Goal: Information Seeking & Learning: Learn about a topic

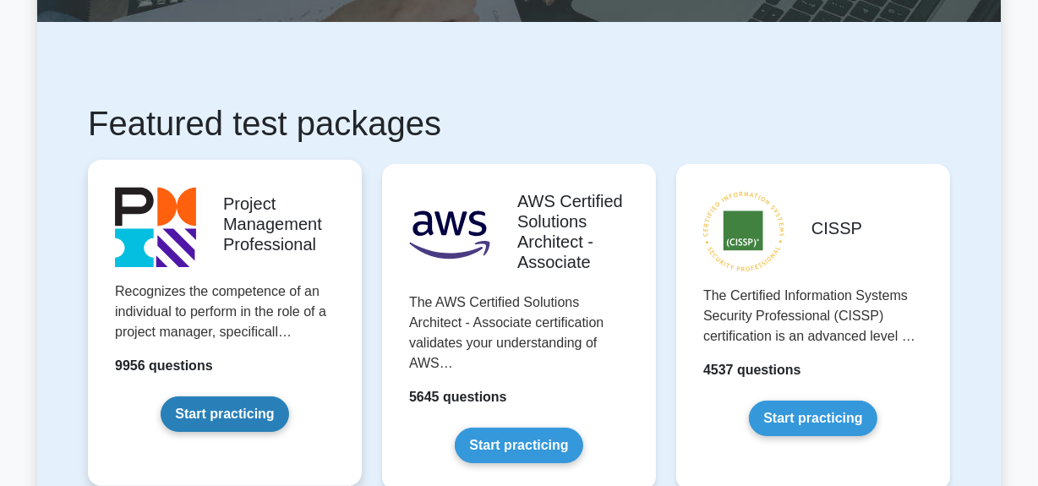
drag, startPoint x: 221, startPoint y: 406, endPoint x: 254, endPoint y: 404, distance: 33.9
click at [221, 407] on link "Start practicing" at bounding box center [225, 414] width 128 height 36
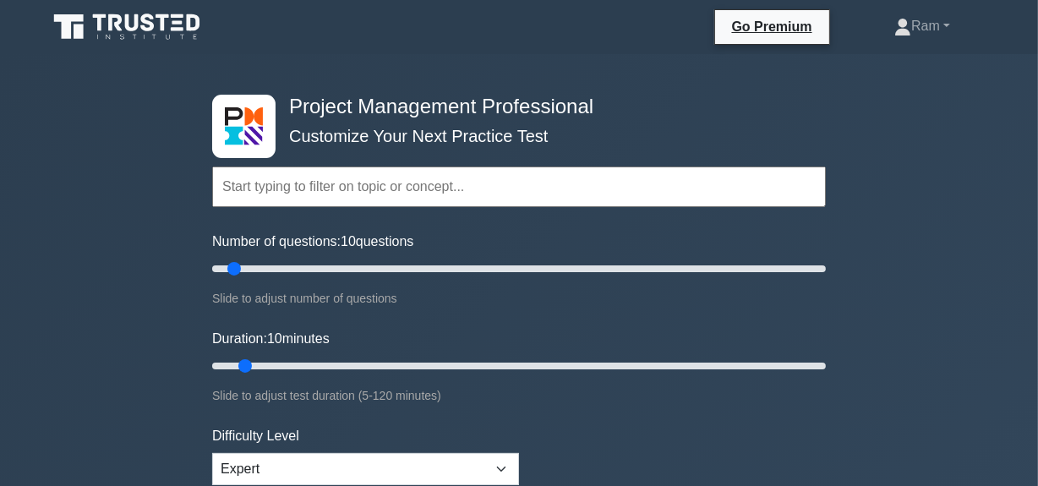
click at [289, 182] on input "text" at bounding box center [519, 187] width 614 height 41
paste input "Process: Plan and Manage Schedule"
type input "Process: Plan and Manage Schedule"
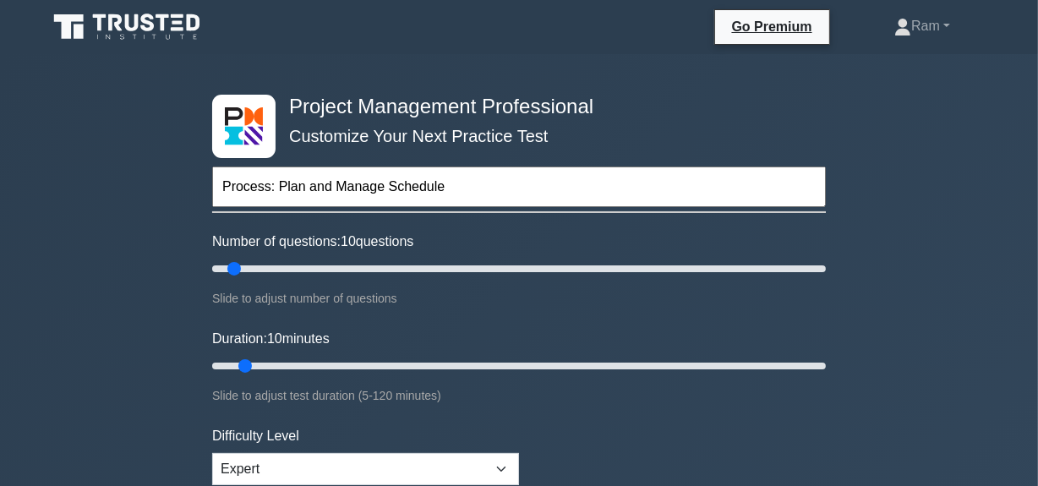
drag, startPoint x: 383, startPoint y: 187, endPoint x: 113, endPoint y: 185, distance: 269.6
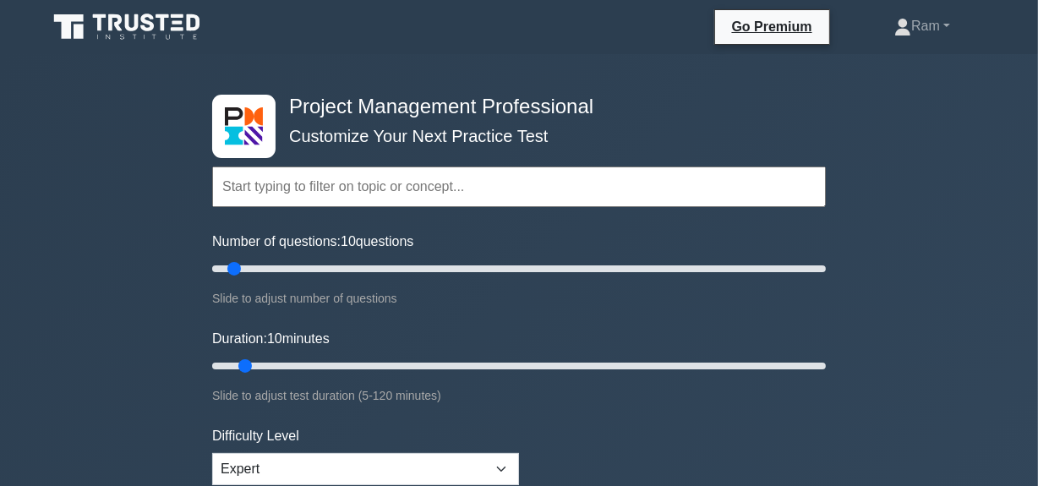
paste input "Process: Plan and Manage Schedule"
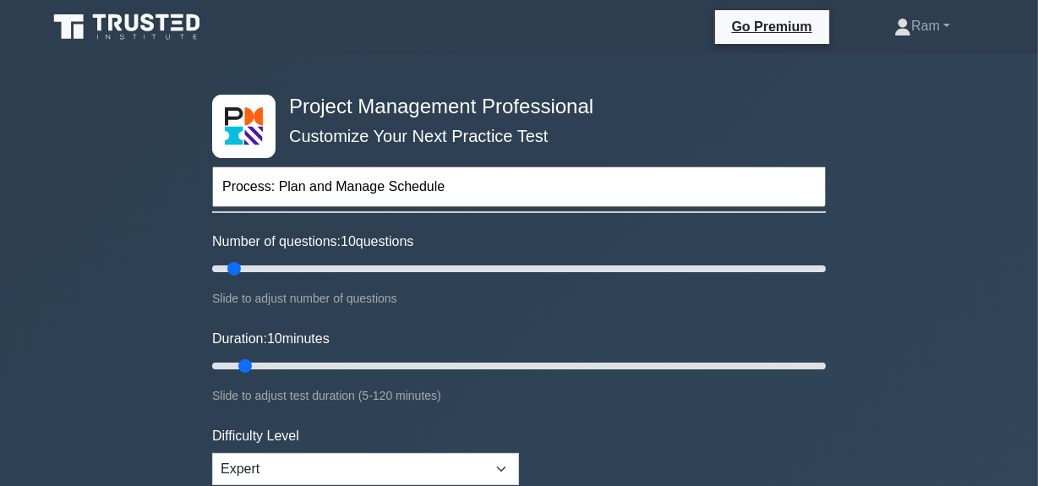
drag, startPoint x: 462, startPoint y: 191, endPoint x: 379, endPoint y: 191, distance: 82.8
click at [381, 190] on input "Process: Plan and Manage Schedule" at bounding box center [519, 187] width 614 height 41
type input "Process: Plan and Manage"
drag, startPoint x: 396, startPoint y: 183, endPoint x: 4, endPoint y: 193, distance: 392.3
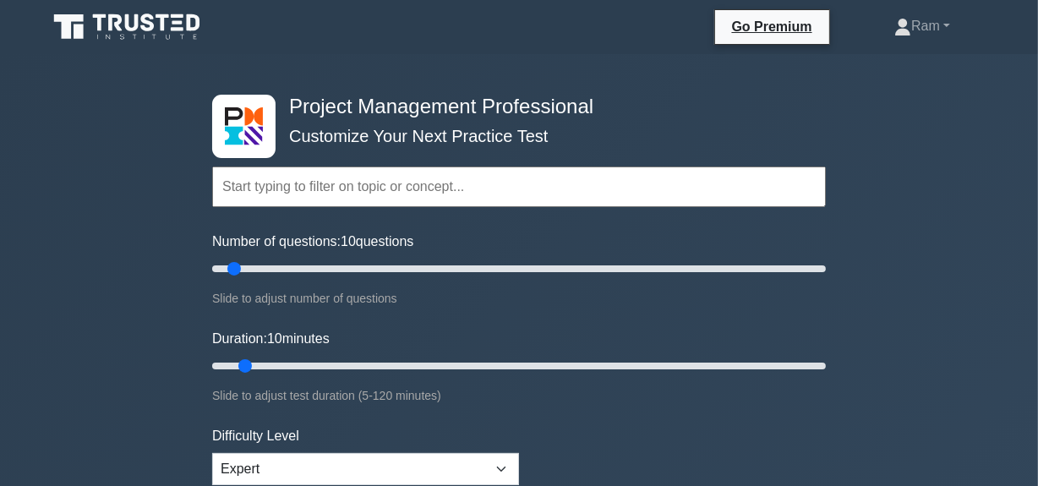
paste input "Schedule"
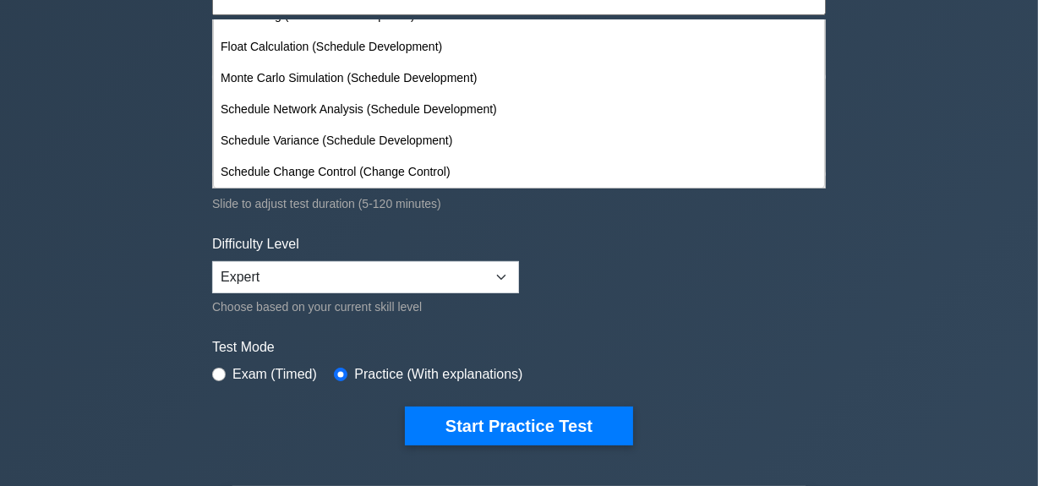
scroll to position [153, 0]
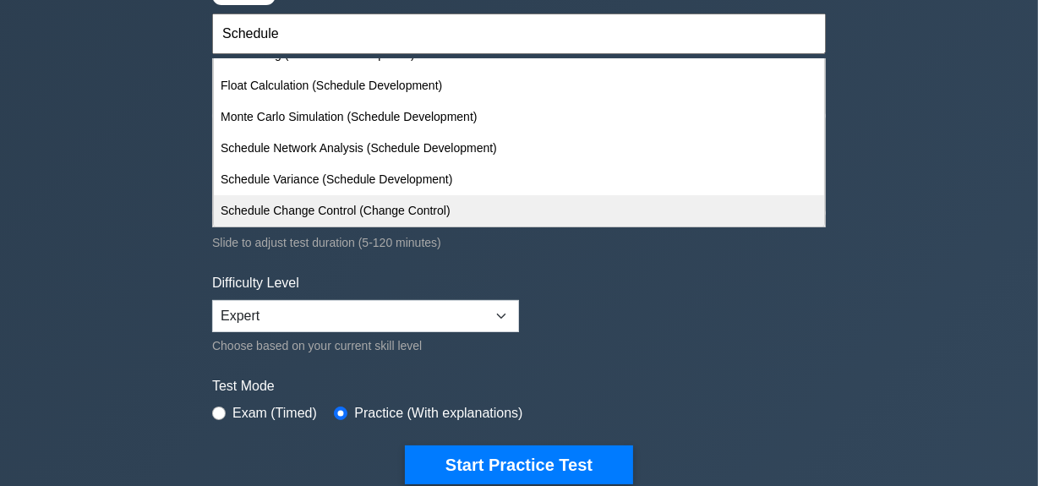
click at [354, 202] on div "Schedule Change Control (Change Control)" at bounding box center [519, 210] width 610 height 31
type input "Schedule Change Control (Change Control)"
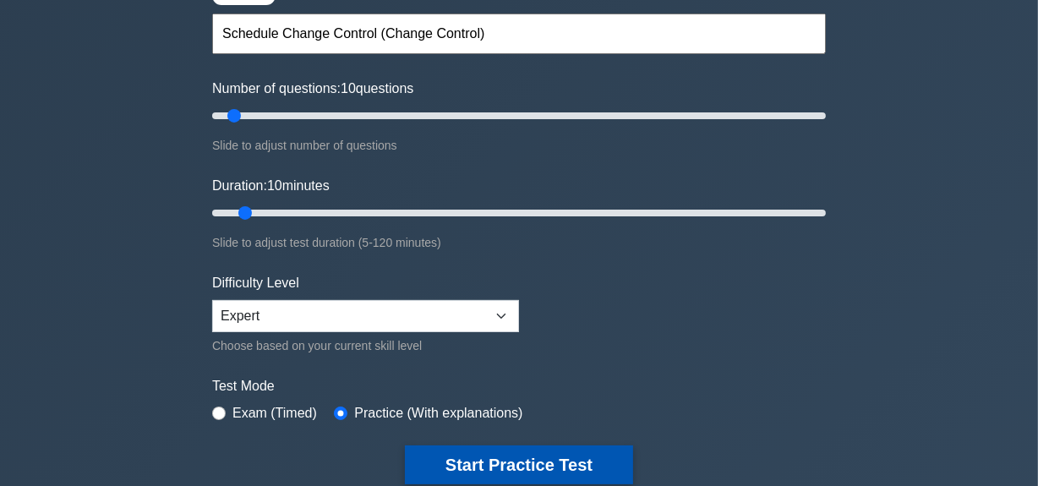
click at [466, 459] on button "Start Practice Test" at bounding box center [519, 464] width 228 height 39
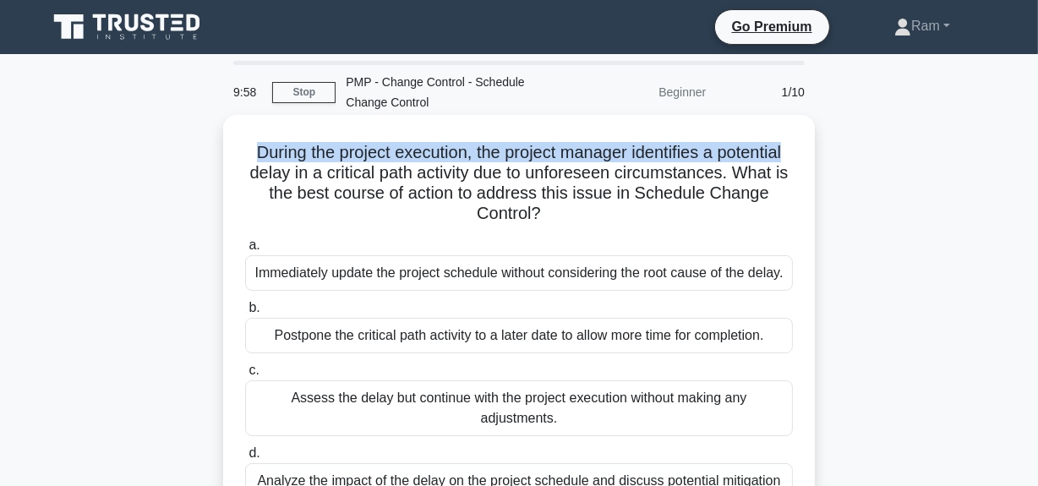
drag, startPoint x: 250, startPoint y: 154, endPoint x: 814, endPoint y: 139, distance: 564.0
click at [814, 139] on div "During the project execution, the project manager identifies a potential delay …" at bounding box center [519, 342] width 592 height 455
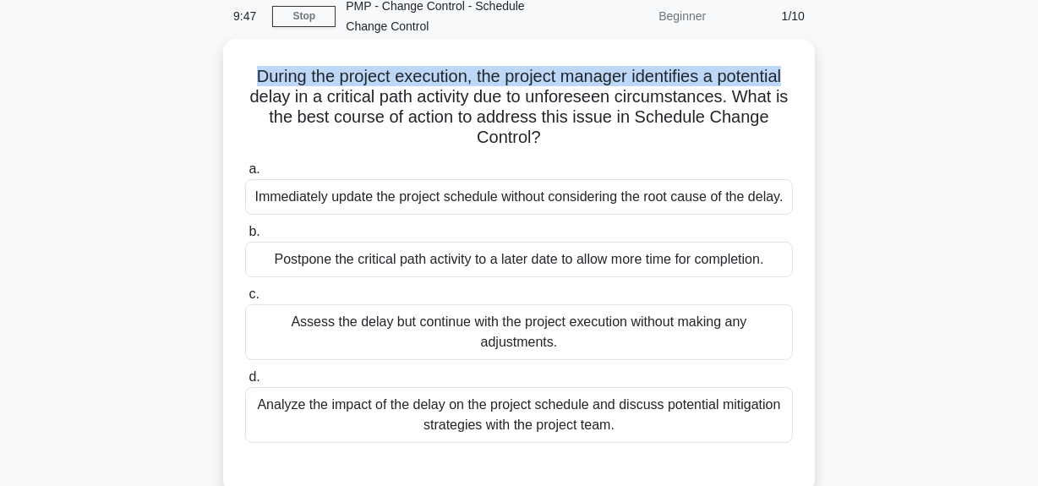
scroll to position [153, 0]
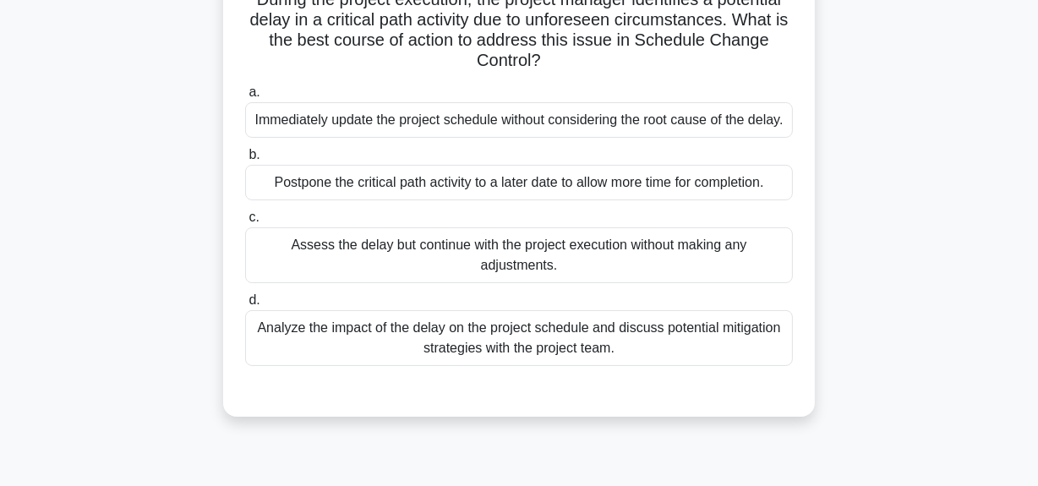
click at [647, 351] on div "Analyze the impact of the delay on the project schedule and discuss potential m…" at bounding box center [519, 338] width 548 height 56
click at [245, 306] on input "d. Analyze the impact of the delay on the project schedule and discuss potentia…" at bounding box center [245, 300] width 0 height 11
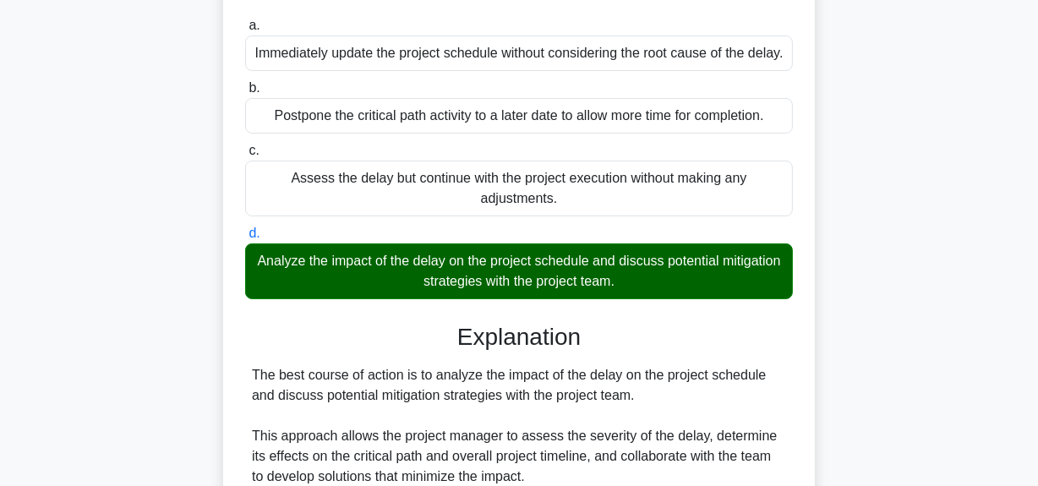
scroll to position [535, 0]
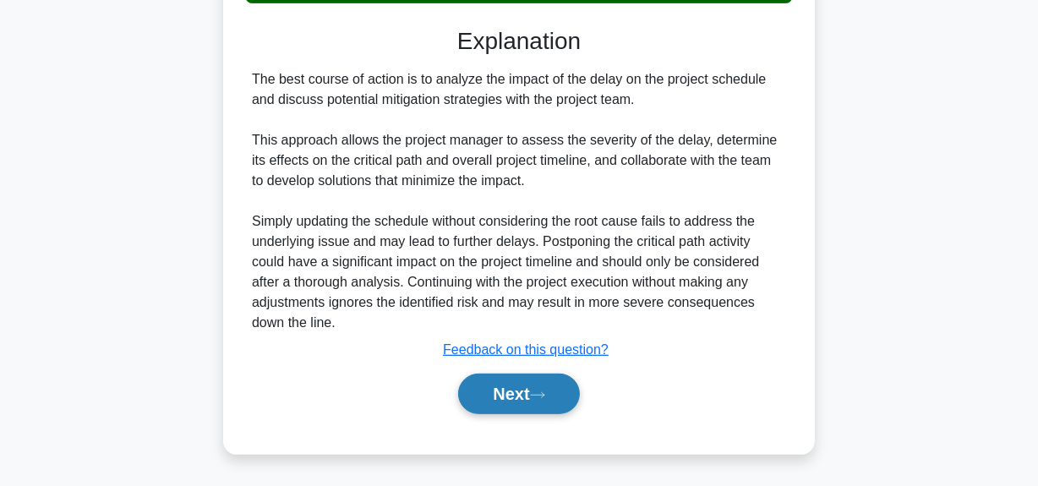
click at [503, 403] on button "Next" at bounding box center [518, 394] width 121 height 41
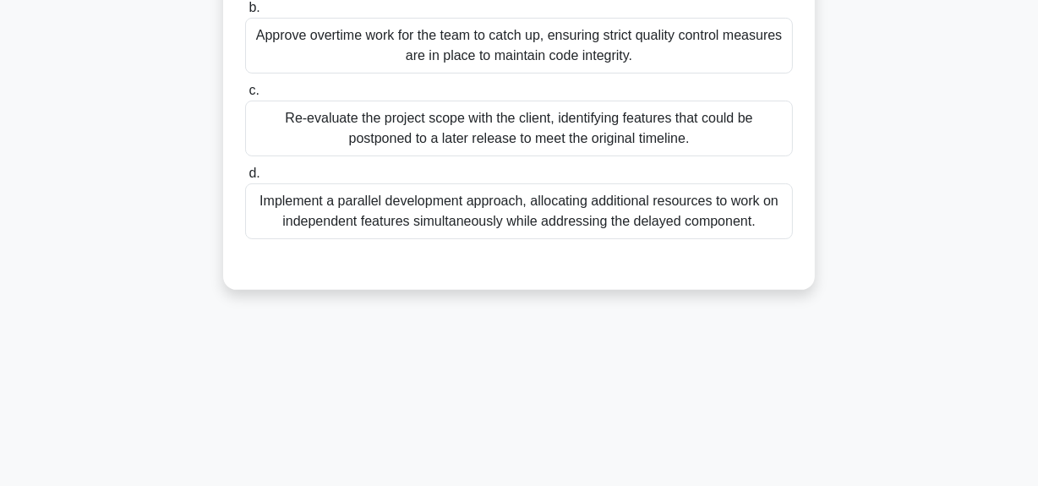
scroll to position [195, 0]
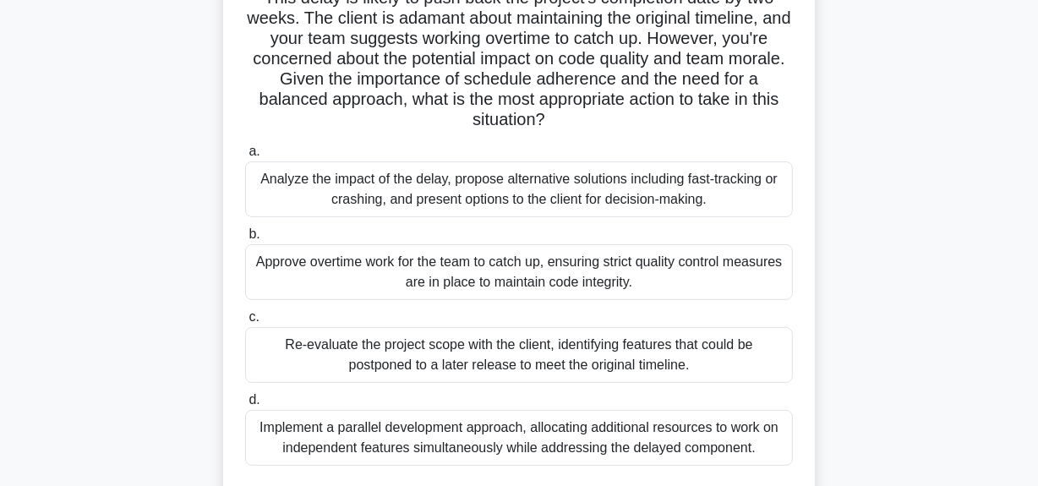
drag, startPoint x: 422, startPoint y: 124, endPoint x: 632, endPoint y: 111, distance: 210.9
click at [632, 111] on h5 "As the project manager for a software development project, you notice that a cr…" at bounding box center [518, 39] width 551 height 184
click at [554, 196] on div "Analyze the impact of the delay, propose alternative solutions including fast-t…" at bounding box center [519, 189] width 548 height 56
click at [245, 157] on input "a. Analyze the impact of the delay, propose alternative solutions including fas…" at bounding box center [245, 151] width 0 height 11
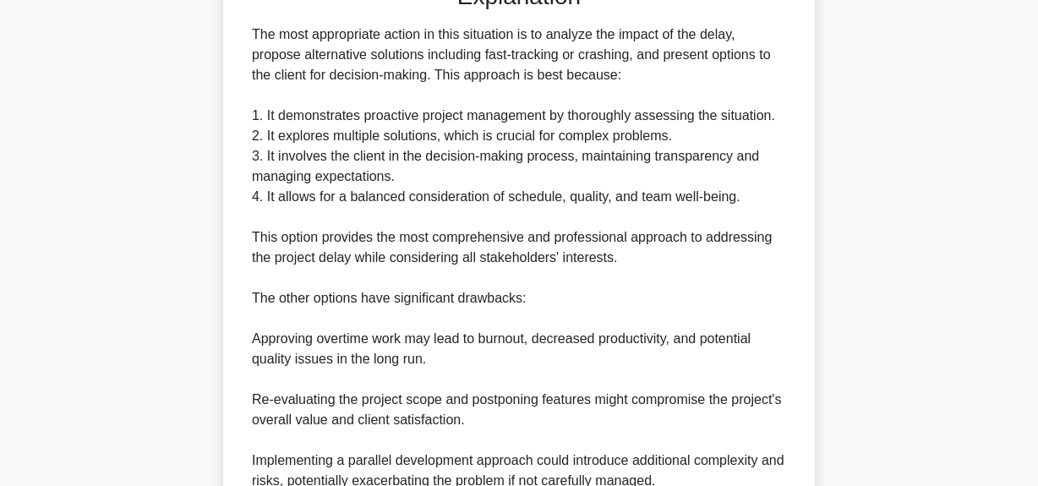
scroll to position [888, 0]
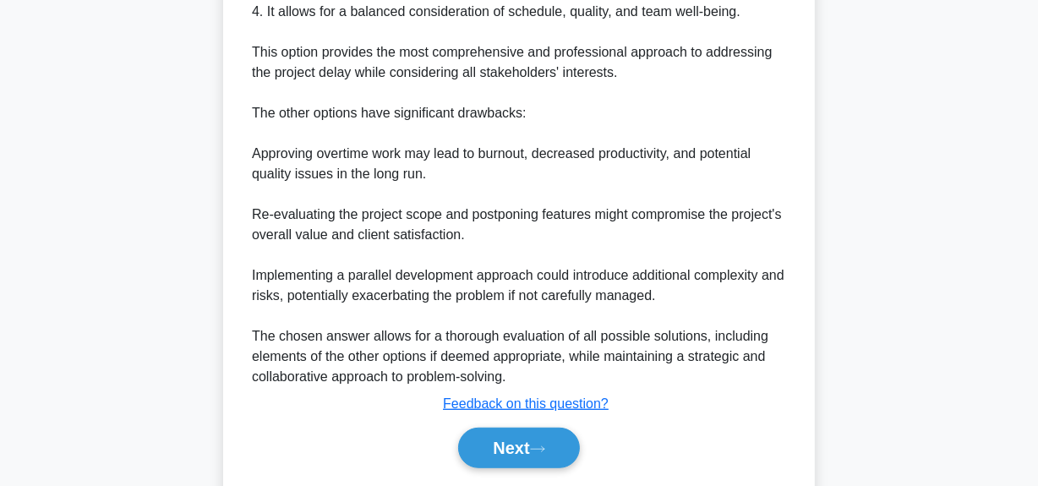
drag, startPoint x: 506, startPoint y: 445, endPoint x: 506, endPoint y: 423, distance: 22.0
click at [505, 445] on button "Next" at bounding box center [518, 448] width 121 height 41
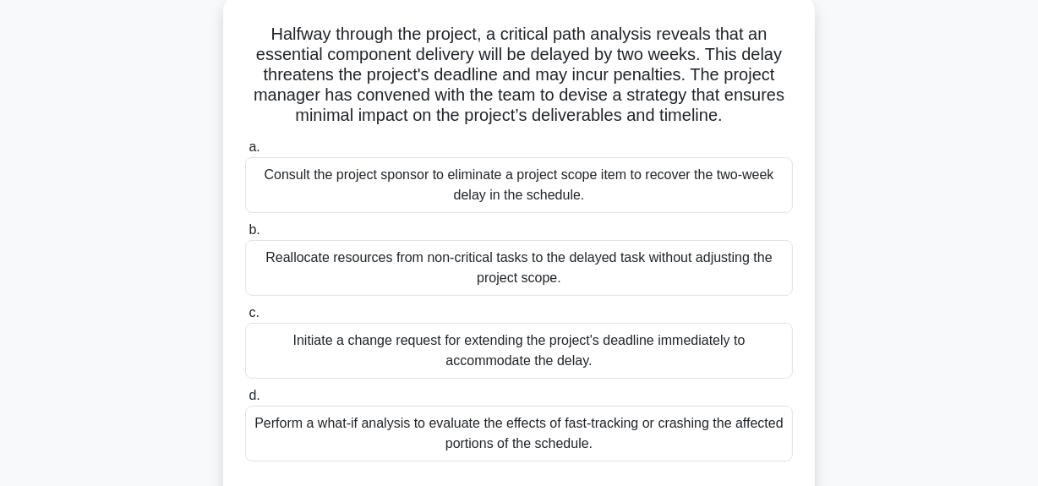
scroll to position [195, 0]
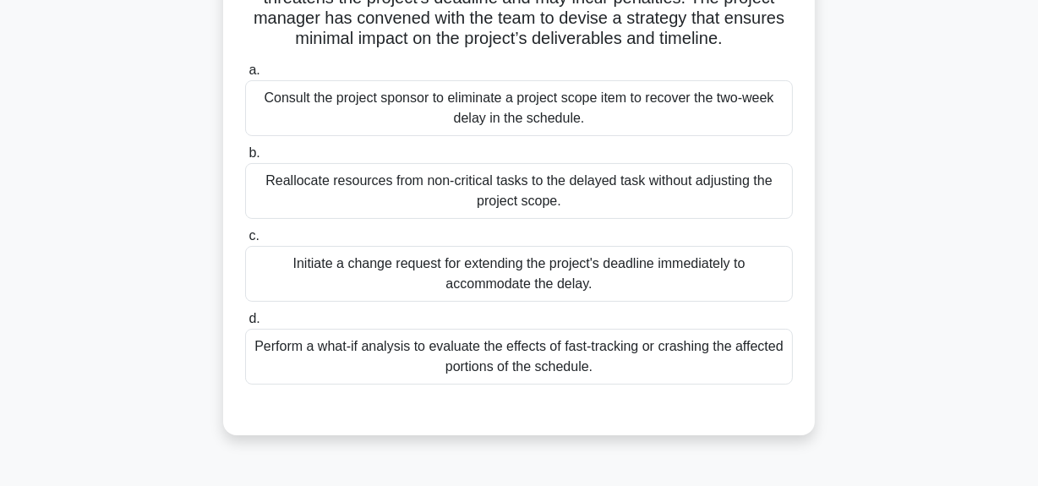
click at [525, 368] on div "Perform a what-if analysis to evaluate the effects of fast-tracking or crashing…" at bounding box center [519, 357] width 548 height 56
click at [245, 325] on input "d. Perform a what-if analysis to evaluate the effects of fast-tracking or crash…" at bounding box center [245, 319] width 0 height 11
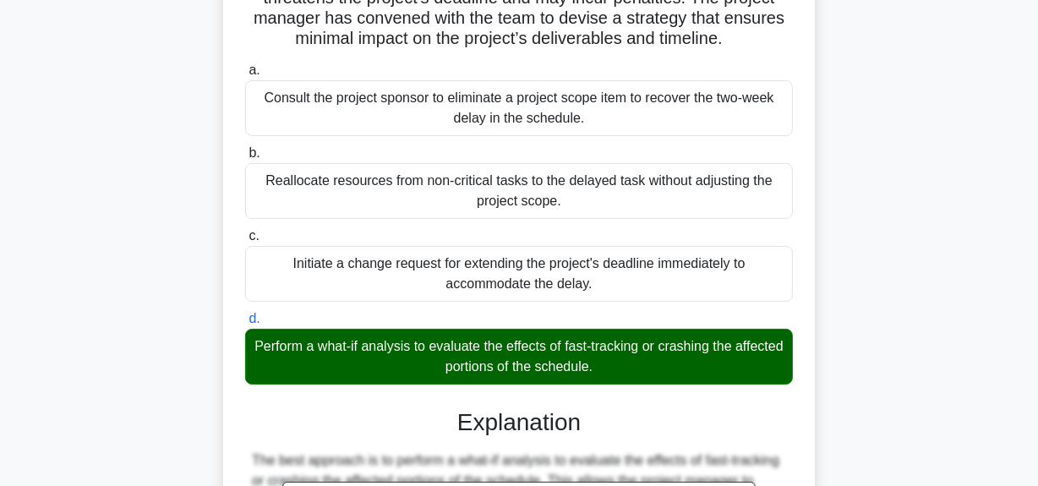
scroll to position [503, 0]
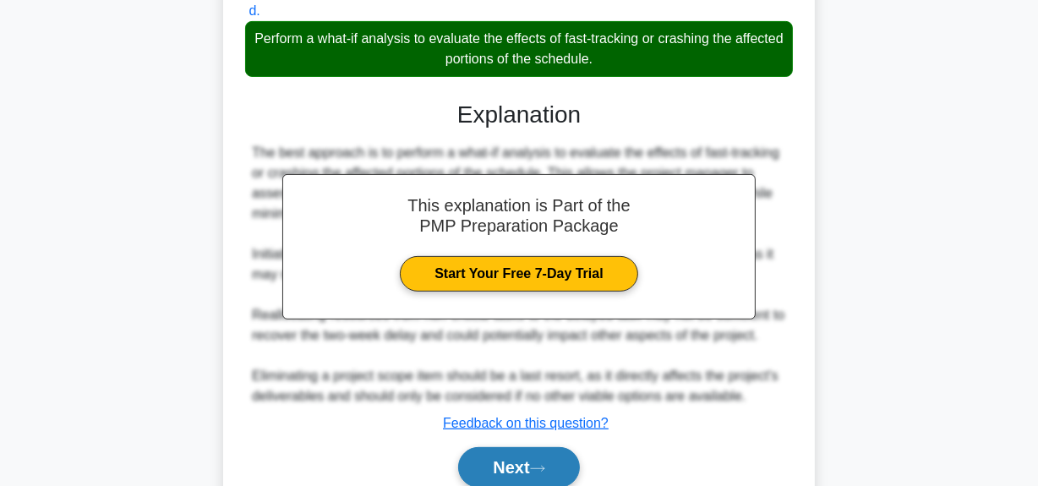
click at [524, 465] on button "Next" at bounding box center [518, 467] width 121 height 41
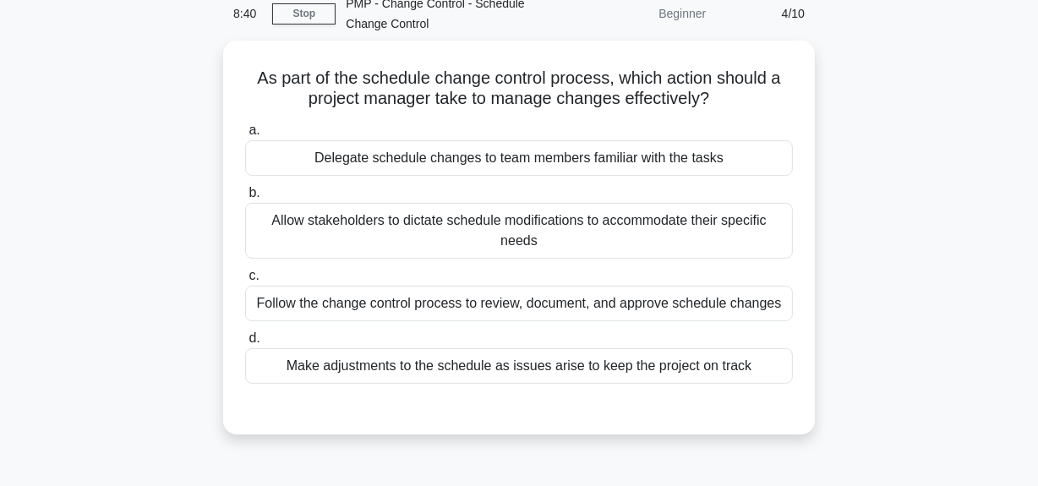
scroll to position [42, 0]
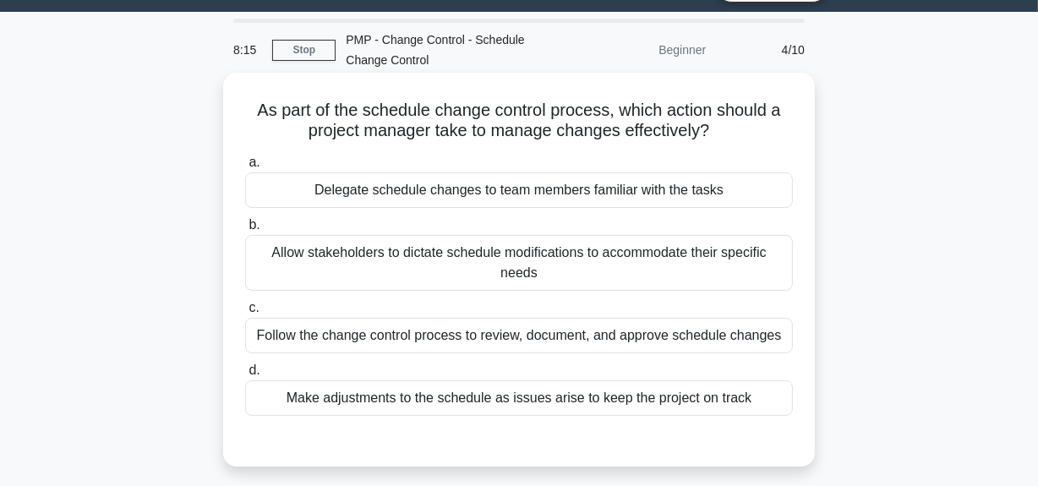
click at [515, 338] on div "Follow the change control process to review, document, and approve schedule cha…" at bounding box center [519, 336] width 548 height 36
click at [245, 314] on input "c. Follow the change control process to review, document, and approve schedule …" at bounding box center [245, 308] width 0 height 11
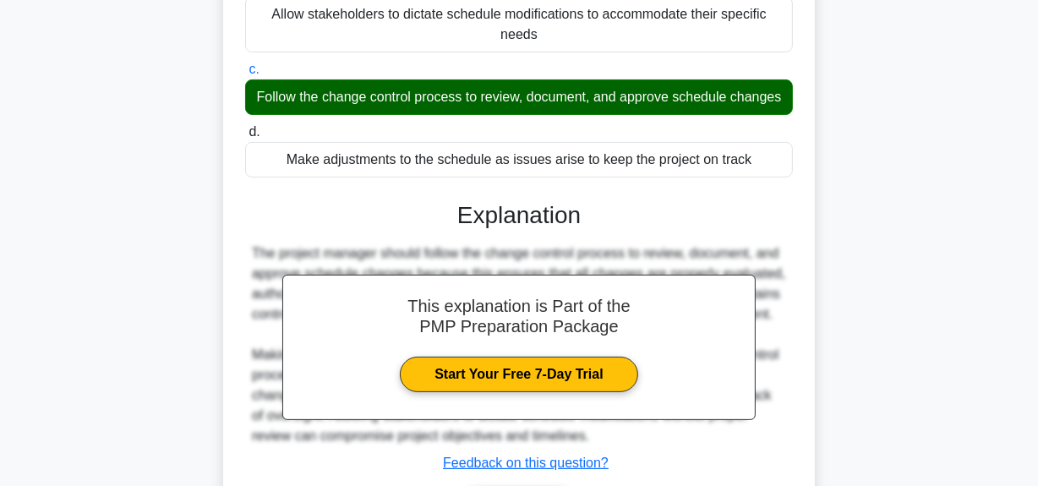
scroll to position [426, 0]
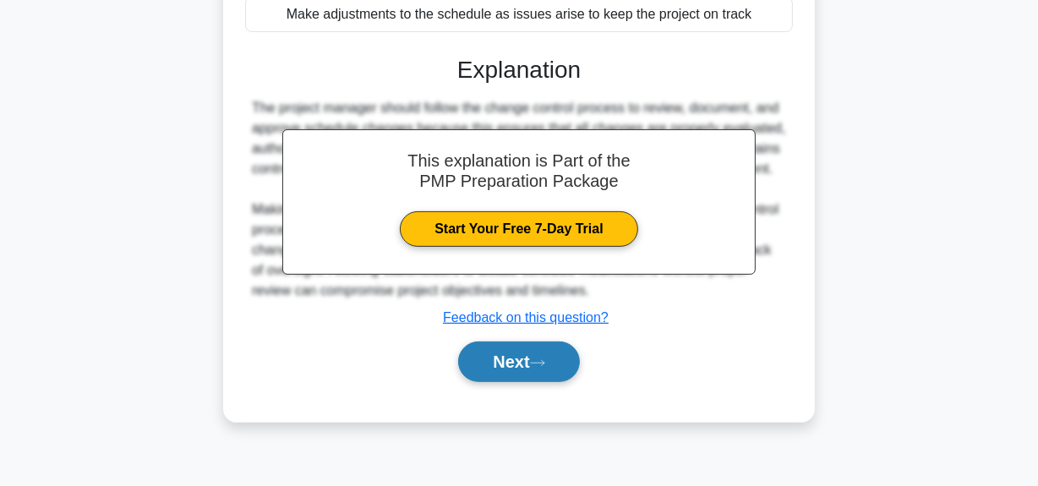
click at [515, 382] on button "Next" at bounding box center [518, 361] width 121 height 41
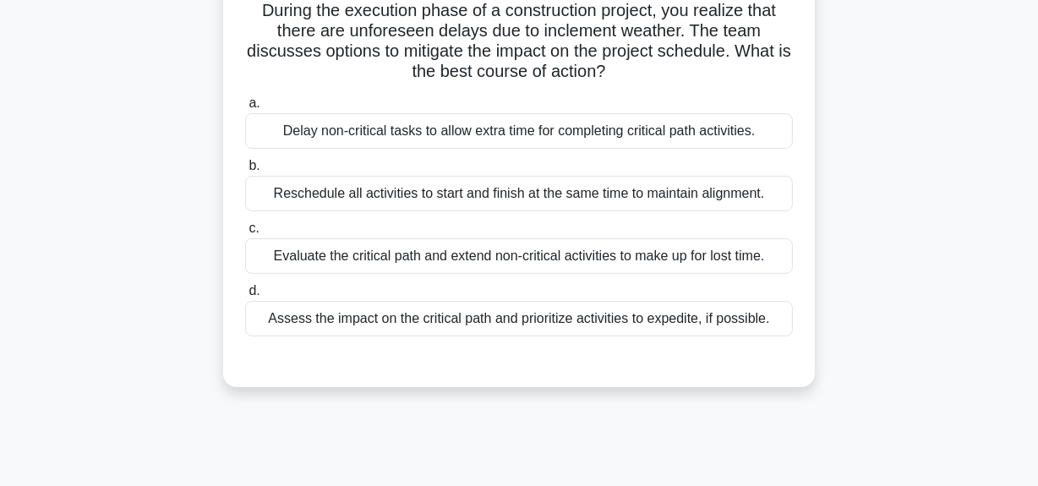
scroll to position [118, 0]
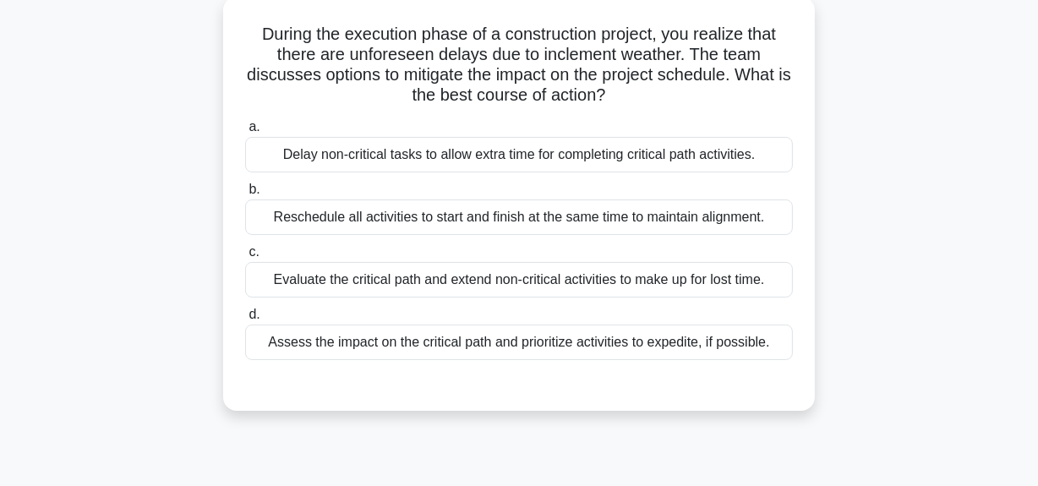
click at [645, 339] on div "Assess the impact on the critical path and prioritize activities to expedite, i…" at bounding box center [519, 343] width 548 height 36
click at [245, 320] on input "d. Assess the impact on the critical path and prioritize activities to expedite…" at bounding box center [245, 314] width 0 height 11
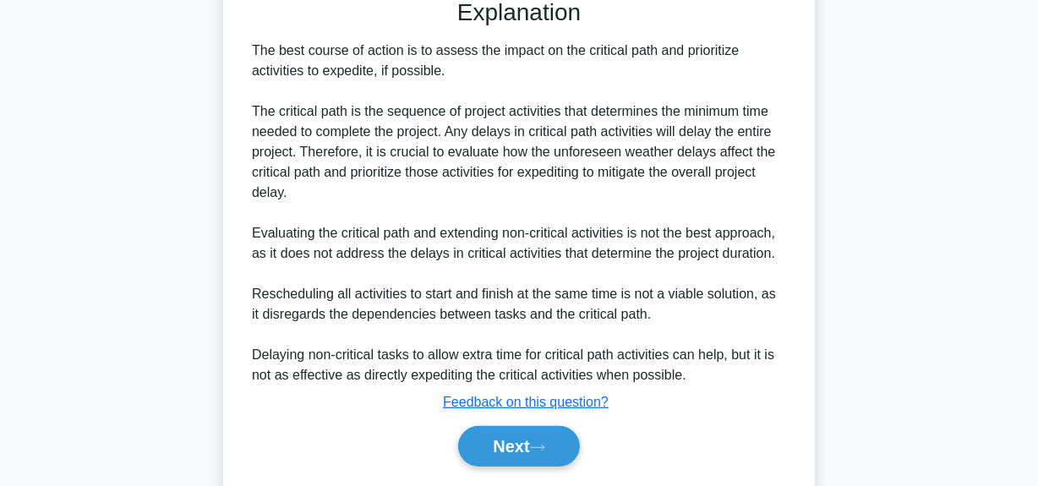
scroll to position [555, 0]
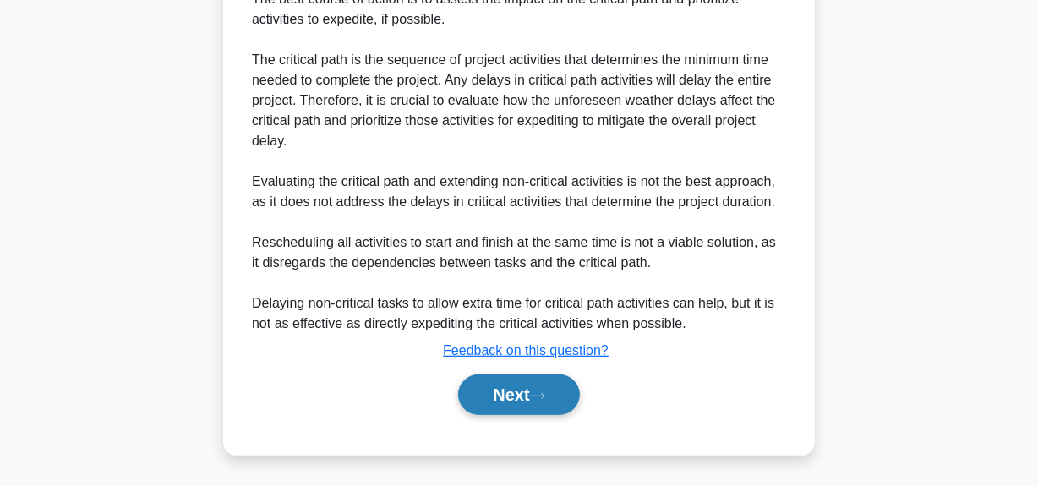
click at [506, 391] on button "Next" at bounding box center [518, 394] width 121 height 41
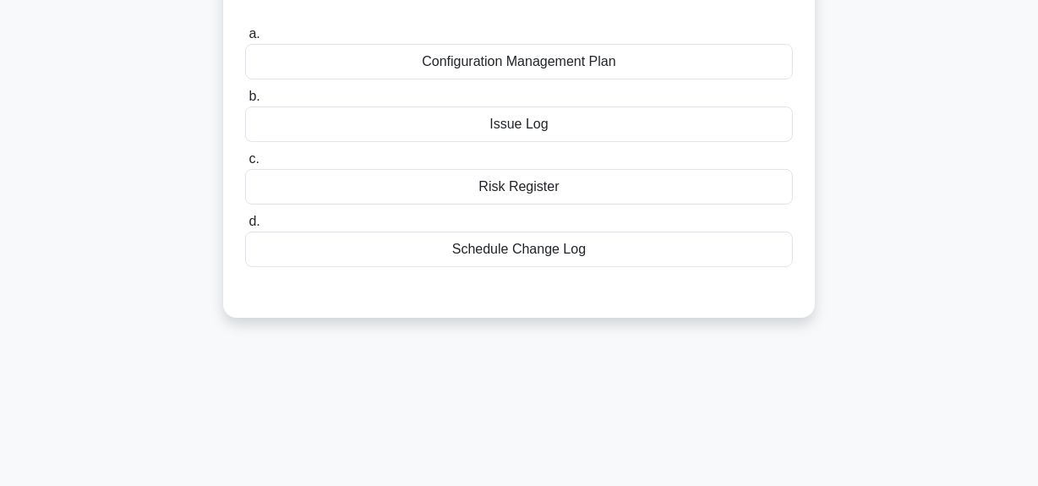
scroll to position [118, 0]
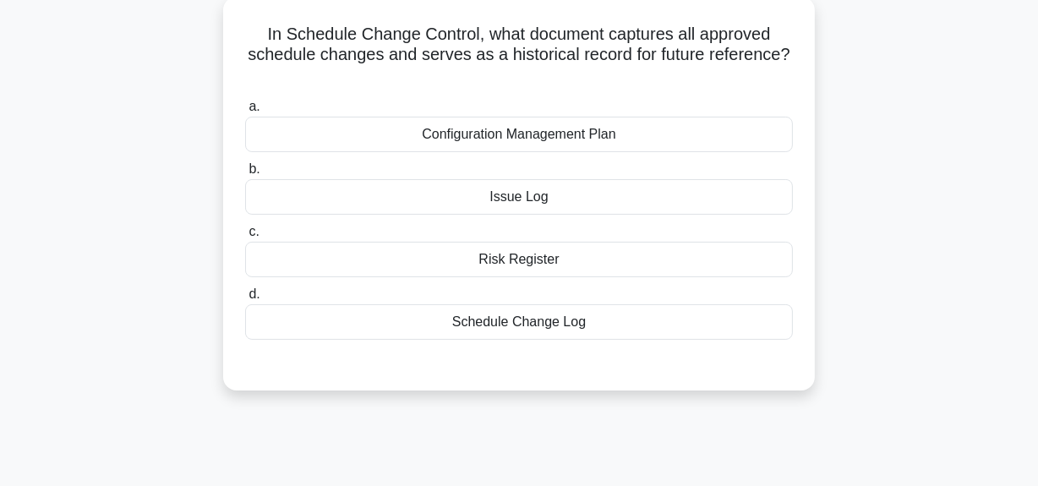
click at [557, 328] on div "Schedule Change Log" at bounding box center [519, 322] width 548 height 36
click at [245, 300] on input "d. Schedule Change Log" at bounding box center [245, 294] width 0 height 11
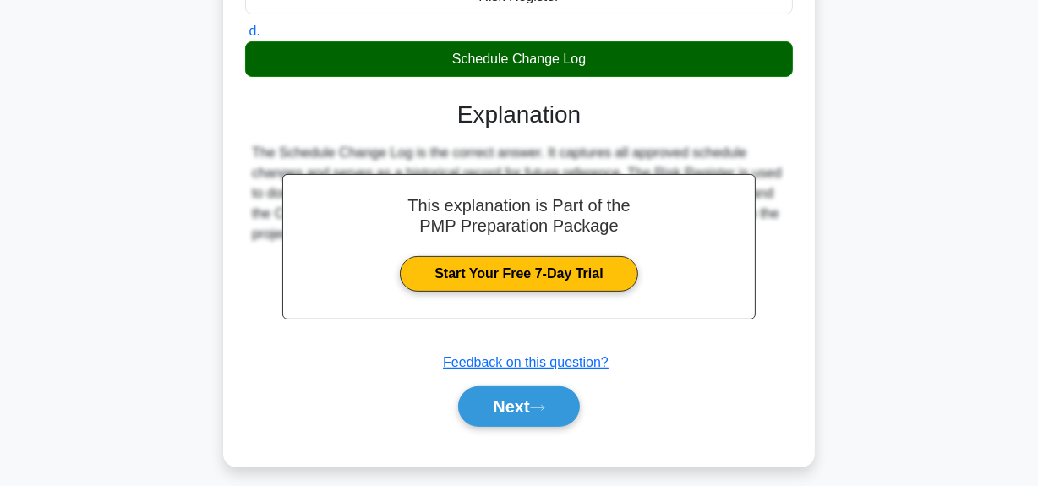
scroll to position [426, 0]
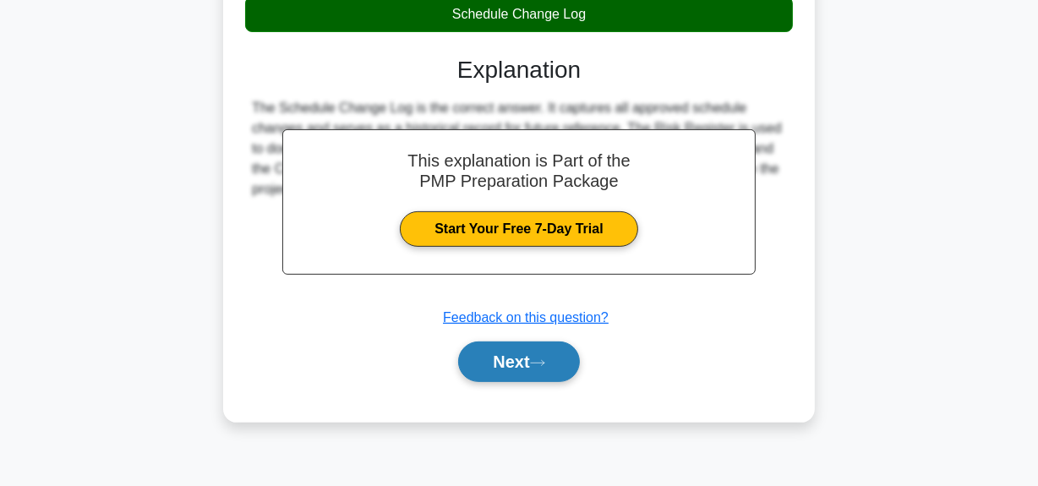
click at [545, 360] on icon at bounding box center [537, 362] width 15 height 9
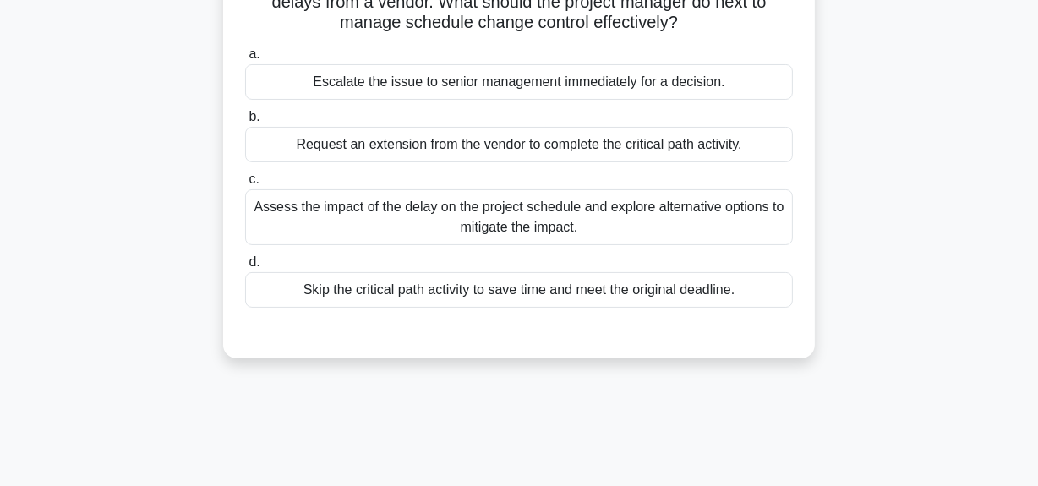
scroll to position [118, 0]
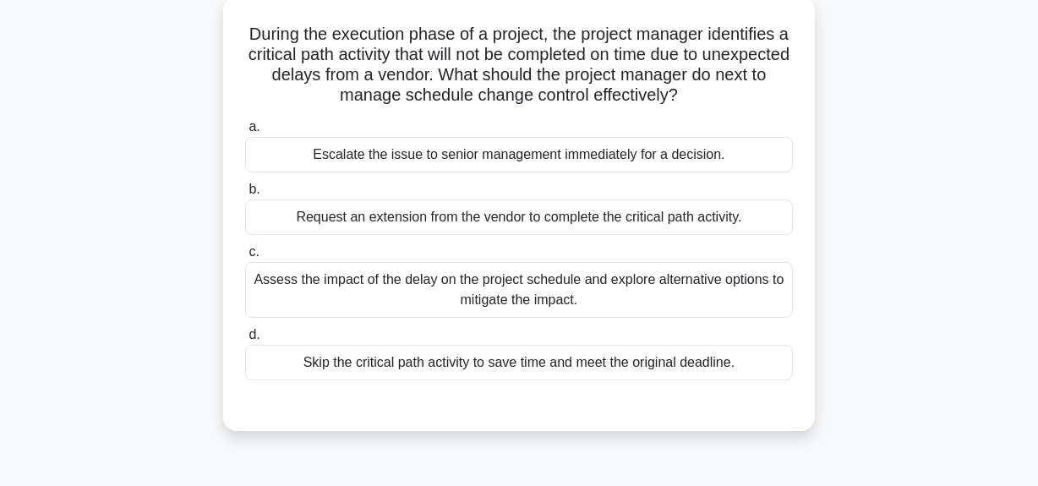
click at [664, 298] on div "Assess the impact of the delay on the project schedule and explore alternative …" at bounding box center [519, 290] width 548 height 56
click at [245, 258] on input "c. Assess the impact of the delay on the project schedule and explore alternati…" at bounding box center [245, 252] width 0 height 11
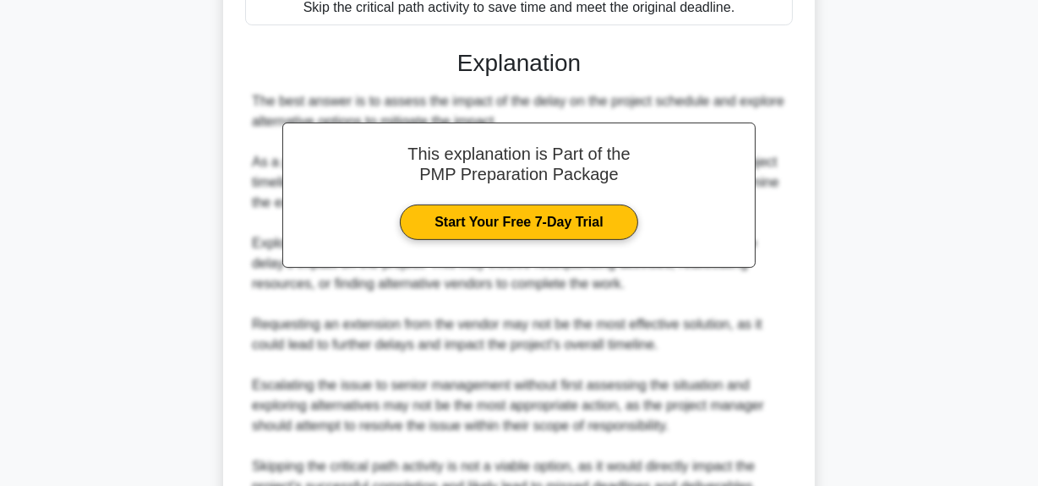
scroll to position [636, 0]
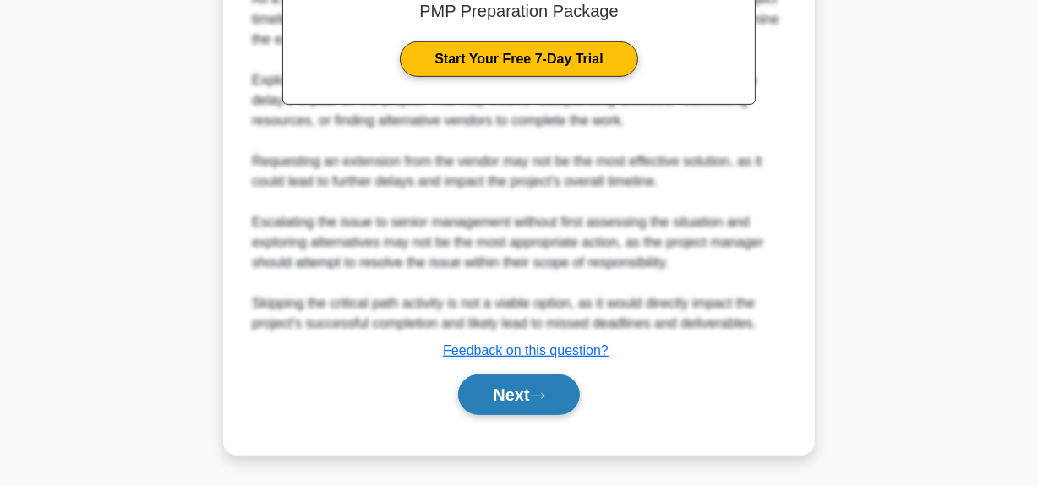
drag, startPoint x: 556, startPoint y: 396, endPoint x: 574, endPoint y: 390, distance: 19.0
click at [556, 396] on button "Next" at bounding box center [518, 394] width 121 height 41
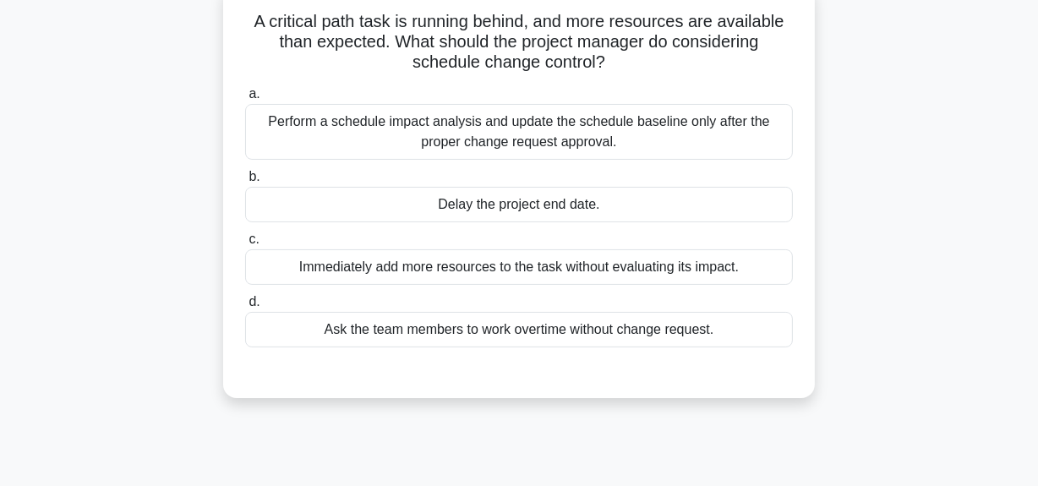
scroll to position [42, 0]
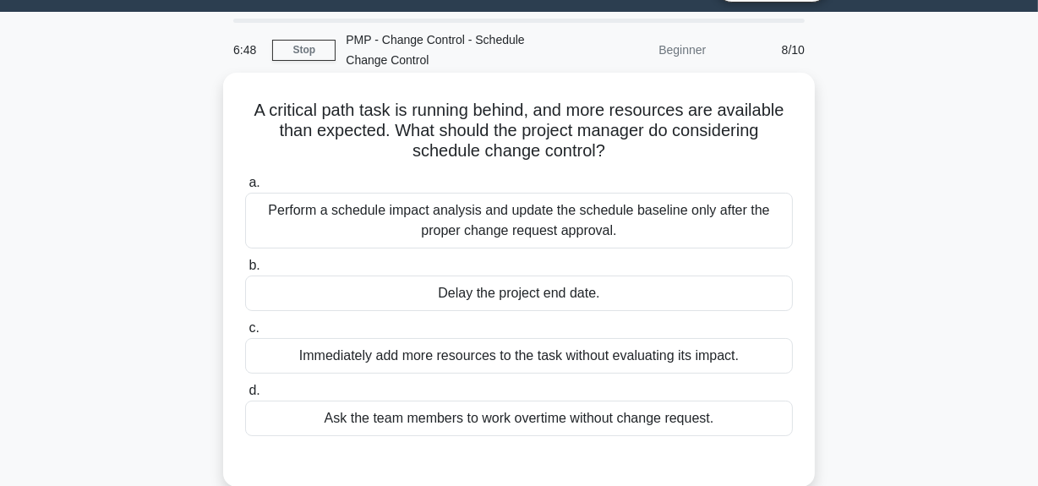
click at [638, 232] on div "Perform a schedule impact analysis and update the schedule baseline only after …" at bounding box center [519, 221] width 548 height 56
click at [245, 188] on input "a. Perform a schedule impact analysis and update the schedule baseline only aft…" at bounding box center [245, 183] width 0 height 11
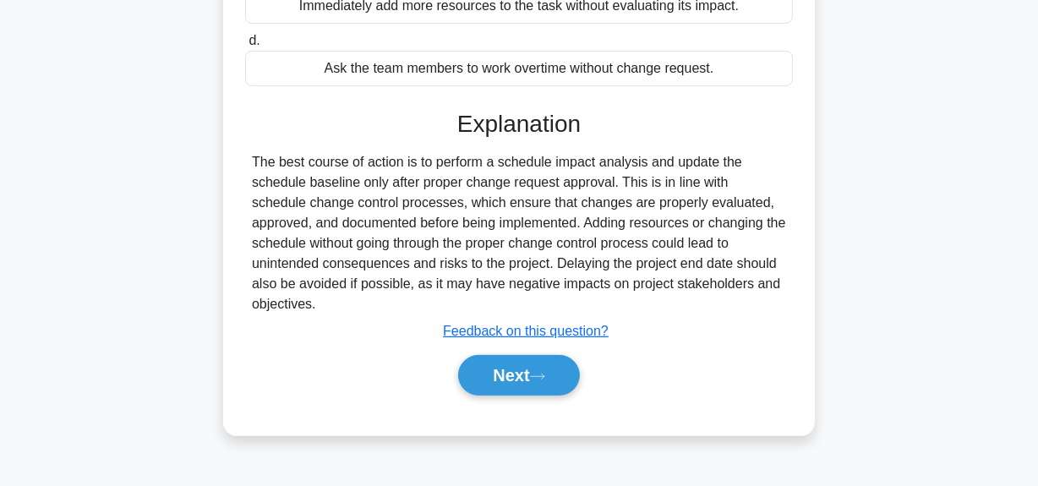
scroll to position [426, 0]
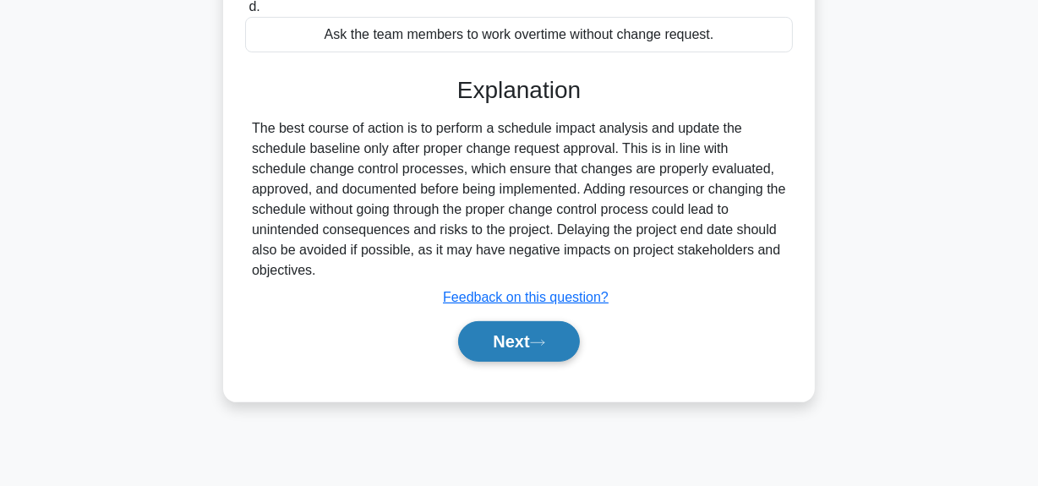
click at [522, 347] on button "Next" at bounding box center [518, 341] width 121 height 41
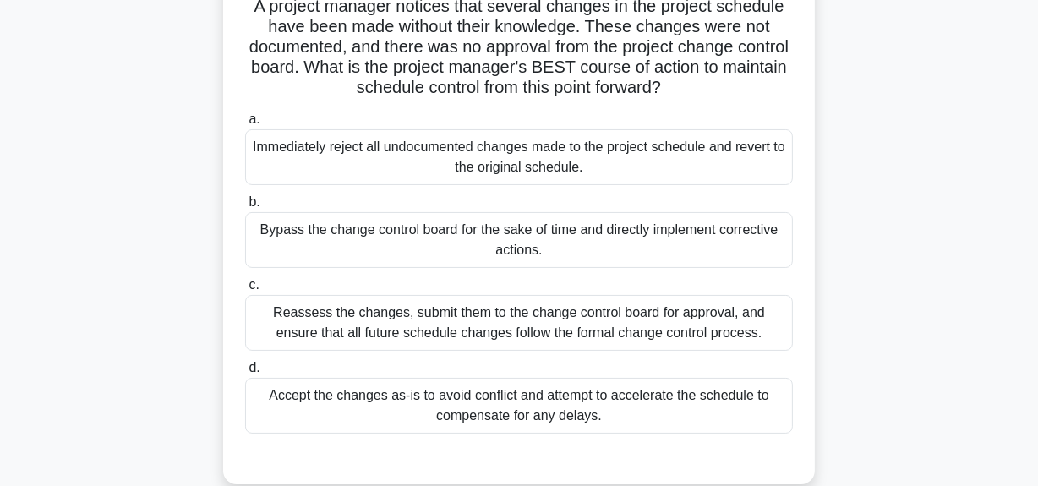
scroll to position [195, 0]
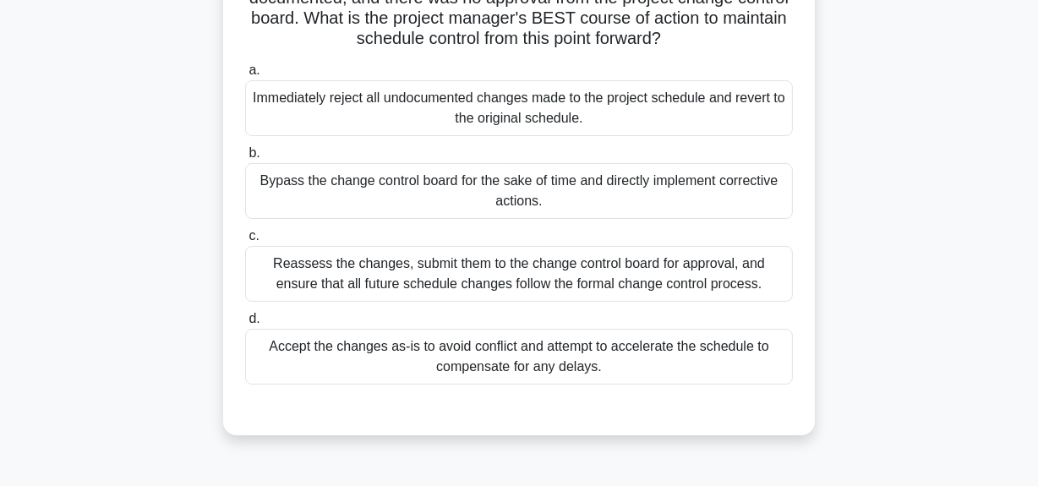
click at [557, 277] on div "Reassess the changes, submit them to the change control board for approval, and…" at bounding box center [519, 274] width 548 height 56
click at [245, 242] on input "c. Reassess the changes, submit them to the change control board for approval, …" at bounding box center [245, 236] width 0 height 11
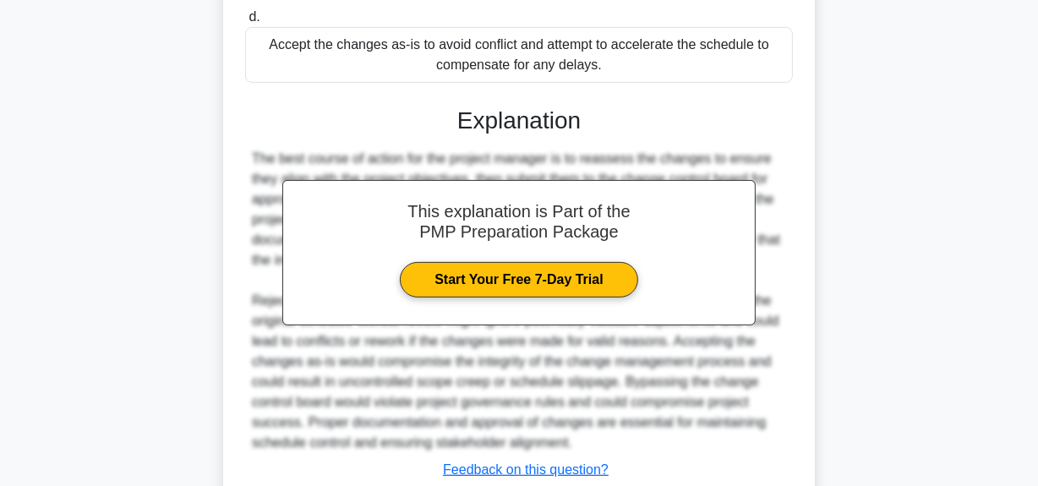
scroll to position [580, 0]
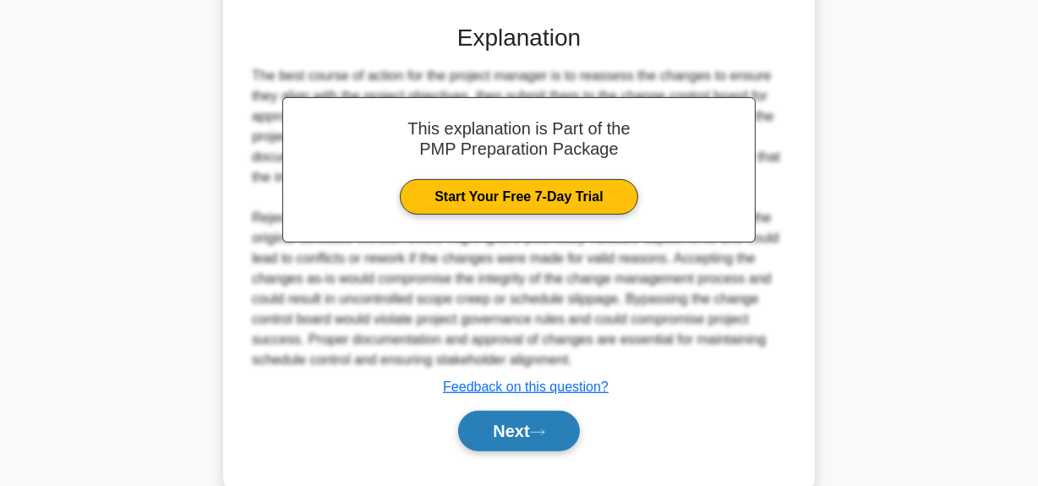
click at [545, 429] on icon at bounding box center [537, 432] width 15 height 9
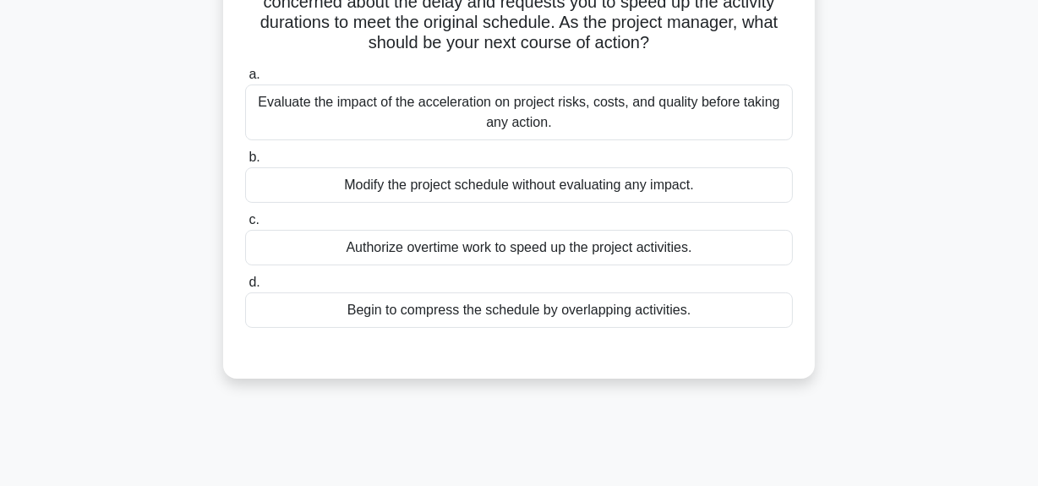
scroll to position [118, 0]
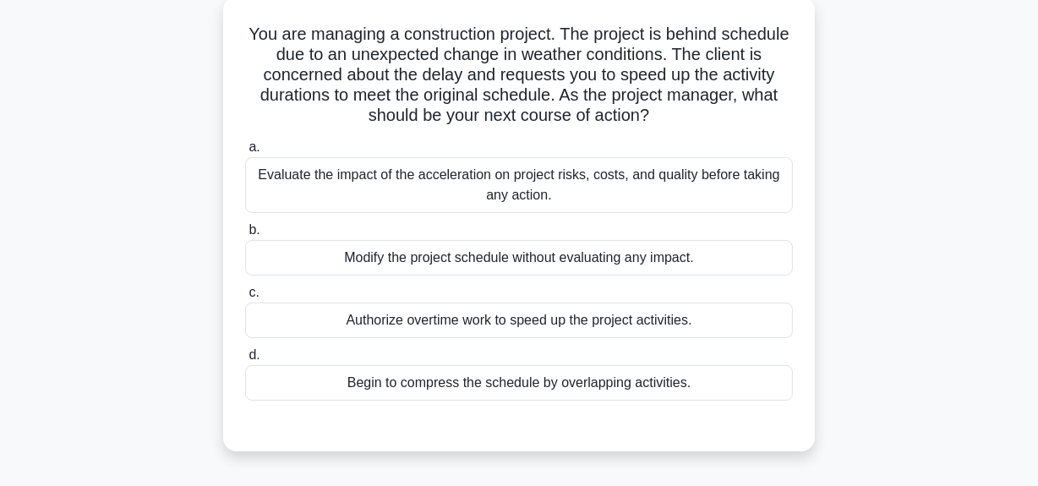
click at [516, 180] on div "Evaluate the impact of the acceleration on project risks, costs, and quality be…" at bounding box center [519, 185] width 548 height 56
click at [245, 153] on input "a. Evaluate the impact of the acceleration on project risks, costs, and quality…" at bounding box center [245, 147] width 0 height 11
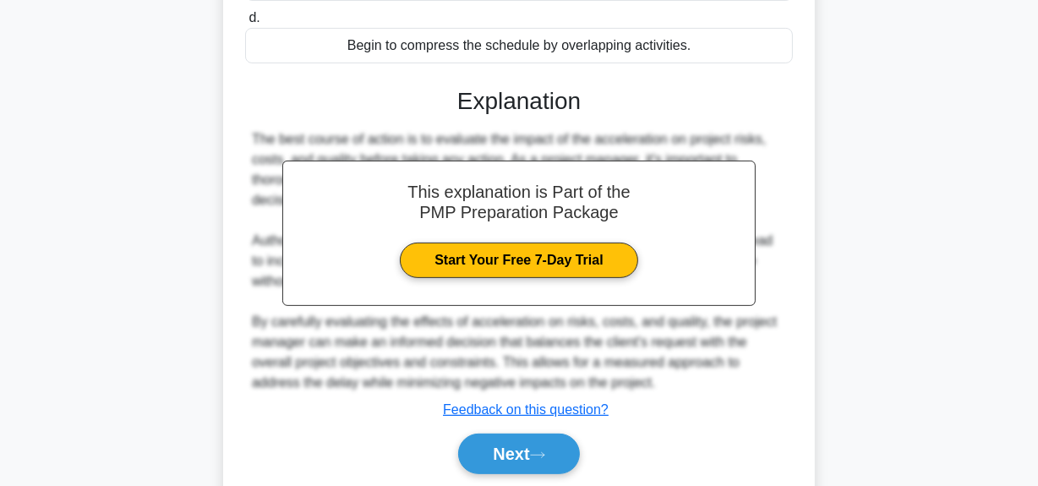
scroll to position [516, 0]
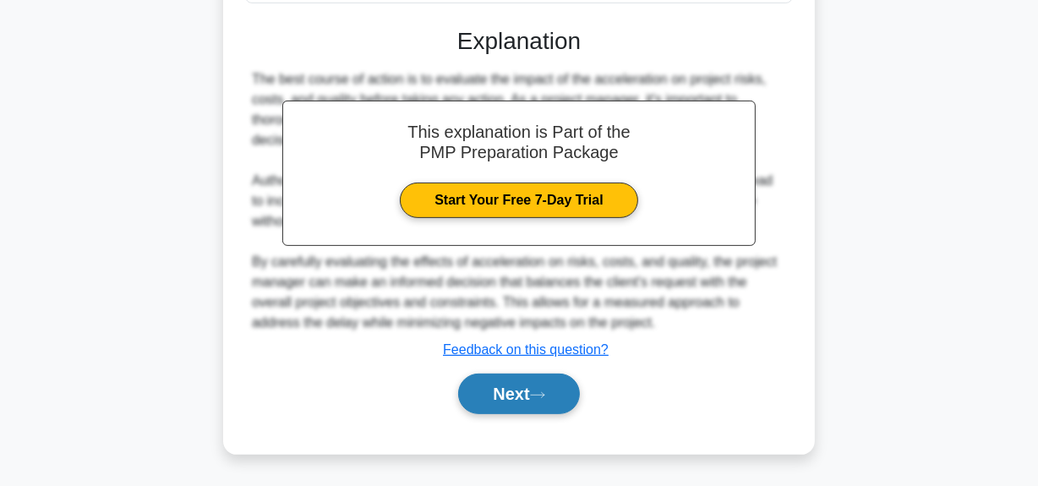
click at [527, 388] on button "Next" at bounding box center [518, 394] width 121 height 41
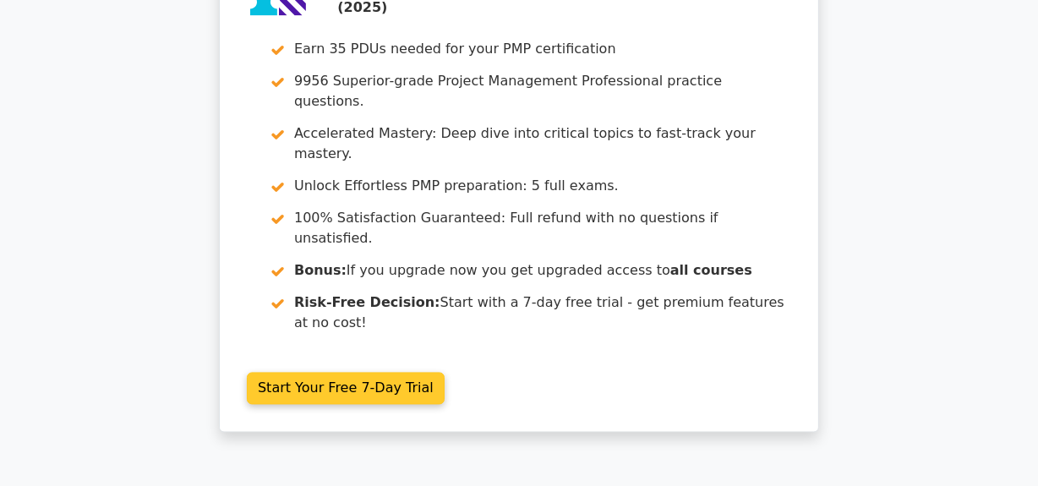
scroll to position [2983, 0]
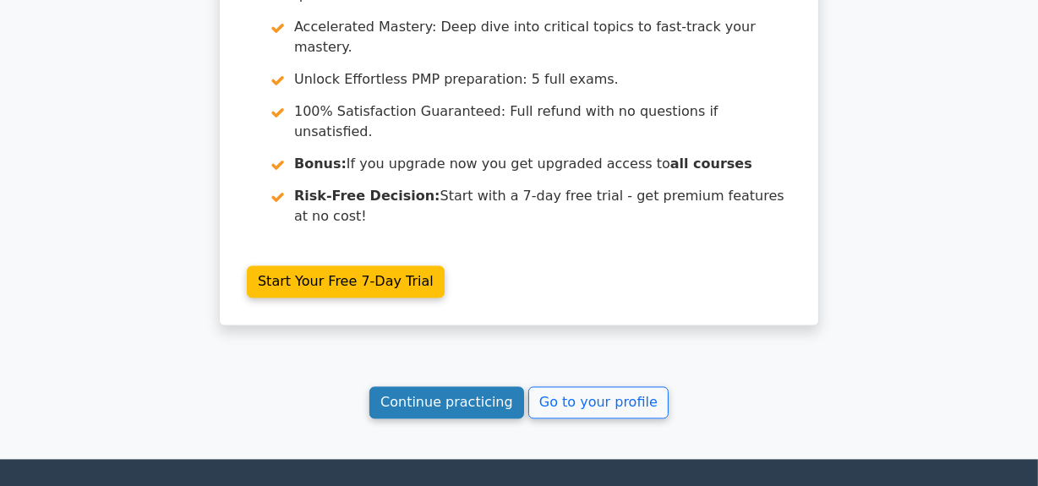
click at [464, 386] on link "Continue practicing" at bounding box center [446, 402] width 155 height 32
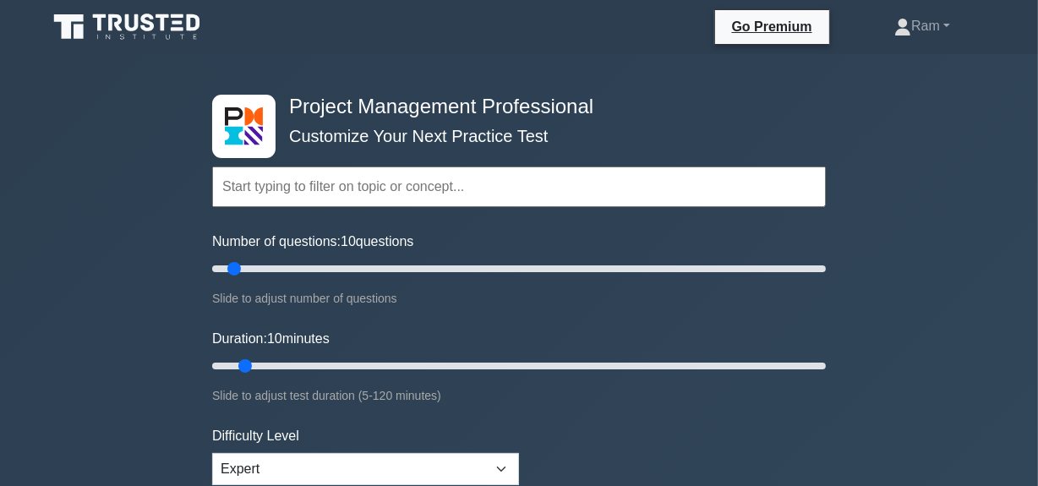
click at [423, 192] on input "text" at bounding box center [519, 187] width 614 height 41
paste input "Schedule"
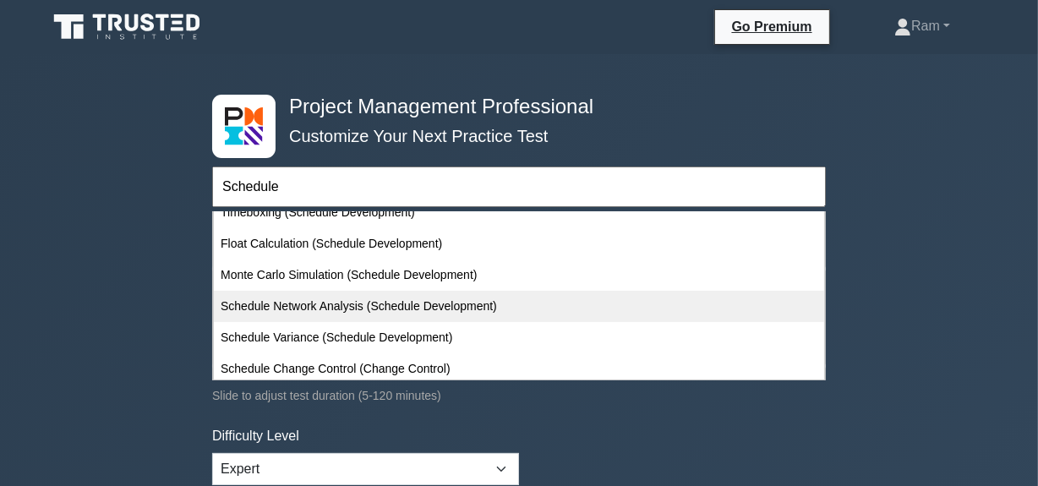
scroll to position [398, 0]
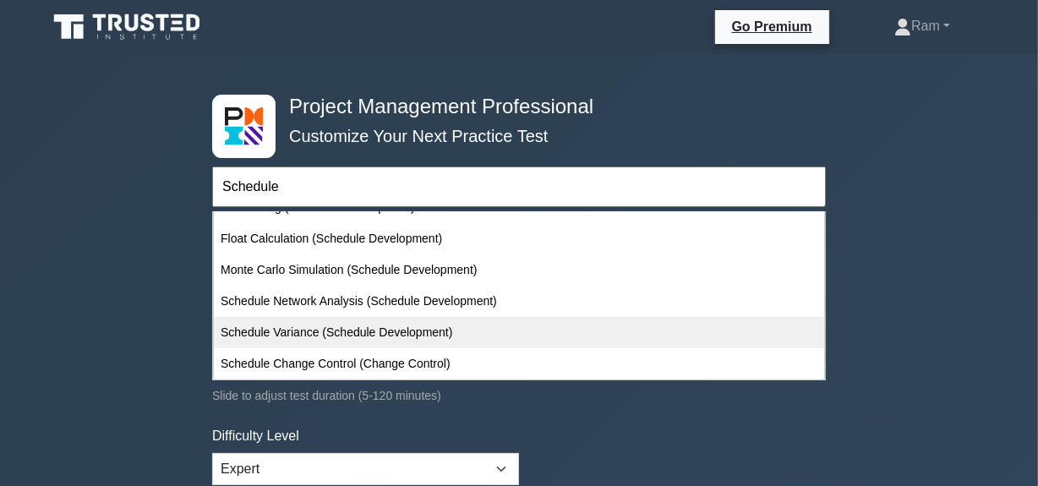
click at [382, 329] on div "Schedule Variance (Schedule Development)" at bounding box center [519, 332] width 610 height 31
type input "Schedule Variance (Schedule Development)"
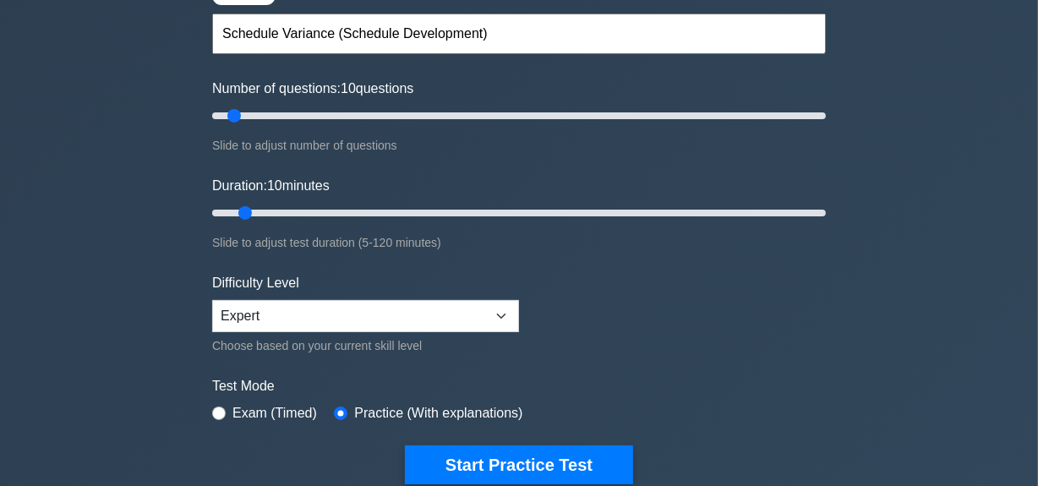
scroll to position [230, 0]
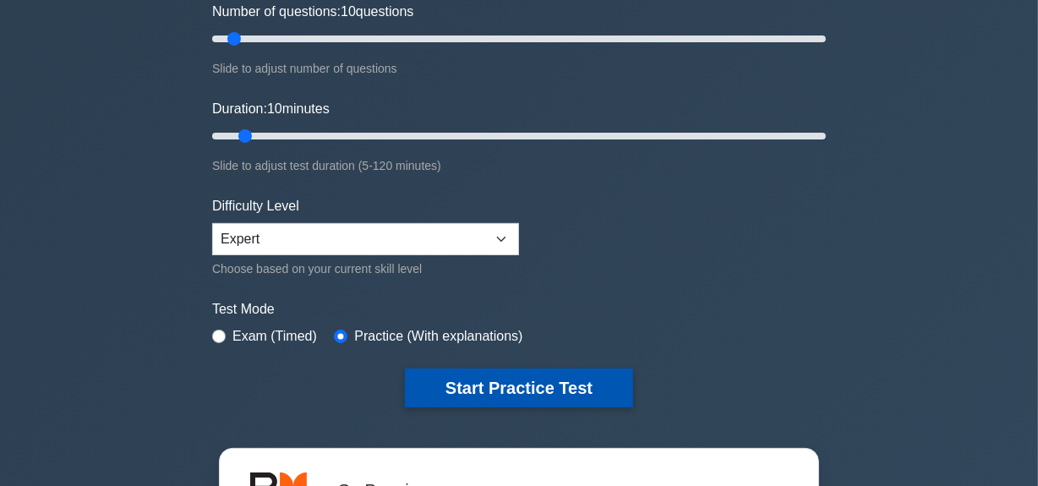
click at [467, 384] on button "Start Practice Test" at bounding box center [519, 388] width 228 height 39
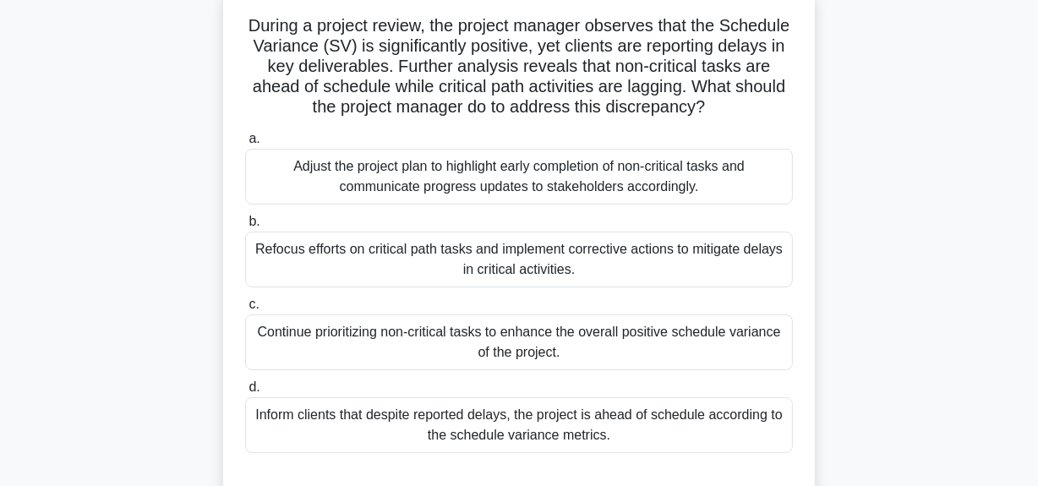
scroll to position [153, 0]
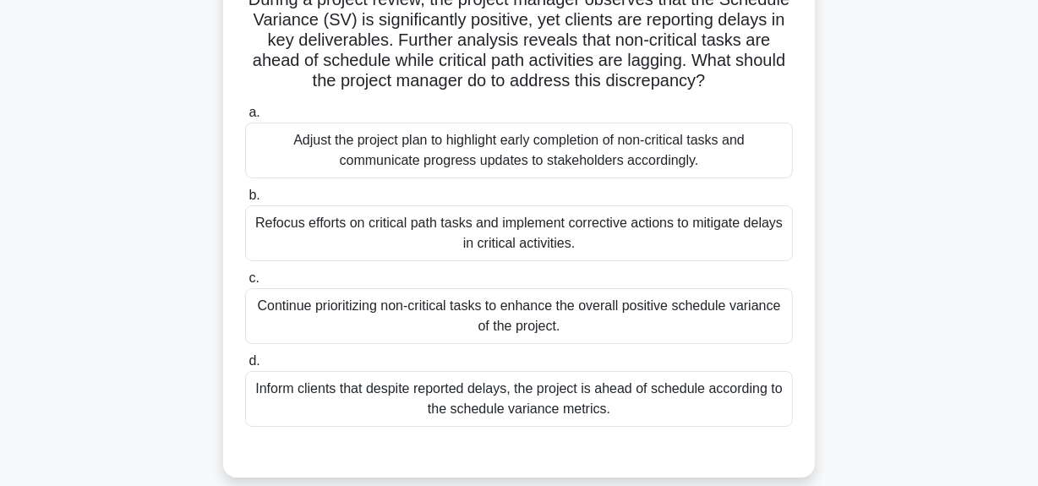
click at [526, 237] on div "Refocus efforts on critical path tasks and implement corrective actions to miti…" at bounding box center [519, 233] width 548 height 56
click at [245, 201] on input "b. Refocus efforts on critical path tasks and implement corrective actions to m…" at bounding box center [245, 195] width 0 height 11
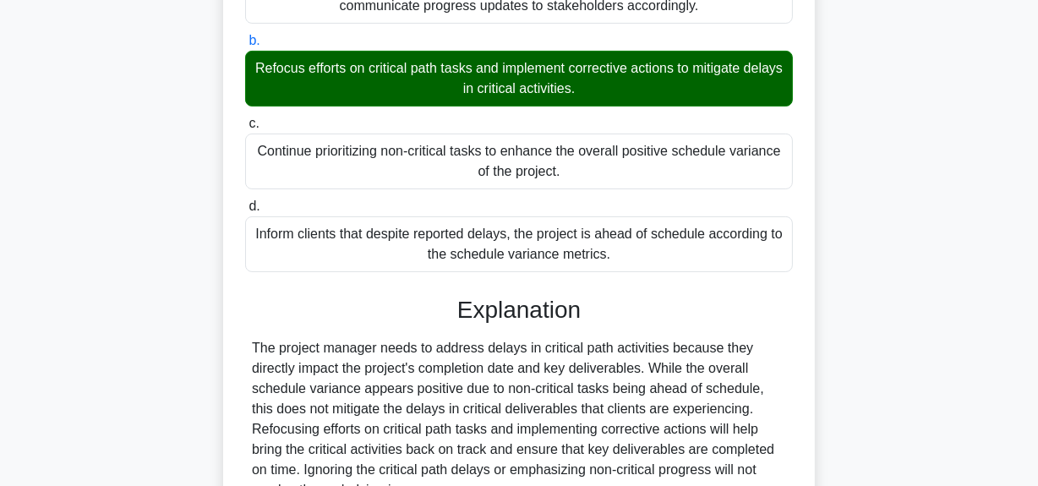
scroll to position [384, 0]
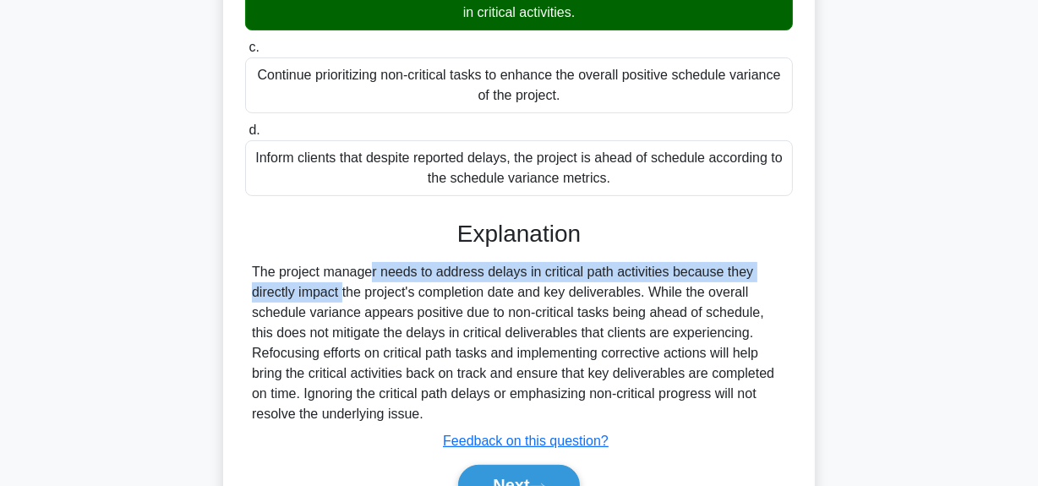
drag, startPoint x: 261, startPoint y: 273, endPoint x: 759, endPoint y: 254, distance: 498.2
click at [759, 254] on div "Explanation The project manager needs to address delays in critical path activi…" at bounding box center [519, 366] width 548 height 292
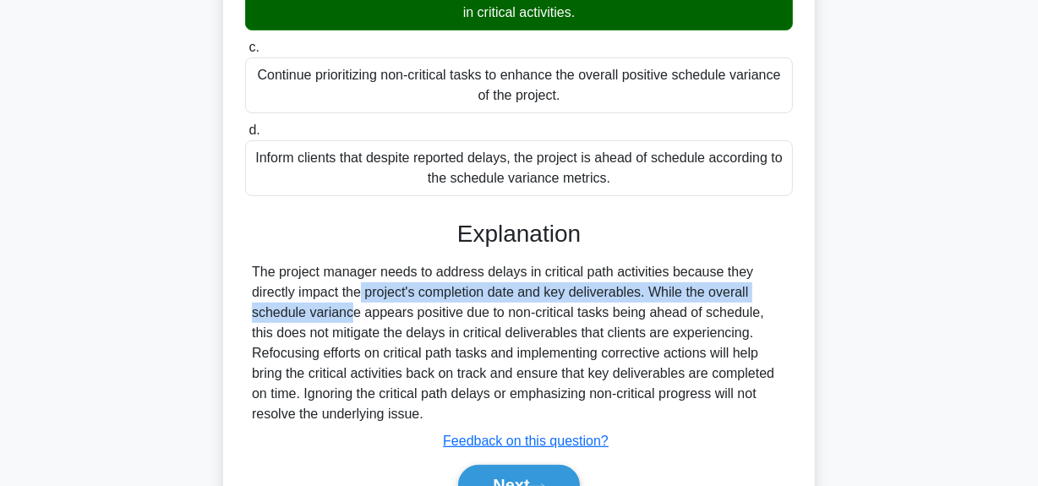
drag, startPoint x: 262, startPoint y: 301, endPoint x: 770, endPoint y: 283, distance: 508.3
click at [770, 283] on div "The project manager needs to address delays in critical path activities because…" at bounding box center [519, 343] width 534 height 162
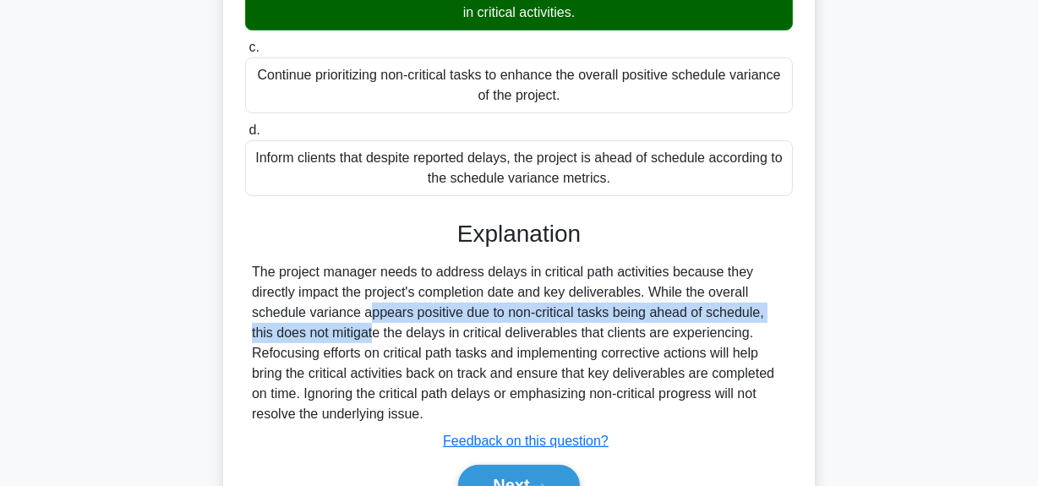
drag, startPoint x: 264, startPoint y: 304, endPoint x: 805, endPoint y: 307, distance: 541.0
click at [805, 307] on div "During a project review, the project manager observes that the Schedule Varianc…" at bounding box center [519, 138] width 578 height 800
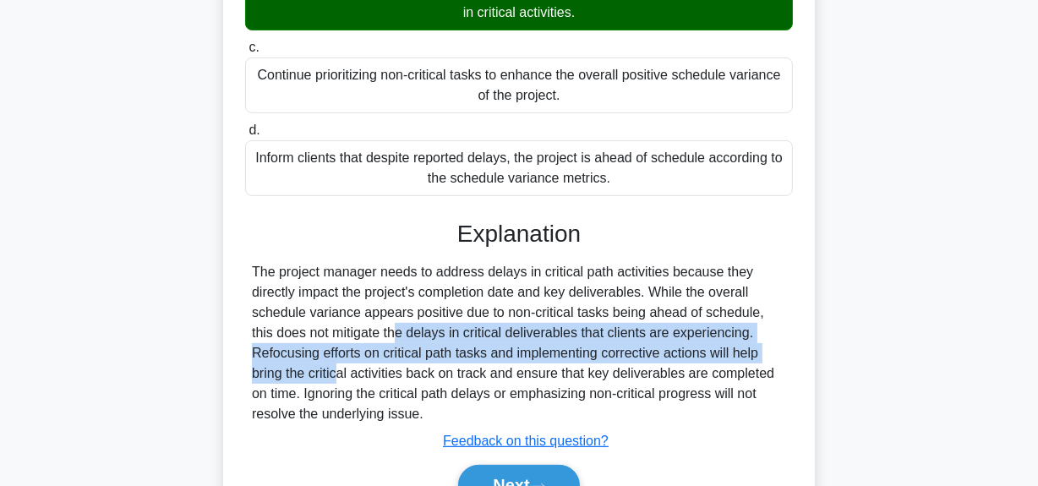
drag, startPoint x: 277, startPoint y: 339, endPoint x: 651, endPoint y: 376, distance: 375.5
click at [839, 349] on div "During a project review, the project manager observes that the Schedule Varianc…" at bounding box center [519, 152] width 964 height 834
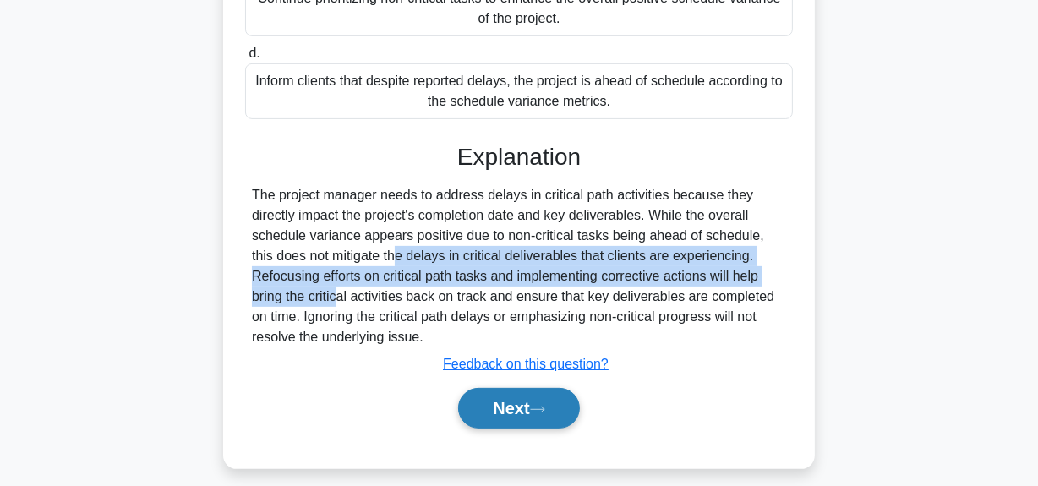
click at [498, 418] on button "Next" at bounding box center [518, 408] width 121 height 41
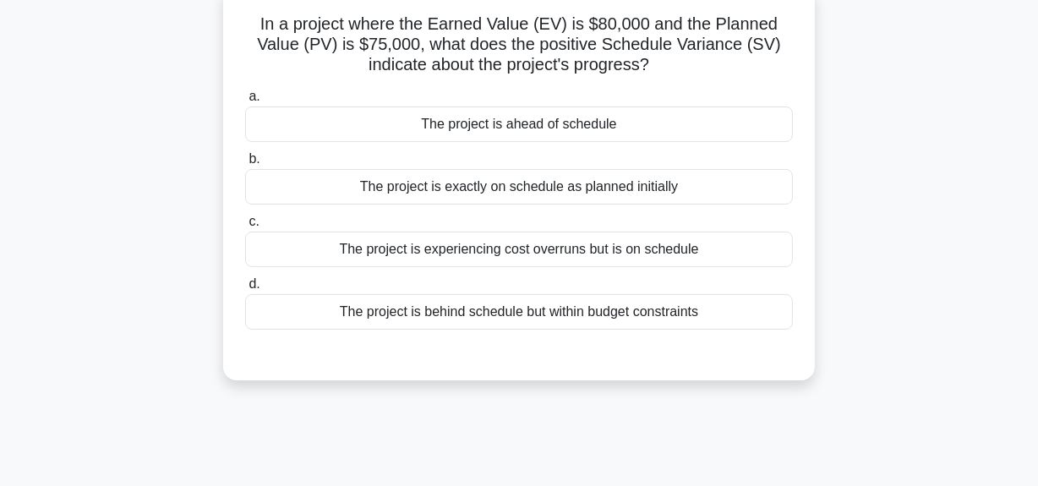
scroll to position [42, 0]
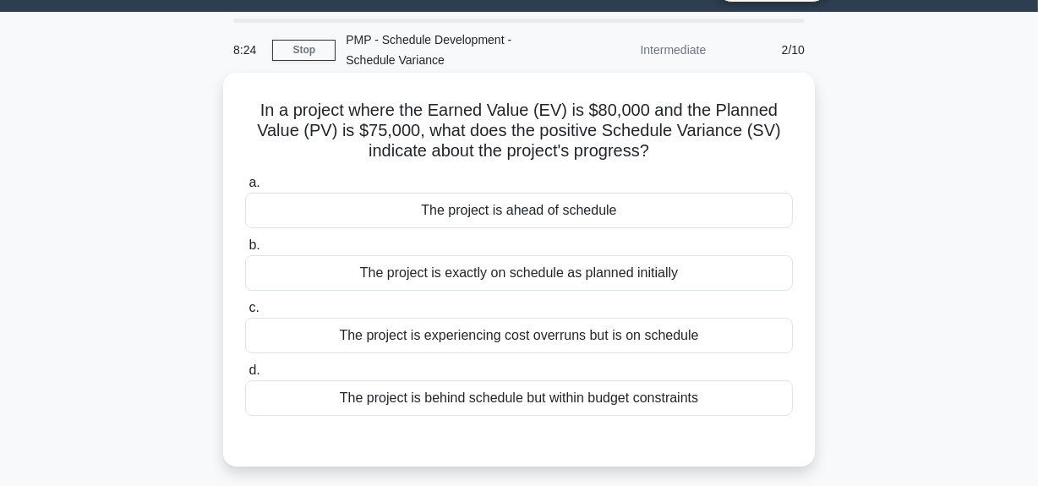
click at [593, 210] on div "The project is ahead of schedule" at bounding box center [519, 211] width 548 height 36
click at [245, 188] on input "a. The project is ahead of schedule" at bounding box center [245, 183] width 0 height 11
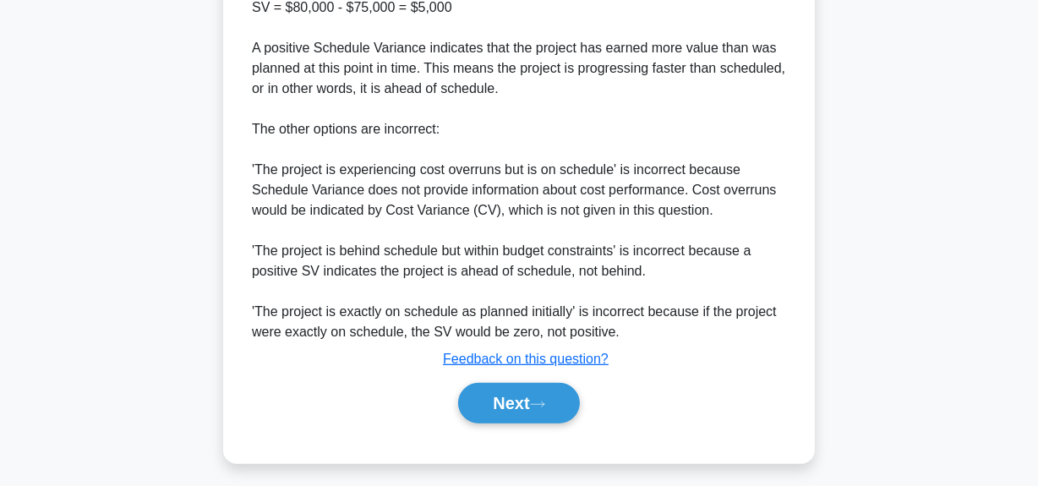
scroll to position [657, 0]
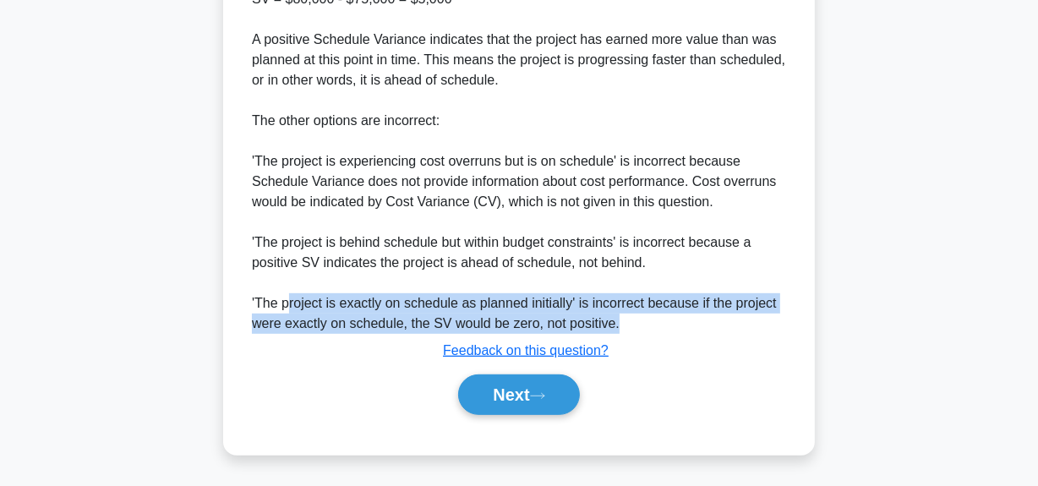
drag, startPoint x: 286, startPoint y: 305, endPoint x: 637, endPoint y: 321, distance: 352.0
click at [637, 321] on div "The correct answer is 'The project is ahead of schedule'. In project management…" at bounding box center [519, 100] width 534 height 467
click at [369, 301] on div "The correct answer is 'The project is ahead of schedule'. In project management…" at bounding box center [519, 100] width 534 height 467
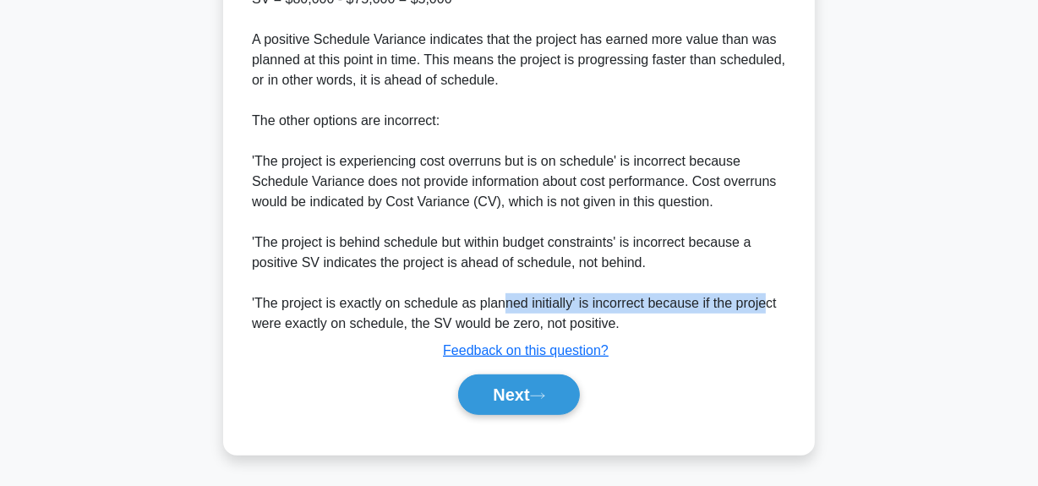
drag, startPoint x: 500, startPoint y: 306, endPoint x: 764, endPoint y: 312, distance: 264.6
click at [764, 312] on div "The correct answer is 'The project is ahead of schedule'. In project management…" at bounding box center [519, 100] width 534 height 467
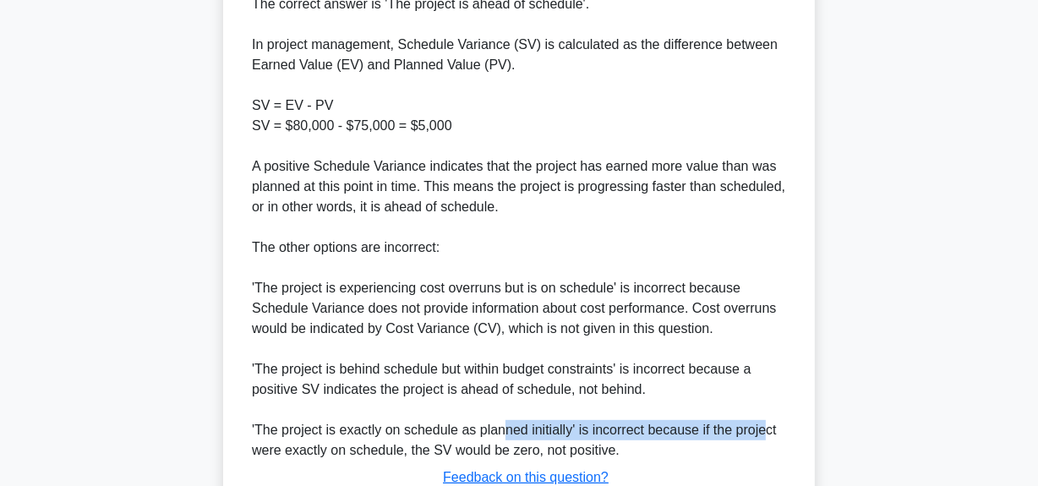
scroll to position [503, 0]
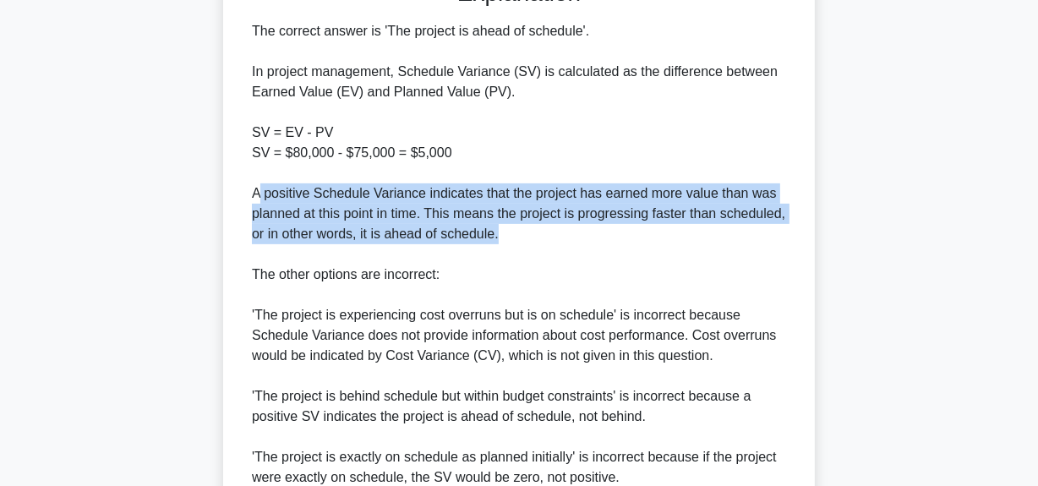
drag, startPoint x: 261, startPoint y: 188, endPoint x: 611, endPoint y: 243, distance: 354.4
click at [611, 243] on div "The correct answer is 'The project is ahead of schedule'. In project management…" at bounding box center [519, 254] width 534 height 467
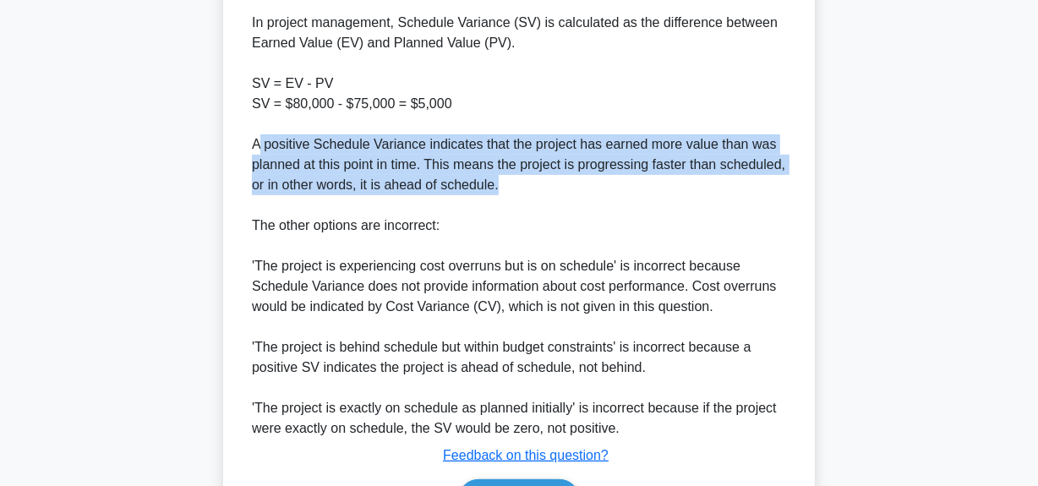
scroll to position [580, 0]
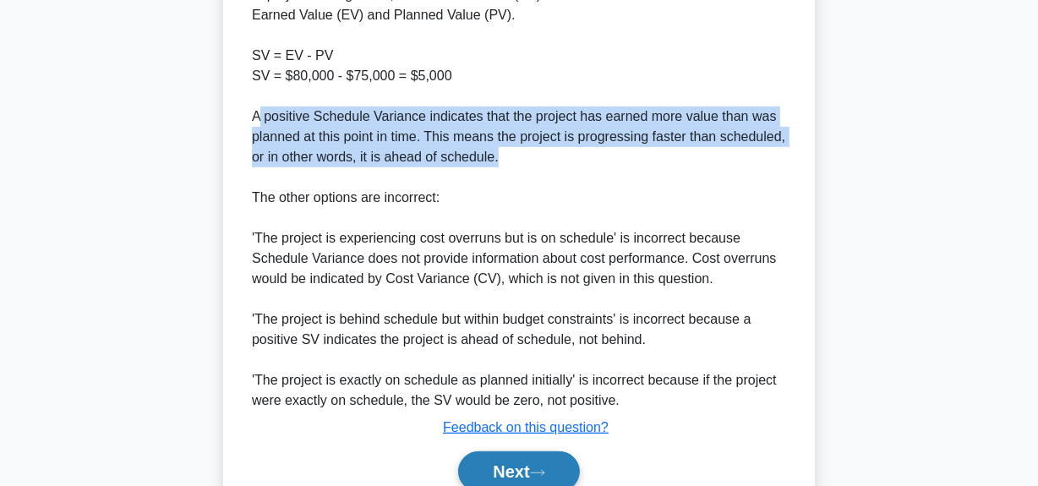
click at [522, 464] on button "Next" at bounding box center [518, 471] width 121 height 41
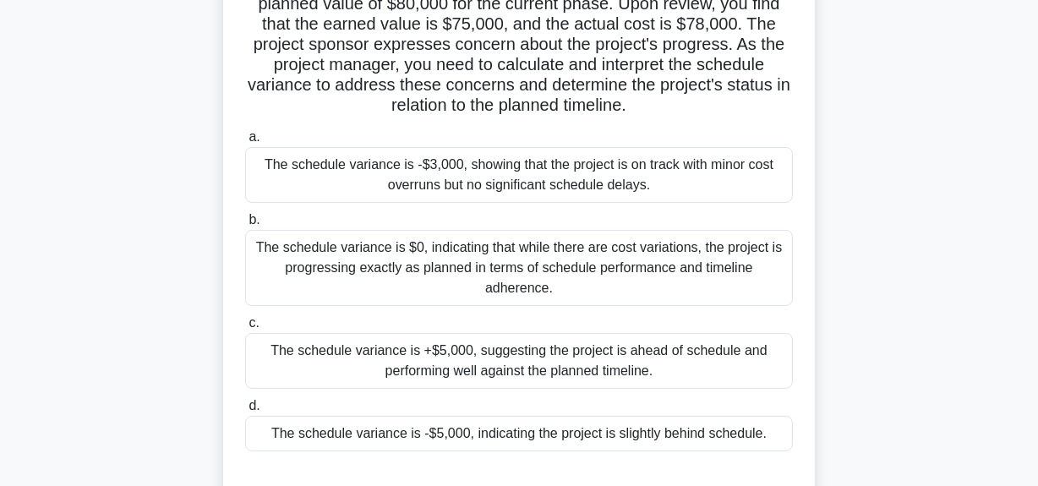
scroll to position [195, 0]
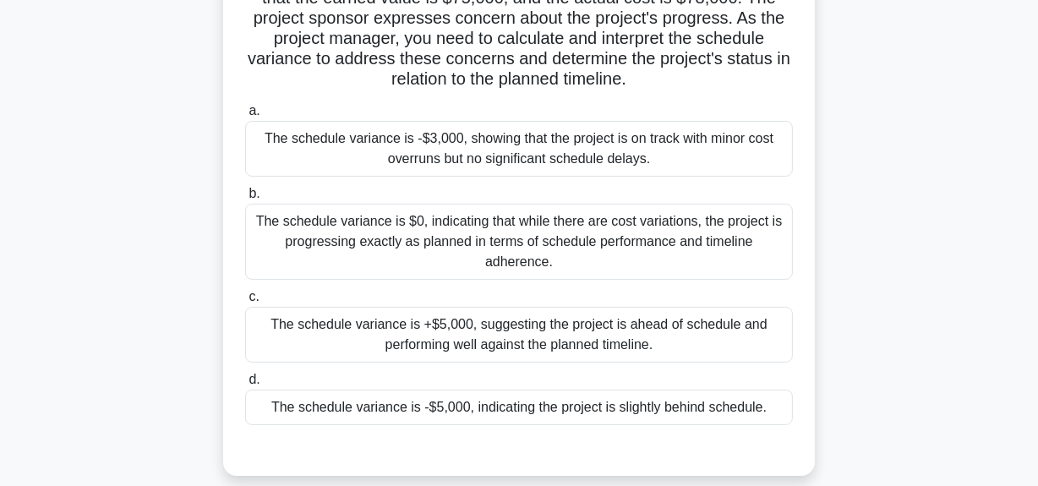
click at [565, 403] on div "The schedule variance is -$5,000, indicating the project is slightly behind sch…" at bounding box center [519, 408] width 548 height 36
click at [245, 385] on input "d. The schedule variance is -$5,000, indicating the project is slightly behind …" at bounding box center [245, 379] width 0 height 11
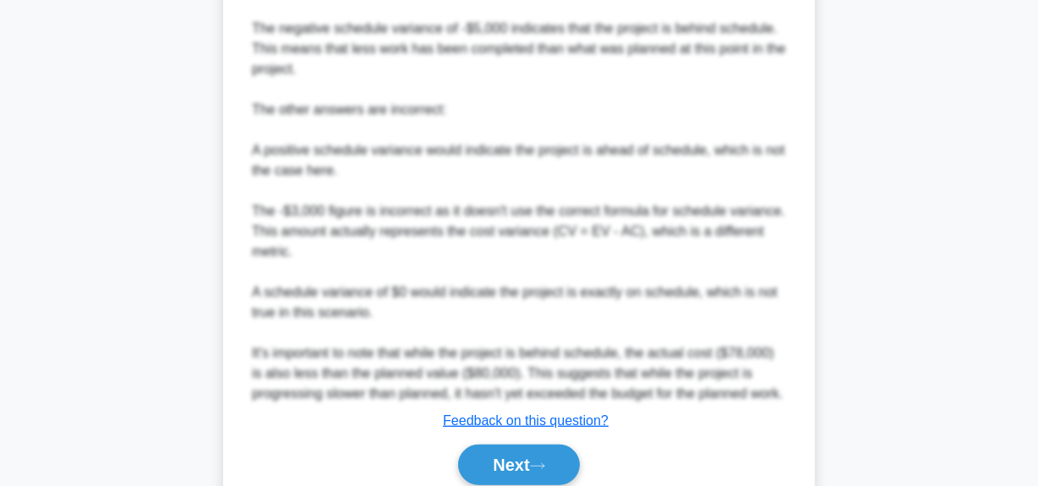
scroll to position [964, 0]
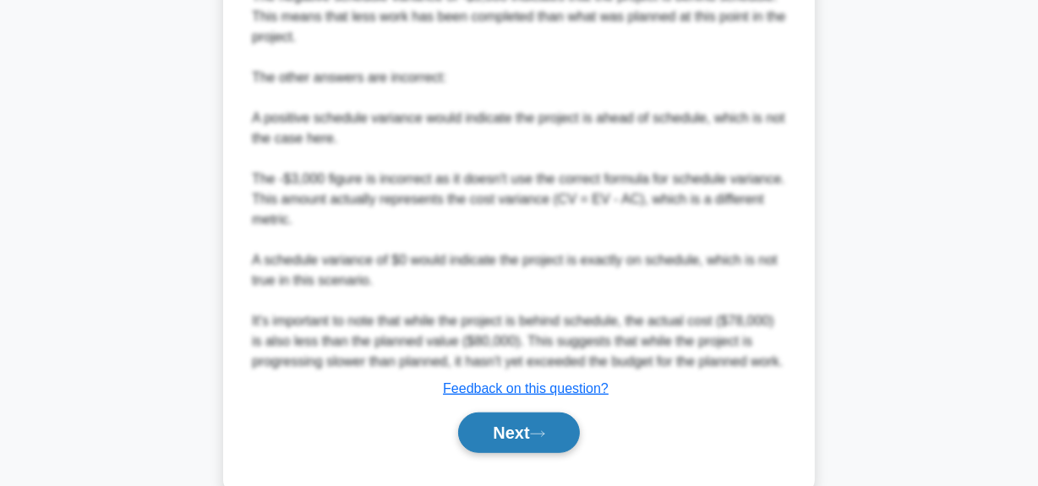
click at [533, 429] on button "Next" at bounding box center [518, 432] width 121 height 41
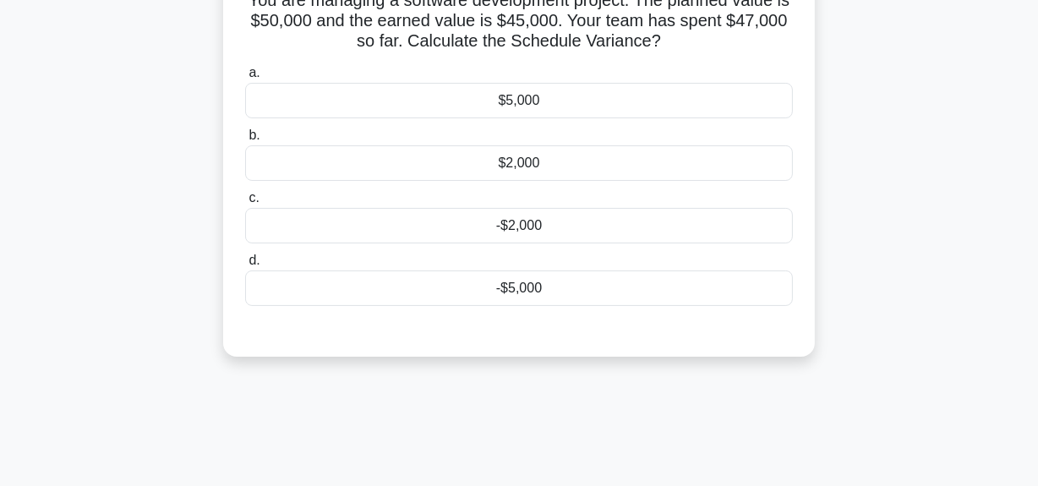
scroll to position [118, 0]
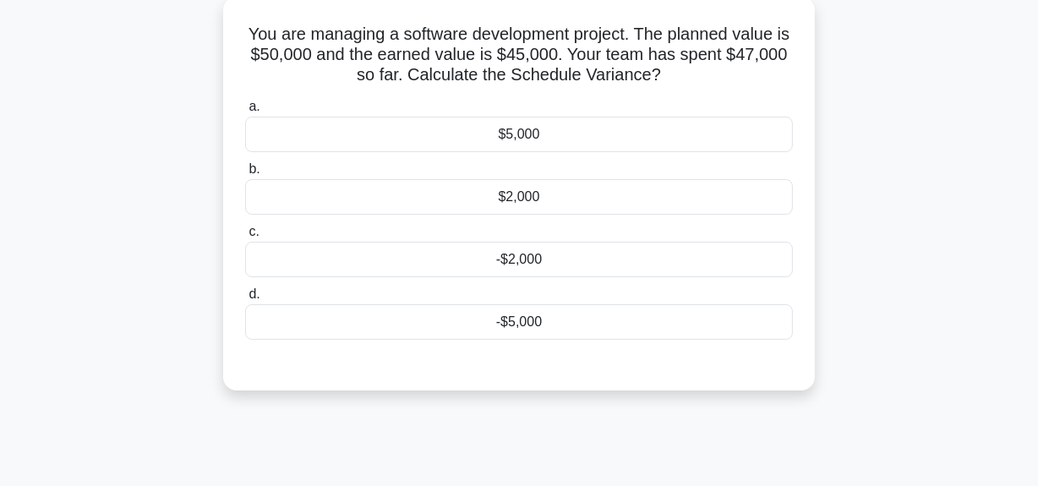
click at [524, 321] on div "-$5,000" at bounding box center [519, 322] width 548 height 36
click at [245, 300] on input "d. -$5,000" at bounding box center [245, 294] width 0 height 11
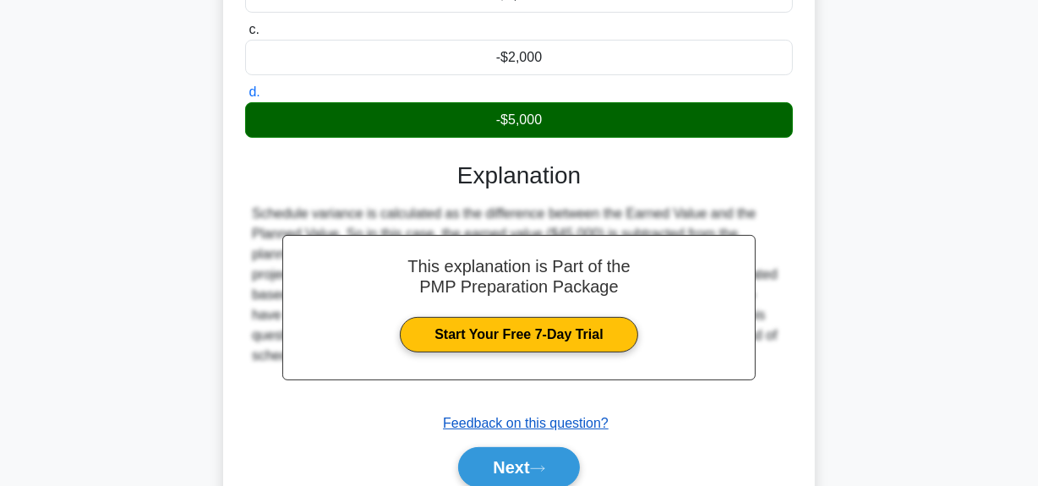
scroll to position [426, 0]
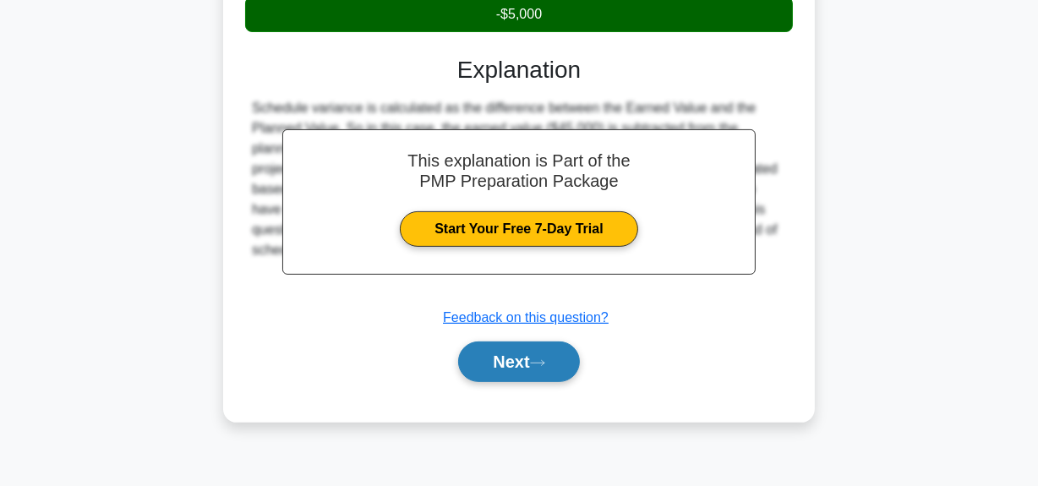
click at [521, 372] on button "Next" at bounding box center [518, 361] width 121 height 41
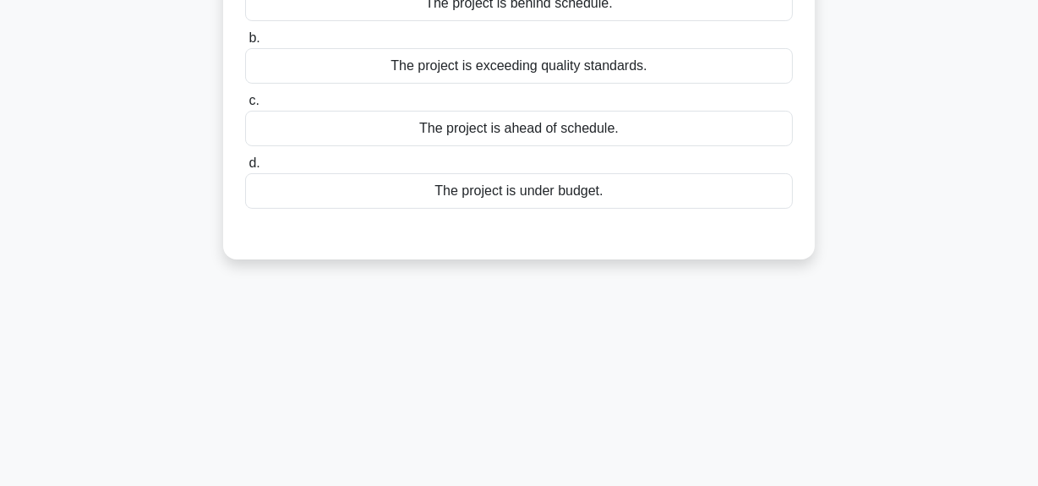
scroll to position [118, 0]
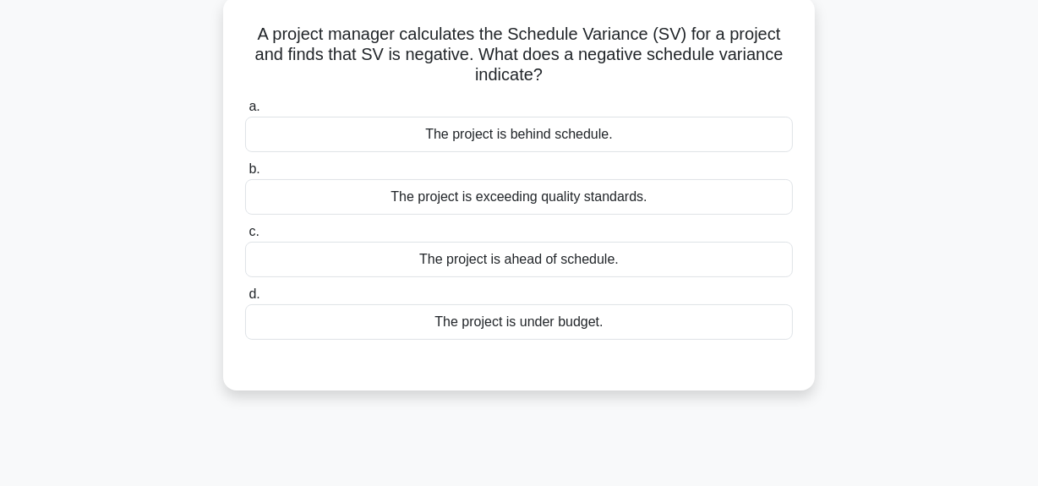
click at [549, 139] on div "The project is behind schedule." at bounding box center [519, 135] width 548 height 36
click at [245, 112] on input "a. The project is behind schedule." at bounding box center [245, 106] width 0 height 11
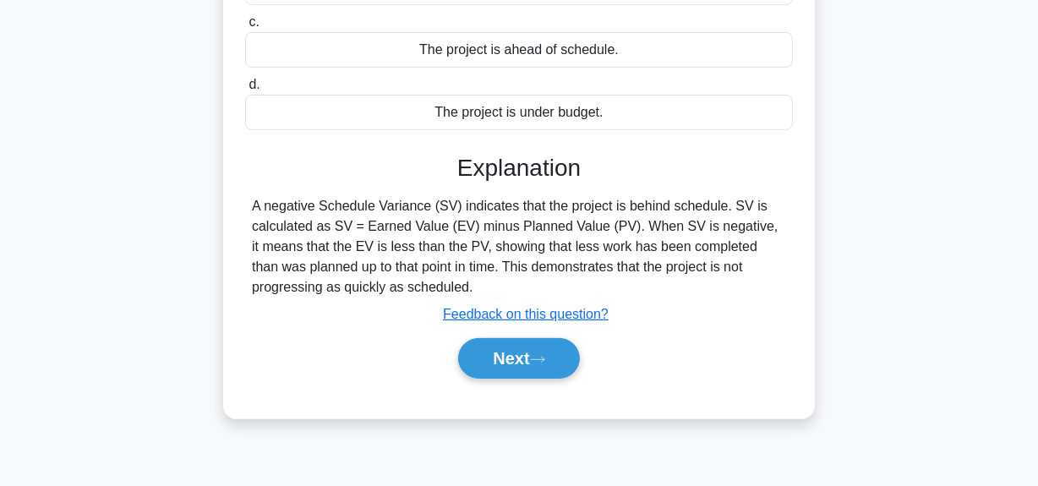
scroll to position [426, 0]
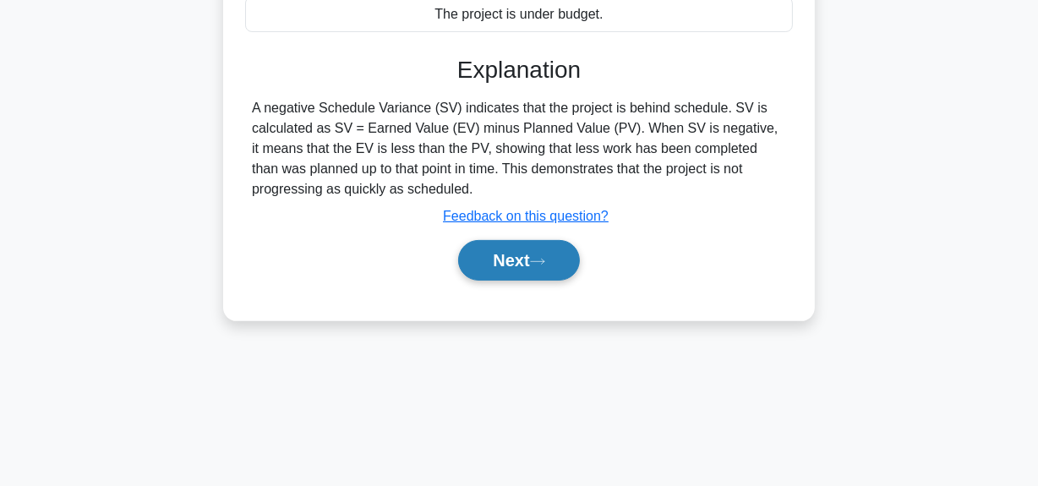
click at [511, 274] on button "Next" at bounding box center [518, 260] width 121 height 41
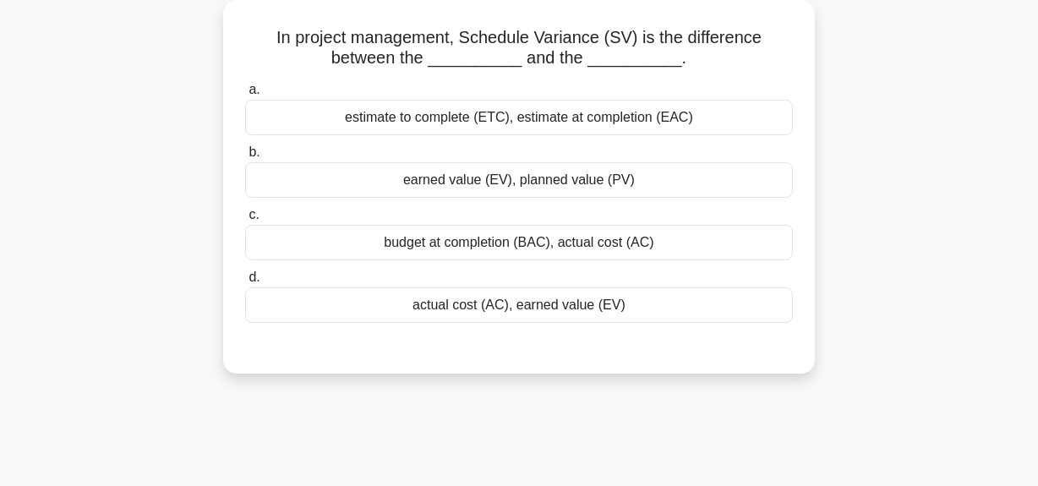
scroll to position [118, 0]
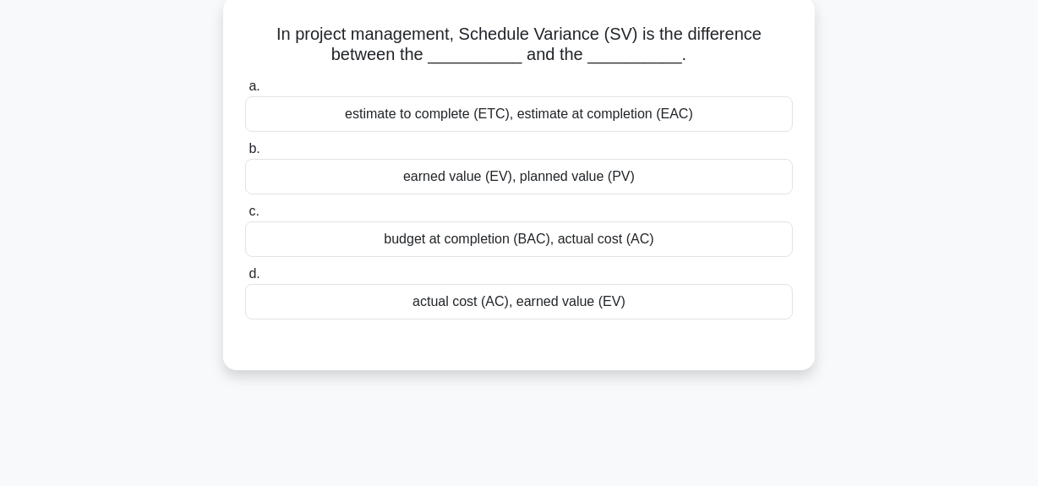
click at [544, 171] on div "earned value (EV), planned value (PV)" at bounding box center [519, 177] width 548 height 36
click at [245, 155] on input "b. earned value (EV), planned value (PV)" at bounding box center [245, 149] width 0 height 11
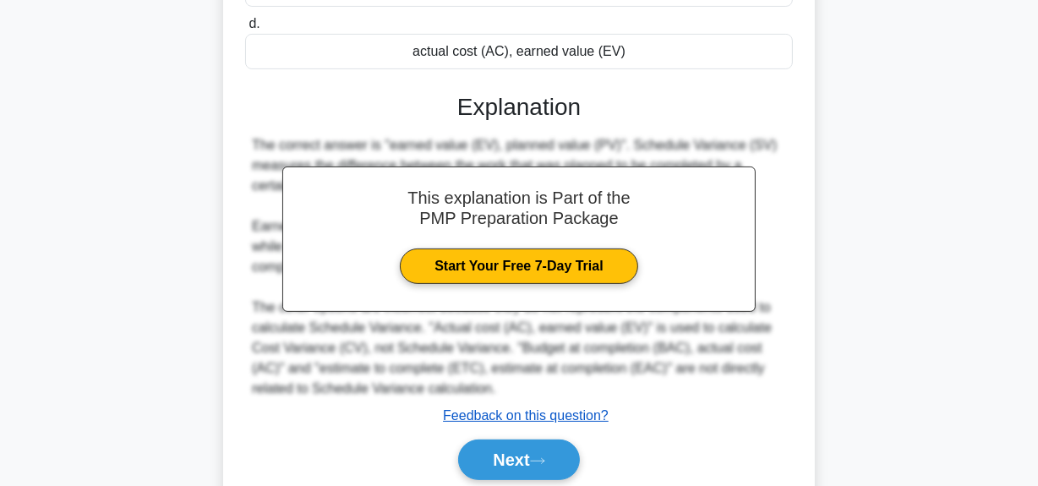
scroll to position [434, 0]
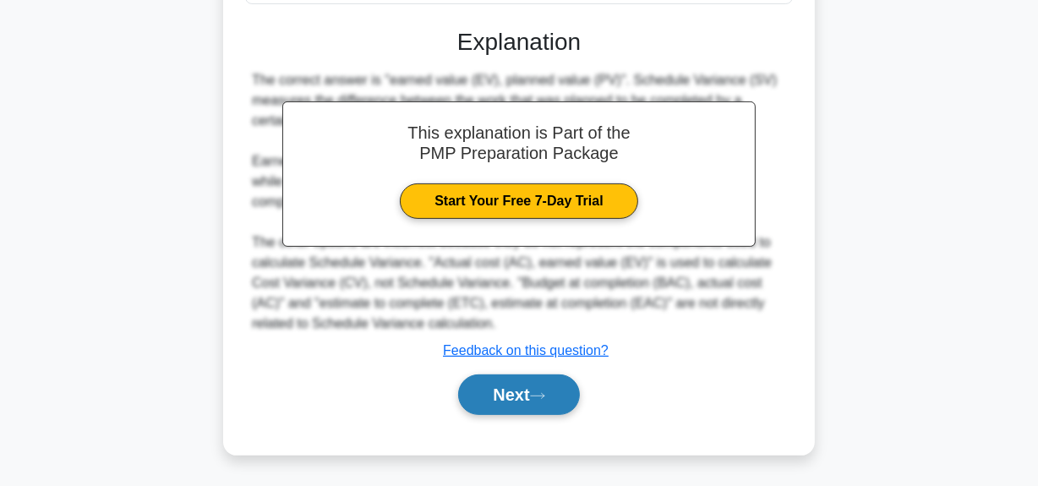
click at [538, 394] on icon at bounding box center [537, 395] width 15 height 9
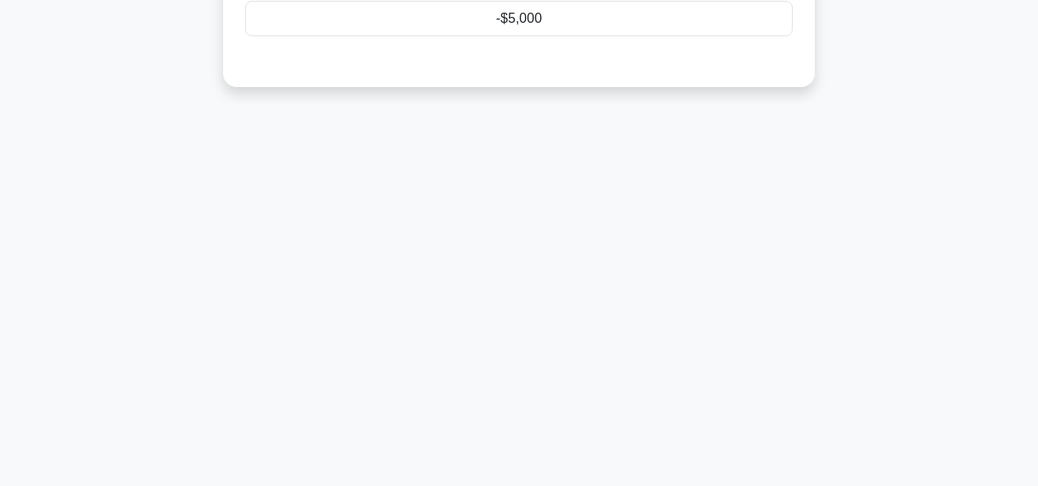
scroll to position [118, 0]
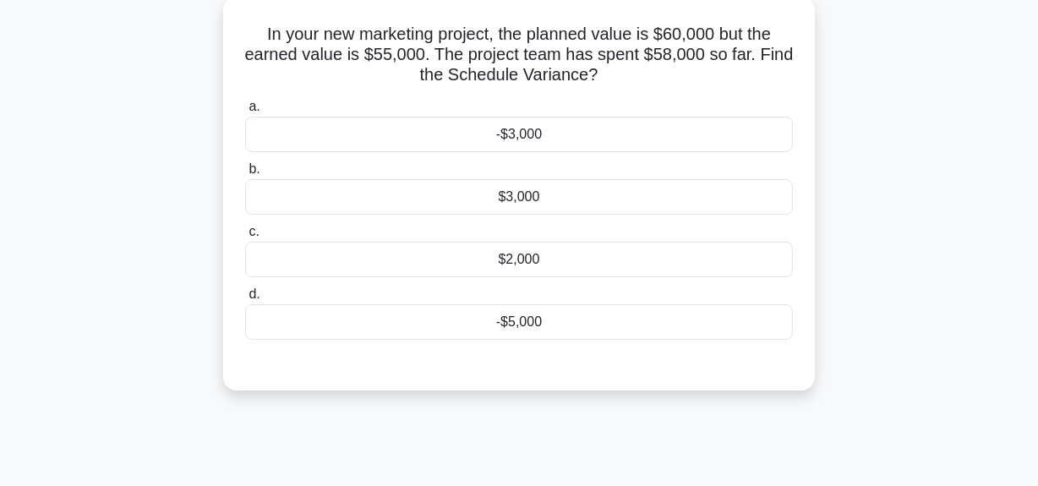
drag, startPoint x: 535, startPoint y: 319, endPoint x: 528, endPoint y: 344, distance: 26.2
click at [534, 319] on div "-$5,000" at bounding box center [519, 322] width 548 height 36
click at [245, 300] on input "d. -$5,000" at bounding box center [245, 294] width 0 height 11
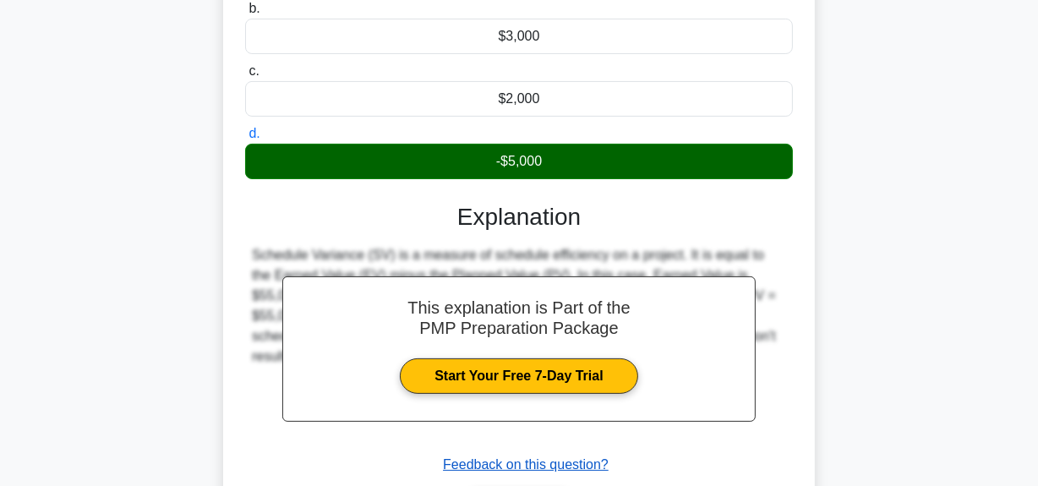
scroll to position [426, 0]
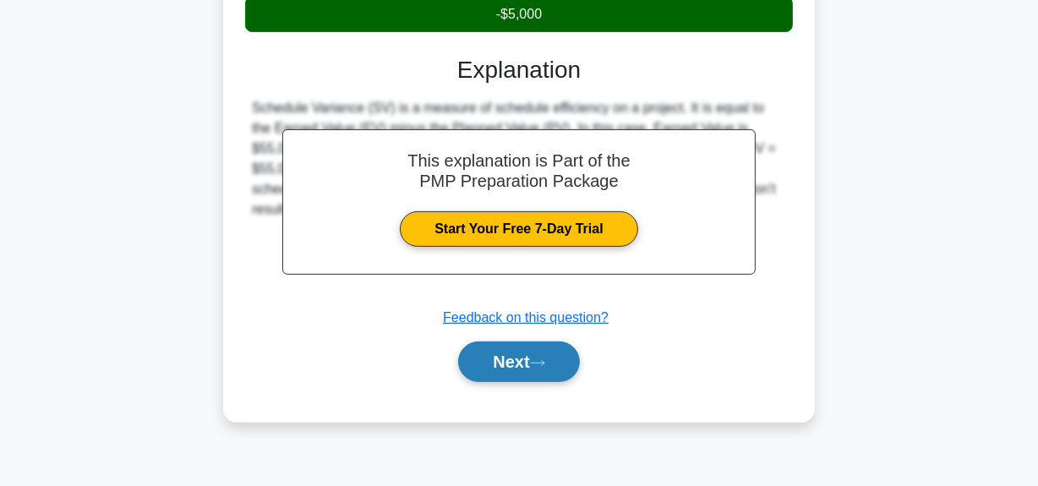
click at [515, 362] on button "Next" at bounding box center [518, 361] width 121 height 41
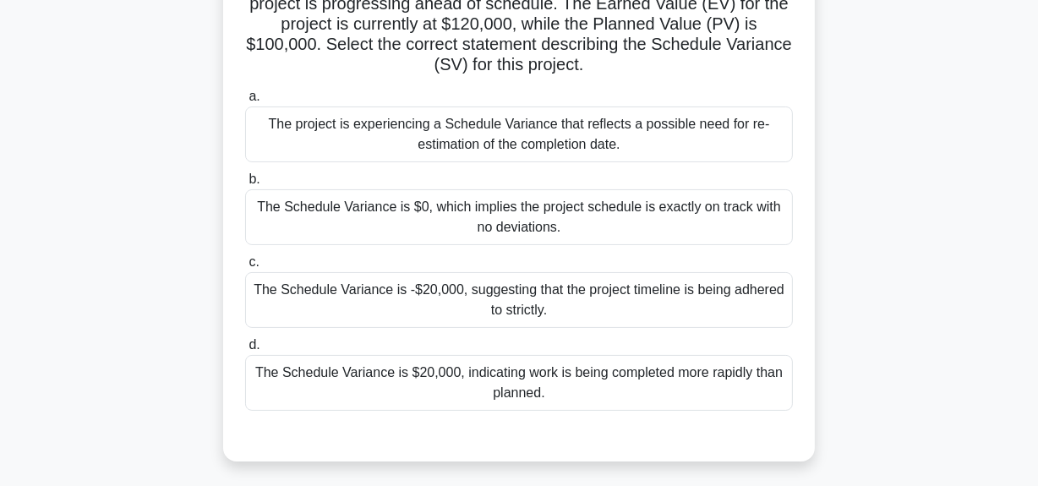
scroll to position [195, 0]
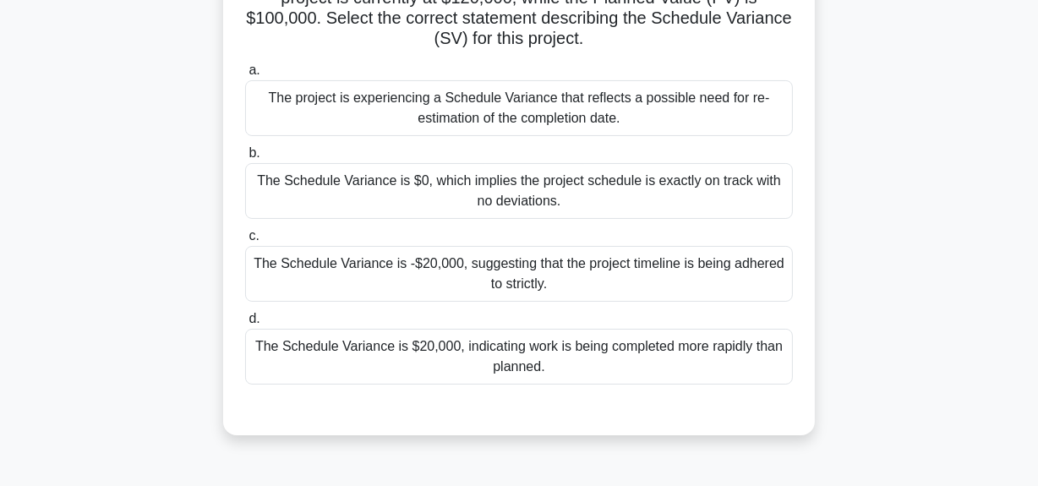
click at [625, 360] on div "The Schedule Variance is $20,000, indicating work is being completed more rapid…" at bounding box center [519, 357] width 548 height 56
click at [245, 325] on input "d. The Schedule Variance is $20,000, indicating work is being completed more ra…" at bounding box center [245, 319] width 0 height 11
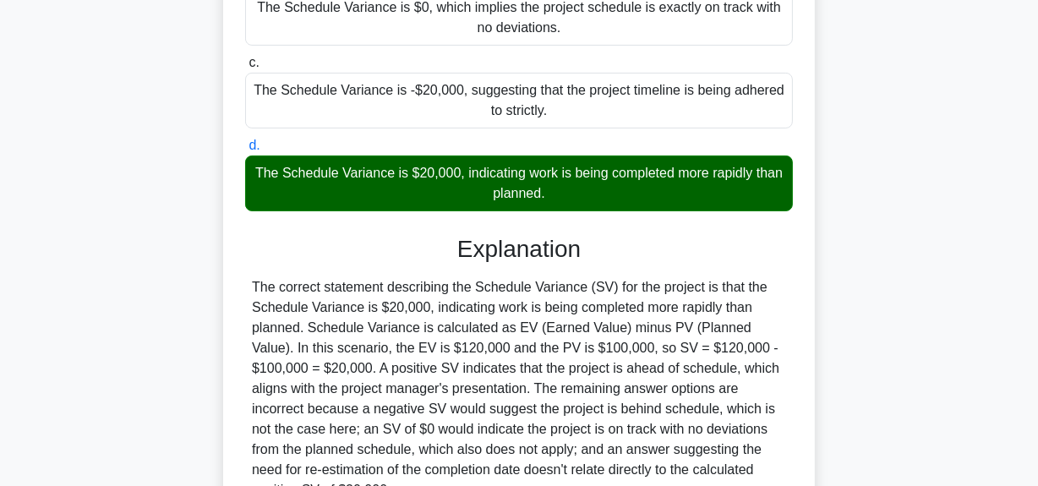
scroll to position [503, 0]
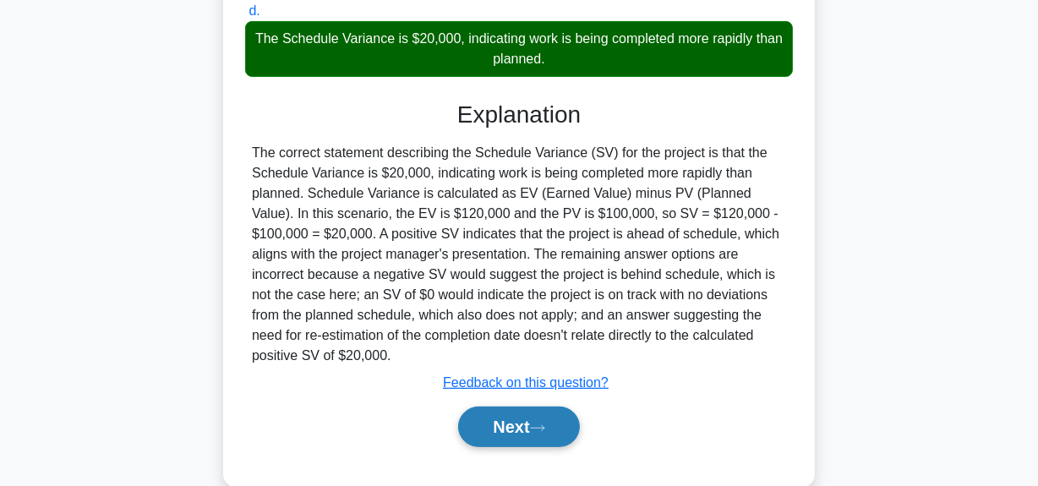
drag, startPoint x: 533, startPoint y: 438, endPoint x: 557, endPoint y: 420, distance: 30.3
click at [533, 437] on button "Next" at bounding box center [518, 427] width 121 height 41
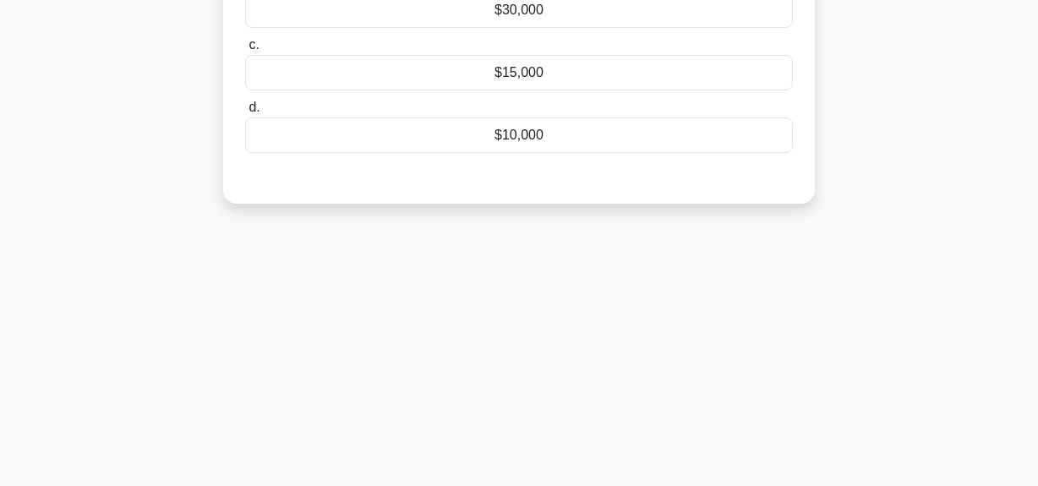
scroll to position [118, 0]
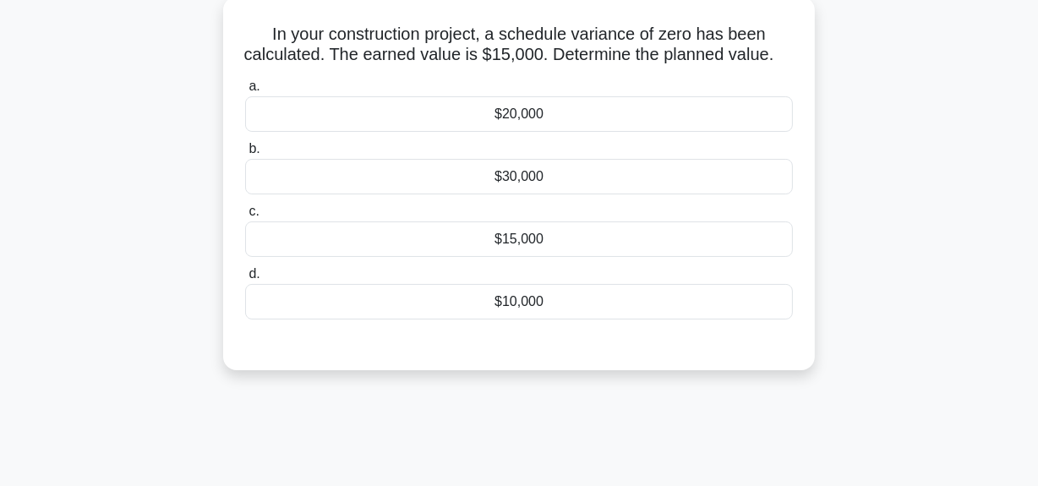
click at [642, 256] on div "$15,000" at bounding box center [519, 239] width 548 height 36
click at [245, 217] on input "c. $15,000" at bounding box center [245, 211] width 0 height 11
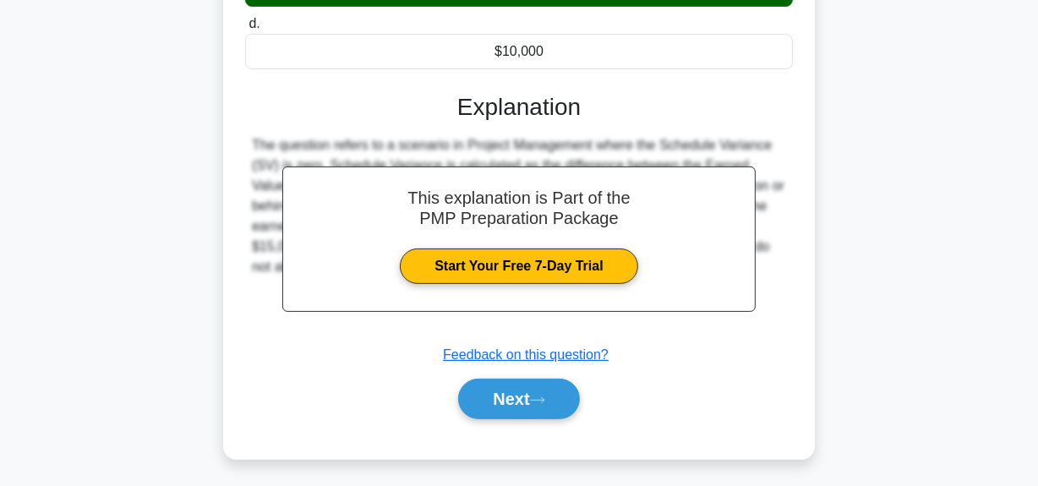
scroll to position [426, 0]
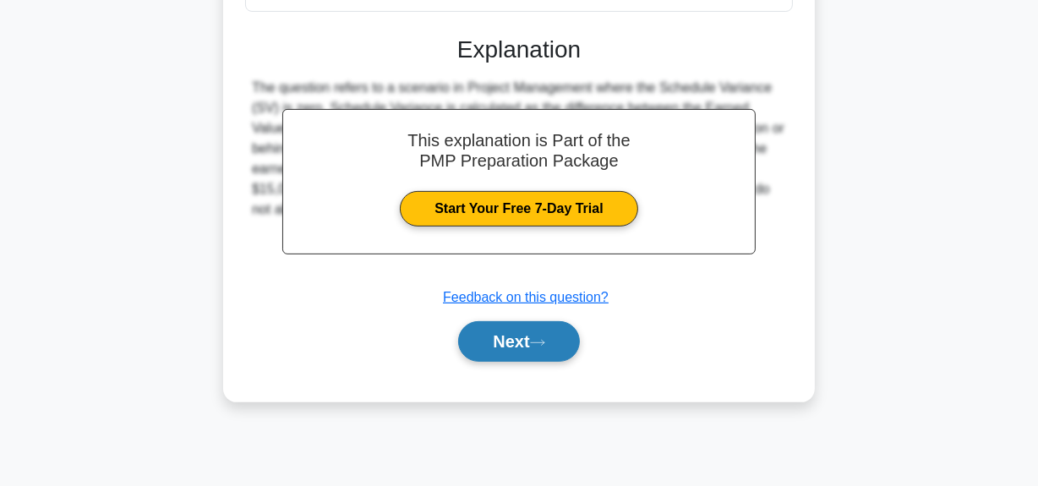
click at [536, 362] on button "Next" at bounding box center [518, 341] width 121 height 41
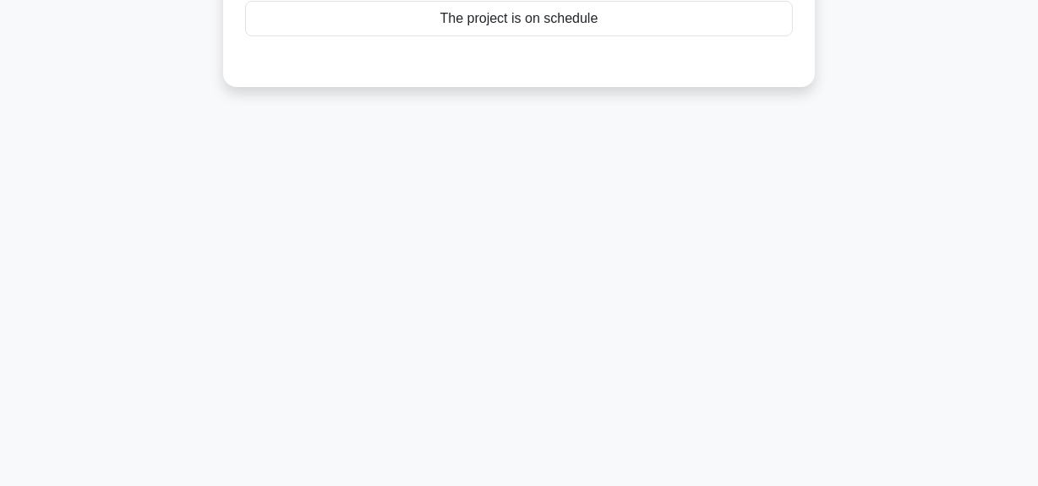
scroll to position [118, 0]
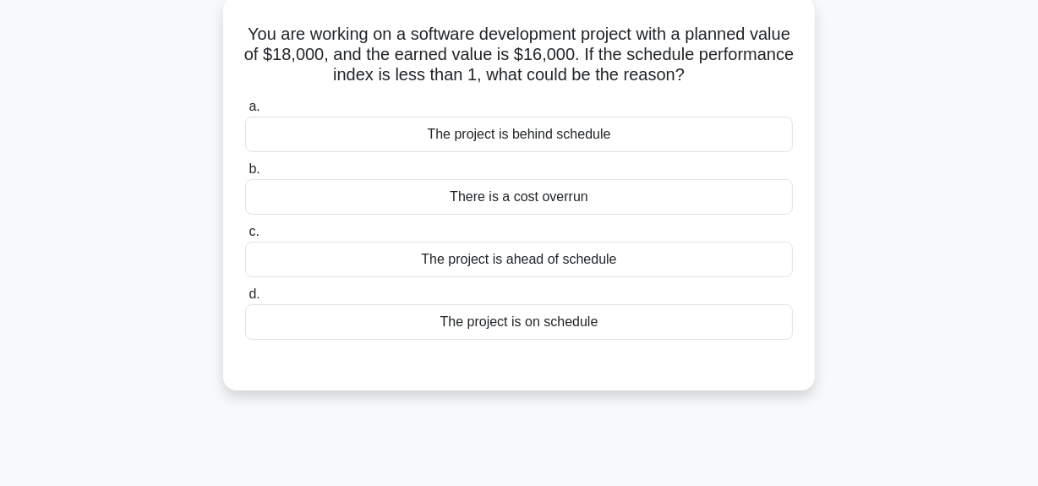
click at [594, 145] on div "The project is behind schedule" at bounding box center [519, 135] width 548 height 36
click at [245, 112] on input "a. The project is behind schedule" at bounding box center [245, 106] width 0 height 11
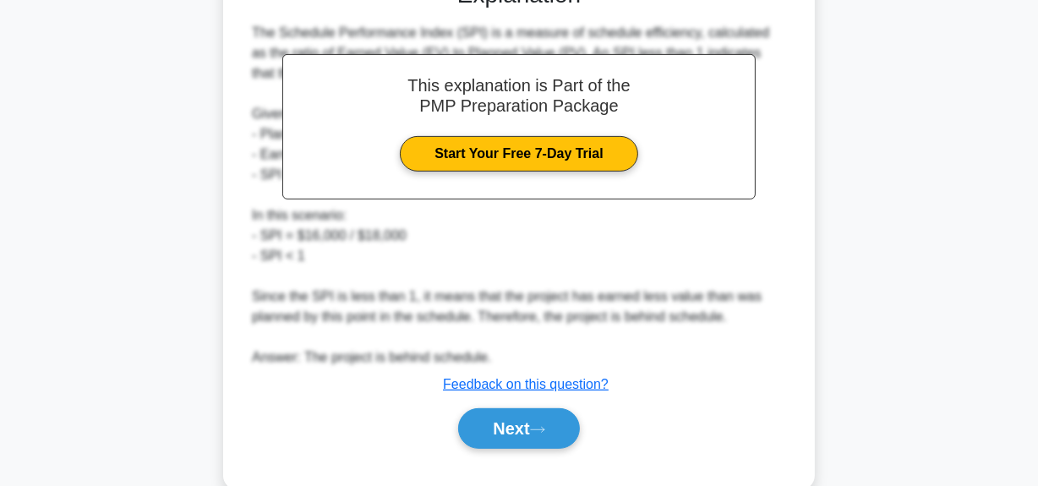
scroll to position [535, 0]
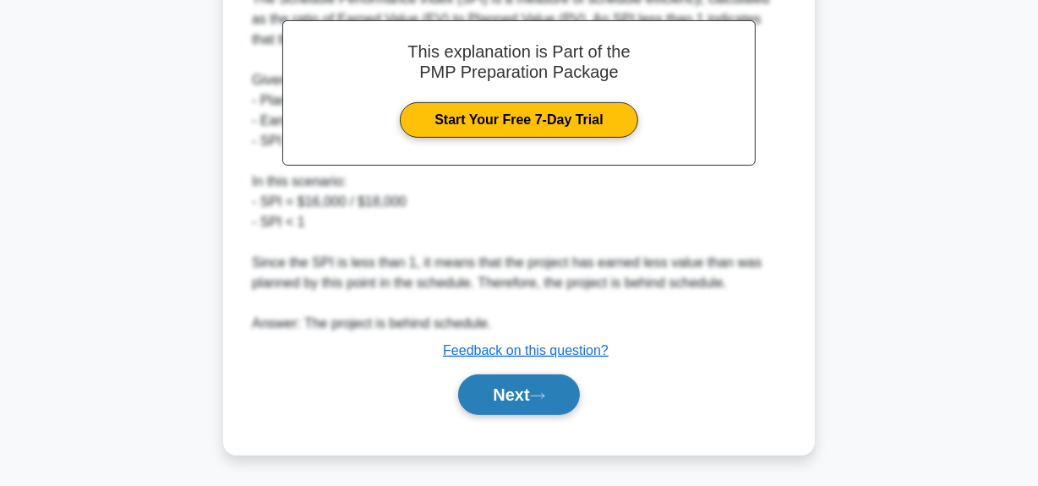
click at [528, 389] on button "Next" at bounding box center [518, 394] width 121 height 41
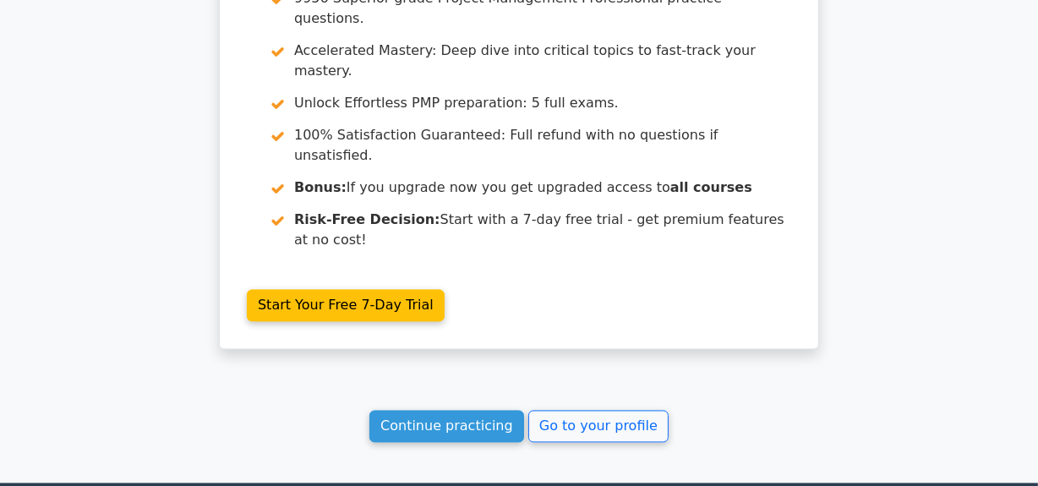
scroll to position [2933, 0]
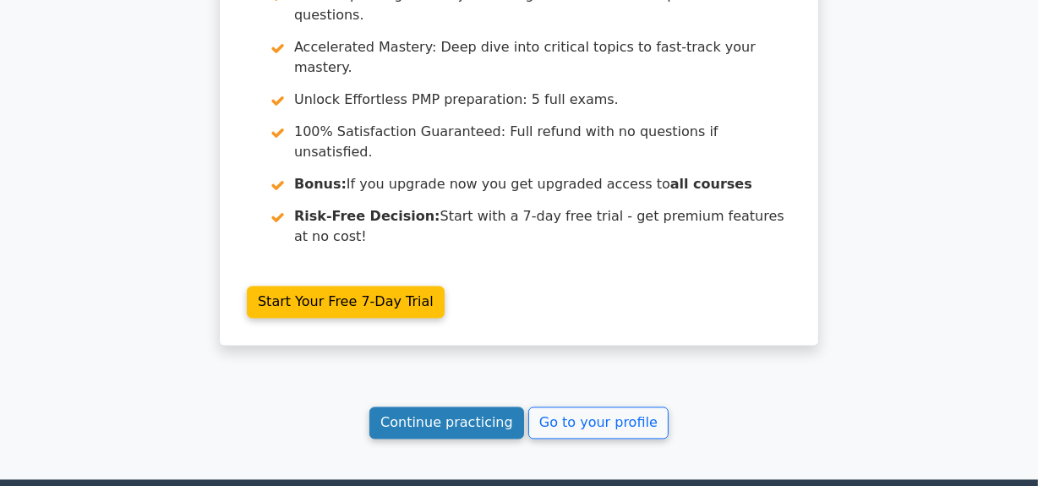
click at [440, 407] on link "Continue practicing" at bounding box center [446, 423] width 155 height 32
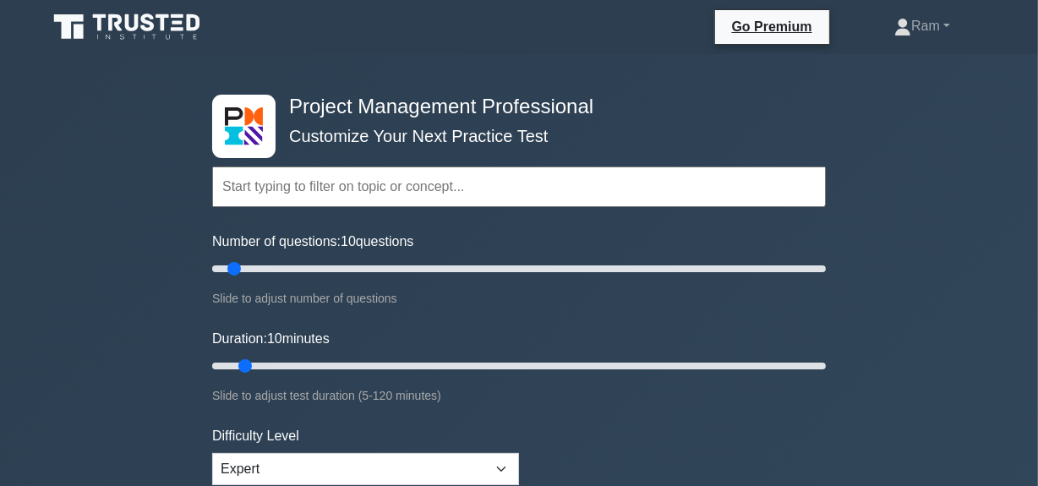
click at [329, 178] on input "text" at bounding box center [519, 187] width 614 height 41
paste input "Schedule"
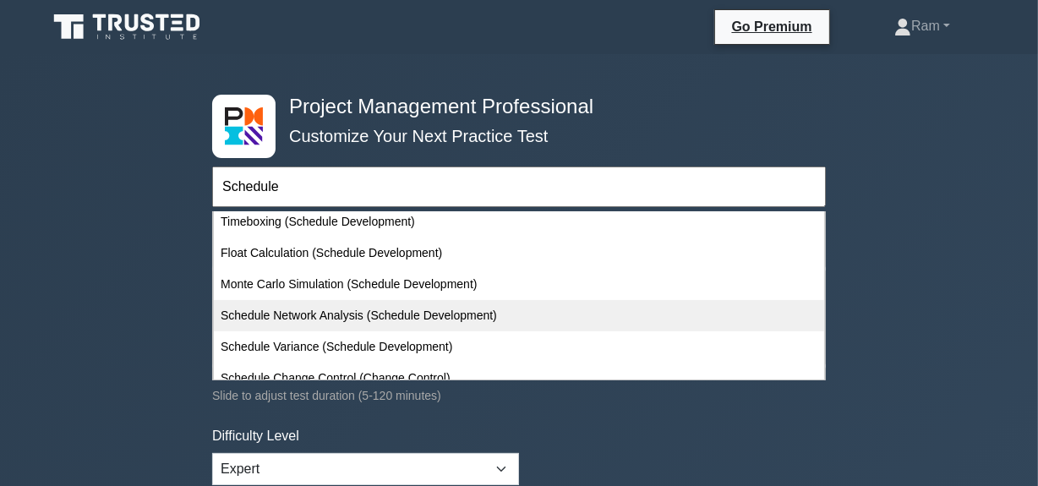
scroll to position [398, 0]
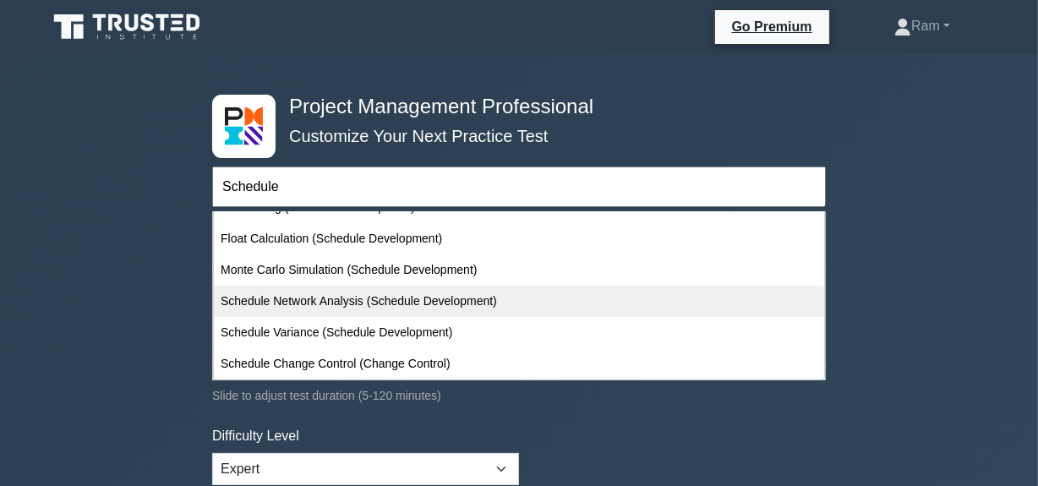
click at [331, 303] on div "Schedule Network Analysis (Schedule Development)" at bounding box center [519, 301] width 610 height 31
type input "Schedule Network Analysis (Schedule Development)"
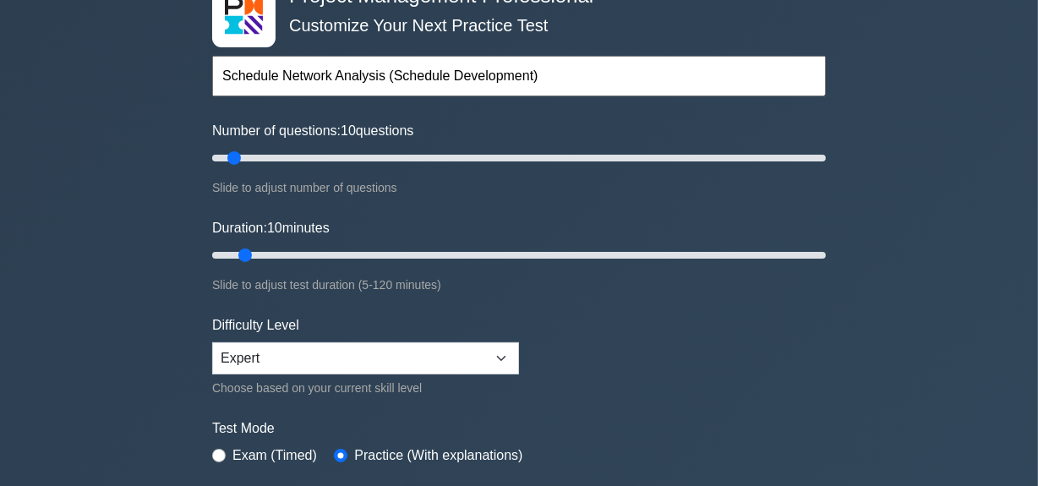
scroll to position [230, 0]
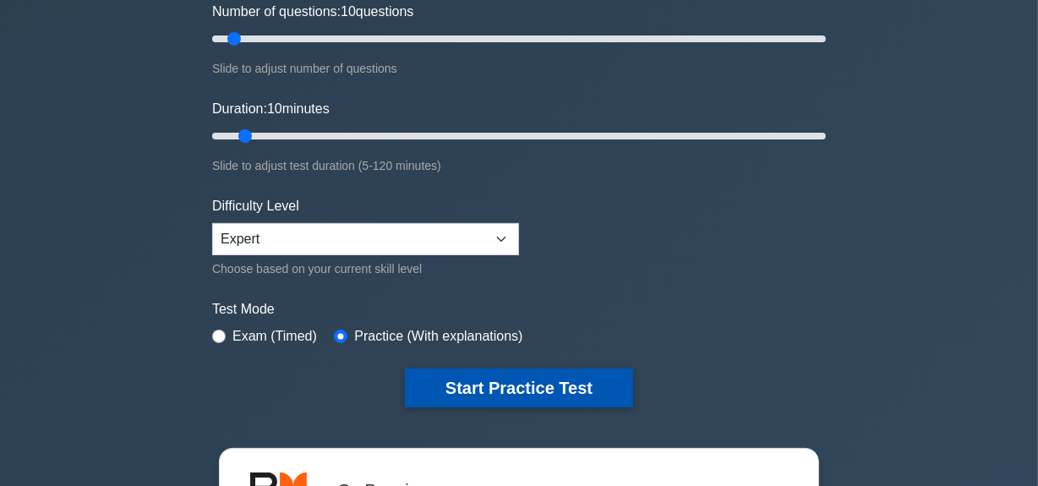
click at [473, 377] on button "Start Practice Test" at bounding box center [519, 388] width 228 height 39
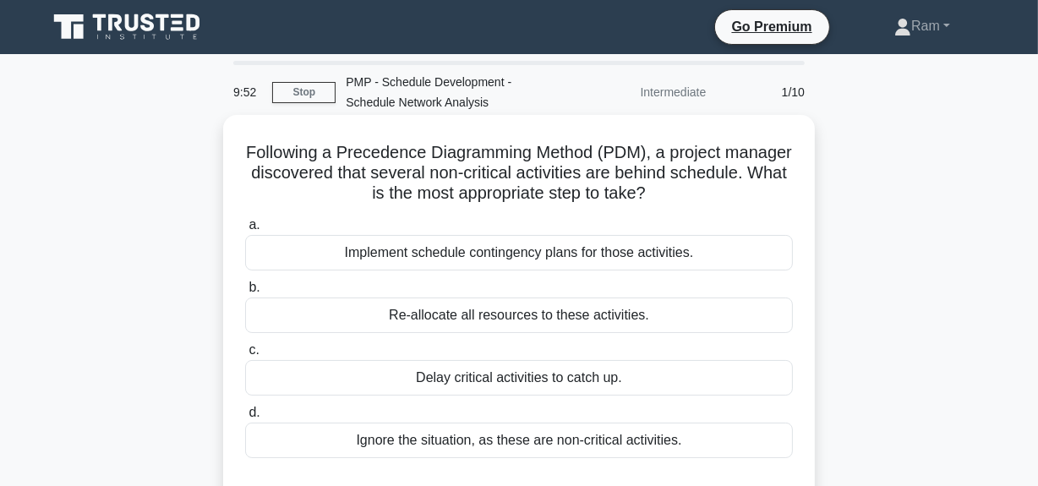
drag, startPoint x: 380, startPoint y: 194, endPoint x: 728, endPoint y: 191, distance: 347.4
click at [728, 191] on h5 "Following a Precedence Diagramming Method (PDM), a project manager discovered t…" at bounding box center [518, 173] width 551 height 63
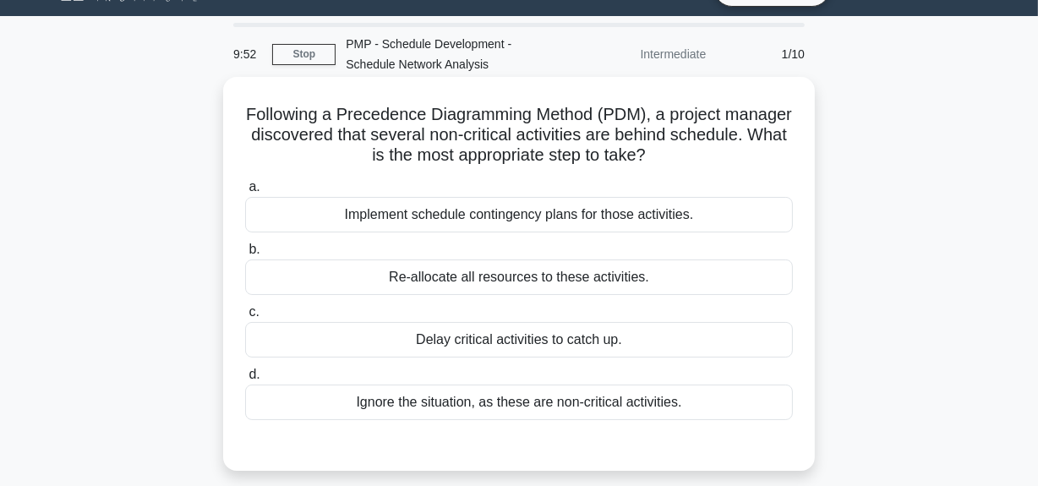
scroll to position [76, 0]
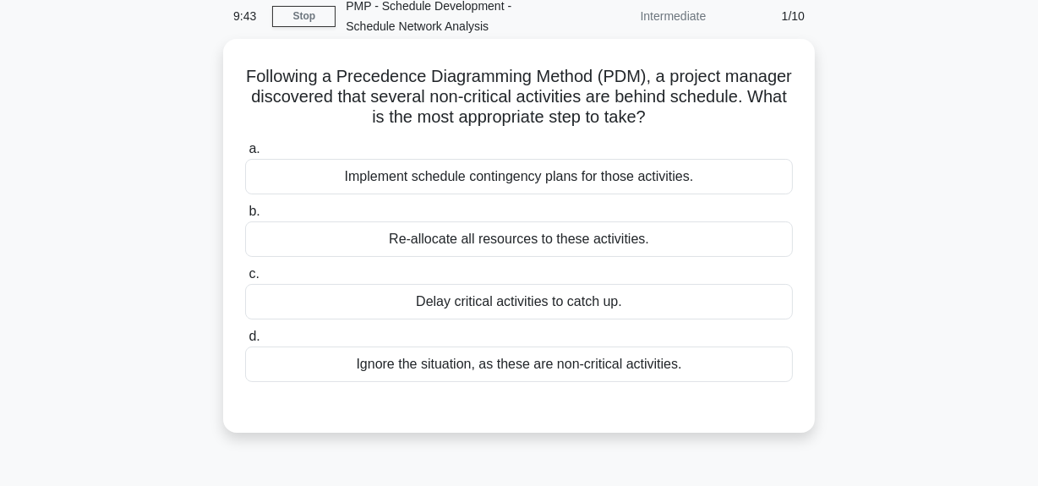
click at [687, 178] on div "Implement schedule contingency plans for those activities." at bounding box center [519, 177] width 548 height 36
click at [245, 155] on input "a. Implement schedule contingency plans for those activities." at bounding box center [245, 149] width 0 height 11
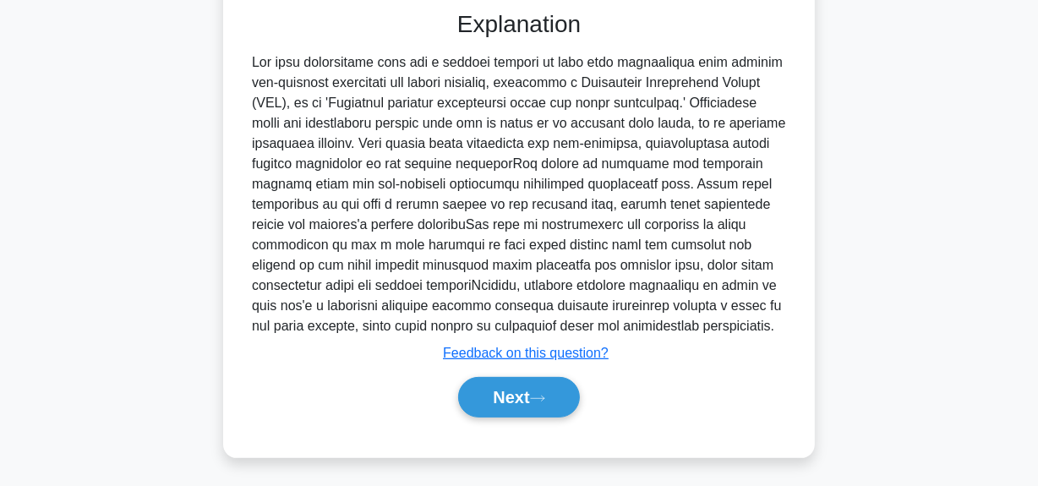
scroll to position [474, 0]
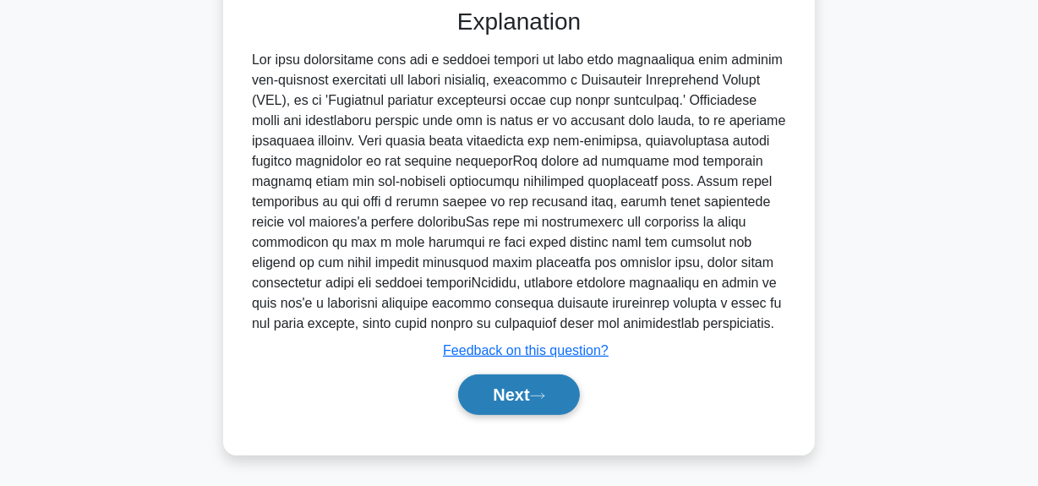
click at [507, 407] on button "Next" at bounding box center [518, 394] width 121 height 41
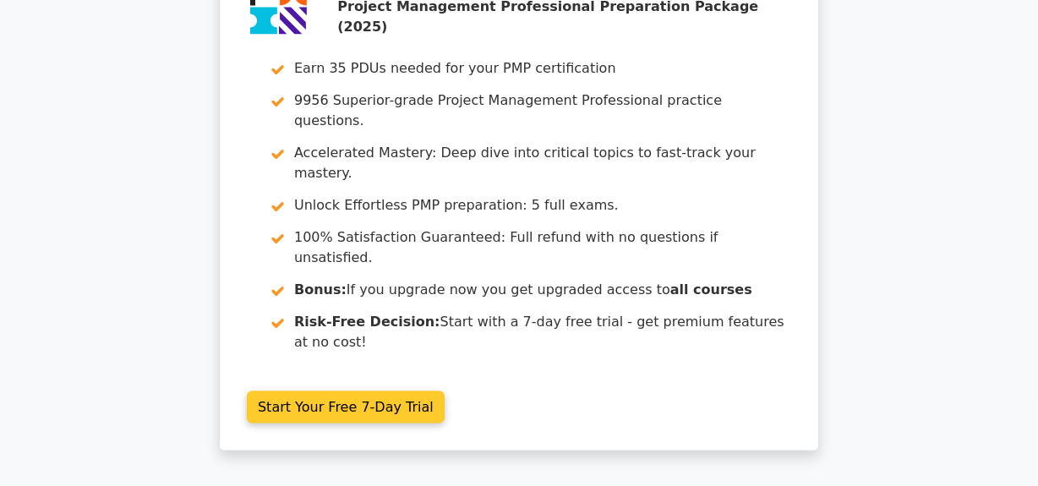
scroll to position [2459, 0]
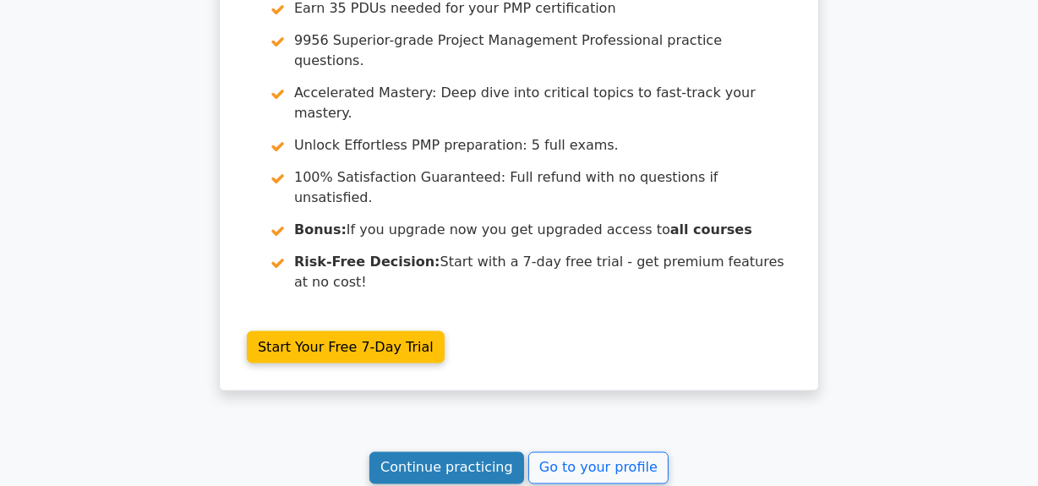
click at [438, 452] on link "Continue practicing" at bounding box center [446, 468] width 155 height 32
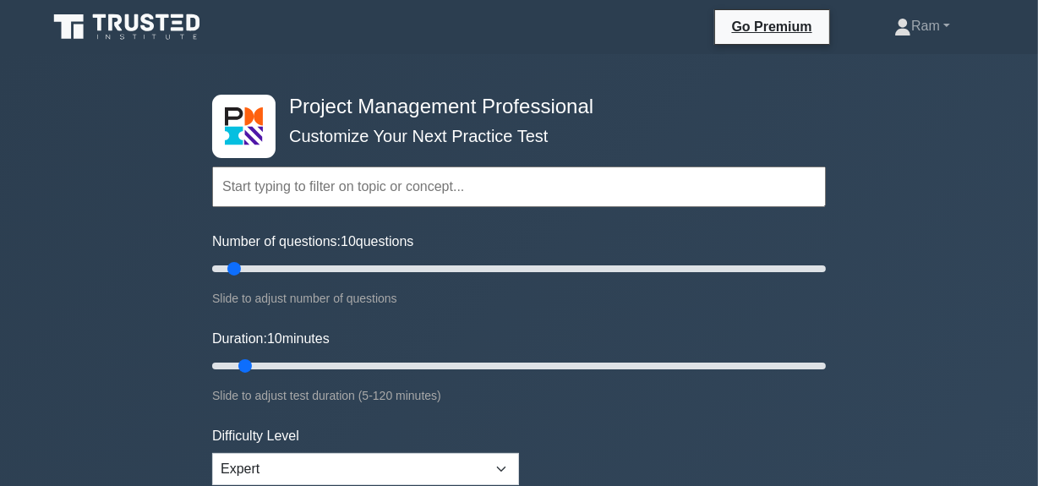
click at [354, 178] on input "text" at bounding box center [519, 187] width 614 height 41
paste input "Schedule"
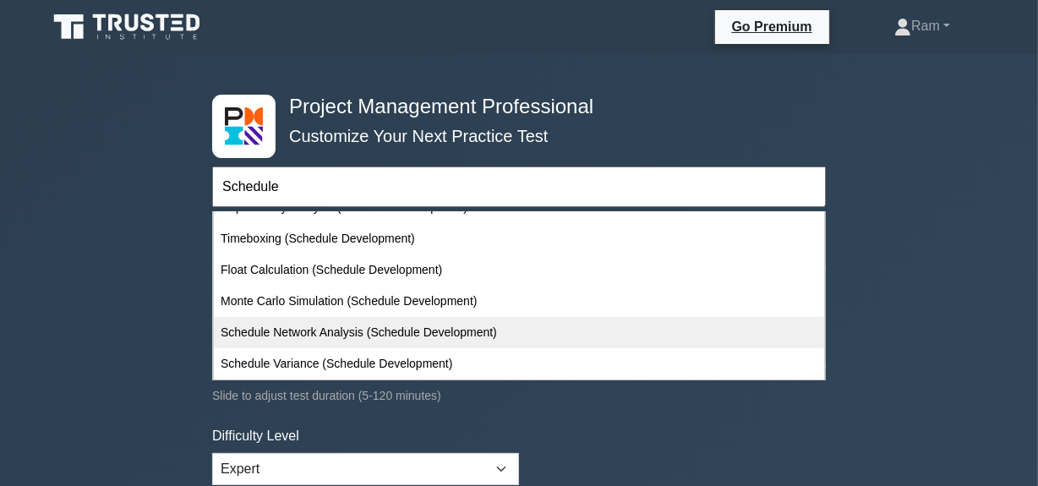
scroll to position [398, 0]
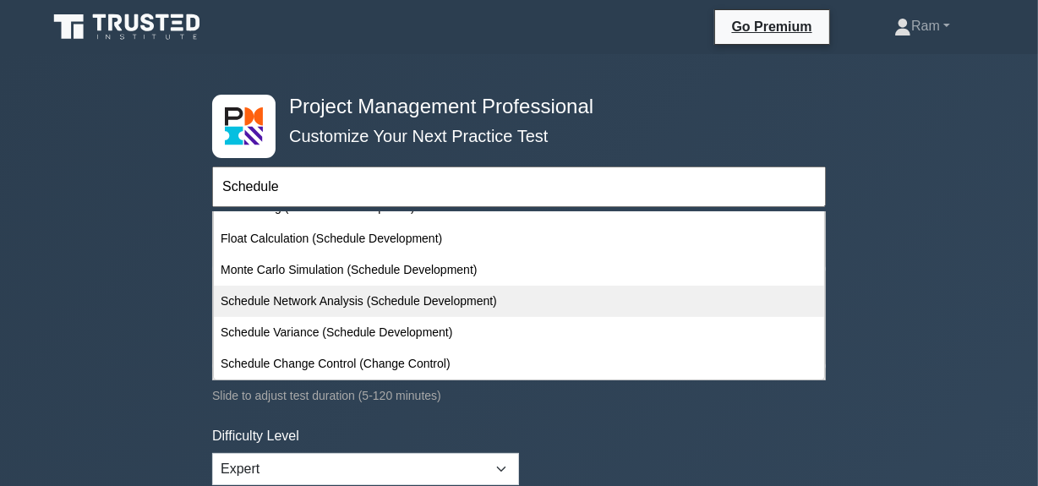
click at [367, 301] on div "Schedule Network Analysis (Schedule Development)" at bounding box center [519, 301] width 610 height 31
type input "Schedule Network Analysis (Schedule Development)"
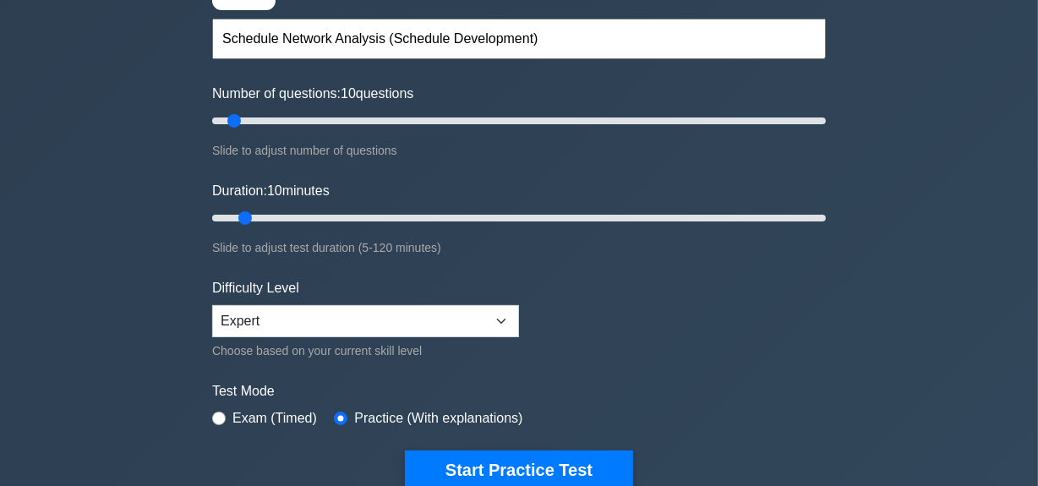
scroll to position [307, 0]
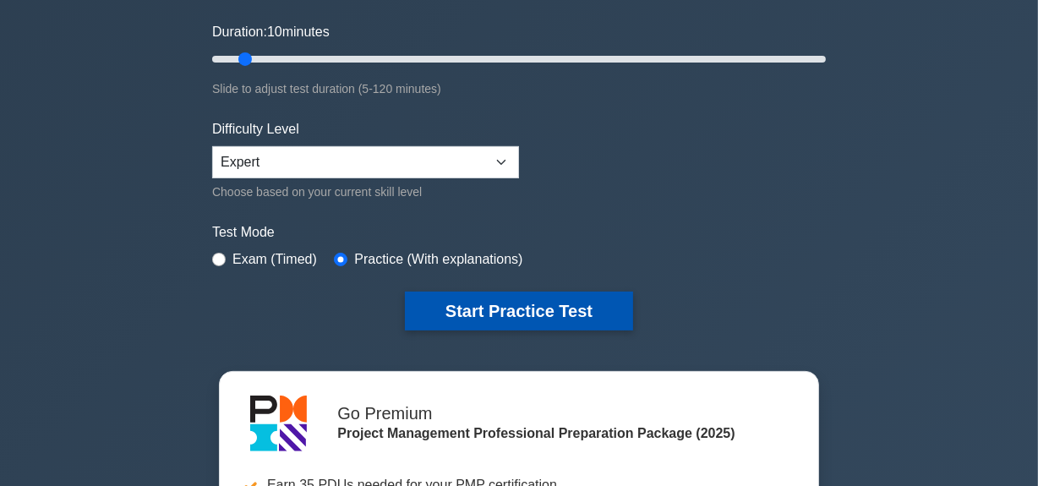
click at [445, 299] on button "Start Practice Test" at bounding box center [519, 311] width 228 height 39
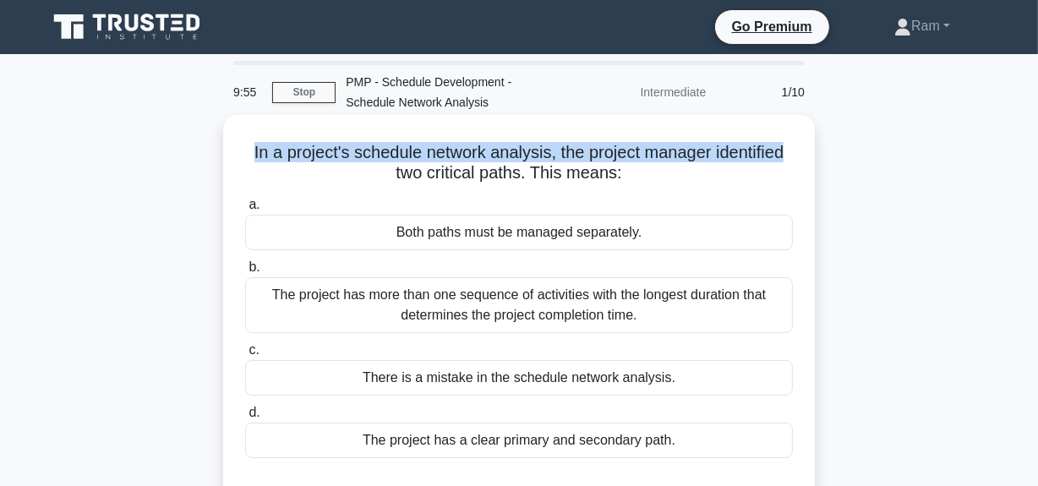
drag, startPoint x: 240, startPoint y: 156, endPoint x: 785, endPoint y: 154, distance: 545.2
click at [809, 145] on div "In a project's schedule network analysis, the project manager identified two cr…" at bounding box center [519, 312] width 592 height 394
drag, startPoint x: 405, startPoint y: 180, endPoint x: 668, endPoint y: 178, distance: 262.9
click at [668, 177] on h5 "In a project's schedule network analysis, the project manager identified two cr…" at bounding box center [518, 163] width 551 height 42
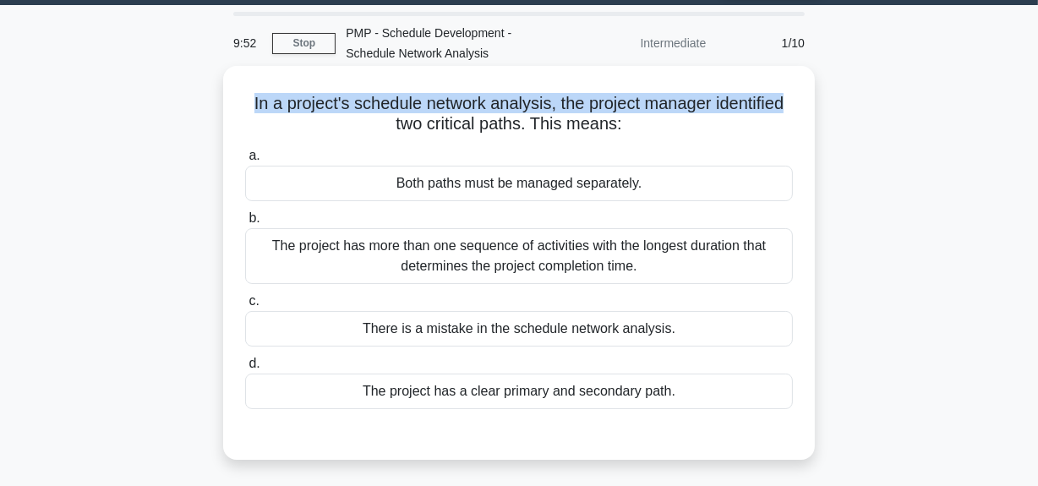
scroll to position [76, 0]
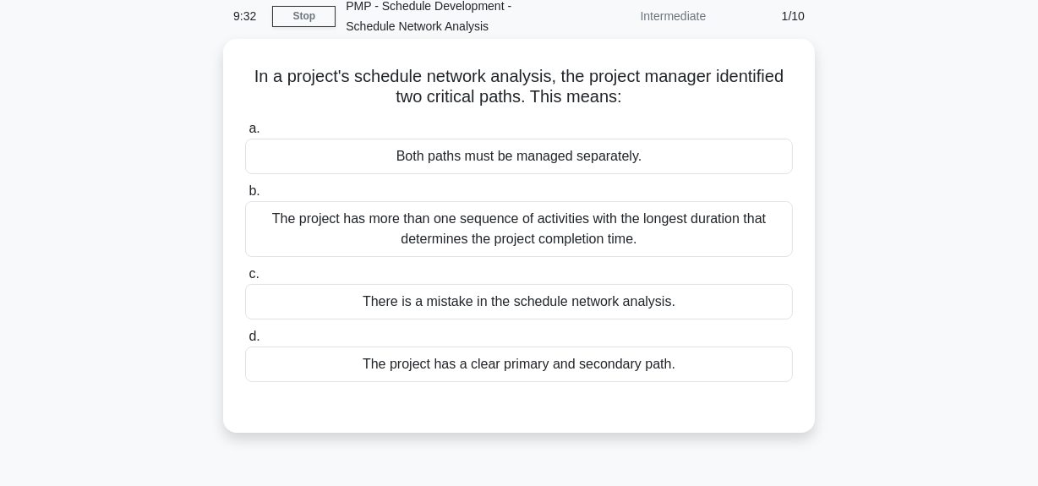
click at [549, 238] on div "The project has more than one sequence of activities with the longest duration …" at bounding box center [519, 229] width 548 height 56
click at [245, 197] on input "b. The project has more than one sequence of activities with the longest durati…" at bounding box center [245, 191] width 0 height 11
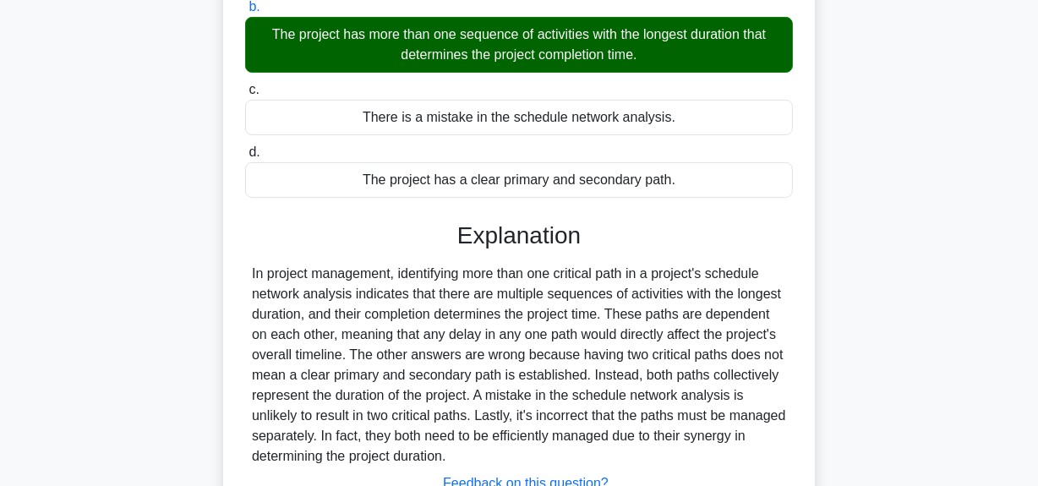
scroll to position [384, 0]
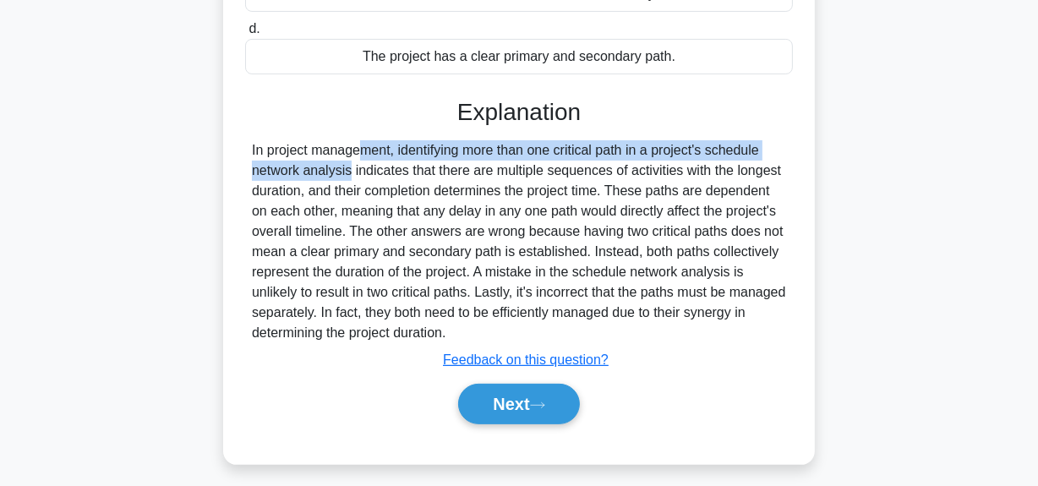
drag, startPoint x: 252, startPoint y: 151, endPoint x: 765, endPoint y: 150, distance: 513.1
click at [765, 150] on div "In project management, identifying more than one critical path in a project's s…" at bounding box center [519, 241] width 534 height 203
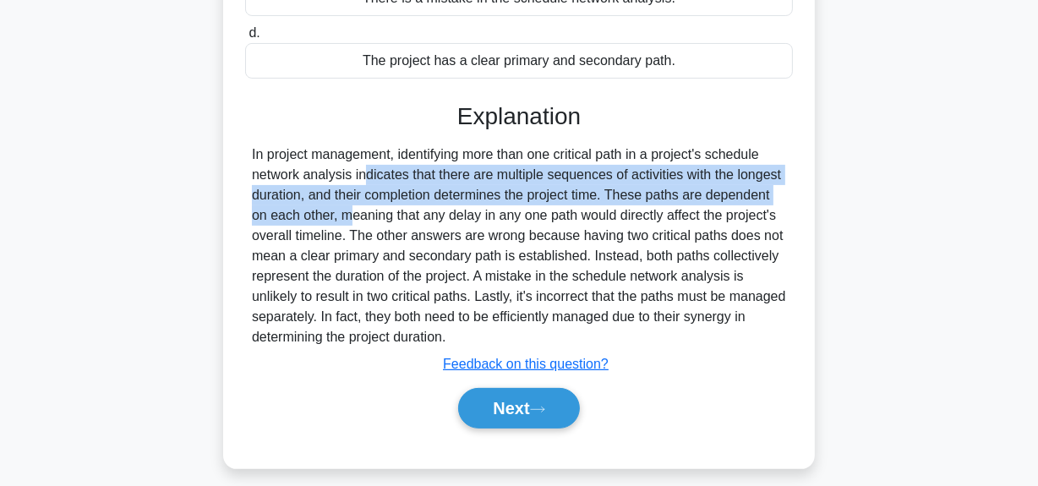
drag, startPoint x: 267, startPoint y: 176, endPoint x: 856, endPoint y: 210, distance: 590.2
click at [882, 188] on div "In a project's schedule network analysis, the project manager identified two cr…" at bounding box center [519, 111] width 964 height 753
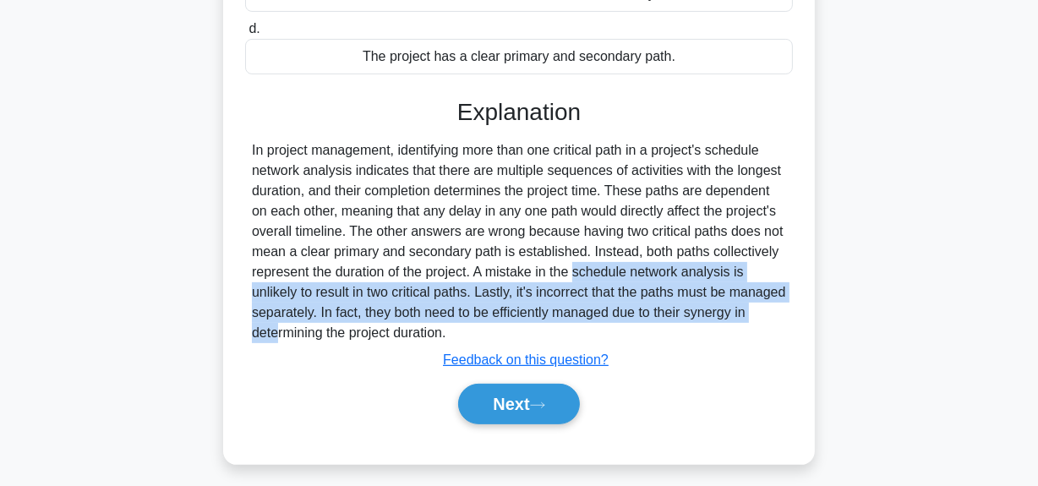
drag, startPoint x: 476, startPoint y: 276, endPoint x: 691, endPoint y: 369, distance: 234.0
click at [739, 310] on div "In project management, identifying more than one critical path in a project's s…" at bounding box center [519, 241] width 534 height 203
click at [536, 409] on icon at bounding box center [537, 405] width 15 height 9
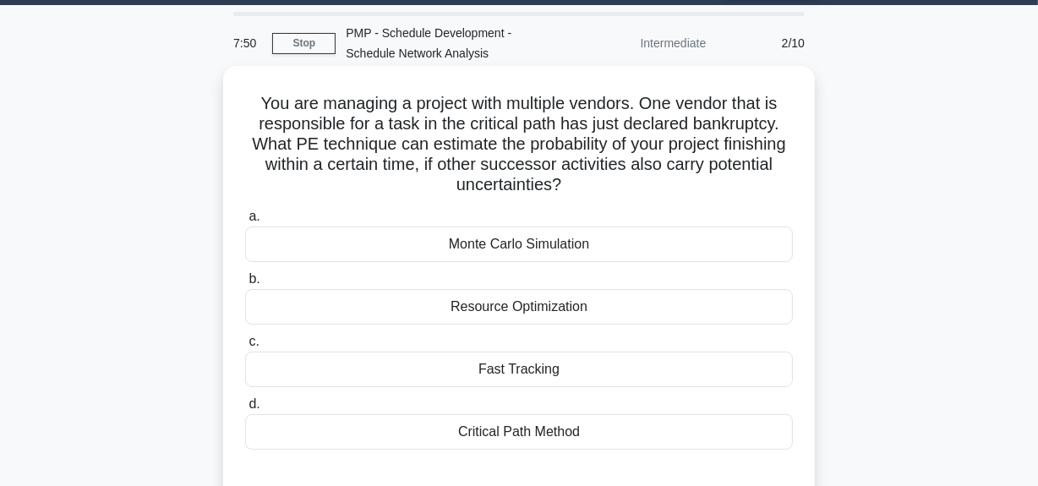
scroll to position [76, 0]
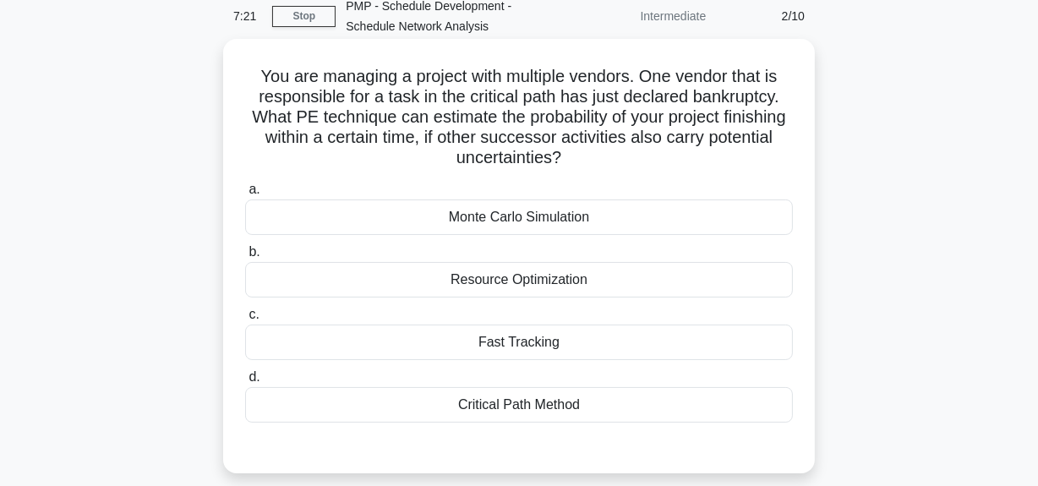
click at [571, 396] on div "Critical Path Method" at bounding box center [519, 405] width 548 height 36
click at [245, 383] on input "d. Critical Path Method" at bounding box center [245, 377] width 0 height 11
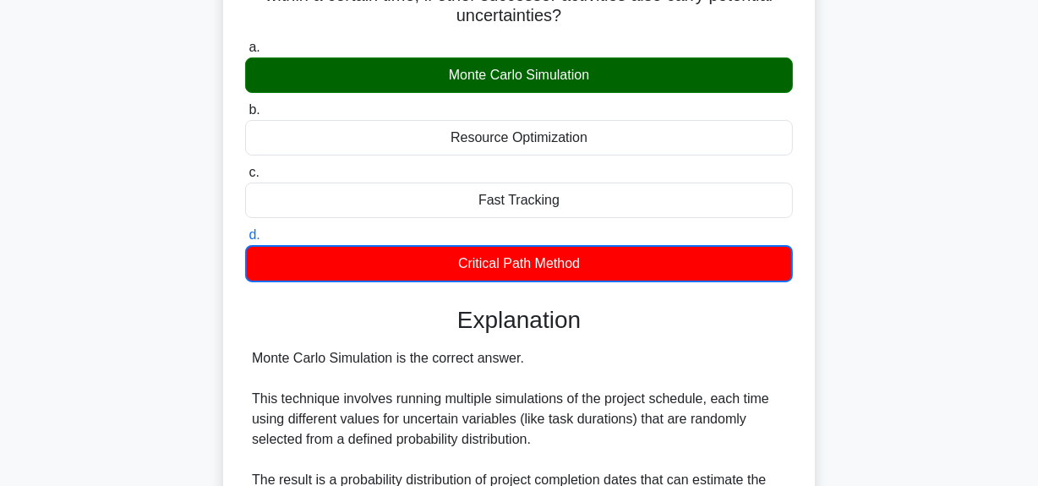
scroll to position [384, 0]
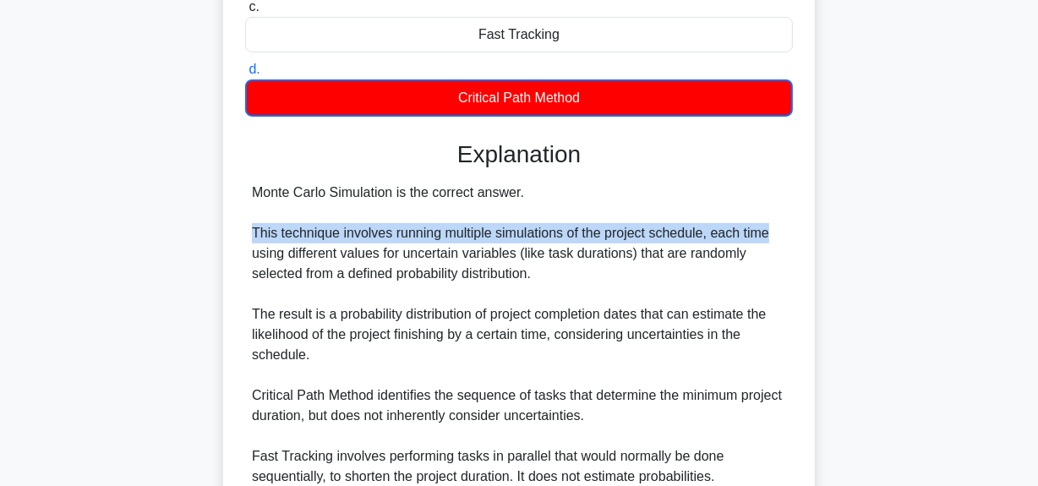
drag, startPoint x: 251, startPoint y: 231, endPoint x: 773, endPoint y: 232, distance: 521.5
click at [773, 232] on div "Monte Carlo Simulation is the correct answer. This technique involves running m…" at bounding box center [519, 365] width 534 height 365
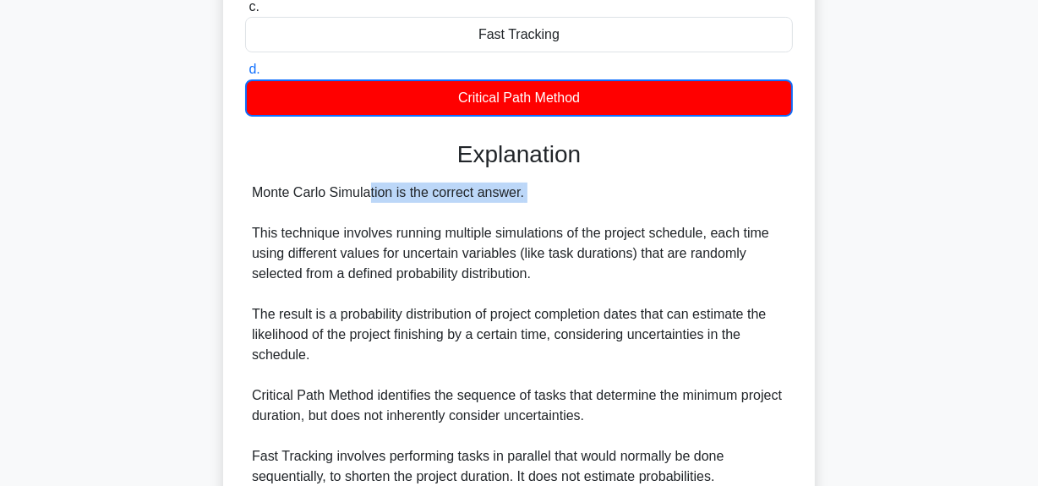
drag, startPoint x: 266, startPoint y: 191, endPoint x: 455, endPoint y: 217, distance: 190.3
click at [576, 202] on div "Monte Carlo Simulation is the correct answer. This technique involves running m…" at bounding box center [519, 365] width 534 height 365
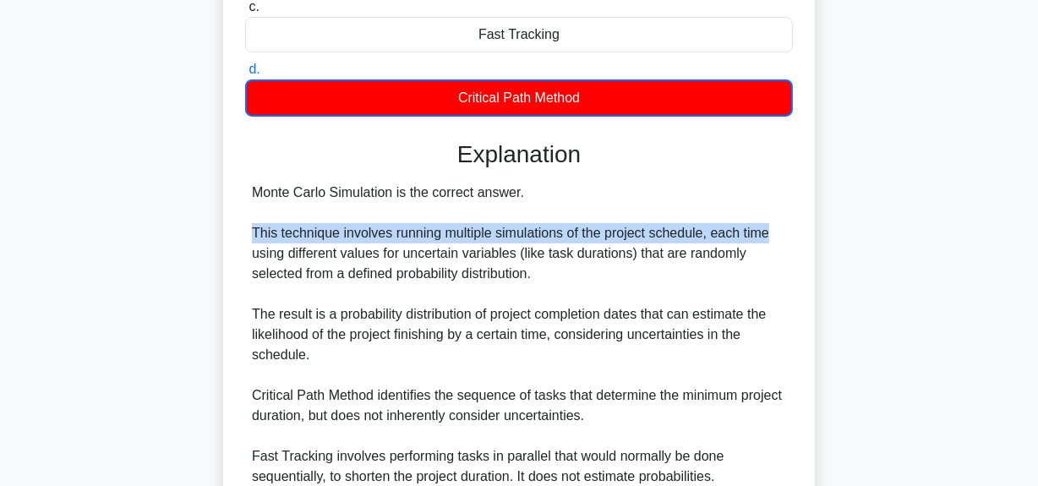
drag, startPoint x: 251, startPoint y: 237, endPoint x: 784, endPoint y: 237, distance: 533.4
click at [784, 237] on div "Monte Carlo Simulation is the correct answer. This technique involves running m…" at bounding box center [519, 365] width 534 height 365
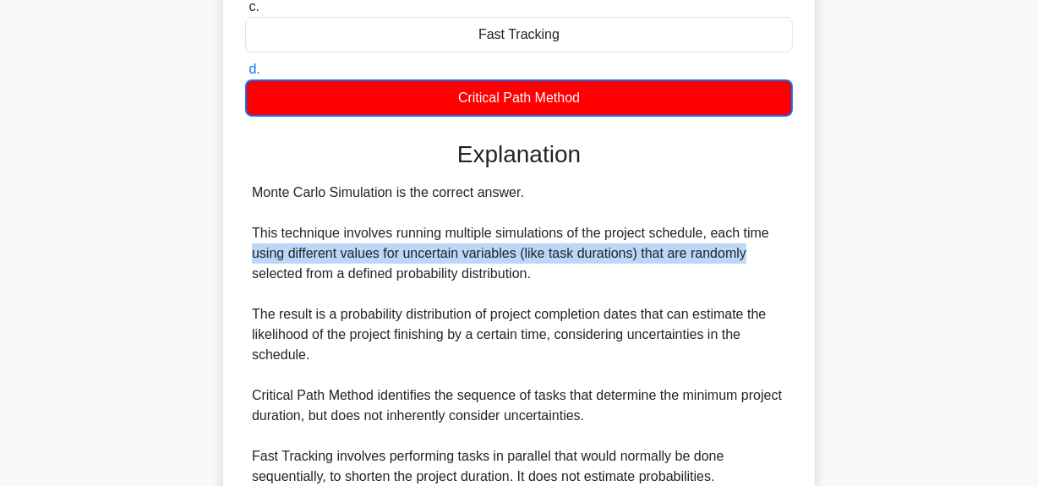
drag, startPoint x: 248, startPoint y: 259, endPoint x: 629, endPoint y: 270, distance: 381.4
click at [765, 251] on div "Monte Carlo Simulation is the correct answer. This technique involves running m…" at bounding box center [519, 365] width 548 height 365
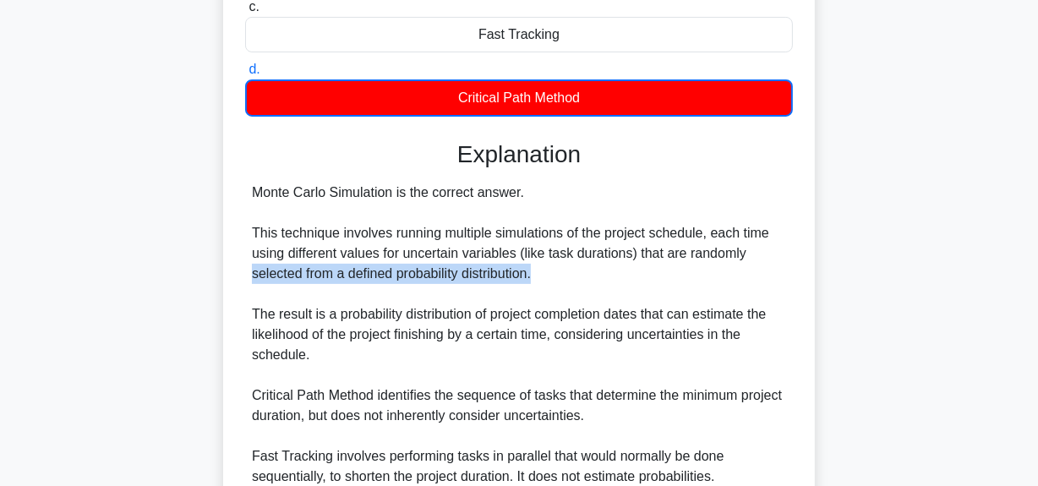
drag, startPoint x: 250, startPoint y: 276, endPoint x: 579, endPoint y: 264, distance: 329.0
click at [579, 264] on div "Monte Carlo Simulation is the correct answer. This technique involves running m…" at bounding box center [519, 365] width 548 height 365
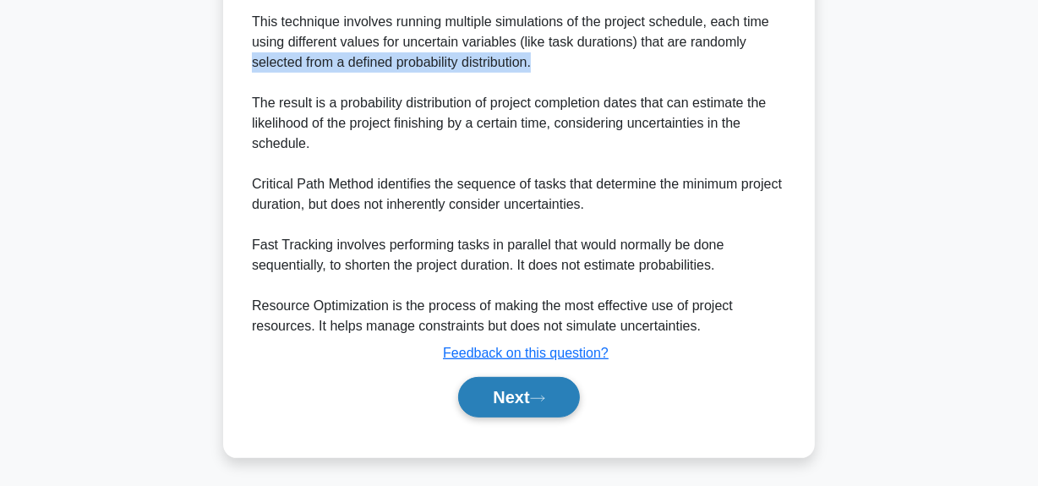
scroll to position [598, 0]
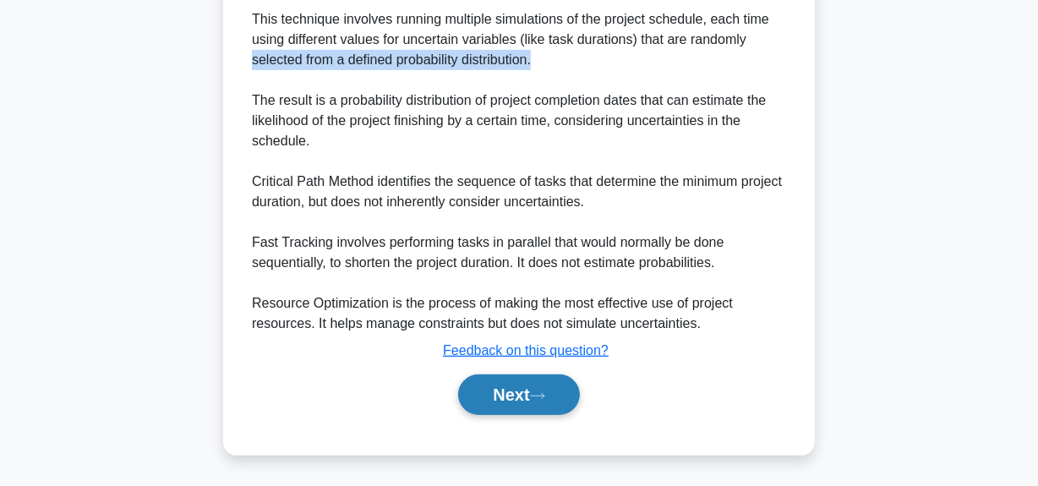
click at [538, 386] on button "Next" at bounding box center [518, 394] width 121 height 41
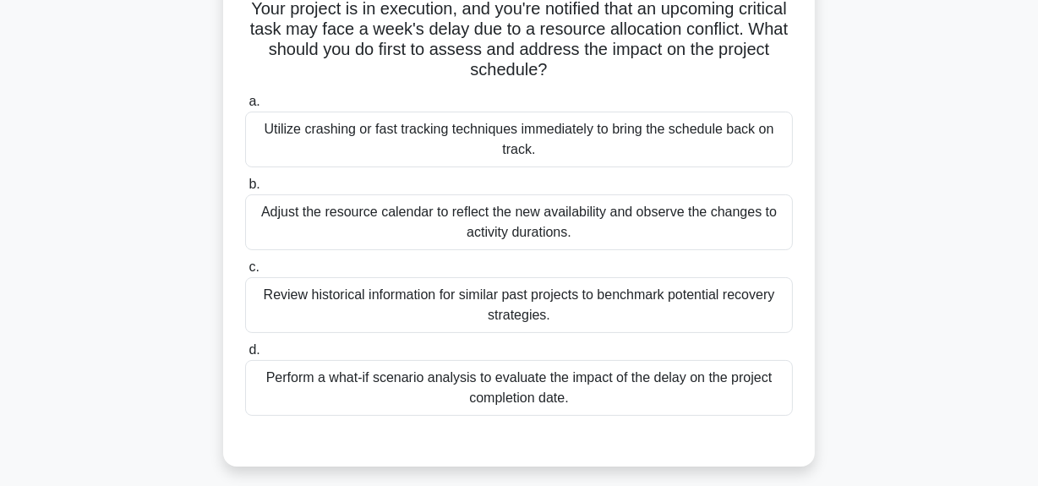
scroll to position [42, 0]
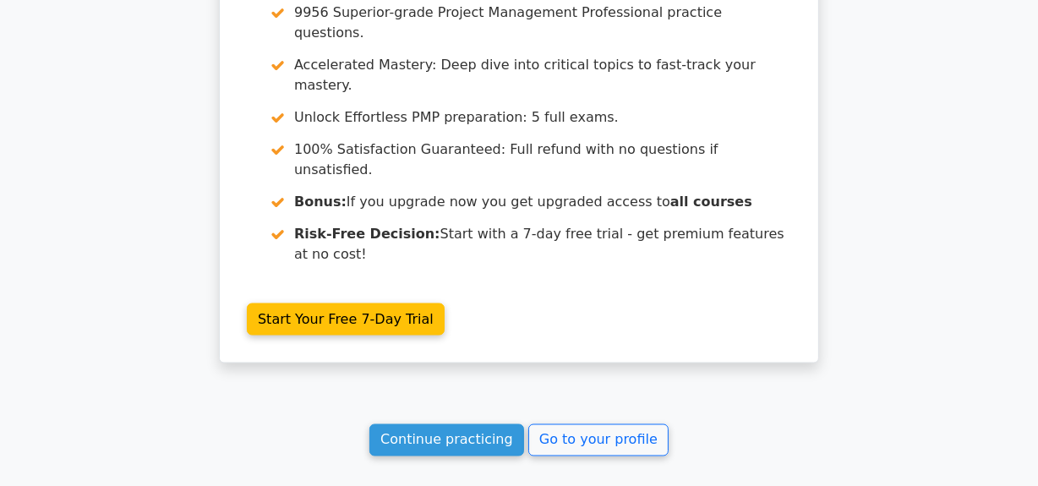
scroll to position [2467, 0]
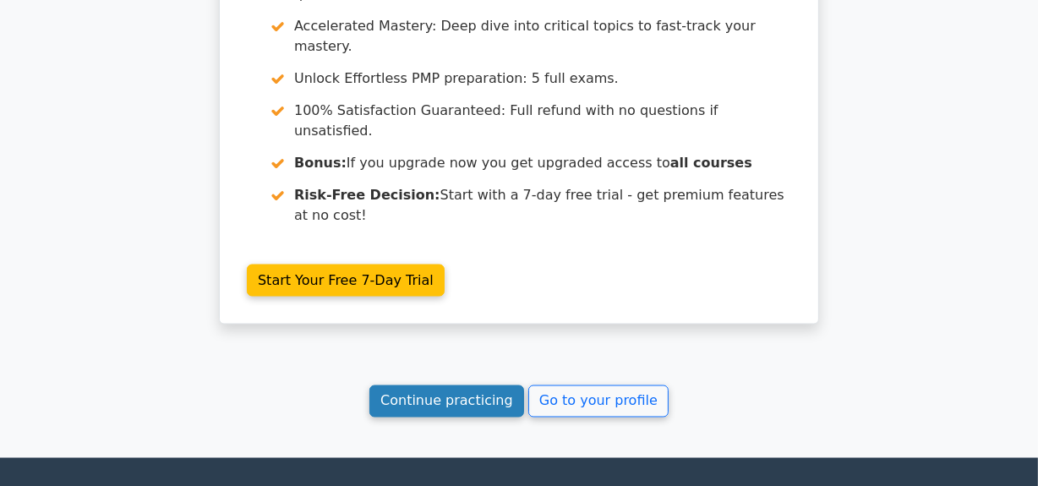
click at [484, 385] on link "Continue practicing" at bounding box center [446, 401] width 155 height 32
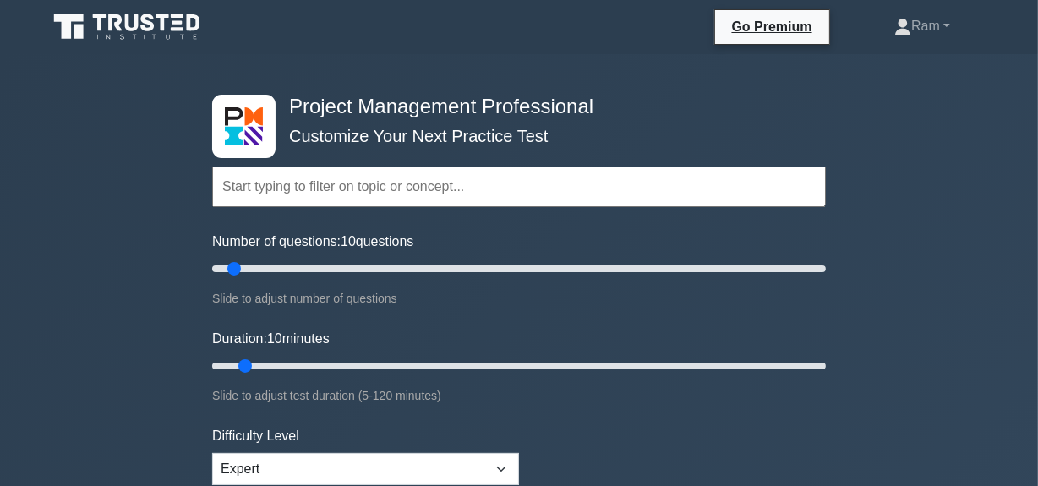
click at [304, 188] on input "text" at bounding box center [519, 187] width 614 height 41
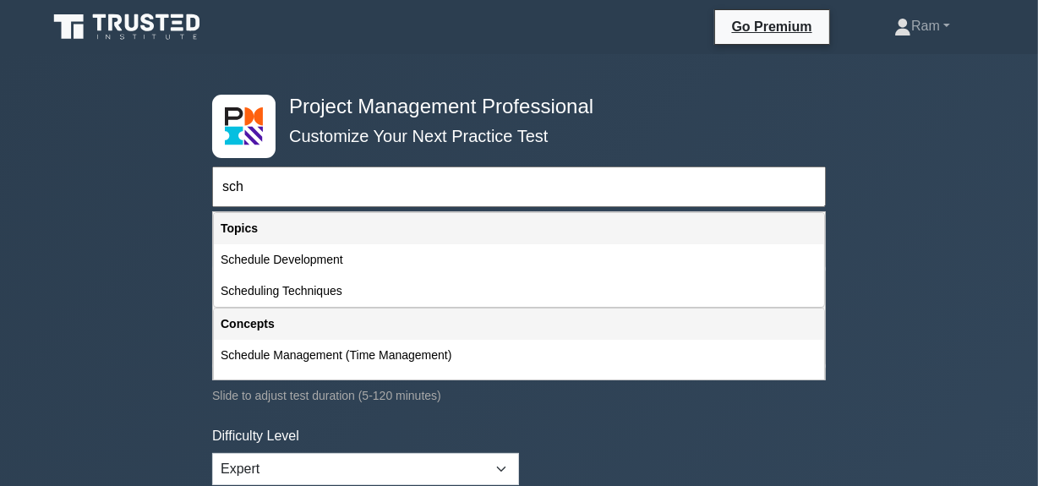
type input "sche"
drag, startPoint x: 276, startPoint y: 183, endPoint x: 85, endPoint y: 183, distance: 191.0
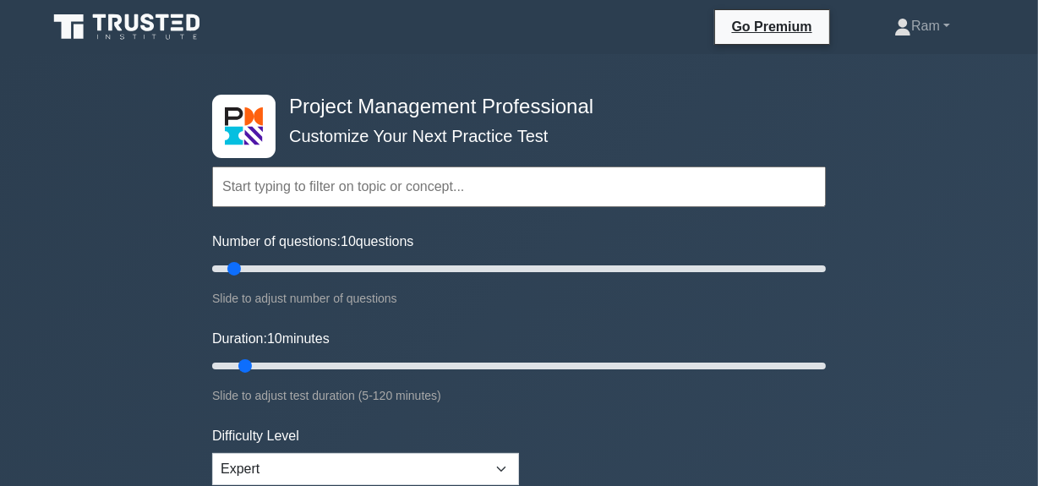
paste input "Schedule"
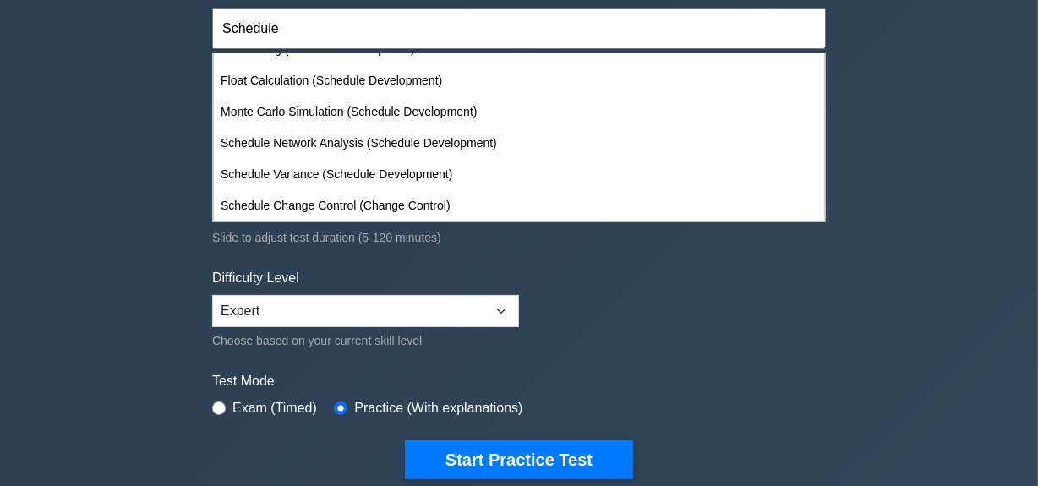
scroll to position [76, 0]
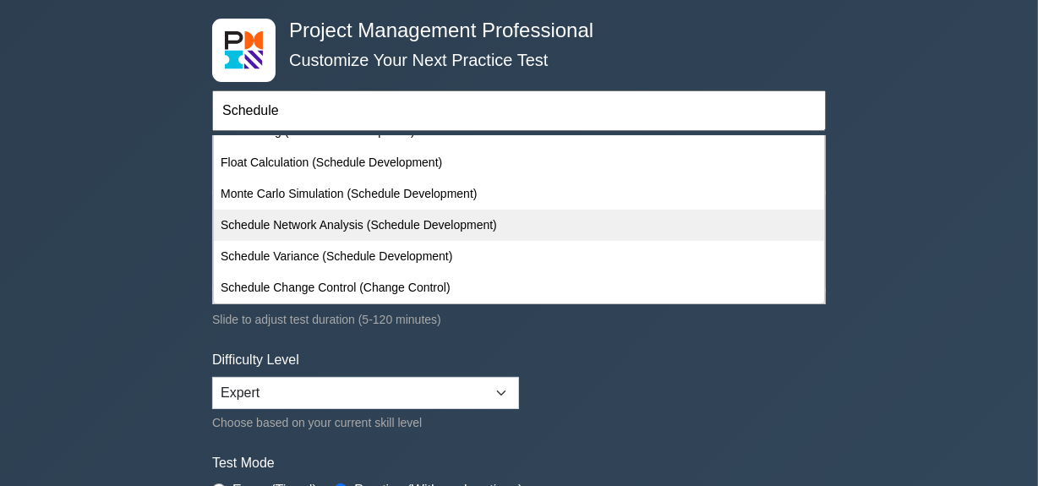
click at [351, 224] on div "Schedule Network Analysis (Schedule Development)" at bounding box center [519, 225] width 610 height 31
type input "Schedule Network Analysis (Schedule Development)"
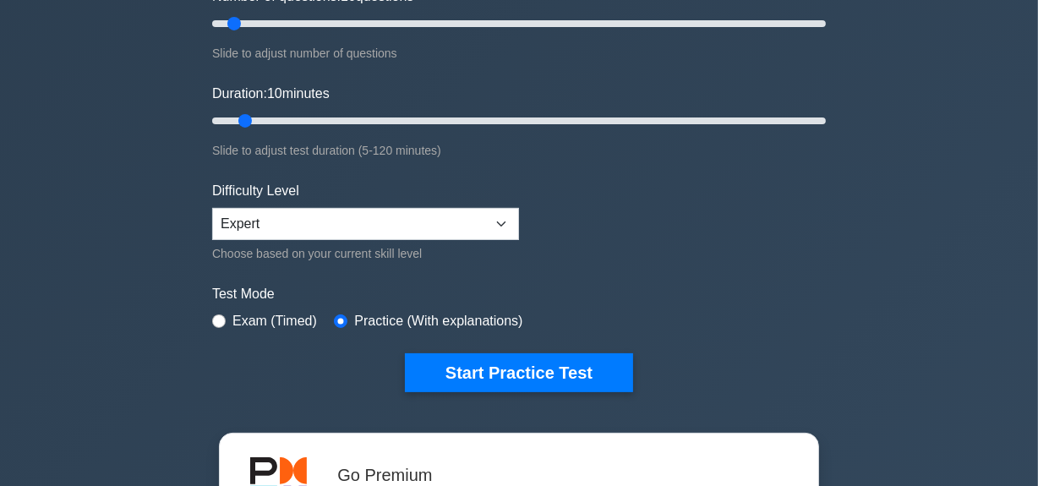
scroll to position [384, 0]
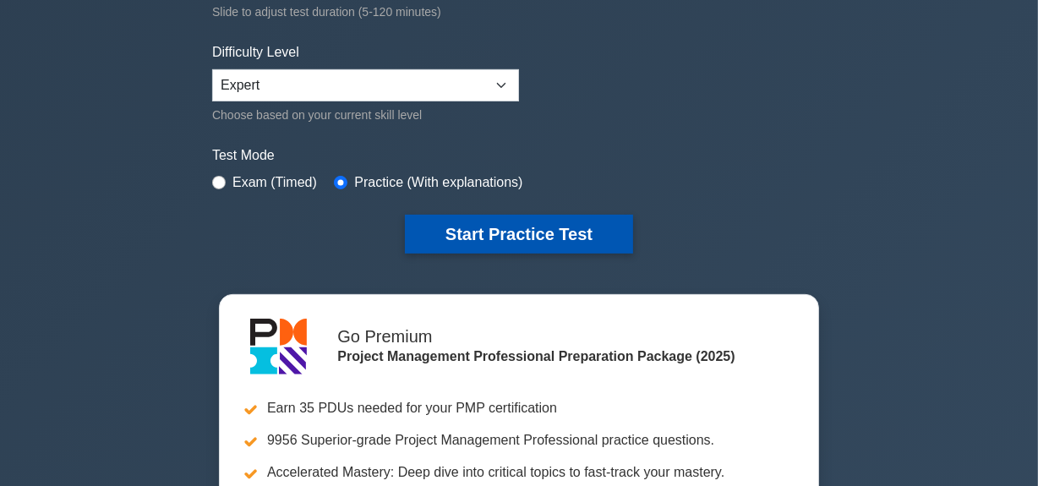
click at [471, 222] on button "Start Practice Test" at bounding box center [519, 234] width 228 height 39
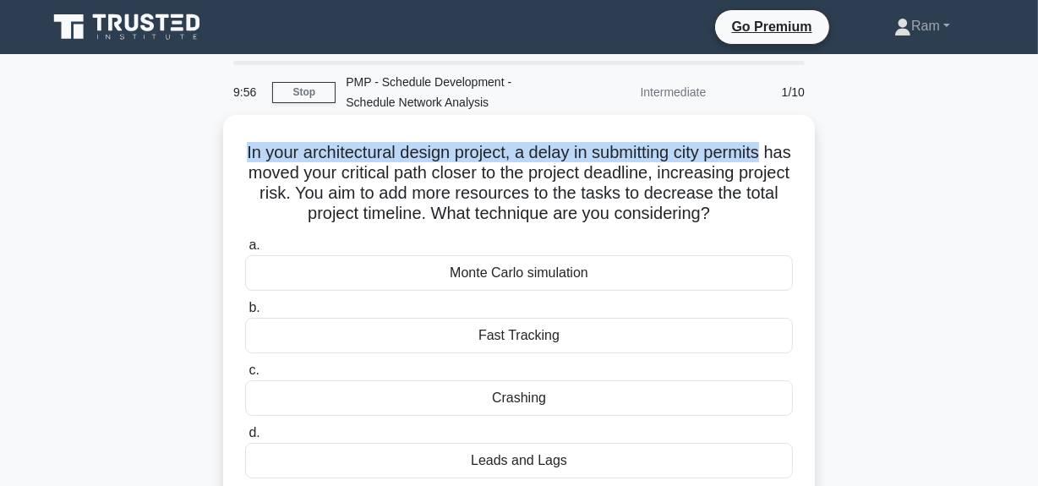
drag, startPoint x: 251, startPoint y: 148, endPoint x: 810, endPoint y: 153, distance: 558.7
click at [811, 152] on div "In your architectural design project, a delay in submitting city permits has mo…" at bounding box center [519, 322] width 592 height 414
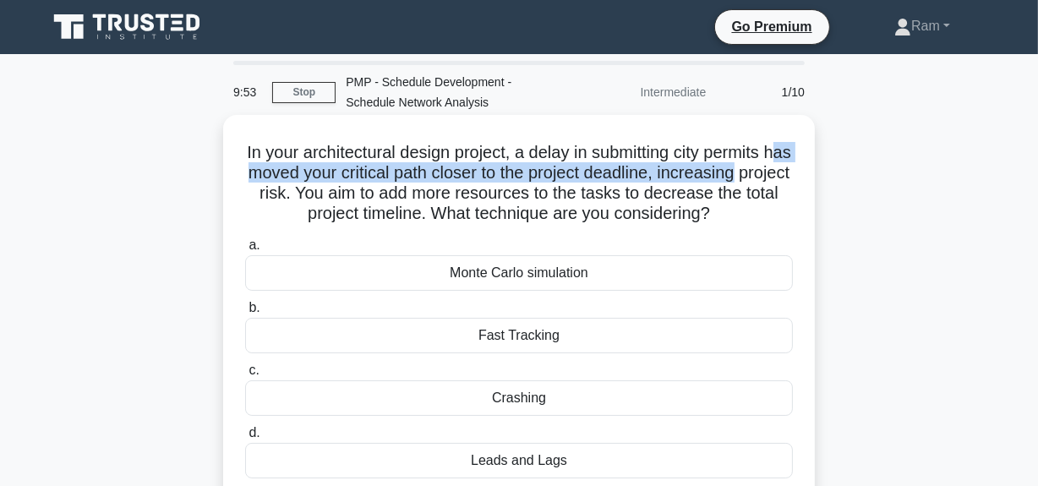
drag, startPoint x: 265, startPoint y: 173, endPoint x: 680, endPoint y: 236, distance: 420.6
click at [824, 178] on div "In your architectural design project, a delay in submitting city permits has mo…" at bounding box center [519, 336] width 964 height 434
drag, startPoint x: 341, startPoint y: 192, endPoint x: 752, endPoint y: 213, distance: 411.3
click at [752, 213] on h5 "In your architectural design project, a delay in submitting city permits has mo…" at bounding box center [518, 183] width 551 height 83
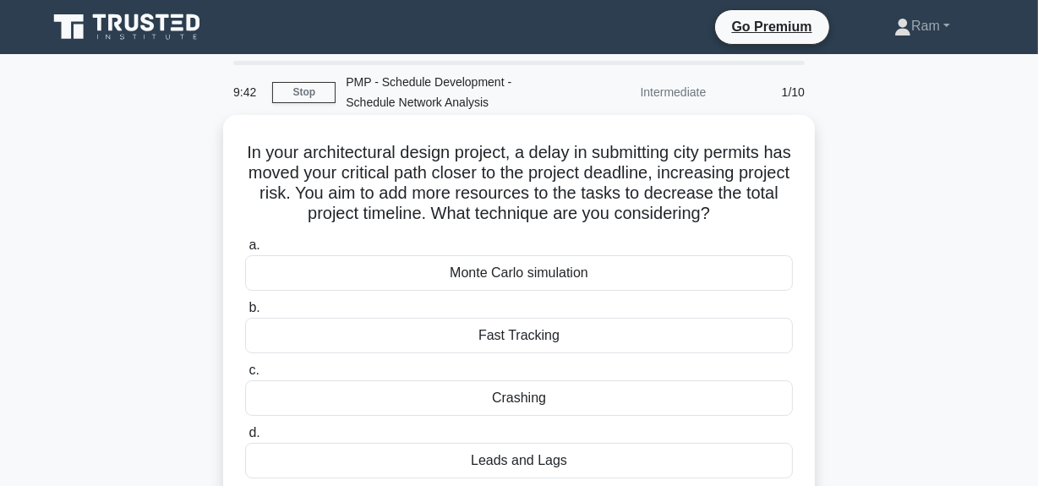
click at [663, 396] on div "Crashing" at bounding box center [519, 398] width 548 height 36
click at [245, 376] on input "c. Crashing" at bounding box center [245, 370] width 0 height 11
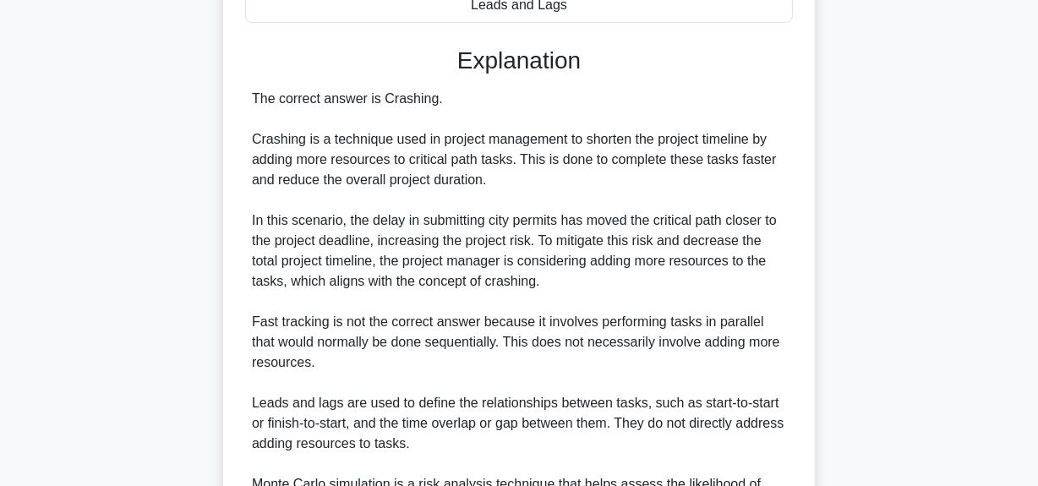
scroll to position [657, 0]
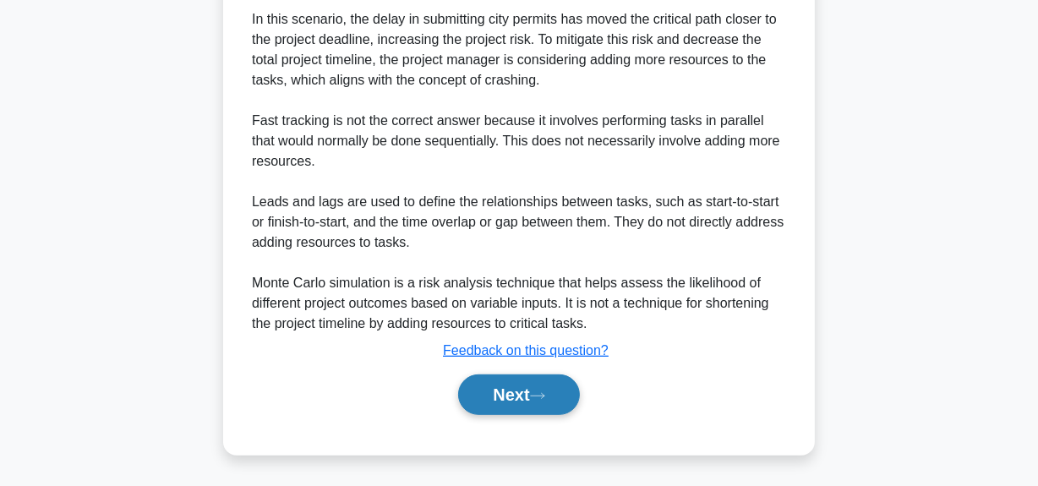
drag, startPoint x: 525, startPoint y: 392, endPoint x: 535, endPoint y: 391, distance: 10.2
click at [525, 391] on button "Next" at bounding box center [518, 394] width 121 height 41
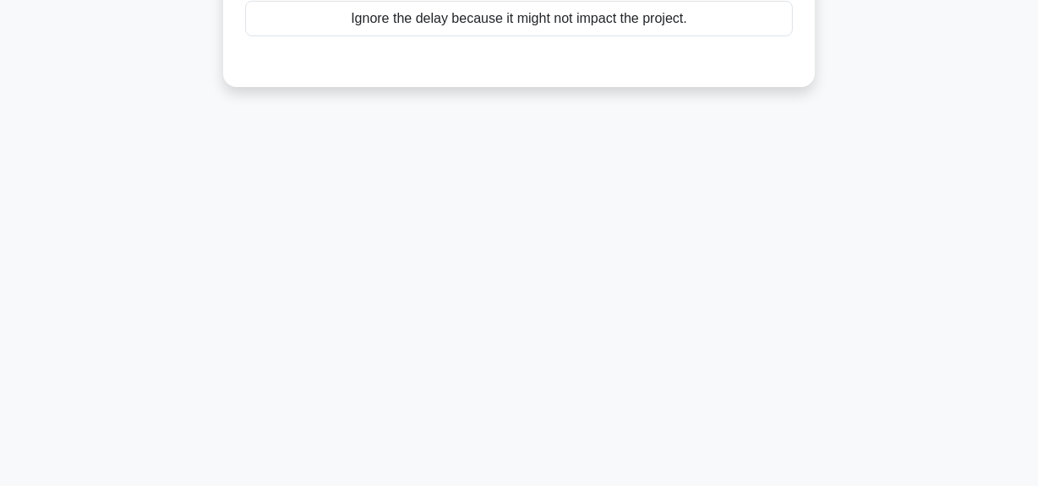
scroll to position [42, 0]
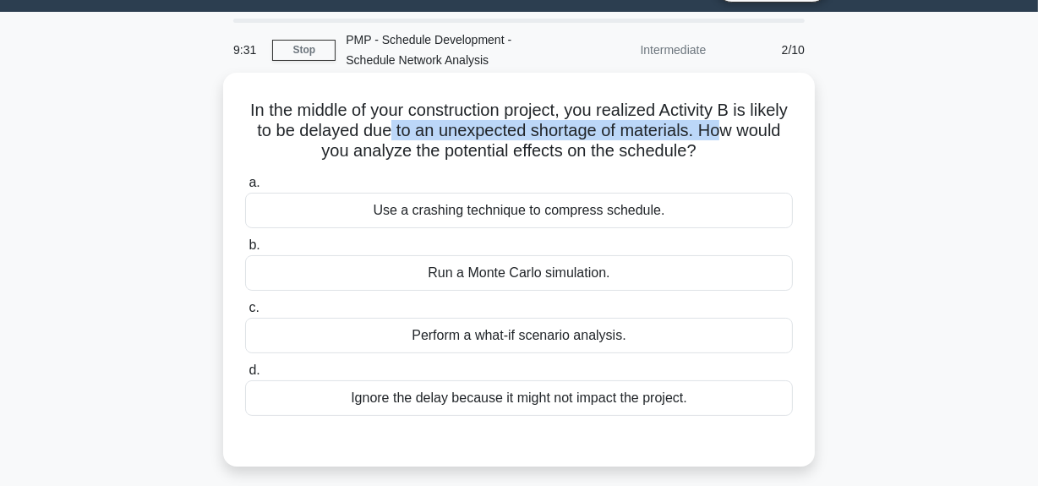
drag, startPoint x: 436, startPoint y: 136, endPoint x: 776, endPoint y: 128, distance: 339.9
click at [776, 128] on h5 "In the middle of your construction project, you realized Activity B is likely t…" at bounding box center [518, 131] width 551 height 63
drag, startPoint x: 300, startPoint y: 152, endPoint x: 749, endPoint y: 155, distance: 448.8
click at [749, 155] on h5 "In the middle of your construction project, you realized Activity B is likely t…" at bounding box center [518, 131] width 551 height 63
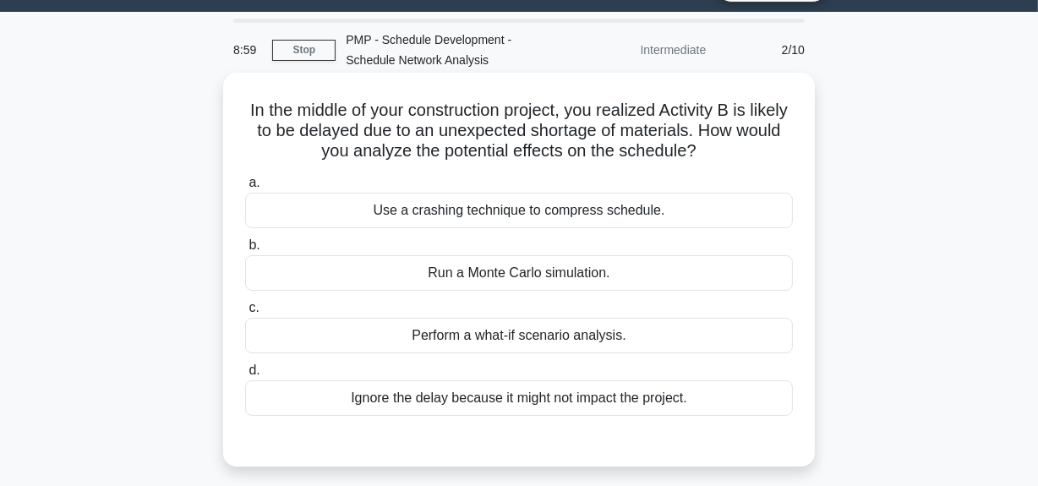
click at [690, 326] on div "Perform a what-if scenario analysis." at bounding box center [519, 336] width 548 height 36
click at [245, 314] on input "c. Perform a what-if scenario analysis." at bounding box center [245, 308] width 0 height 11
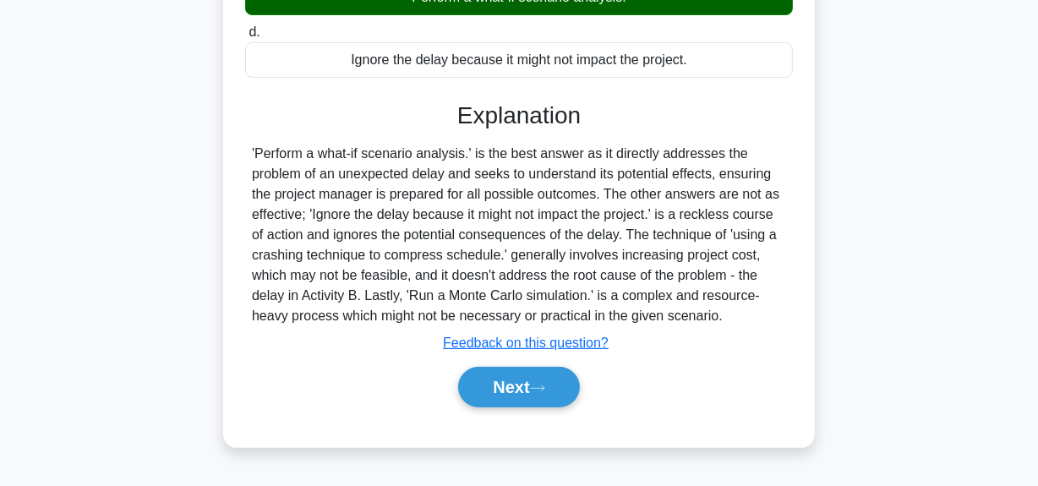
scroll to position [426, 0]
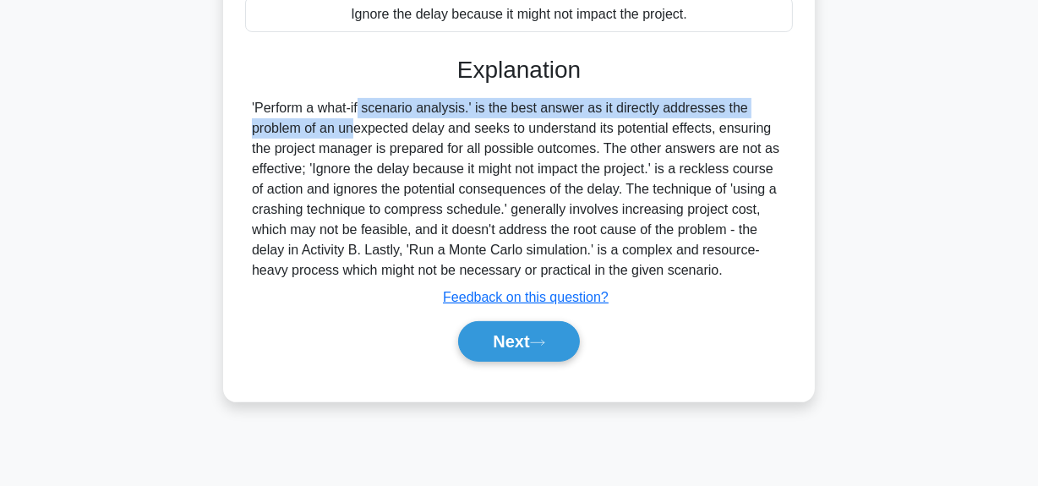
drag, startPoint x: 256, startPoint y: 112, endPoint x: 779, endPoint y: 94, distance: 523.5
click at [779, 94] on div "Explanation 'Perform a what-if scenario analysis.' is the best answer as it dir…" at bounding box center [519, 212] width 548 height 313
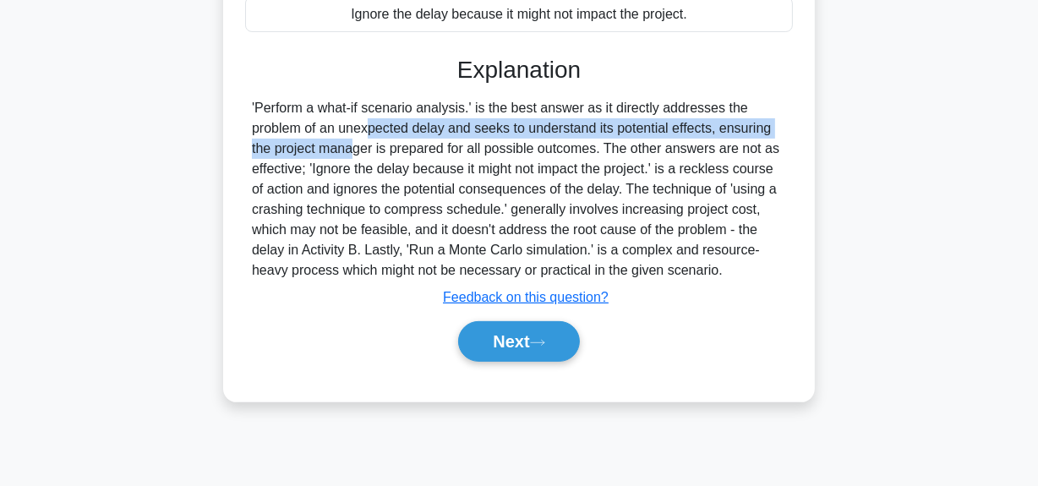
drag, startPoint x: 260, startPoint y: 135, endPoint x: 799, endPoint y: 126, distance: 538.5
click at [799, 126] on div "In the middle of your construction project, you realized Activity B is likely t…" at bounding box center [519, 45] width 578 height 699
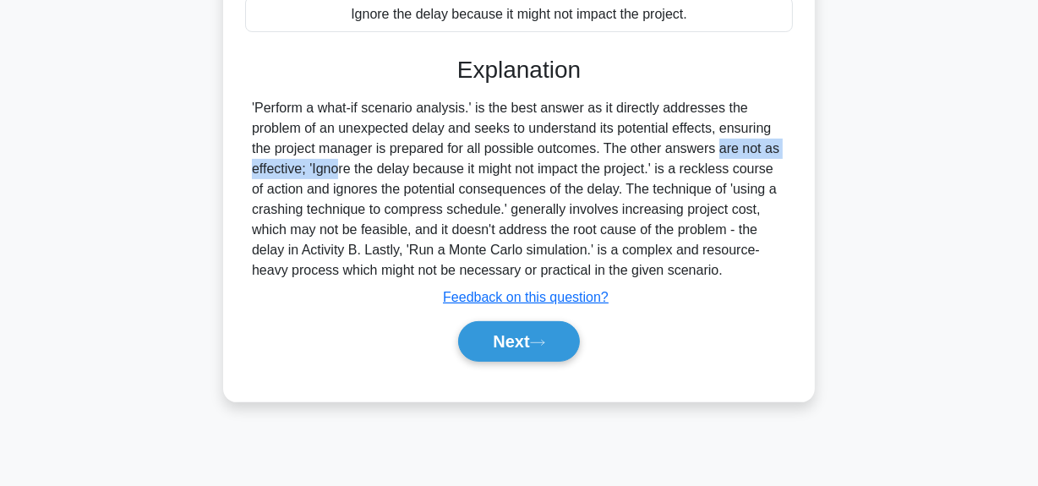
drag, startPoint x: 609, startPoint y: 148, endPoint x: 661, endPoint y: 158, distance: 53.4
click at [778, 145] on div "'Perform a what-if scenario analysis.' is the best answer as it directly addres…" at bounding box center [519, 189] width 534 height 183
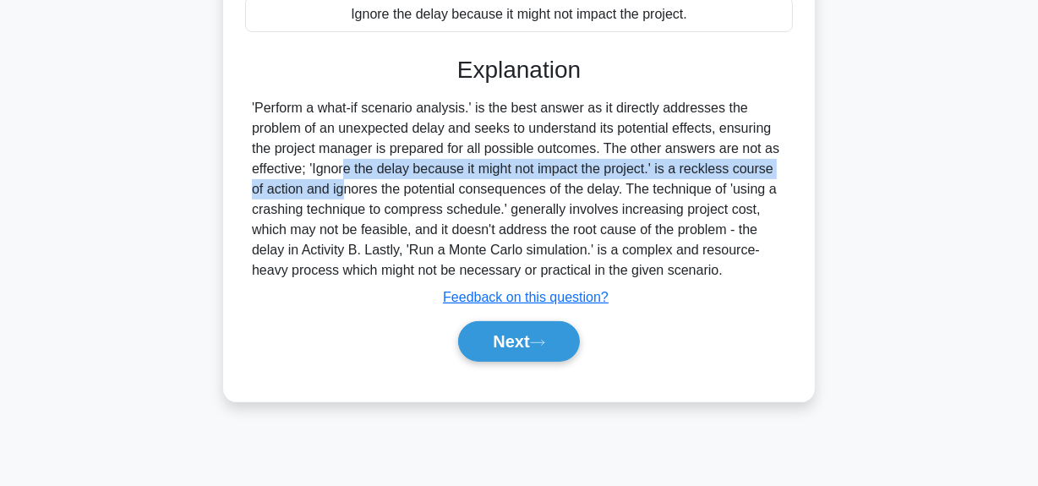
drag, startPoint x: 252, startPoint y: 170, endPoint x: 814, endPoint y: 175, distance: 562.1
click at [814, 175] on div "In the middle of your construction project, you realized Activity B is likely t…" at bounding box center [519, 45] width 592 height 713
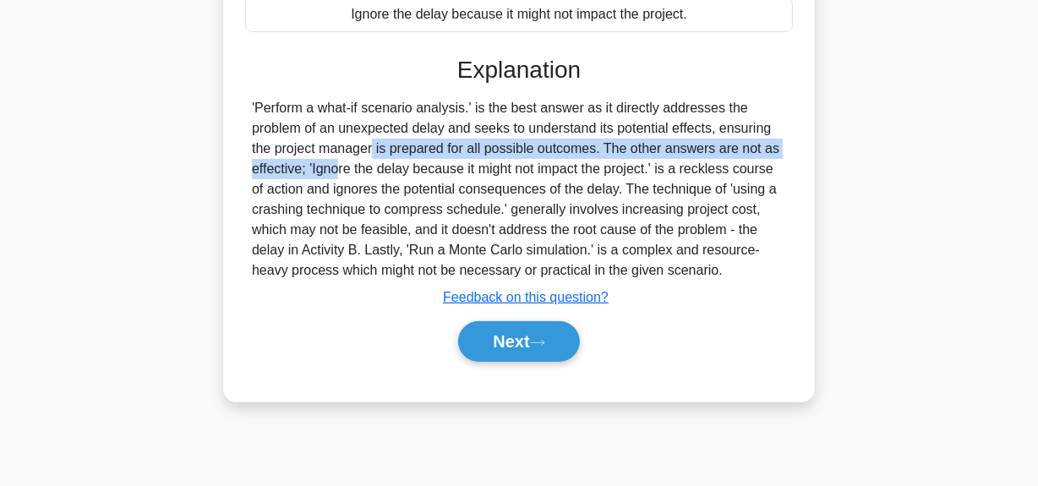
drag, startPoint x: 265, startPoint y: 158, endPoint x: 697, endPoint y: 156, distance: 431.9
click at [806, 144] on div "In the middle of your construction project, you realized Activity B is likely t…" at bounding box center [519, 45] width 578 height 699
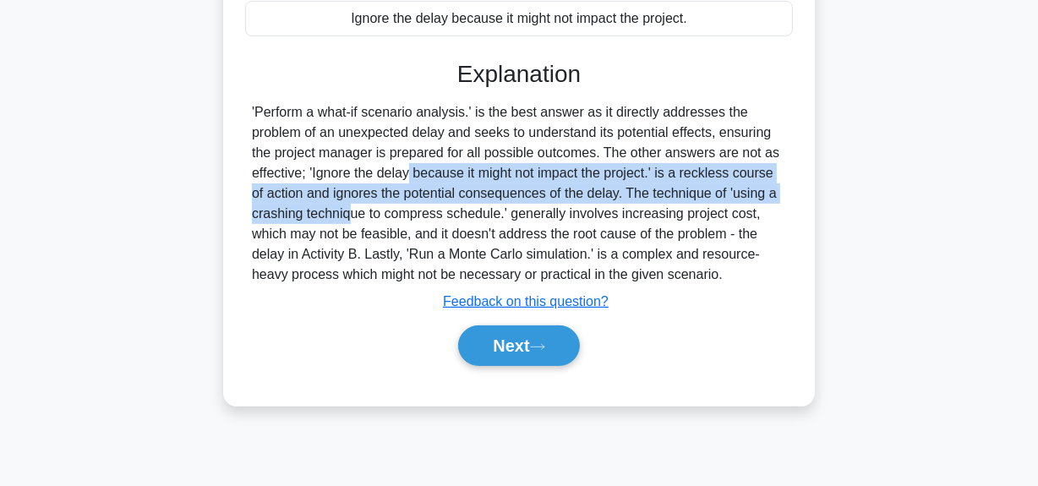
drag, startPoint x: 309, startPoint y: 178, endPoint x: 837, endPoint y: 188, distance: 528.4
click at [837, 188] on div "In the middle of your construction project, you realized Activity B is likely t…" at bounding box center [519, 59] width 964 height 733
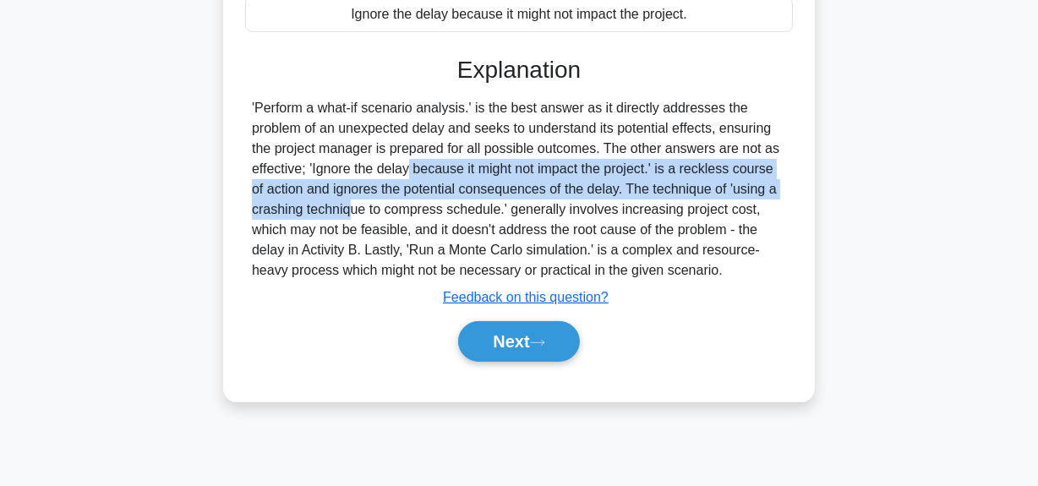
drag, startPoint x: 251, startPoint y: 217, endPoint x: 774, endPoint y: 266, distance: 525.5
click at [774, 266] on div "'Perform a what-if scenario analysis.' is the best answer as it directly addres…" at bounding box center [519, 189] width 534 height 183
click at [483, 254] on div "'Perform a what-if scenario analysis.' is the best answer as it directly addres…" at bounding box center [519, 189] width 534 height 183
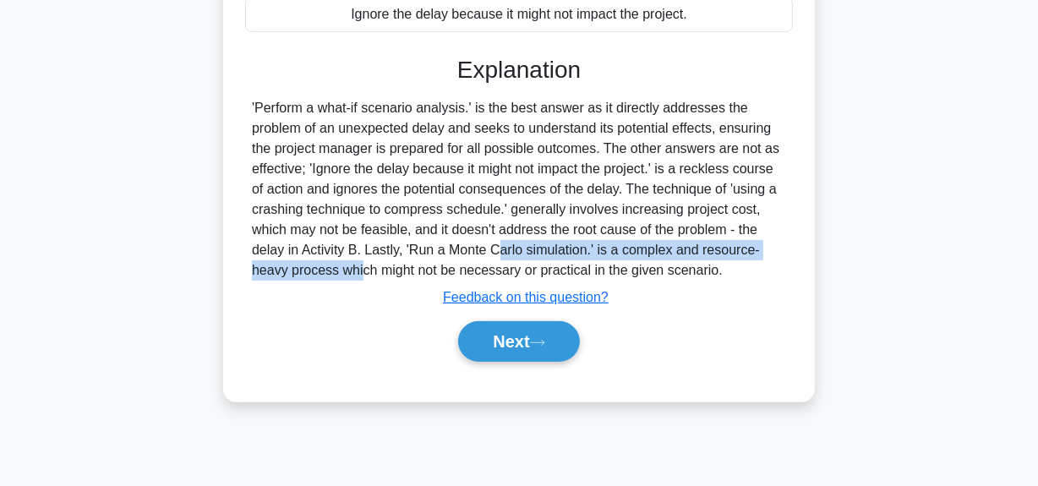
drag, startPoint x: 485, startPoint y: 245, endPoint x: 781, endPoint y: 249, distance: 295.9
click at [781, 249] on div "'Perform a what-if scenario analysis.' is the best answer as it directly addres…" at bounding box center [519, 189] width 534 height 183
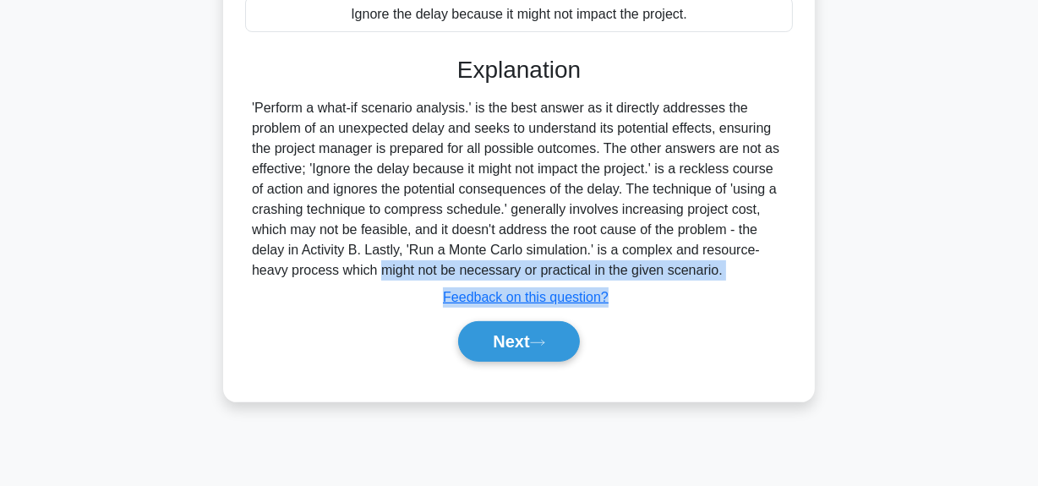
drag, startPoint x: 274, startPoint y: 271, endPoint x: 726, endPoint y: 284, distance: 452.4
click at [726, 284] on div "Explanation 'Perform a what-if scenario analysis.' is the best answer as it dir…" at bounding box center [519, 212] width 548 height 313
click at [518, 347] on button "Next" at bounding box center [518, 341] width 121 height 41
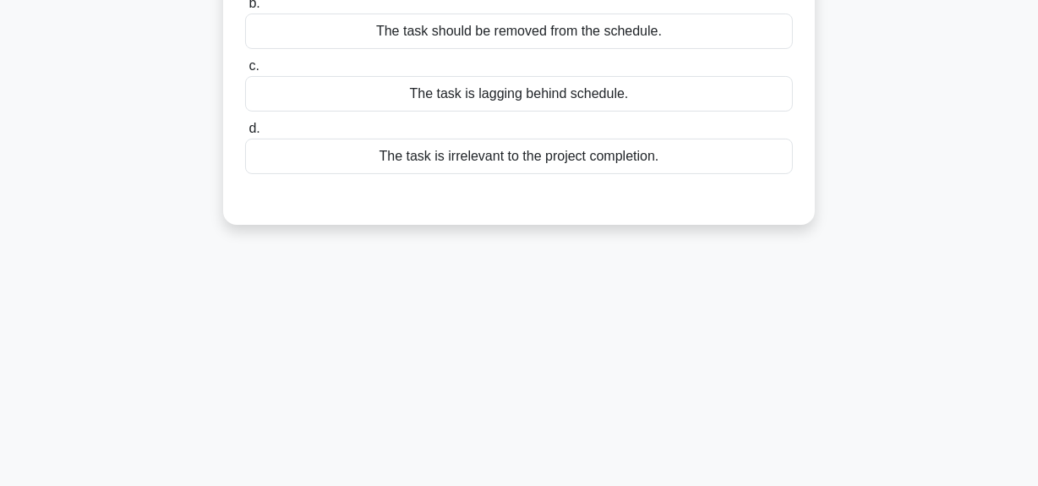
scroll to position [118, 0]
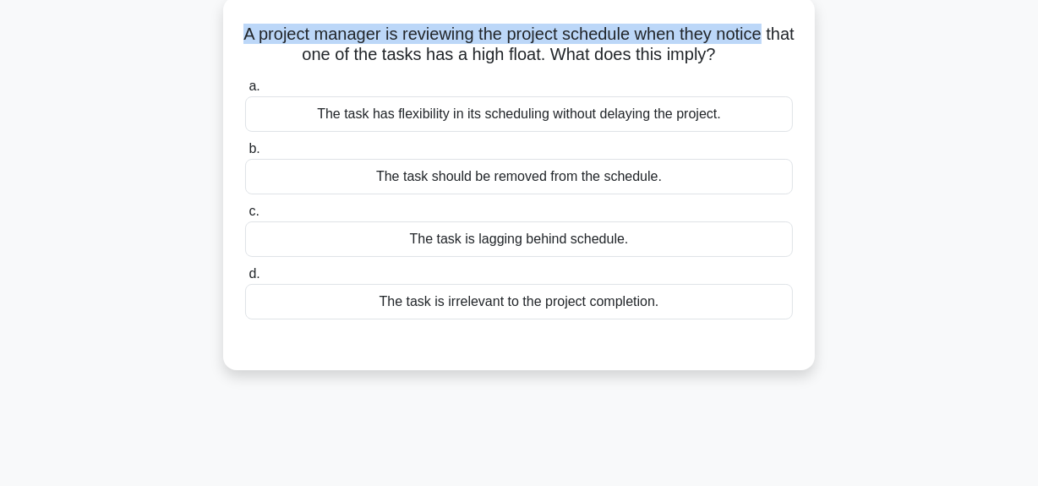
drag, startPoint x: 252, startPoint y: 36, endPoint x: 633, endPoint y: 50, distance: 381.5
click at [800, 31] on div "A project manager is reviewing the project schedule when they notice that one o…" at bounding box center [519, 183] width 578 height 360
drag, startPoint x: 290, startPoint y: 57, endPoint x: 743, endPoint y: 52, distance: 453.1
click at [743, 52] on h5 "A project manager is reviewing the project schedule when they notice that one o…" at bounding box center [518, 45] width 551 height 42
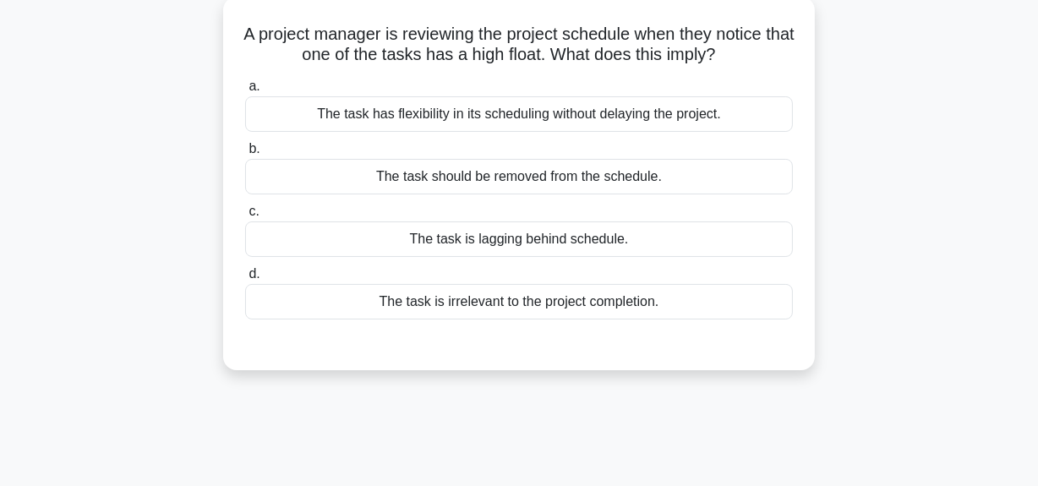
click at [619, 240] on div "The task is lagging behind schedule." at bounding box center [519, 239] width 548 height 36
click at [245, 217] on input "c. The task is lagging behind schedule." at bounding box center [245, 211] width 0 height 11
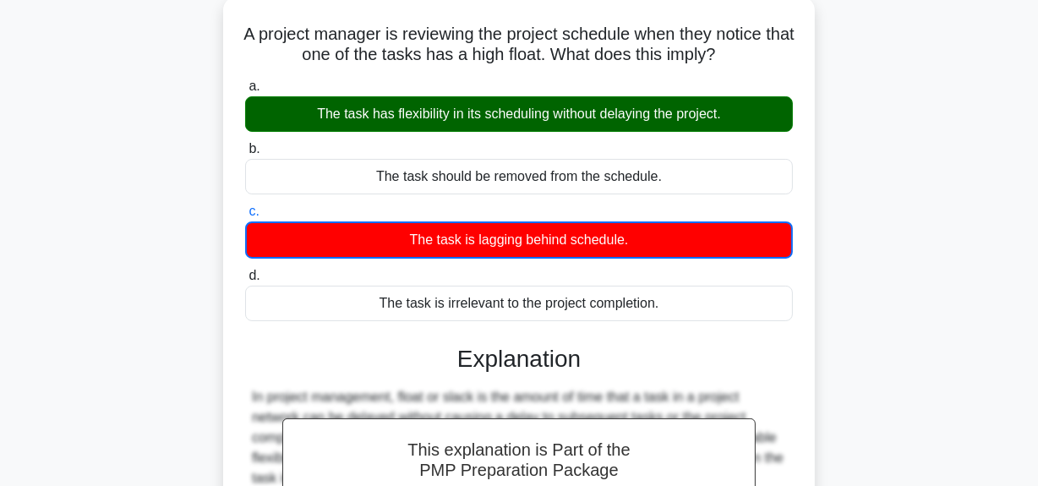
drag, startPoint x: 312, startPoint y: 115, endPoint x: 732, endPoint y: 128, distance: 420.3
click at [732, 128] on div "The task has flexibility in its scheduling without delaying the project." at bounding box center [519, 114] width 548 height 36
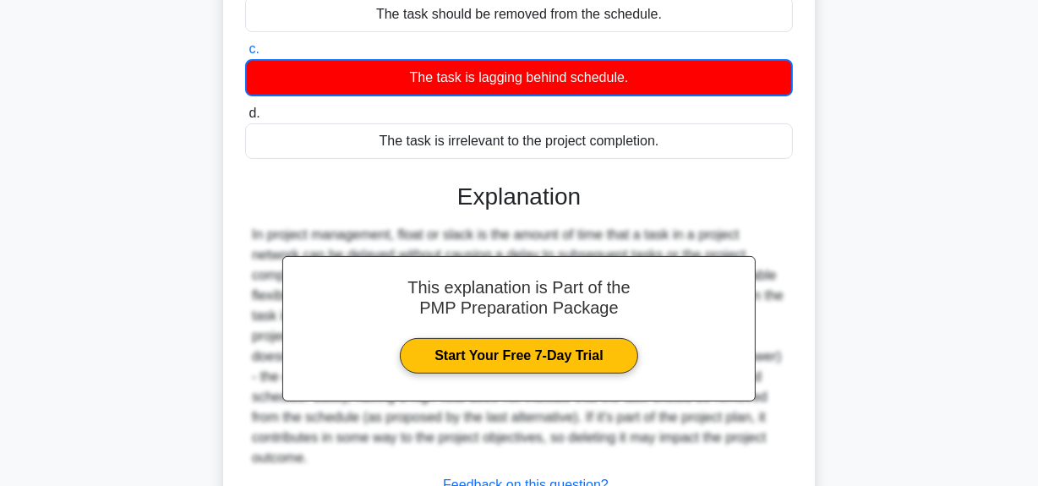
scroll to position [426, 0]
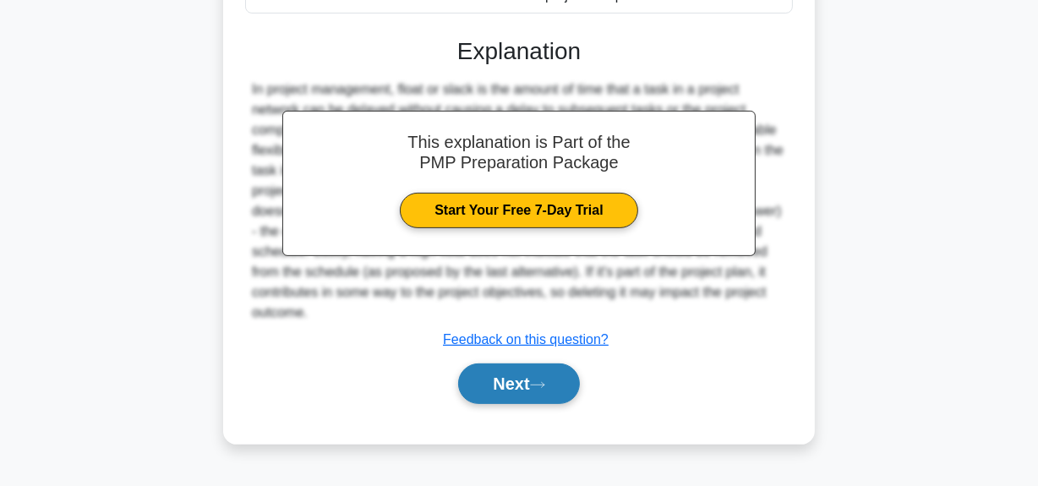
click at [507, 378] on button "Next" at bounding box center [518, 383] width 121 height 41
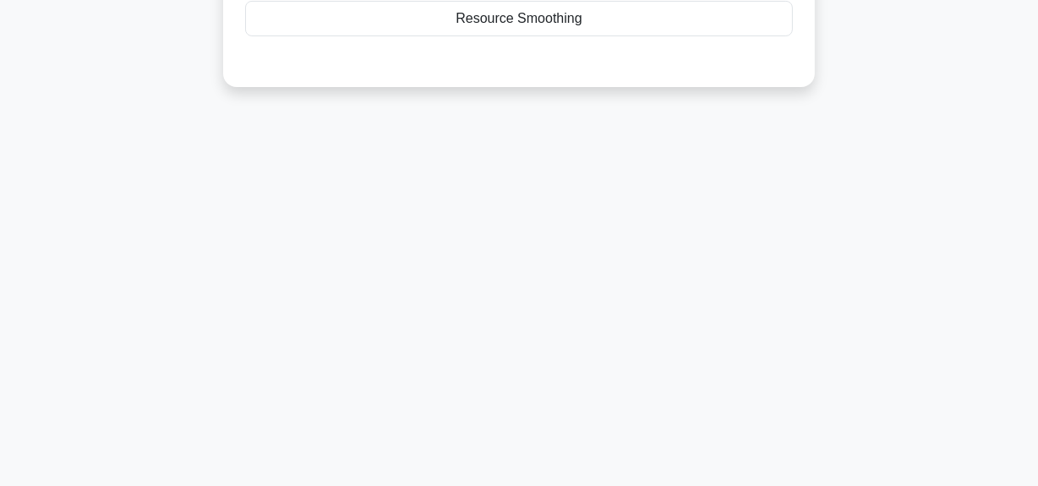
scroll to position [118, 0]
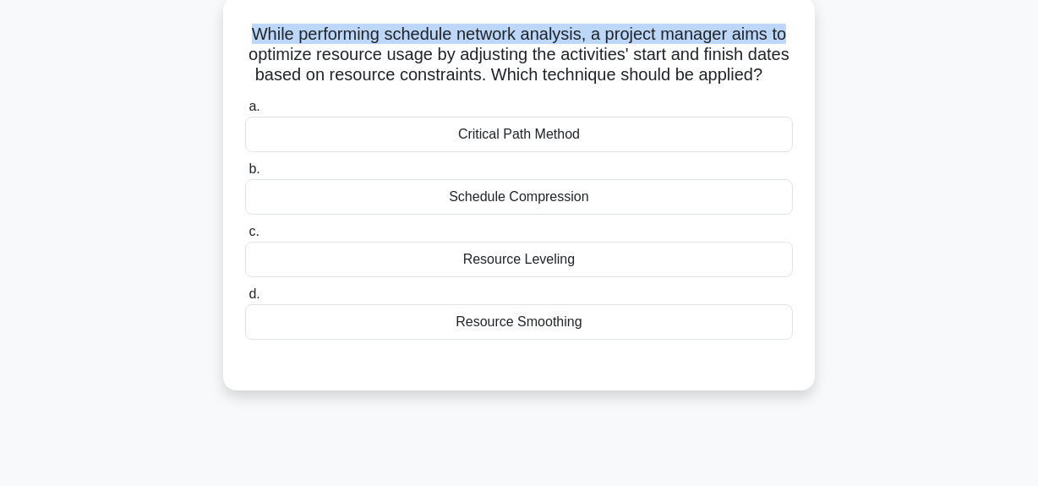
drag, startPoint x: 245, startPoint y: 34, endPoint x: 604, endPoint y: 52, distance: 358.9
click at [793, 28] on h5 "While performing schedule network analysis, a project manager aims to optimize …" at bounding box center [518, 55] width 551 height 63
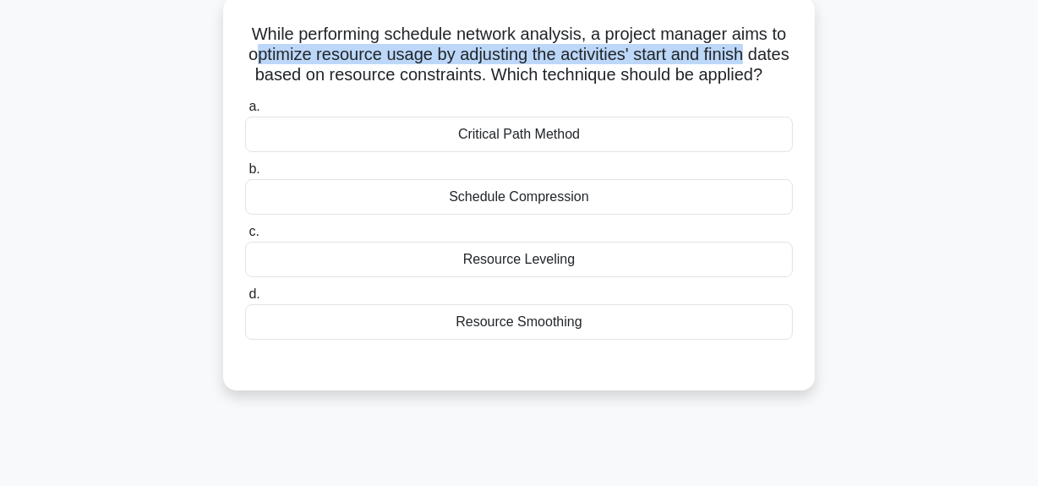
drag, startPoint x: 271, startPoint y: 62, endPoint x: 754, endPoint y: 115, distance: 485.6
click at [784, 50] on h5 "While performing schedule network analysis, a project manager aims to optimize …" at bounding box center [518, 55] width 551 height 63
drag, startPoint x: 498, startPoint y: 84, endPoint x: 787, endPoint y: 92, distance: 289.2
click at [793, 86] on h5 "While performing schedule network analysis, a project manager aims to optimize …" at bounding box center [518, 55] width 551 height 63
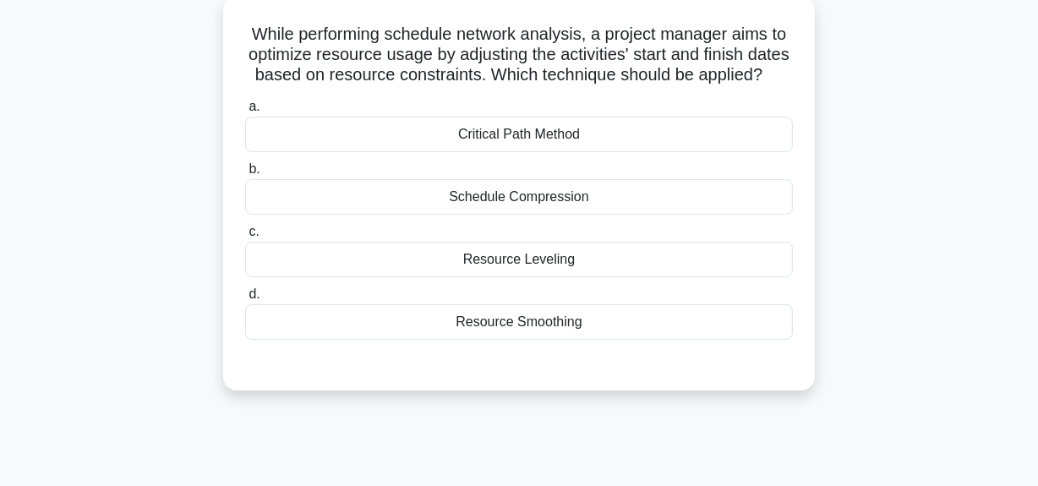
click at [399, 62] on h5 "While performing schedule network analysis, a project manager aims to optimize …" at bounding box center [518, 55] width 551 height 63
drag, startPoint x: 476, startPoint y: 59, endPoint x: 653, endPoint y: 64, distance: 176.7
click at [653, 64] on h5 "While performing schedule network analysis, a project manager aims to optimize …" at bounding box center [518, 55] width 551 height 63
click at [557, 145] on div "Critical Path Method" at bounding box center [519, 135] width 548 height 36
click at [245, 112] on input "a. Critical Path Method" at bounding box center [245, 106] width 0 height 11
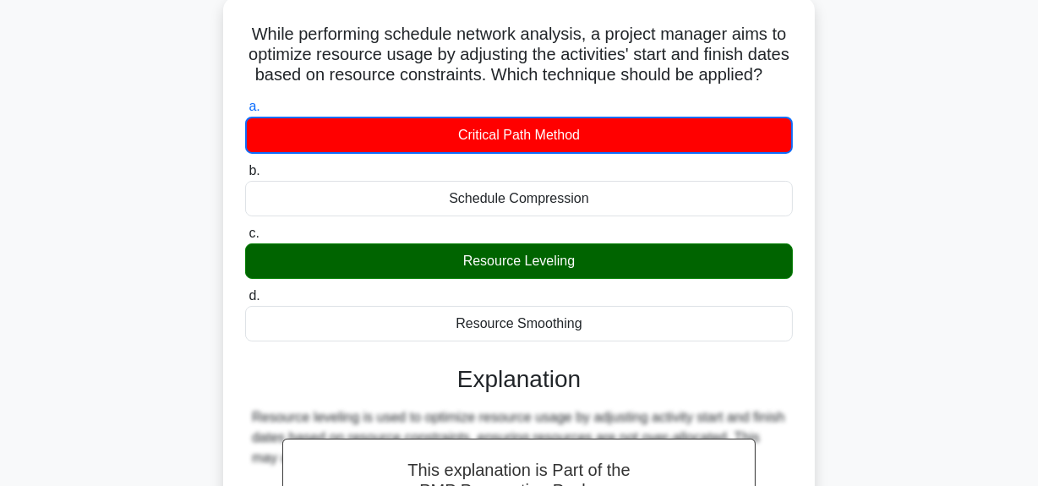
drag, startPoint x: 469, startPoint y: 279, endPoint x: 588, endPoint y: 285, distance: 119.3
click at [588, 279] on div "Resource Leveling" at bounding box center [519, 261] width 548 height 36
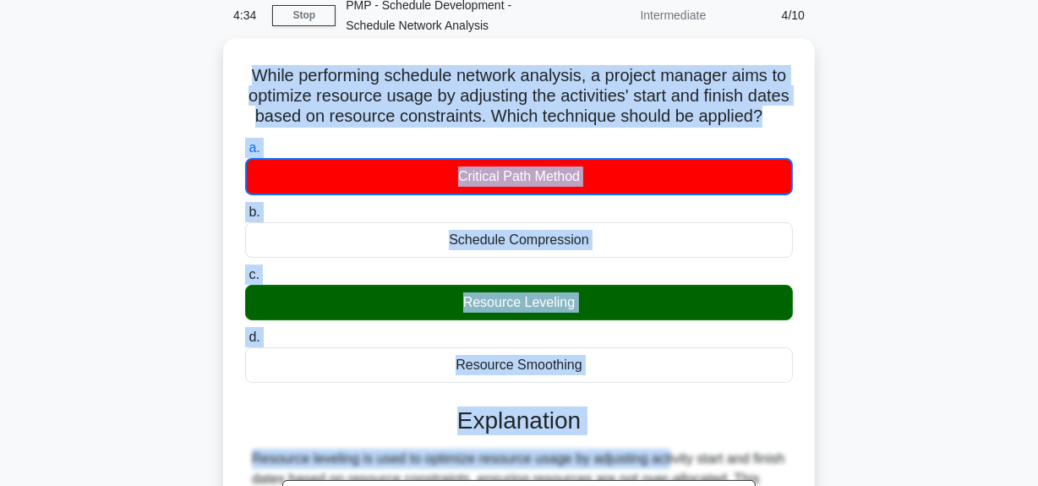
scroll to position [101, 0]
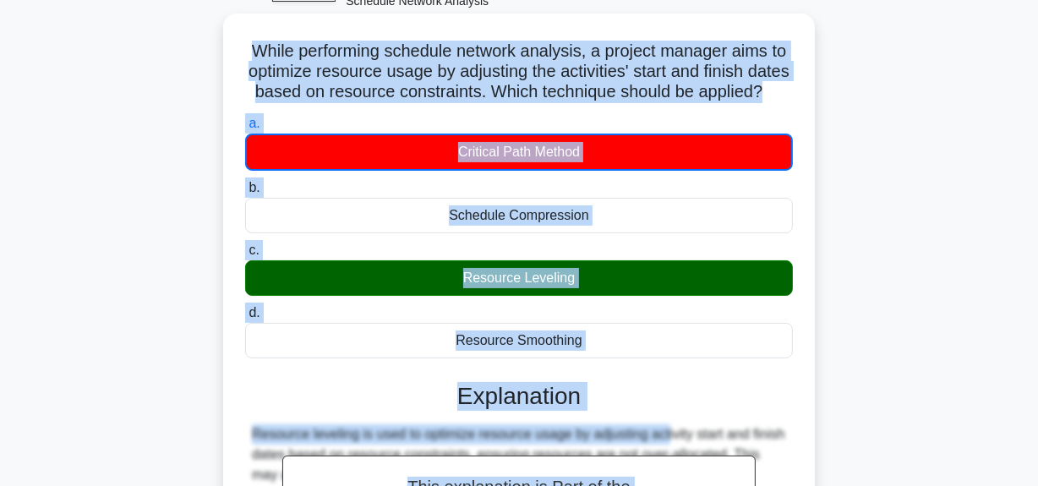
drag, startPoint x: 249, startPoint y: 150, endPoint x: 593, endPoint y: 364, distance: 405.5
click at [593, 364] on div "While performing schedule network analysis, a project manager aims to optimize …" at bounding box center [519, 380] width 578 height 721
copy div "While performing schedule network analysis, a project manager aims to optimize …"
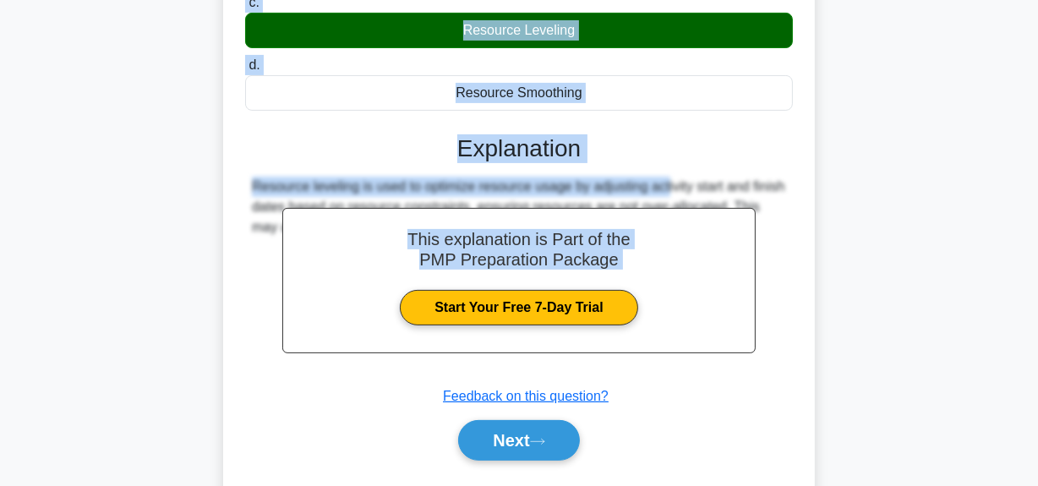
scroll to position [426, 0]
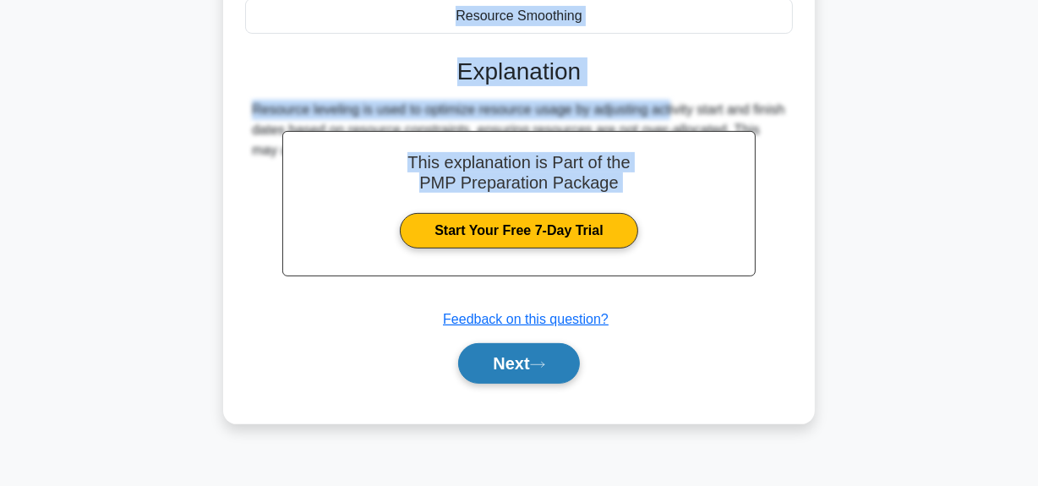
click at [494, 384] on button "Next" at bounding box center [518, 363] width 121 height 41
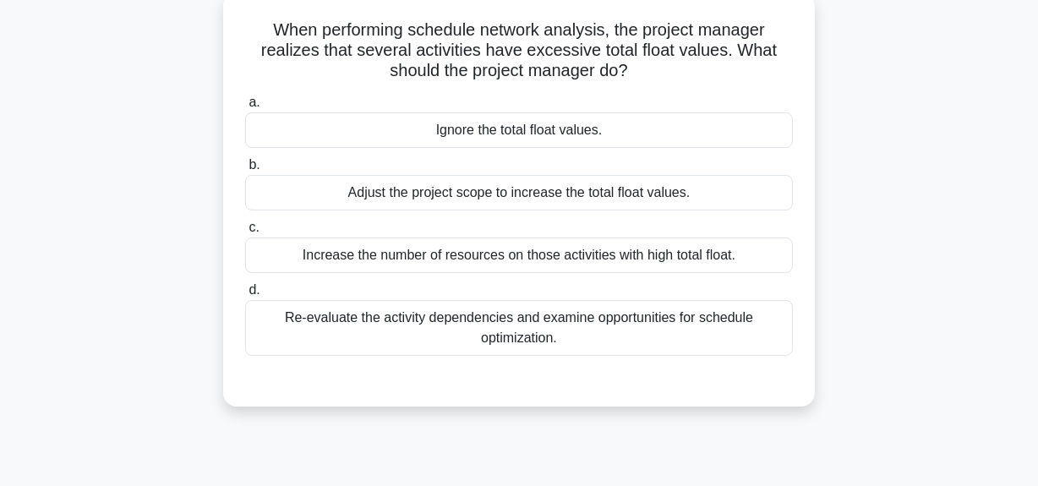
scroll to position [118, 0]
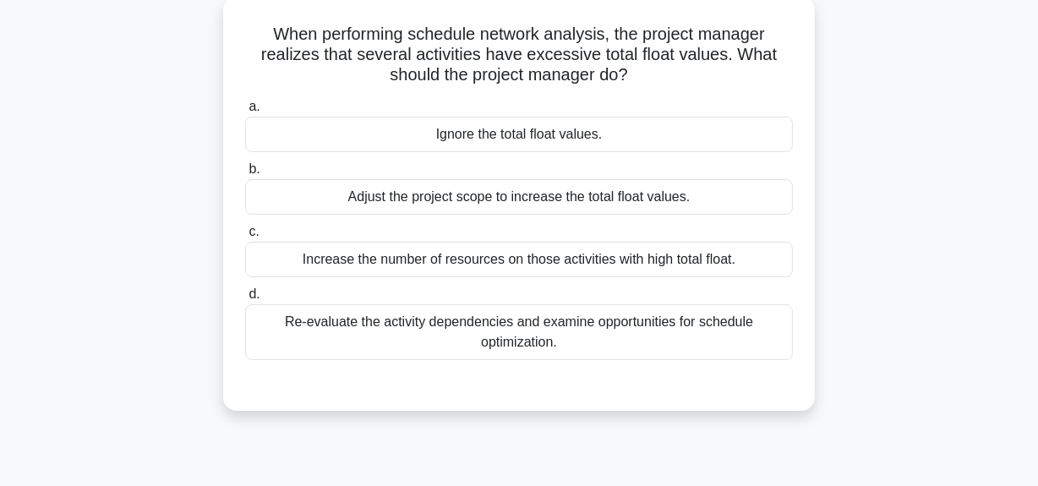
click at [533, 338] on div "Re-evaluate the activity dependencies and examine opportunities for schedule op…" at bounding box center [519, 332] width 548 height 56
click at [245, 300] on input "d. Re-evaluate the activity dependencies and examine opportunities for schedule…" at bounding box center [245, 294] width 0 height 11
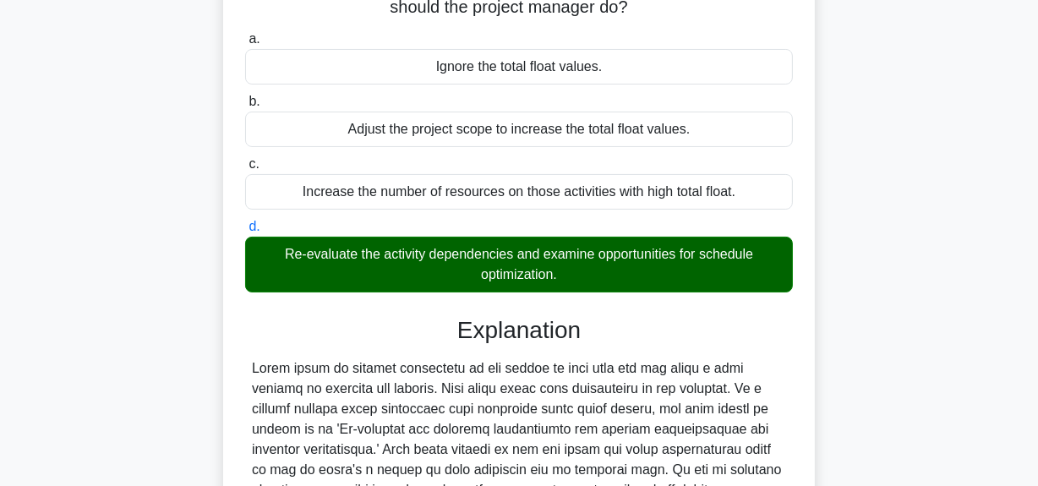
scroll to position [272, 0]
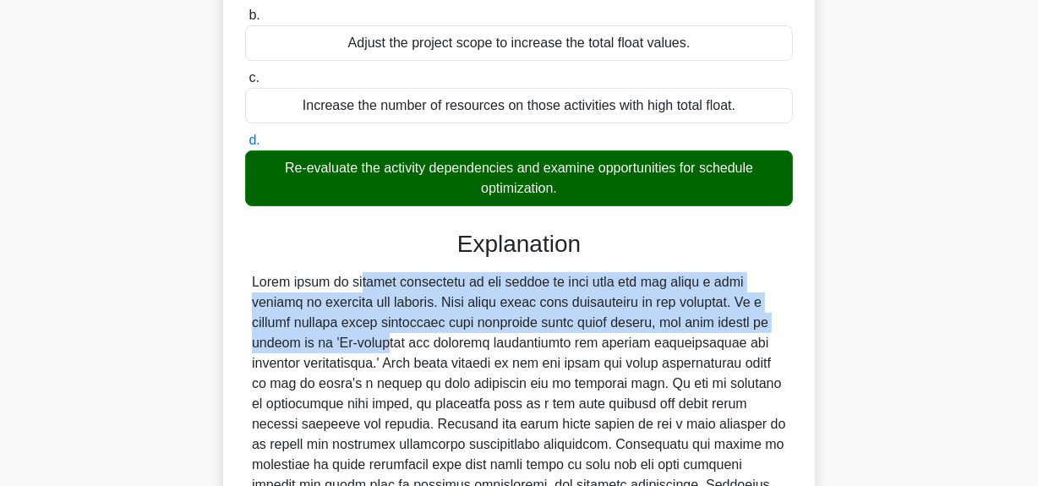
drag, startPoint x: 252, startPoint y: 282, endPoint x: 778, endPoint y: 322, distance: 527.3
click at [778, 322] on div at bounding box center [519, 424] width 534 height 304
click at [592, 308] on div at bounding box center [519, 424] width 534 height 304
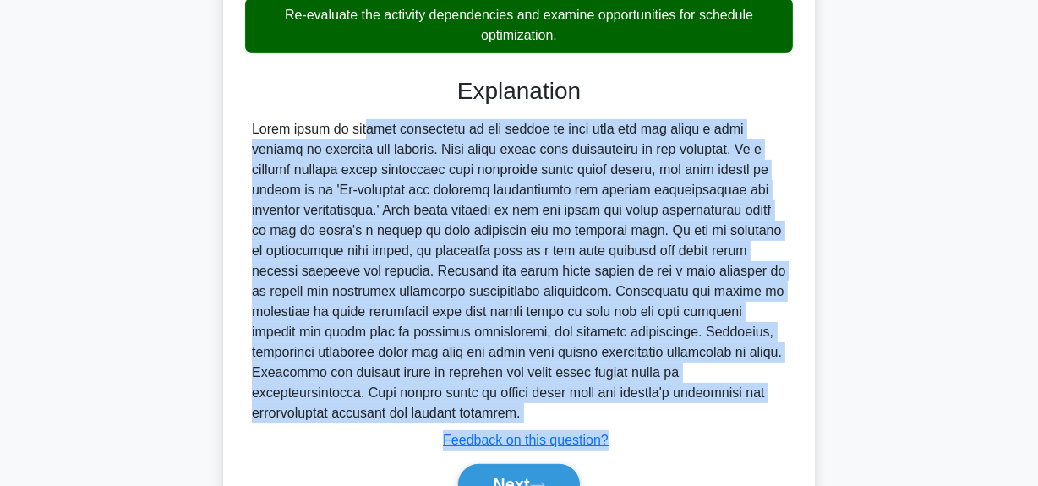
scroll to position [426, 0]
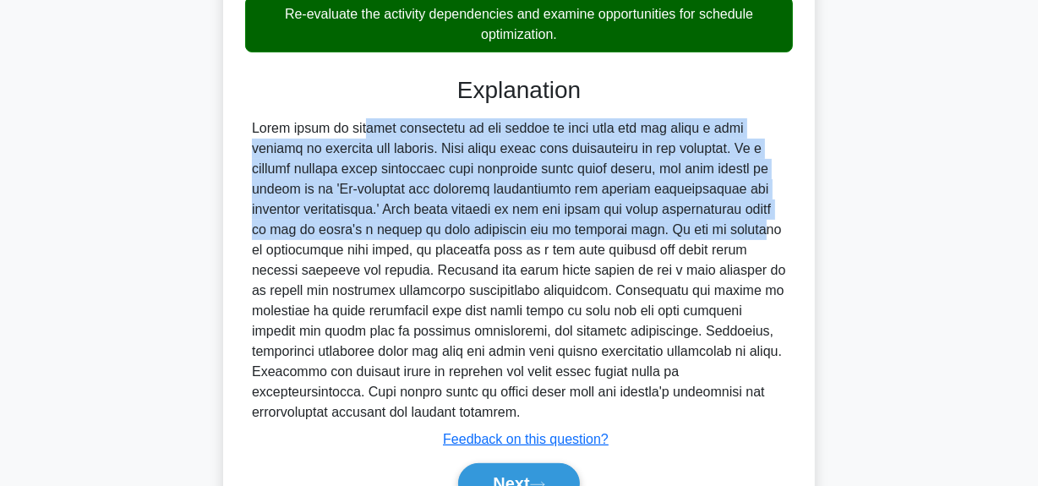
drag, startPoint x: 257, startPoint y: 281, endPoint x: 581, endPoint y: 228, distance: 328.0
click at [581, 228] on div at bounding box center [519, 270] width 534 height 304
copy div "otal float in project management is the amount of time that you can delay a tas…"
click at [498, 463] on button "Next" at bounding box center [518, 483] width 121 height 41
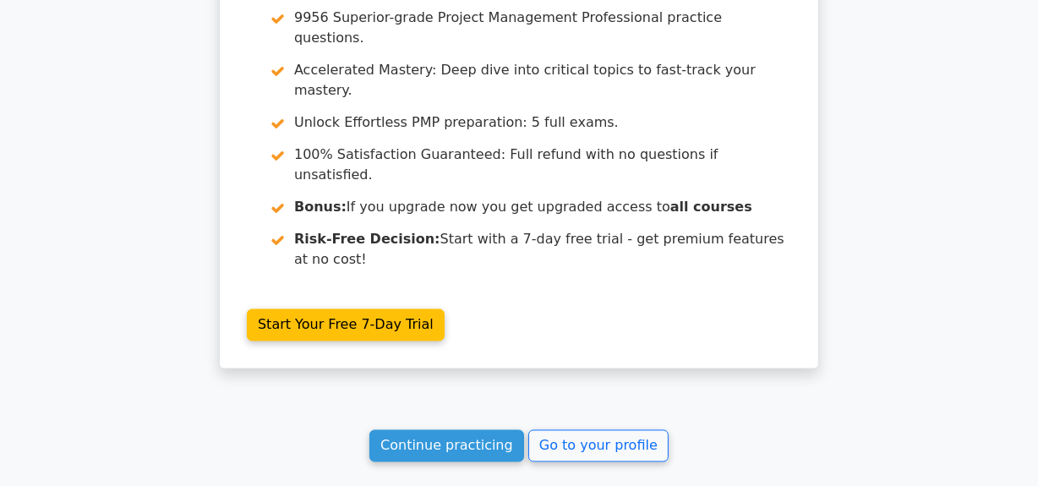
scroll to position [2845, 0]
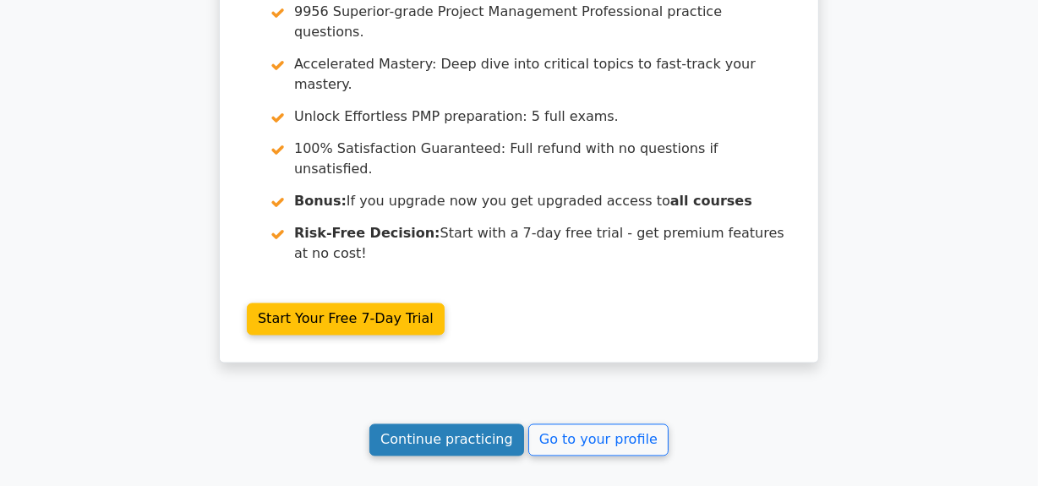
click at [448, 424] on link "Continue practicing" at bounding box center [446, 440] width 155 height 32
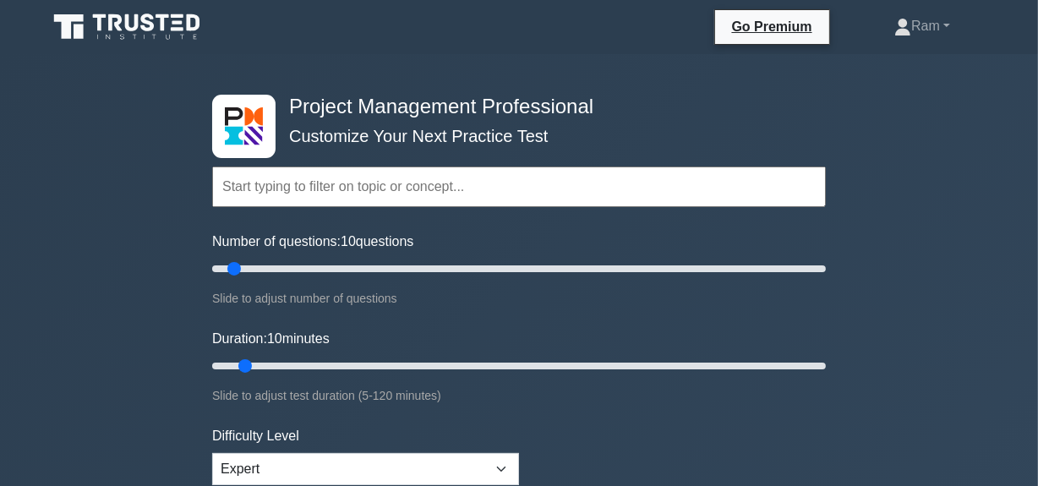
click at [332, 183] on input "text" at bounding box center [519, 187] width 614 height 41
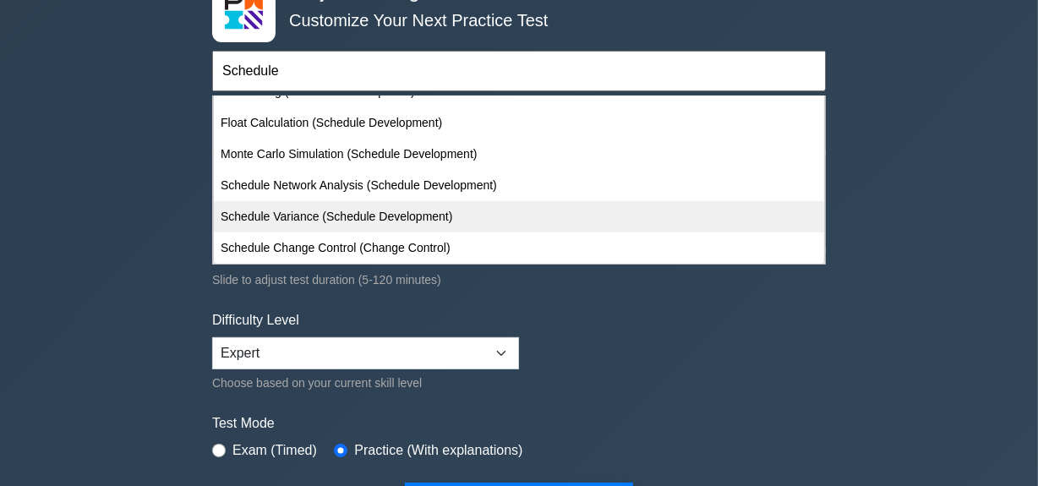
scroll to position [153, 0]
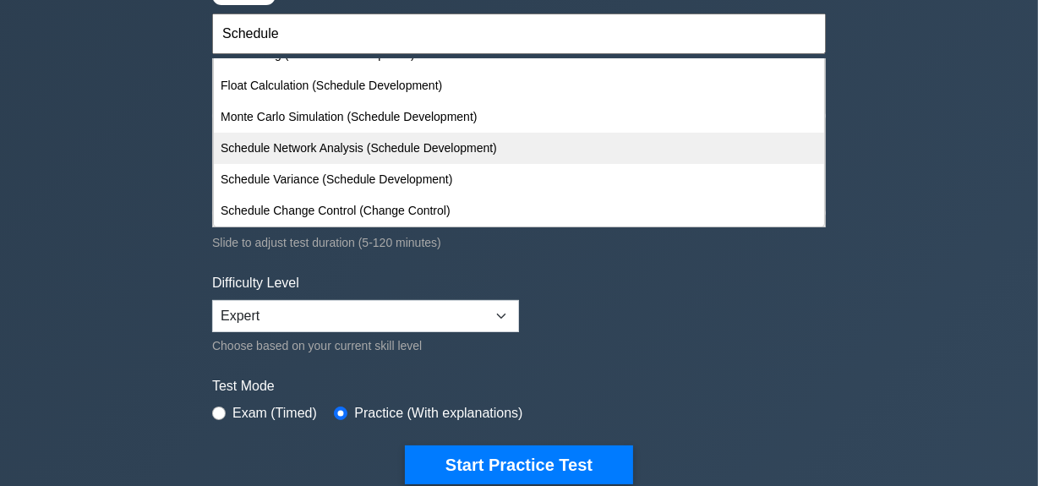
click at [388, 140] on div "Schedule Network Analysis (Schedule Development)" at bounding box center [519, 148] width 610 height 31
type input "Schedule Network Analysis (Schedule Development)"
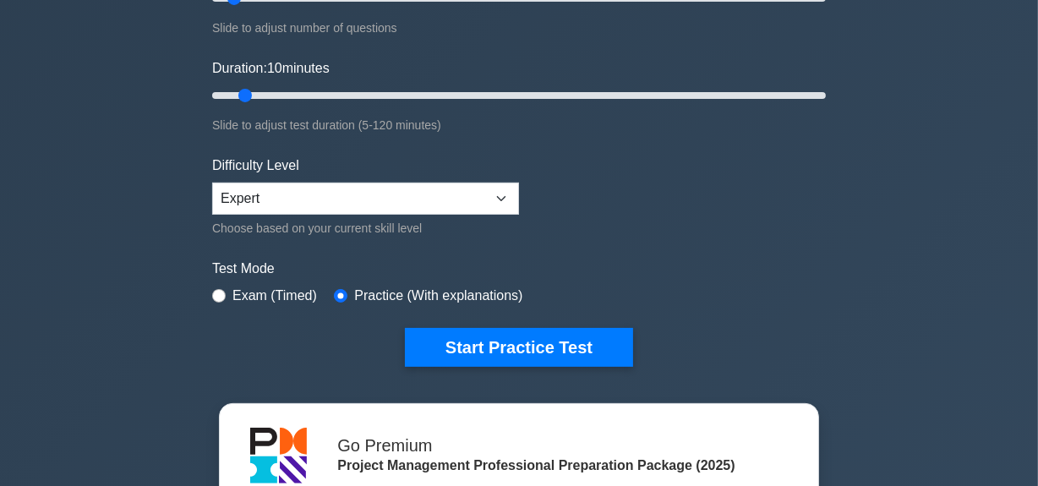
scroll to position [384, 0]
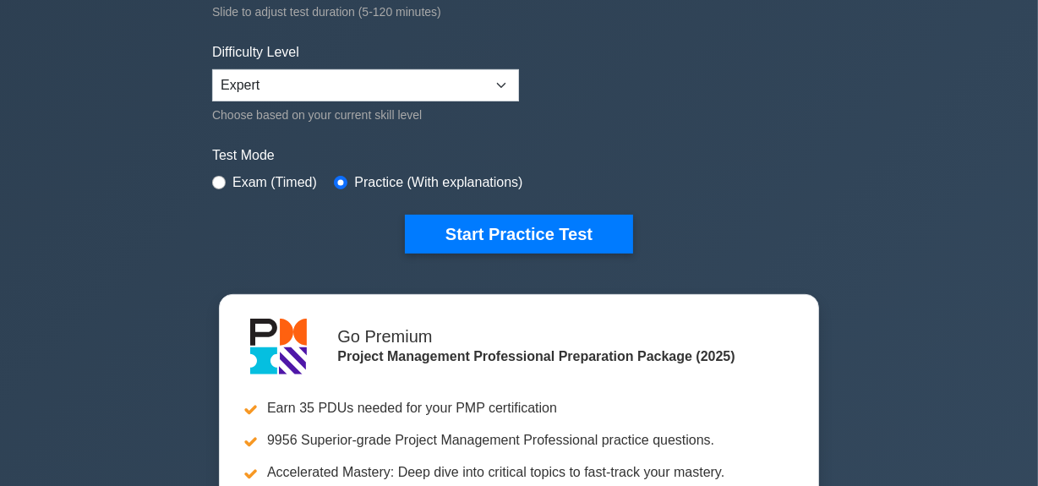
drag, startPoint x: 473, startPoint y: 233, endPoint x: 471, endPoint y: 264, distance: 30.5
click at [473, 233] on button "Start Practice Test" at bounding box center [519, 234] width 228 height 39
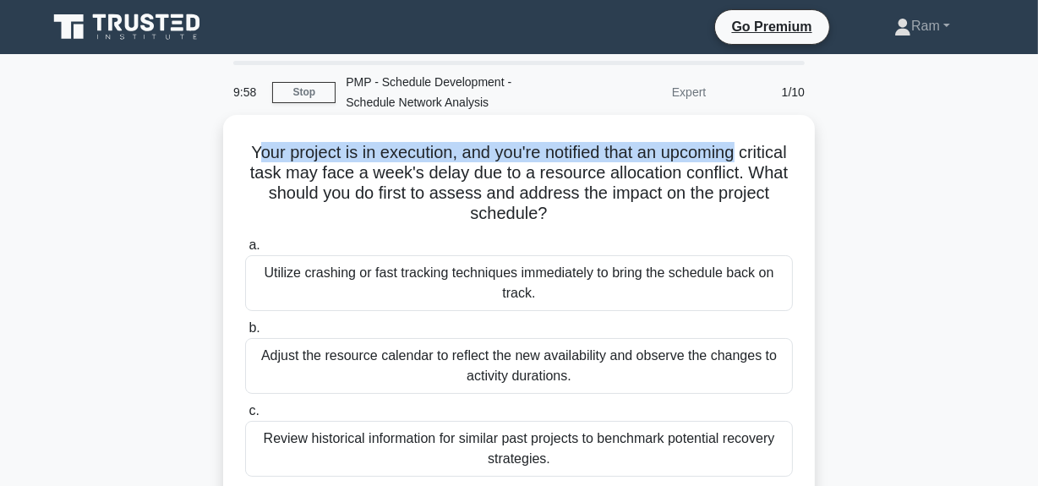
drag, startPoint x: 279, startPoint y: 154, endPoint x: 777, endPoint y: 127, distance: 498.6
click at [777, 127] on div "Your project is in execution, and you're notified that an upcoming critical tas…" at bounding box center [519, 363] width 578 height 482
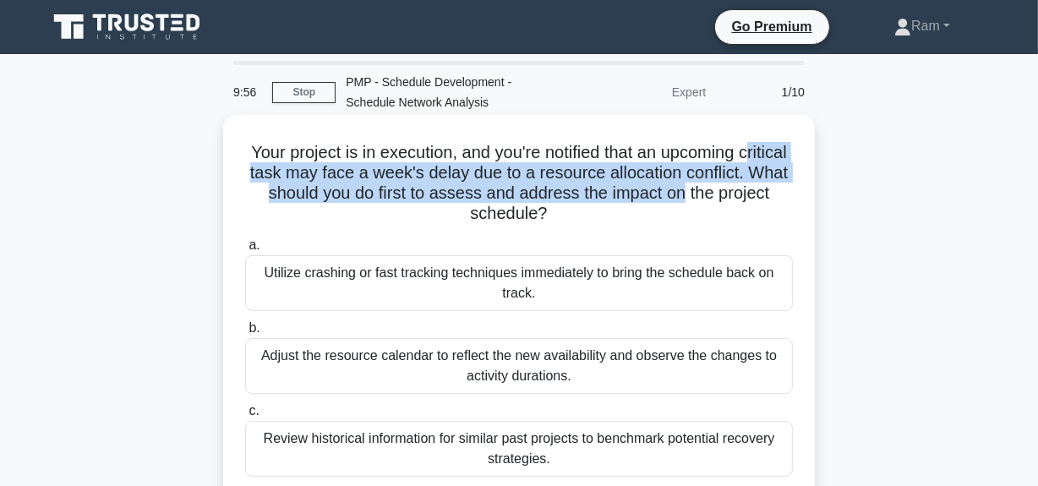
drag, startPoint x: 284, startPoint y: 173, endPoint x: 814, endPoint y: 186, distance: 530.1
click at [814, 186] on div "Your project is in execution, and you're notified that an upcoming critical tas…" at bounding box center [519, 362] width 592 height 495
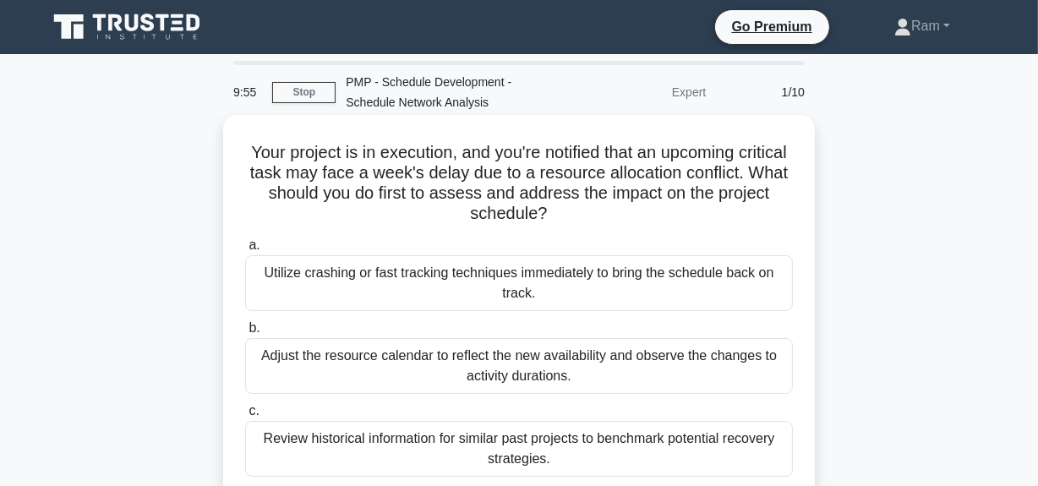
click at [302, 220] on h5 "Your project is in execution, and you're notified that an upcoming critical tas…" at bounding box center [518, 183] width 551 height 83
drag, startPoint x: 321, startPoint y: 194, endPoint x: 663, endPoint y: 231, distance: 343.4
click at [666, 227] on div "Your project is in execution, and you're notified that an upcoming critical tas…" at bounding box center [519, 363] width 578 height 482
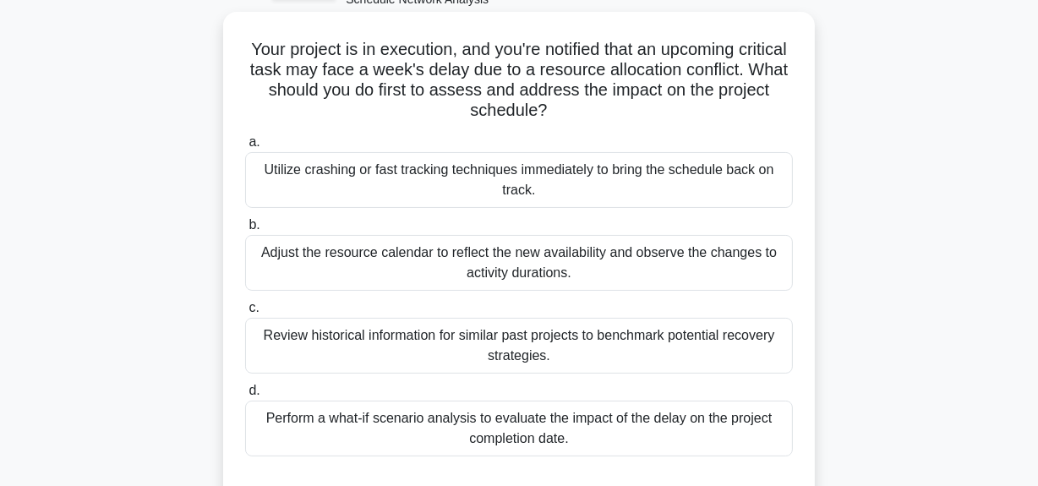
scroll to position [76, 0]
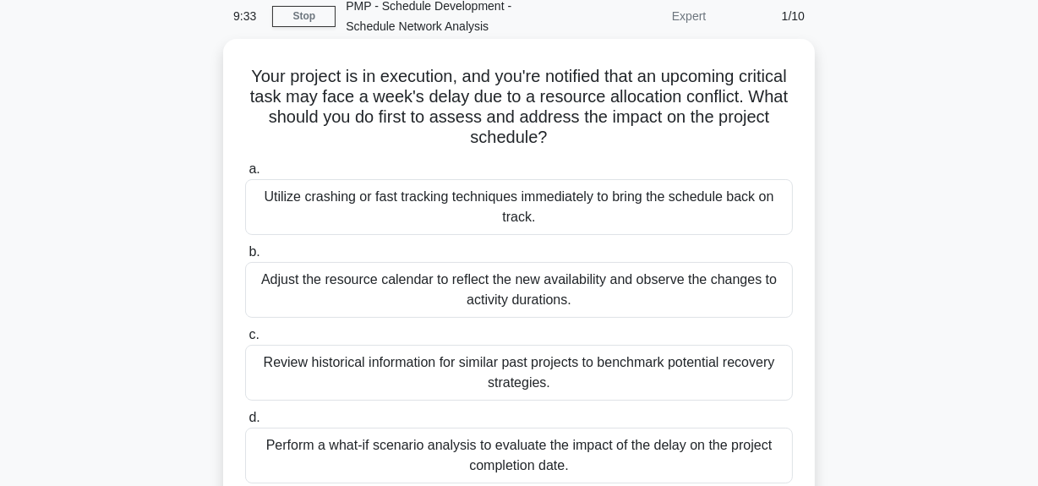
click at [642, 210] on div "Utilize crashing or fast tracking techniques immediately to bring the schedule …" at bounding box center [519, 207] width 548 height 56
click at [245, 175] on input "a. Utilize crashing or fast tracking techniques immediately to bring the schedu…" at bounding box center [245, 169] width 0 height 11
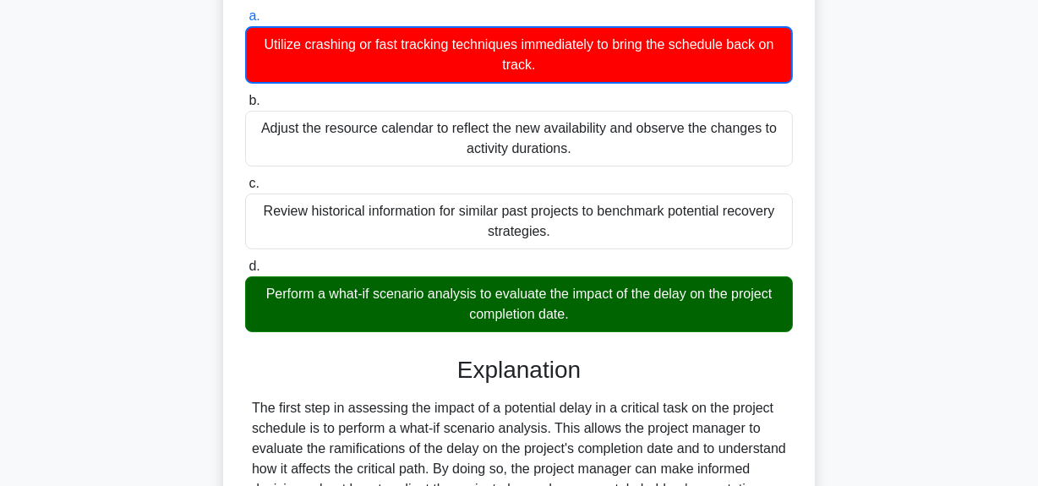
scroll to position [230, 0]
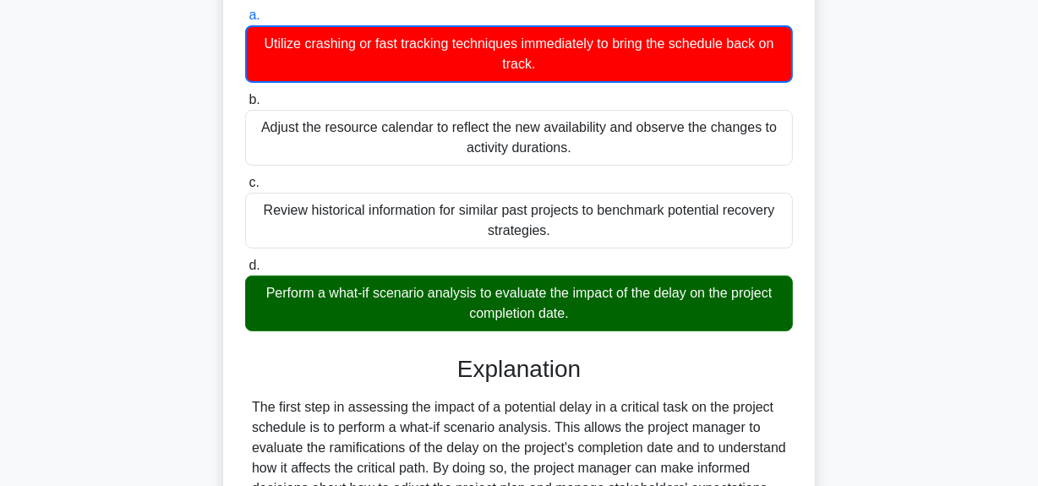
drag, startPoint x: 263, startPoint y: 294, endPoint x: 724, endPoint y: 304, distance: 461.6
click at [724, 304] on div "Perform a what-if scenario analysis to evaluate the impact of the delay on the …" at bounding box center [519, 304] width 548 height 56
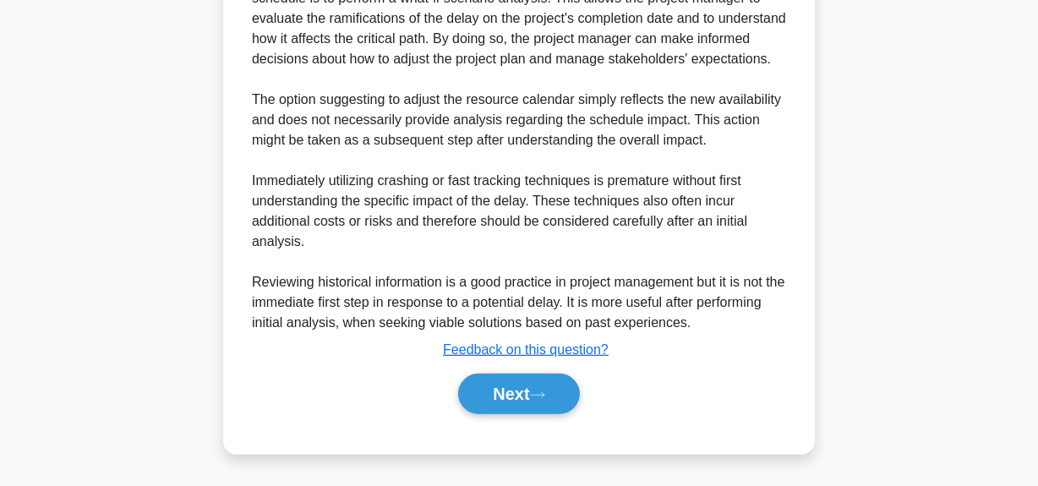
scroll to position [679, 0]
click at [516, 395] on button "Next" at bounding box center [518, 394] width 121 height 41
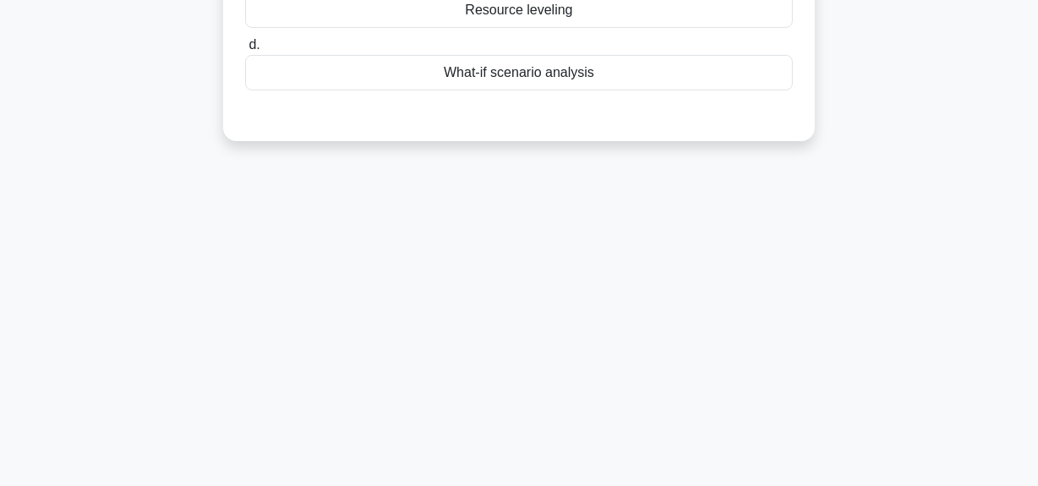
scroll to position [118, 0]
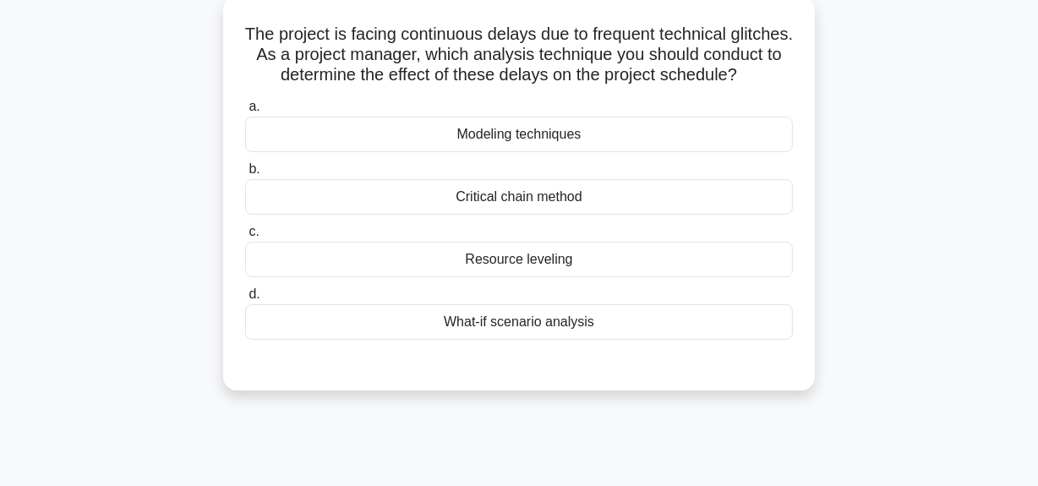
click at [551, 277] on div "Resource leveling" at bounding box center [519, 260] width 548 height 36
click at [245, 238] on input "c. Resource leveling" at bounding box center [245, 232] width 0 height 11
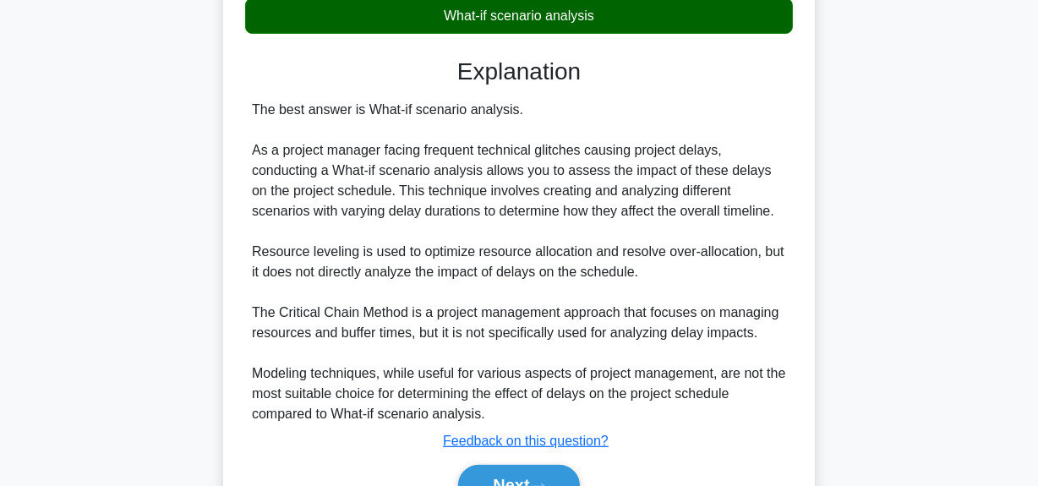
scroll to position [349, 0]
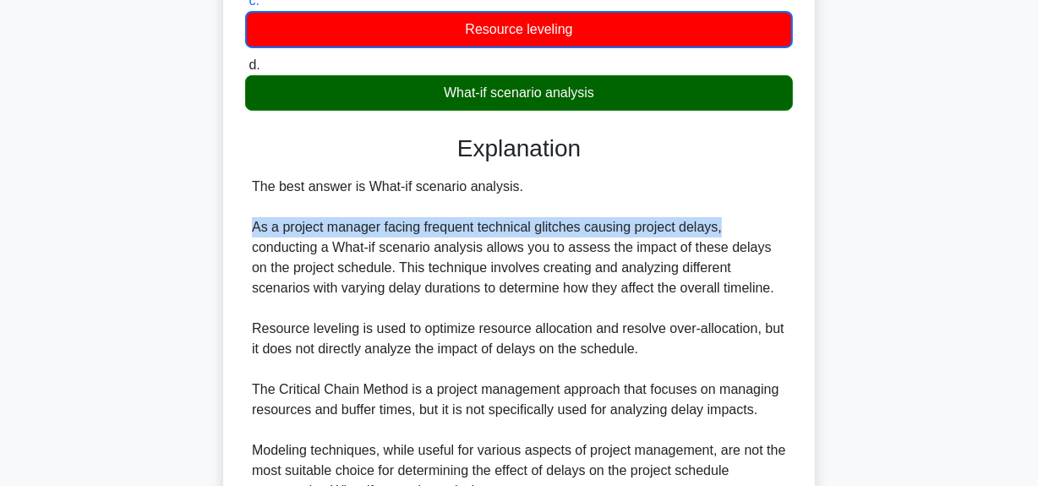
drag, startPoint x: 254, startPoint y: 250, endPoint x: 600, endPoint y: 265, distance: 346.0
click at [735, 245] on div "The best answer is What-if scenario analysis. As a project manager facing frequ…" at bounding box center [519, 339] width 534 height 325
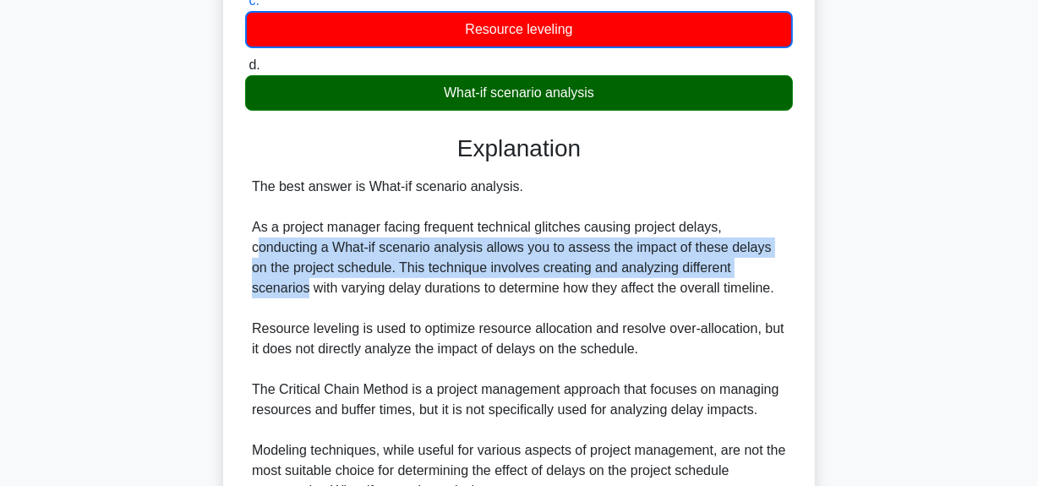
drag, startPoint x: 255, startPoint y: 271, endPoint x: 794, endPoint y: 278, distance: 538.5
click at [794, 278] on div "a. Modeling techniques b. Critical chain method c. d." at bounding box center [518, 232] width 551 height 740
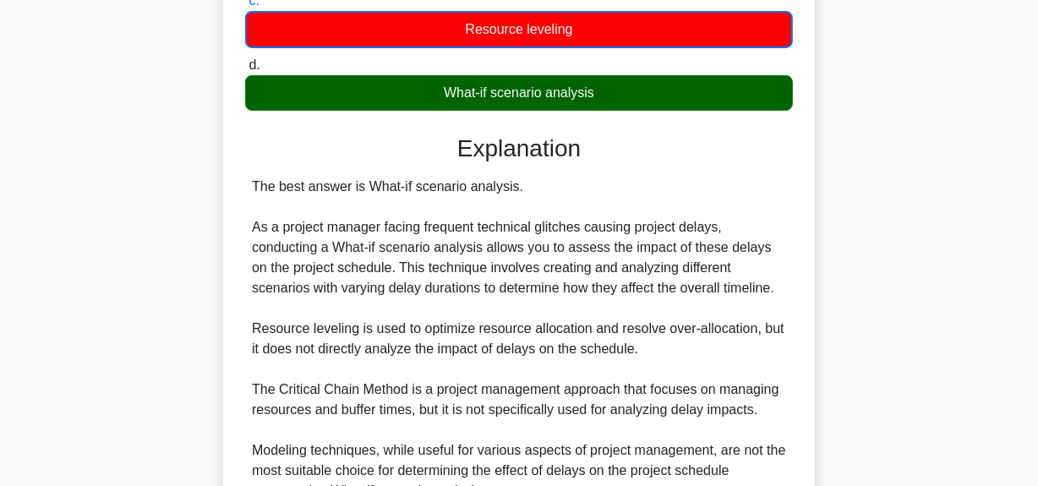
click at [552, 305] on div "The best answer is What-if scenario analysis. As a project manager facing frequ…" at bounding box center [519, 339] width 534 height 325
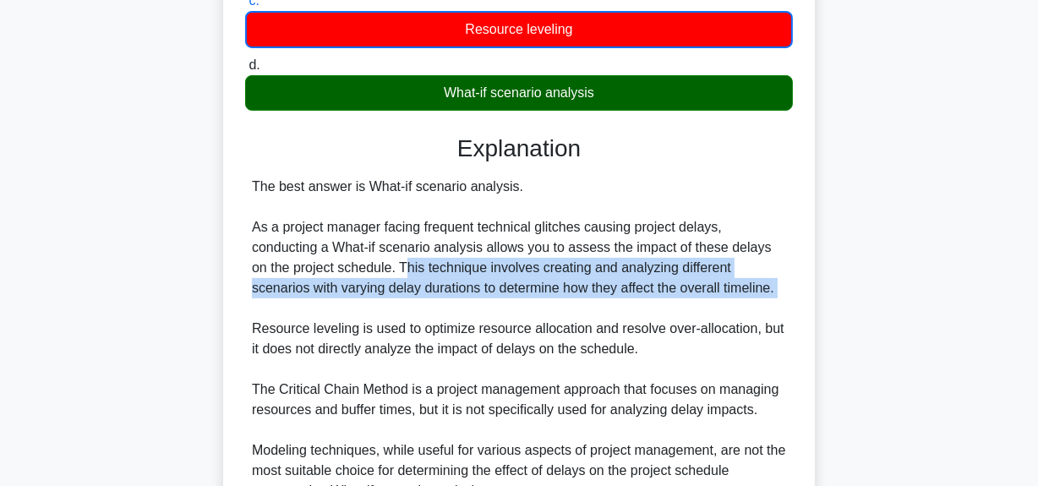
drag, startPoint x: 390, startPoint y: 289, endPoint x: 676, endPoint y: 336, distance: 290.4
click at [811, 324] on div "The project is facing continuous delays due to frequent technical glitches. As …" at bounding box center [519, 194] width 592 height 856
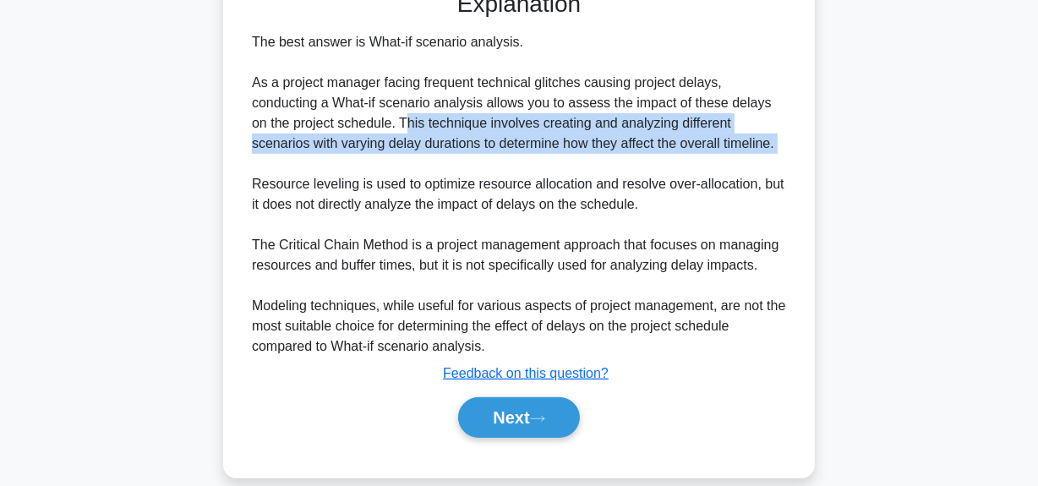
scroll to position [503, 0]
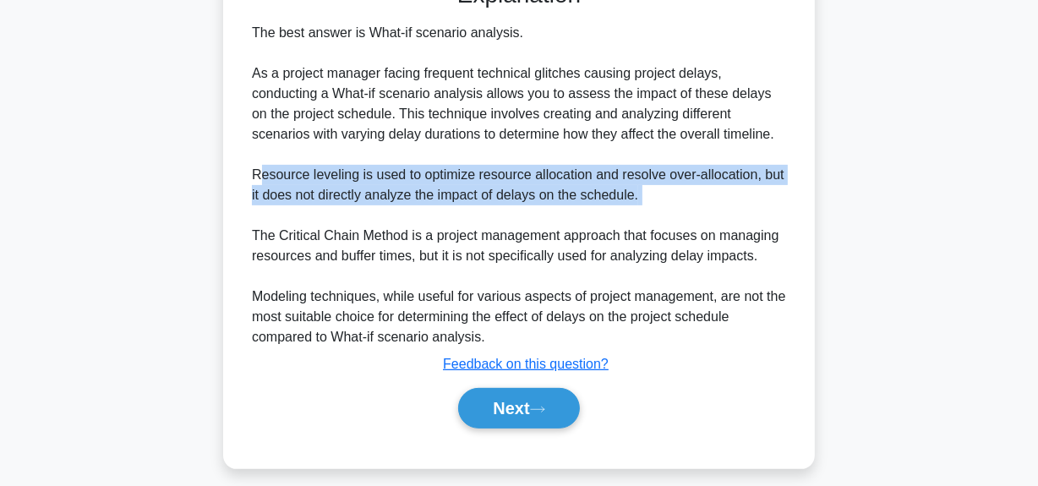
drag, startPoint x: 262, startPoint y: 193, endPoint x: 668, endPoint y: 237, distance: 408.1
click at [668, 237] on div "The best answer is What-if scenario analysis. As a project manager facing frequ…" at bounding box center [519, 185] width 534 height 325
click at [697, 229] on div "The best answer is What-if scenario analysis. As a project manager facing frequ…" at bounding box center [519, 185] width 534 height 325
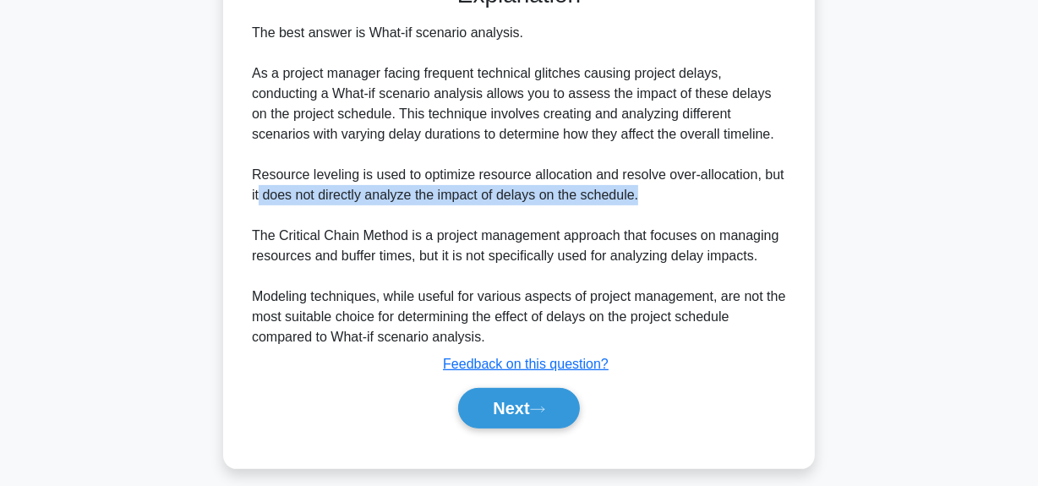
drag, startPoint x: 259, startPoint y: 216, endPoint x: 708, endPoint y: 210, distance: 448.9
click at [708, 210] on div "The best answer is What-if scenario analysis. As a project manager facing frequ…" at bounding box center [519, 185] width 534 height 325
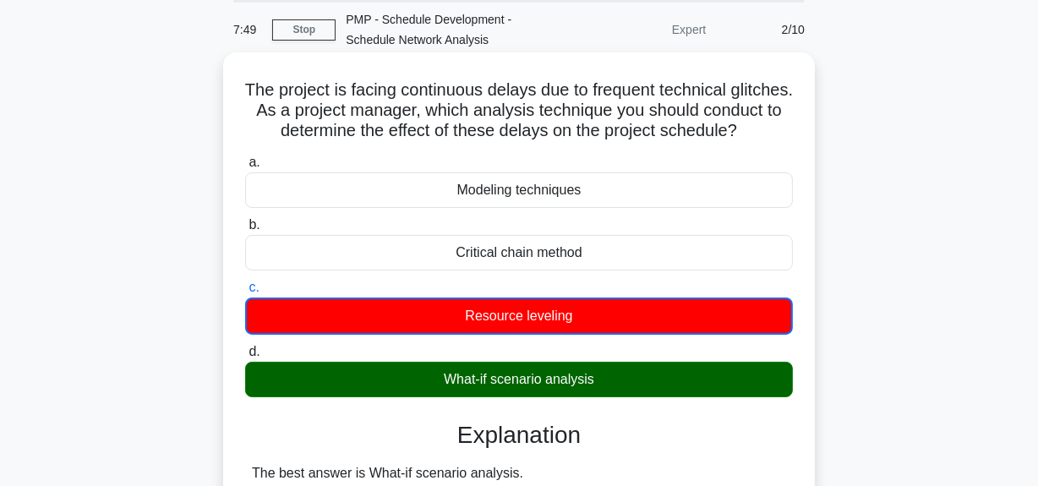
scroll to position [42, 0]
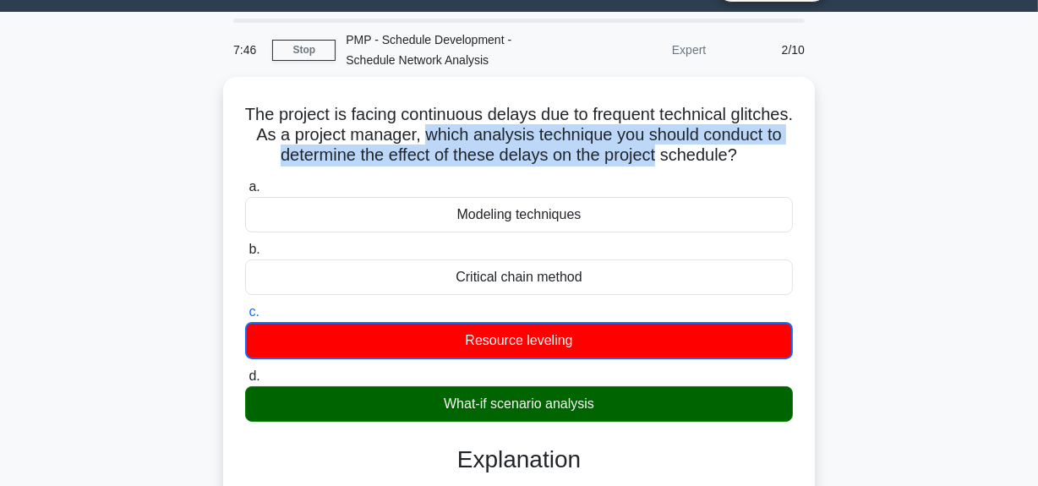
drag, startPoint x: 502, startPoint y: 130, endPoint x: 819, endPoint y: 149, distance: 317.5
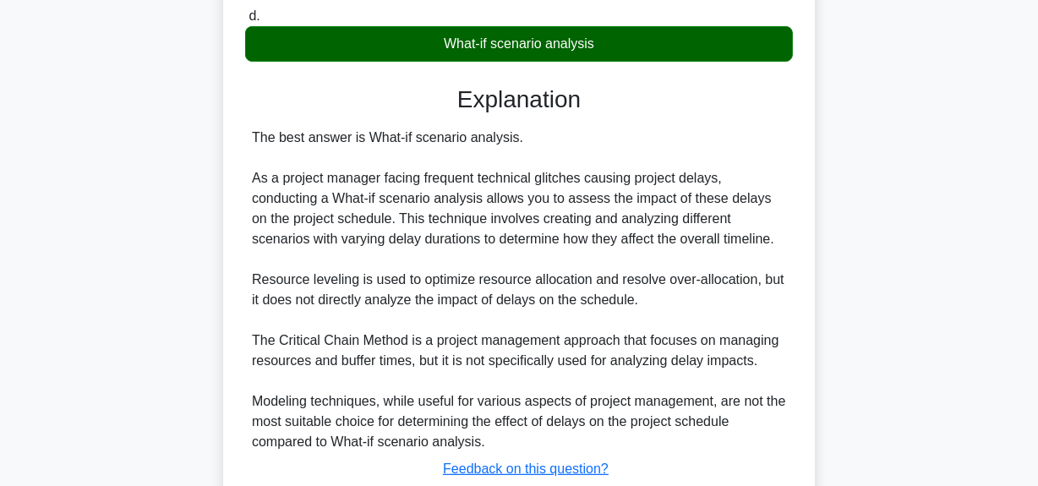
scroll to position [426, 0]
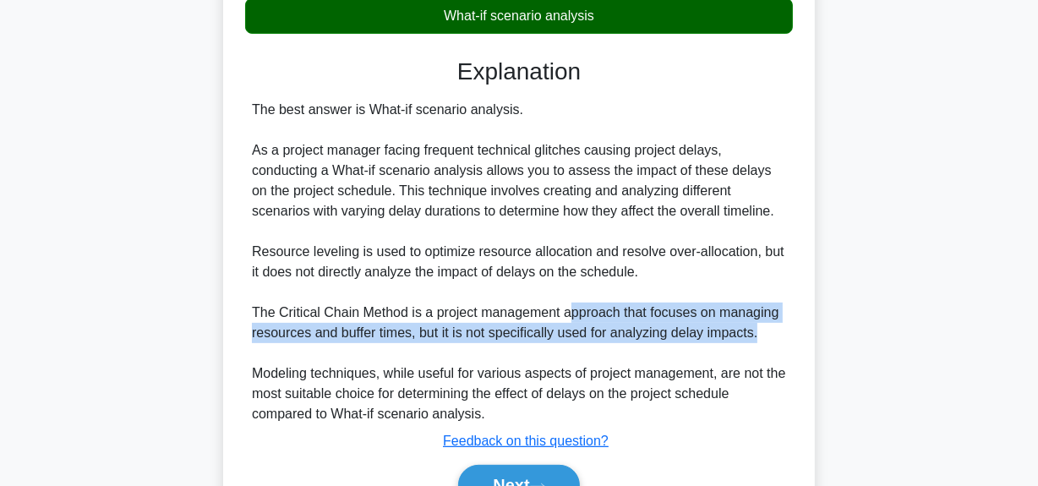
drag, startPoint x: 569, startPoint y: 330, endPoint x: 767, endPoint y: 356, distance: 199.5
click at [767, 356] on div "The best answer is What-if scenario analysis. As a project manager facing frequ…" at bounding box center [519, 262] width 534 height 325
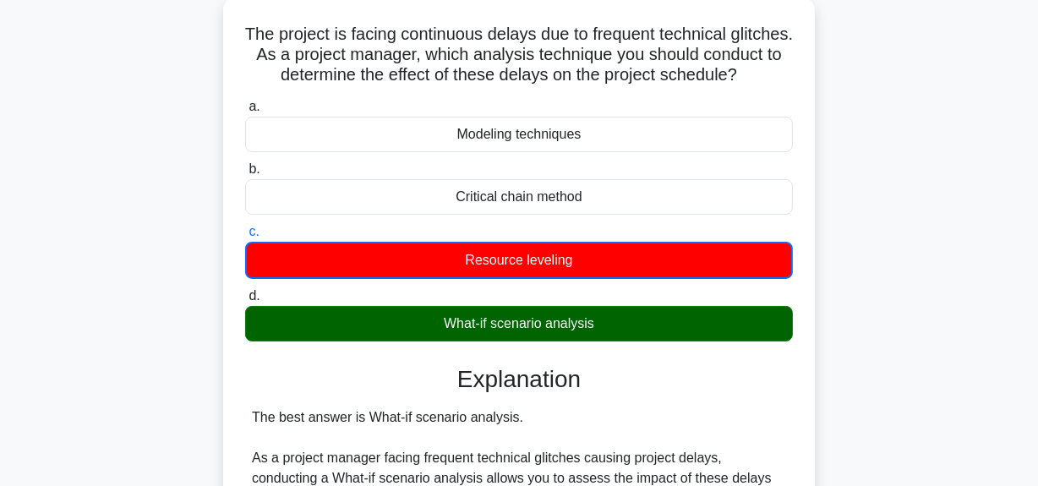
scroll to position [0, 0]
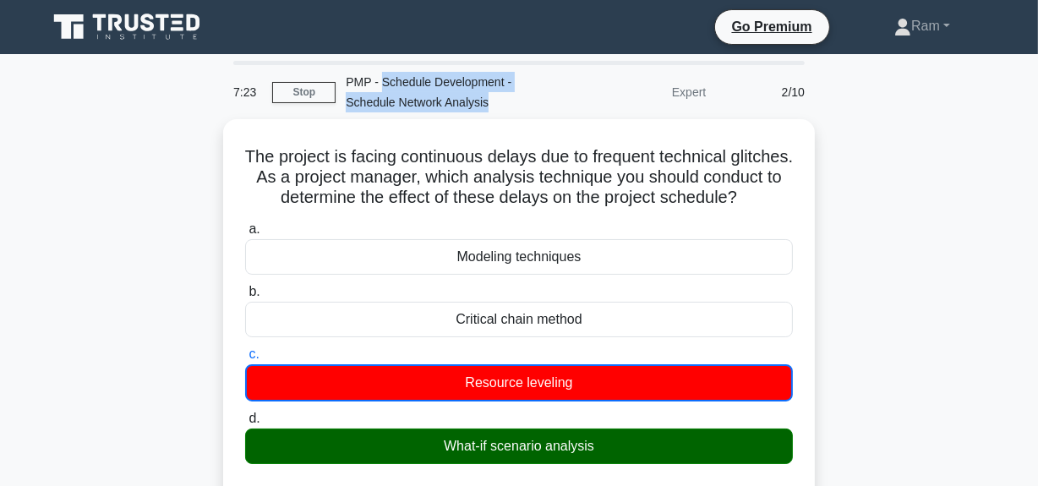
drag, startPoint x: 383, startPoint y: 88, endPoint x: 494, endPoint y: 99, distance: 112.1
click at [494, 99] on div "PMP - Schedule Development - Schedule Network Analysis" at bounding box center [452, 92] width 232 height 54
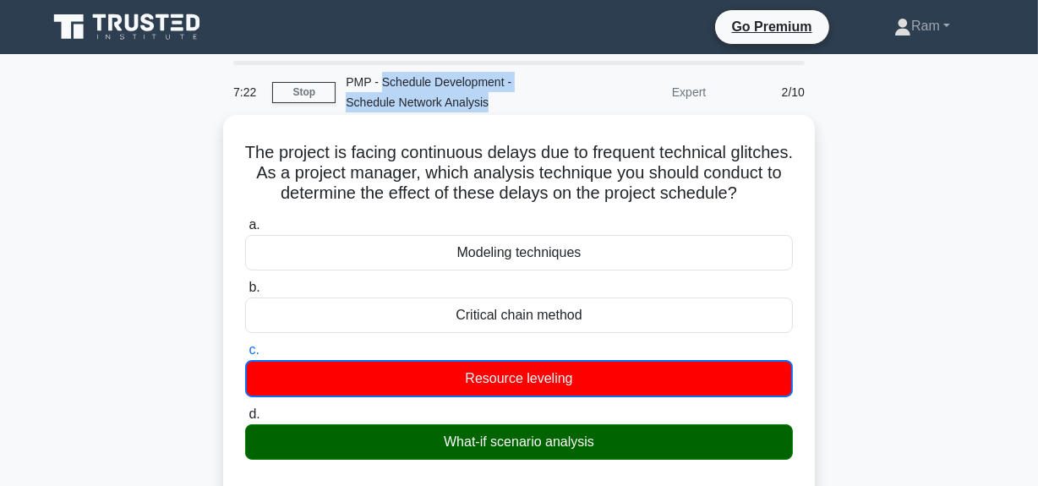
copy div "Schedule Development - Schedule Network Analysis"
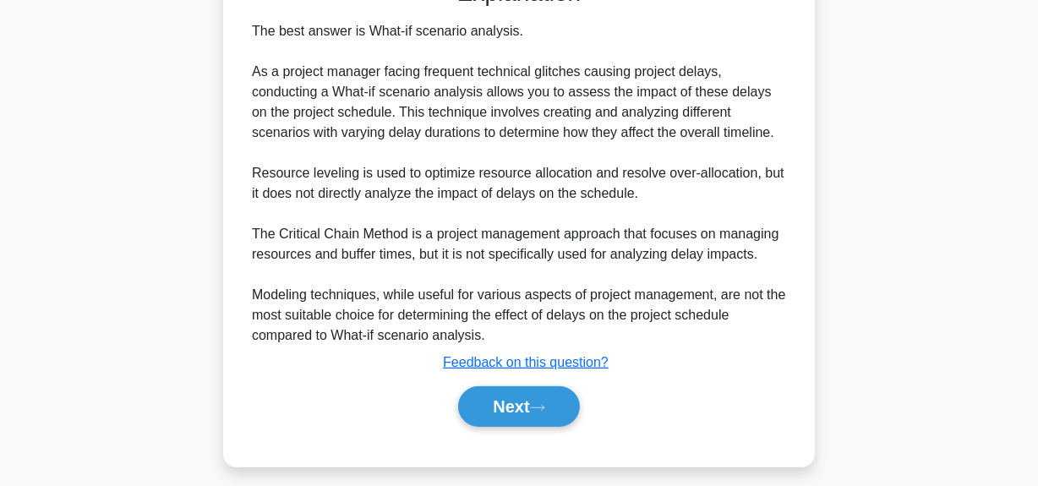
scroll to position [537, 0]
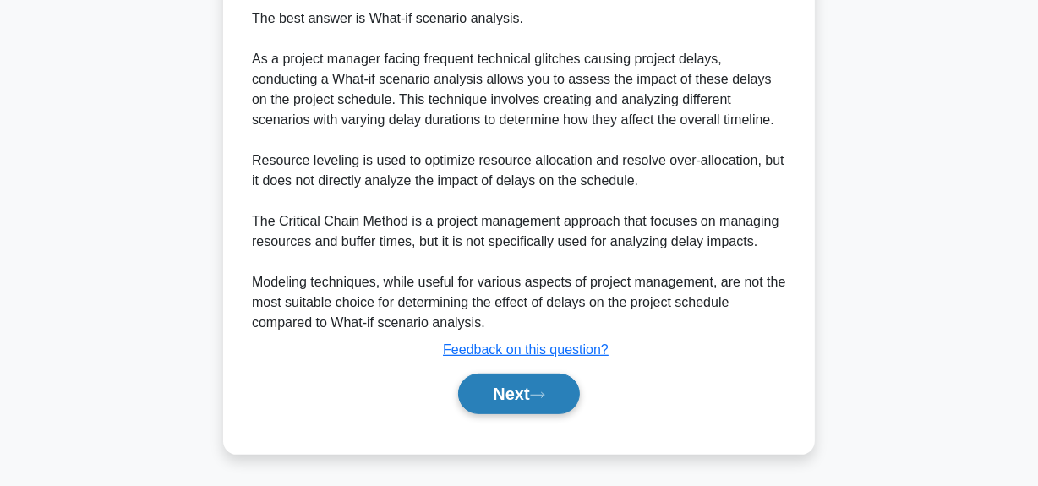
click at [545, 391] on icon at bounding box center [537, 395] width 15 height 9
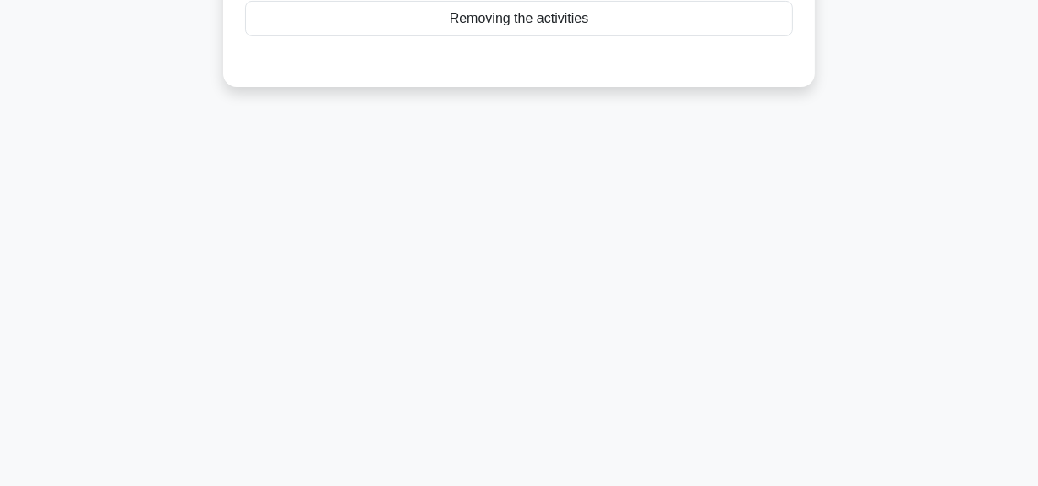
scroll to position [118, 0]
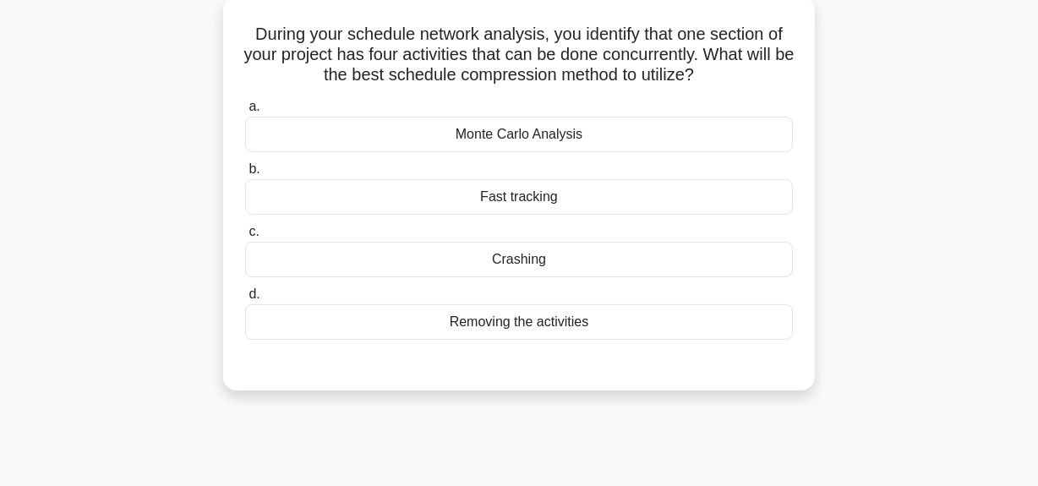
click at [536, 193] on div "Fast tracking" at bounding box center [519, 197] width 548 height 36
click at [245, 175] on input "b. Fast tracking" at bounding box center [245, 169] width 0 height 11
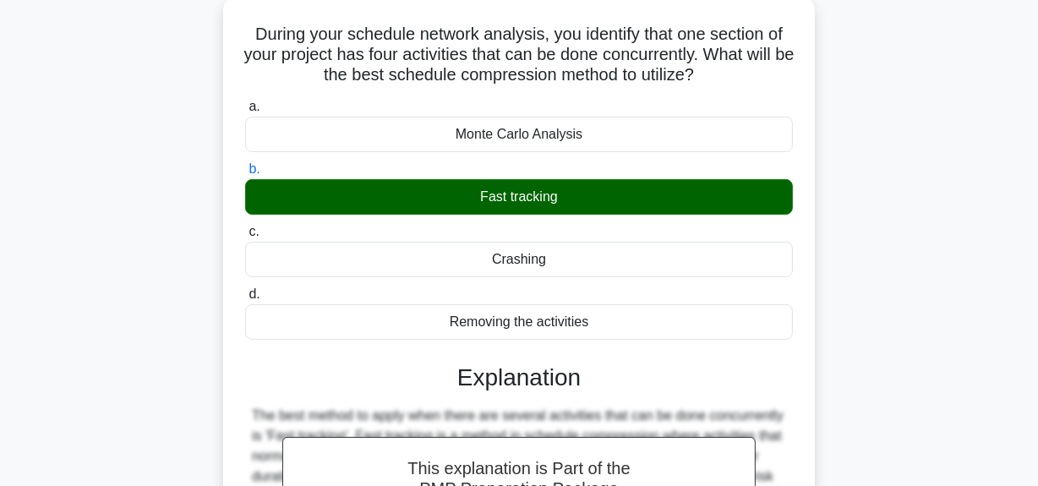
scroll to position [426, 0]
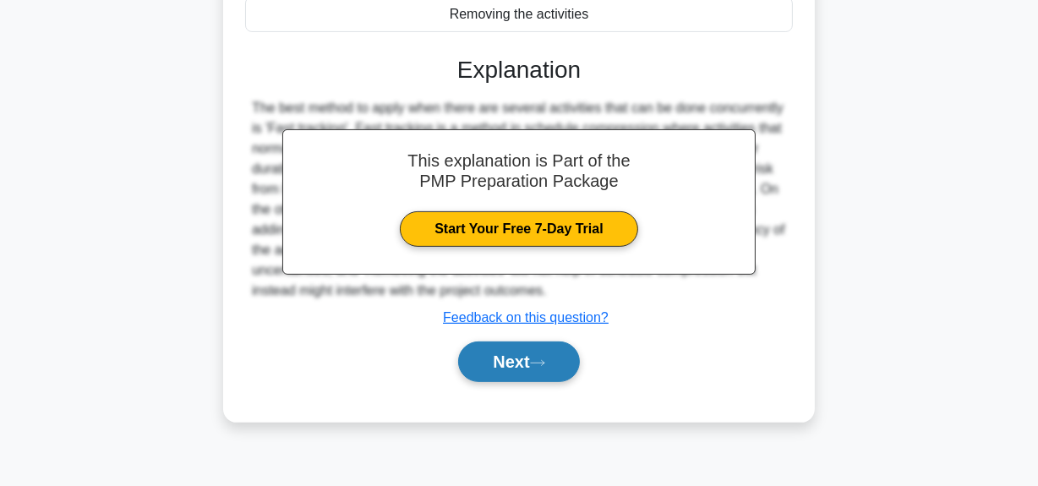
click at [504, 373] on button "Next" at bounding box center [518, 361] width 121 height 41
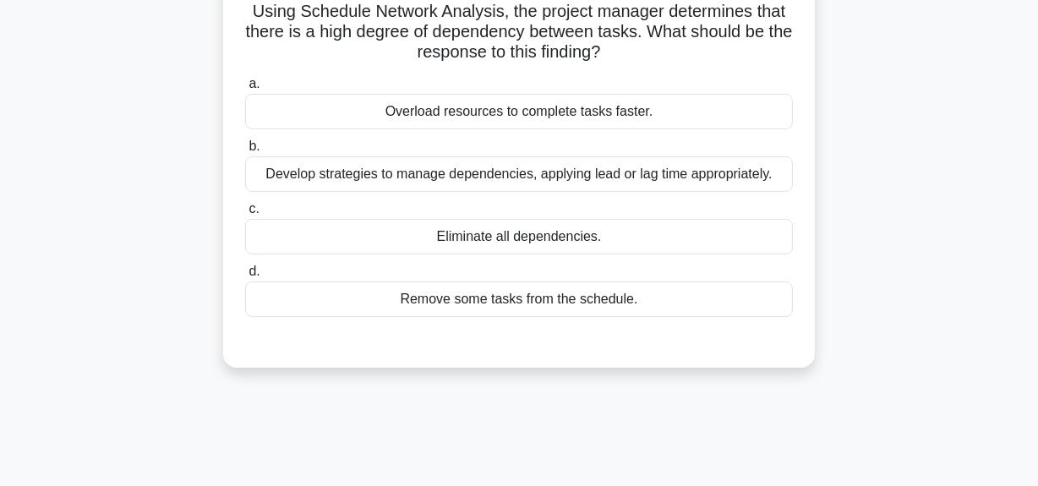
scroll to position [118, 0]
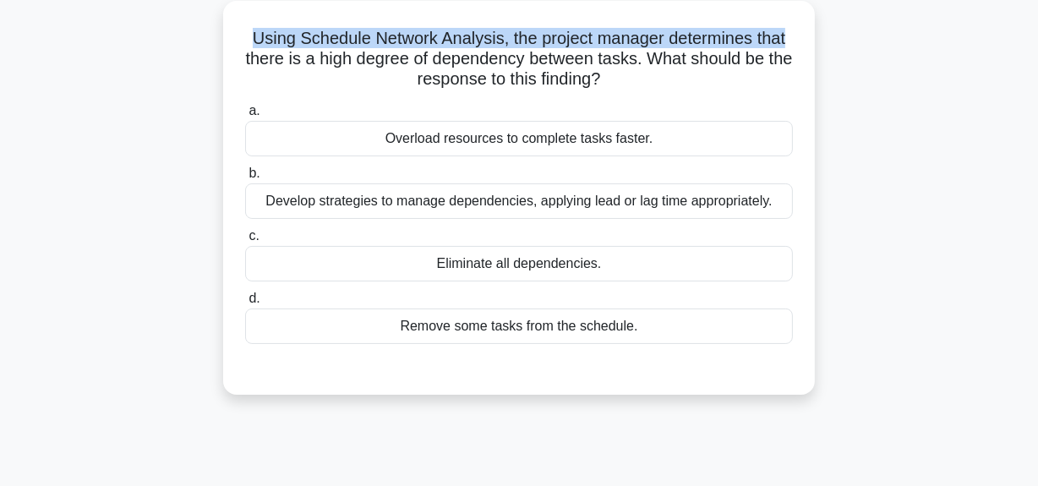
drag, startPoint x: 247, startPoint y: 33, endPoint x: 817, endPoint y: 23, distance: 569.8
click at [817, 23] on div "Using Schedule Network Analysis, the project manager determines that there is a…" at bounding box center [519, 208] width 964 height 414
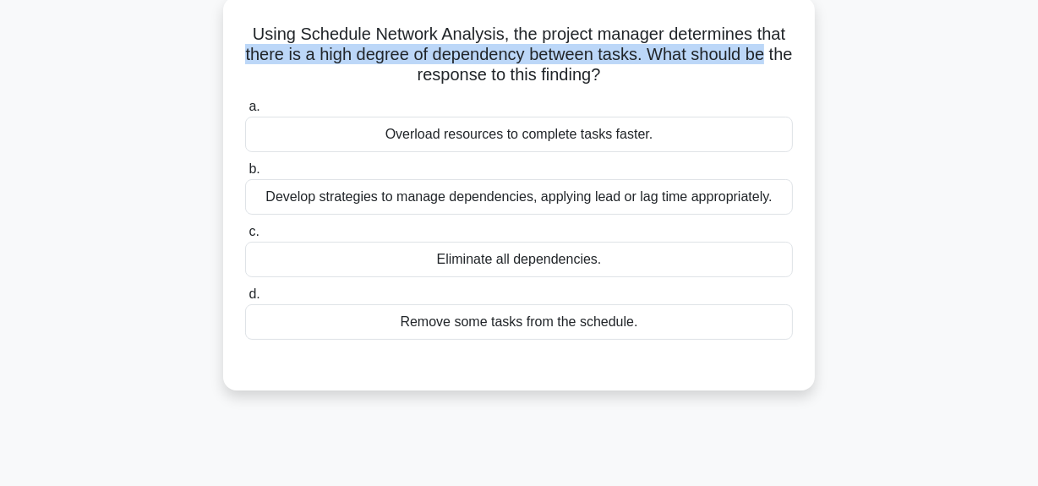
drag, startPoint x: 256, startPoint y: 56, endPoint x: 450, endPoint y: 93, distance: 197.1
click at [789, 59] on h5 "Using Schedule Network Analysis, the project manager determines that there is a…" at bounding box center [518, 55] width 551 height 63
drag, startPoint x: 388, startPoint y: 80, endPoint x: 628, endPoint y: 75, distance: 240.1
click at [628, 75] on h5 "Using Schedule Network Analysis, the project manager determines that there is a…" at bounding box center [518, 55] width 551 height 63
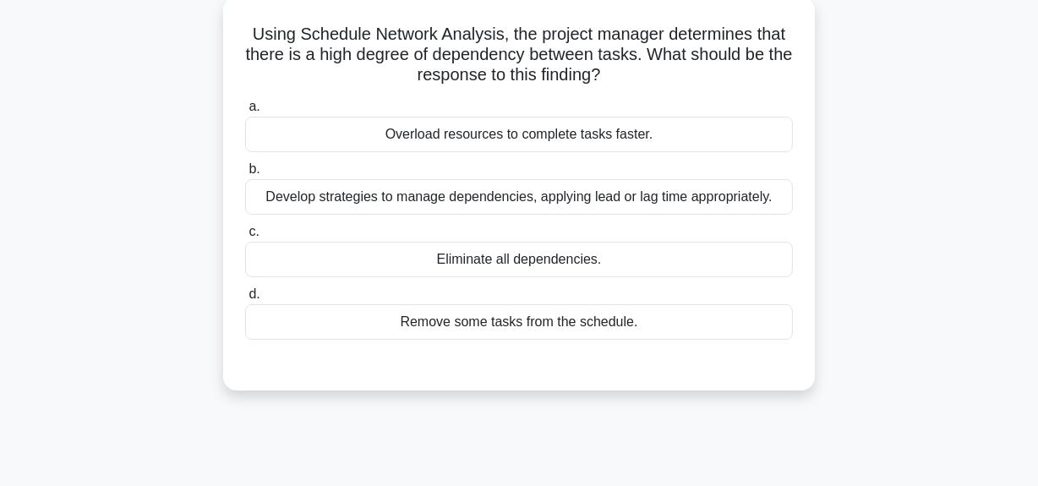
click at [591, 198] on div "Develop strategies to manage dependencies, applying lead or lag time appropriat…" at bounding box center [519, 197] width 548 height 36
click at [245, 175] on input "b. Develop strategies to manage dependencies, applying lead or lag time appropr…" at bounding box center [245, 169] width 0 height 11
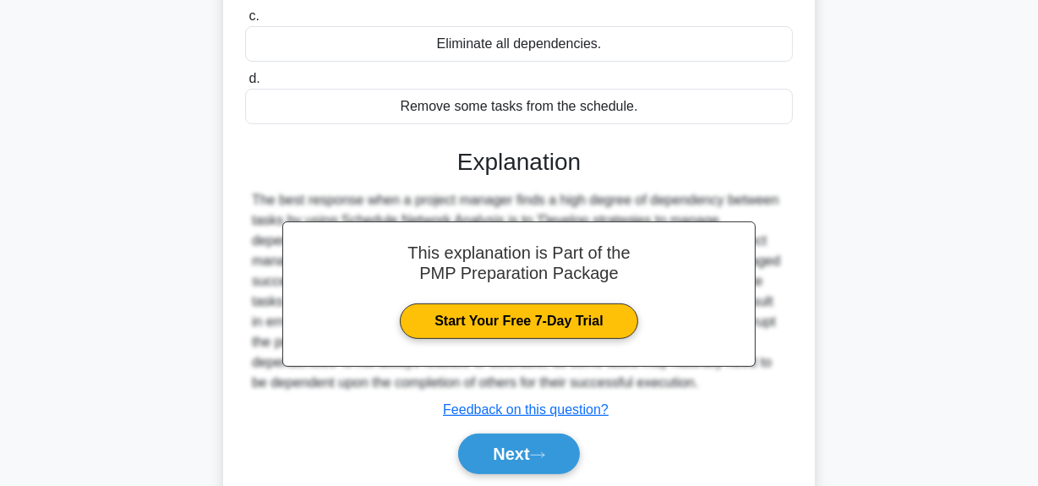
scroll to position [426, 0]
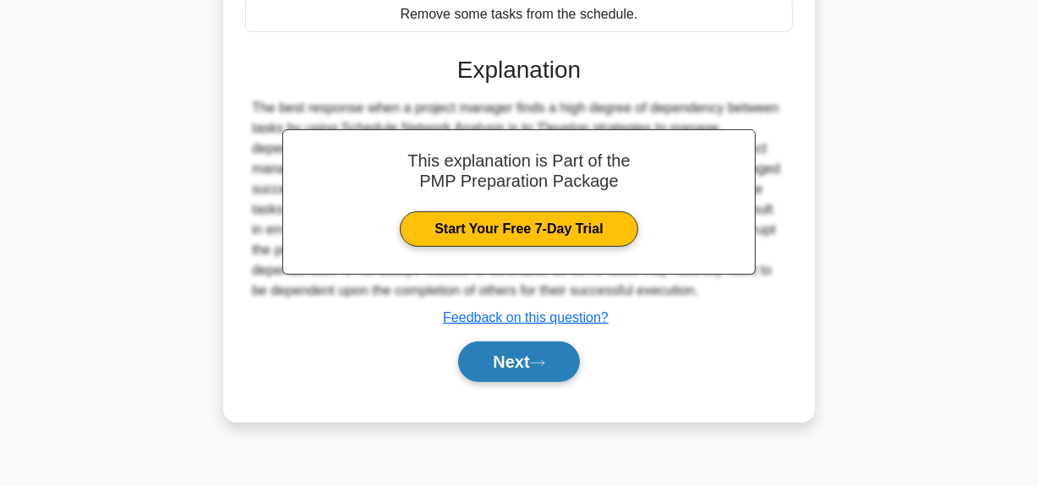
click at [516, 360] on button "Next" at bounding box center [518, 361] width 121 height 41
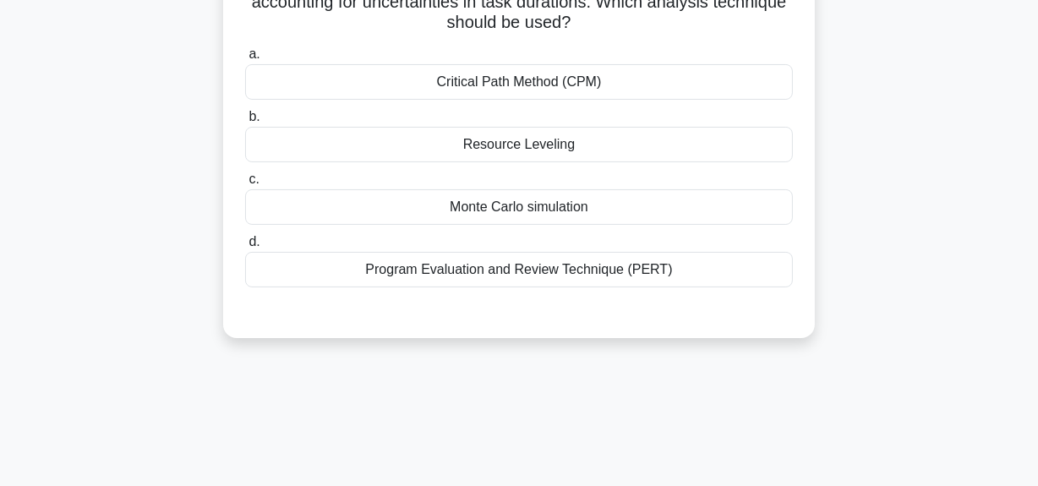
scroll to position [118, 0]
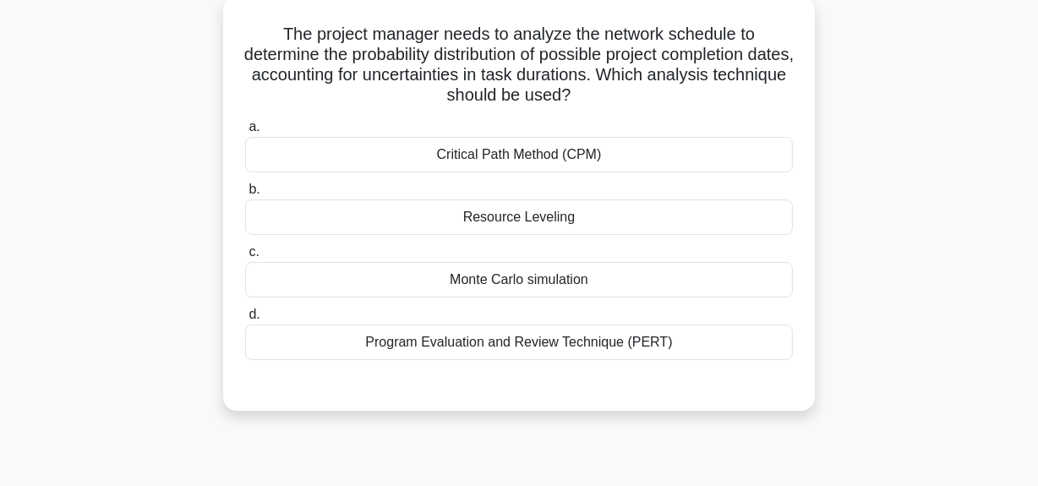
click at [582, 270] on div "Monte Carlo simulation" at bounding box center [519, 280] width 548 height 36
click at [245, 258] on input "c. Monte Carlo simulation" at bounding box center [245, 252] width 0 height 11
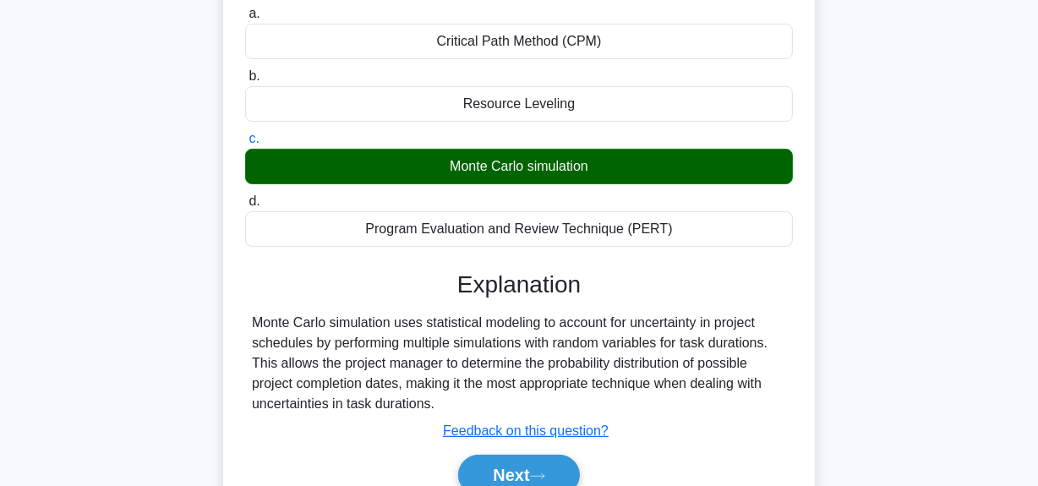
scroll to position [349, 0]
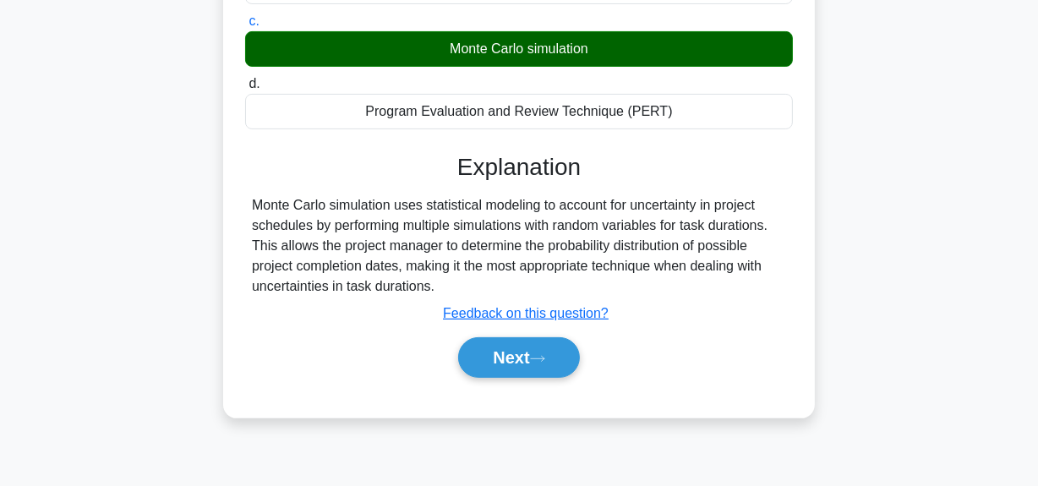
drag, startPoint x: 247, startPoint y: 207, endPoint x: 474, endPoint y: 283, distance: 239.8
click at [474, 283] on div "Monte Carlo simulation uses statistical modeling to account for uncertainty in …" at bounding box center [519, 245] width 548 height 101
copy div "Monte Carlo simulation uses statistical modeling to account for uncertainty in …"
click at [411, 221] on div "Monte Carlo simulation uses statistical modeling to account for uncertainty in …" at bounding box center [519, 245] width 534 height 101
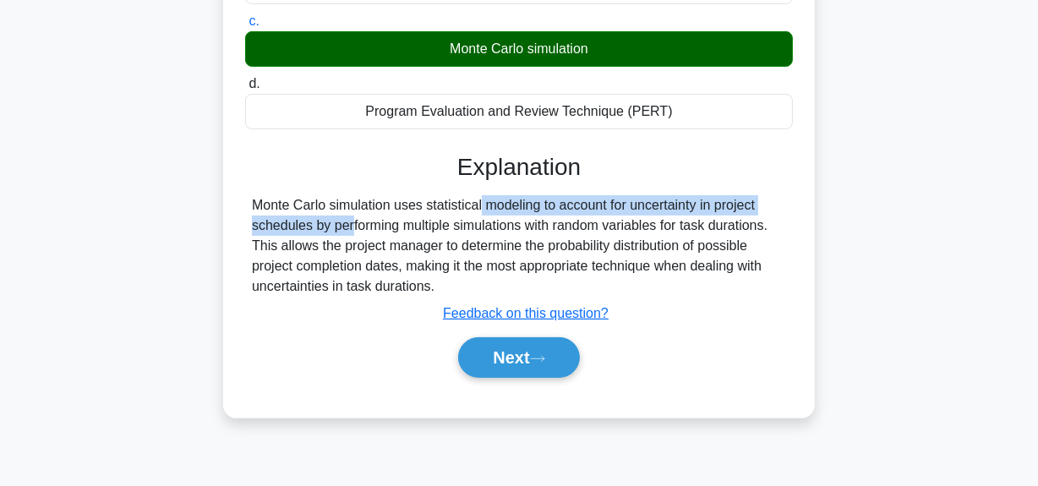
drag, startPoint x: 399, startPoint y: 205, endPoint x: 767, endPoint y: 210, distance: 367.7
click at [767, 210] on div "Monte Carlo simulation uses statistical modeling to account for uncertainty in …" at bounding box center [519, 245] width 534 height 101
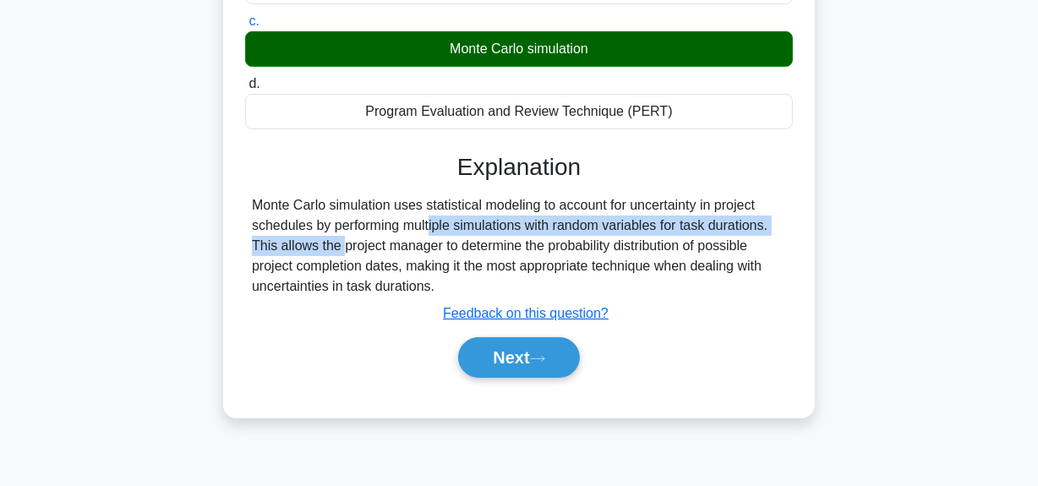
drag, startPoint x: 321, startPoint y: 226, endPoint x: 702, endPoint y: 276, distance: 383.7
click at [791, 234] on div "Monte Carlo simulation uses statistical modeling to account for uncertainty in …" at bounding box center [519, 245] width 548 height 101
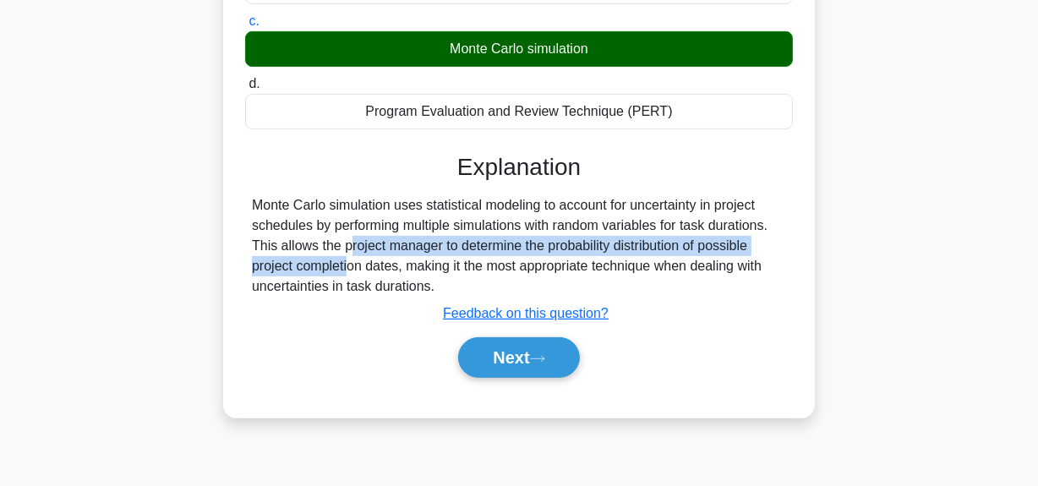
drag, startPoint x: 242, startPoint y: 246, endPoint x: 740, endPoint y: 281, distance: 499.1
click at [817, 254] on div "The project manager needs to analyze the network schedule to determine the prob…" at bounding box center [519, 106] width 964 height 672
click at [534, 355] on button "Next" at bounding box center [518, 357] width 121 height 41
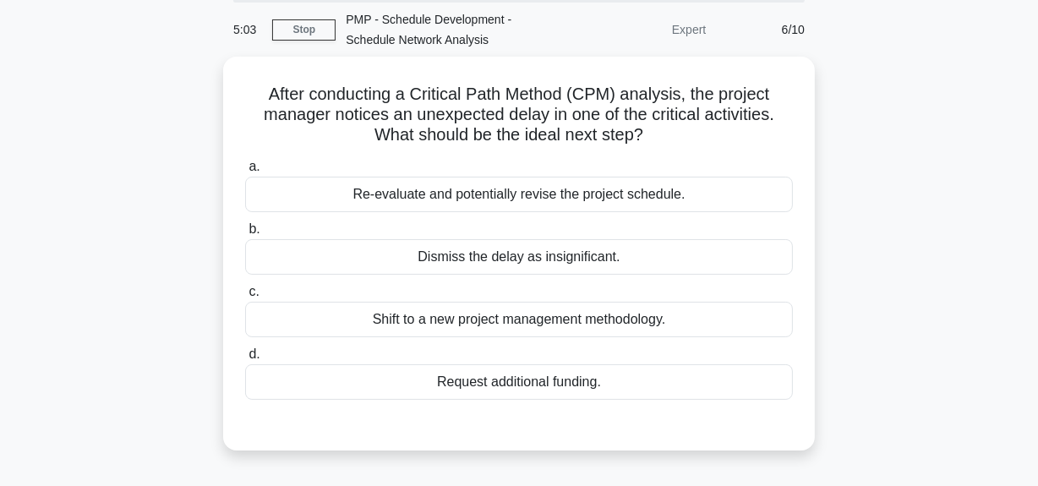
scroll to position [0, 0]
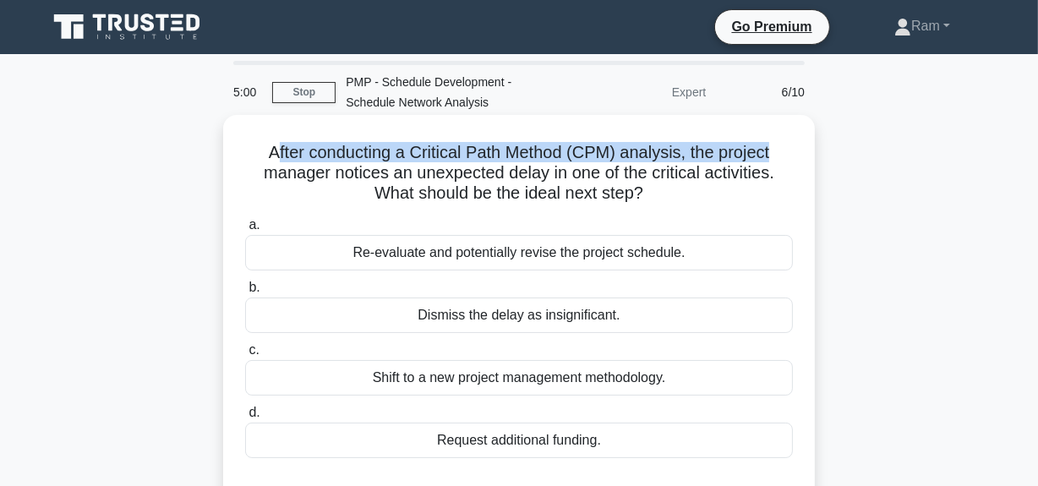
drag, startPoint x: 270, startPoint y: 155, endPoint x: 786, endPoint y: 153, distance: 516.5
click at [786, 153] on h5 "After conducting a Critical Path Method (CPM) analysis, the project manager not…" at bounding box center [518, 173] width 551 height 63
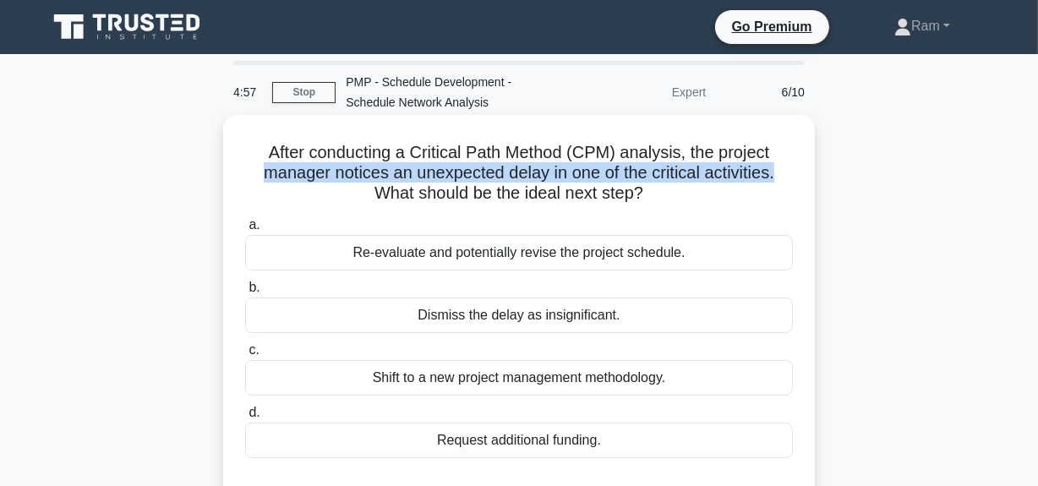
drag, startPoint x: 256, startPoint y: 172, endPoint x: 527, endPoint y: 185, distance: 270.8
click at [801, 177] on div "After conducting a Critical Path Method (CPM) analysis, the project manager not…" at bounding box center [519, 312] width 578 height 380
drag, startPoint x: 387, startPoint y: 188, endPoint x: 653, endPoint y: 198, distance: 266.5
click at [653, 198] on h5 "After conducting a Critical Path Method (CPM) analysis, the project manager not…" at bounding box center [518, 173] width 551 height 63
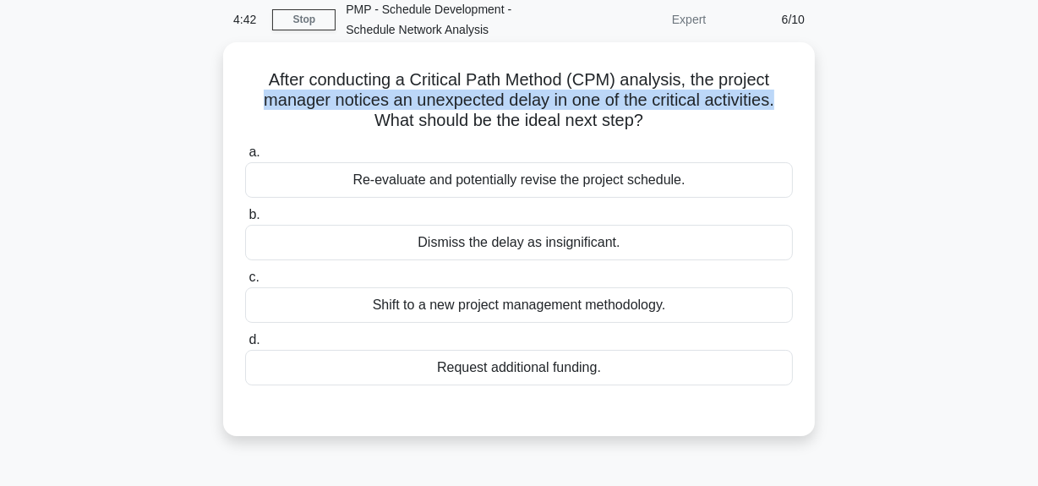
scroll to position [76, 0]
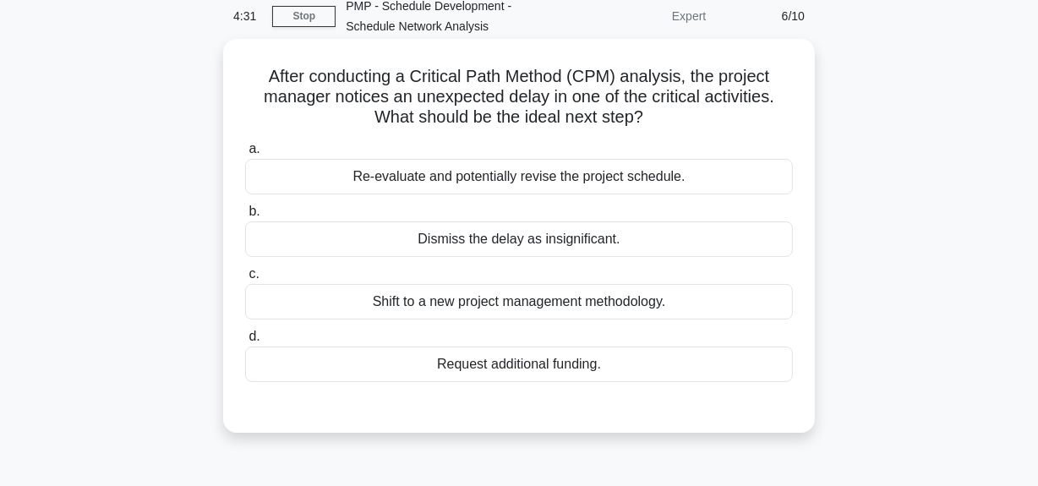
click at [494, 180] on div "Re-evaluate and potentially revise the project schedule." at bounding box center [519, 177] width 548 height 36
click at [245, 155] on input "a. Re-evaluate and potentially revise the project schedule." at bounding box center [245, 149] width 0 height 11
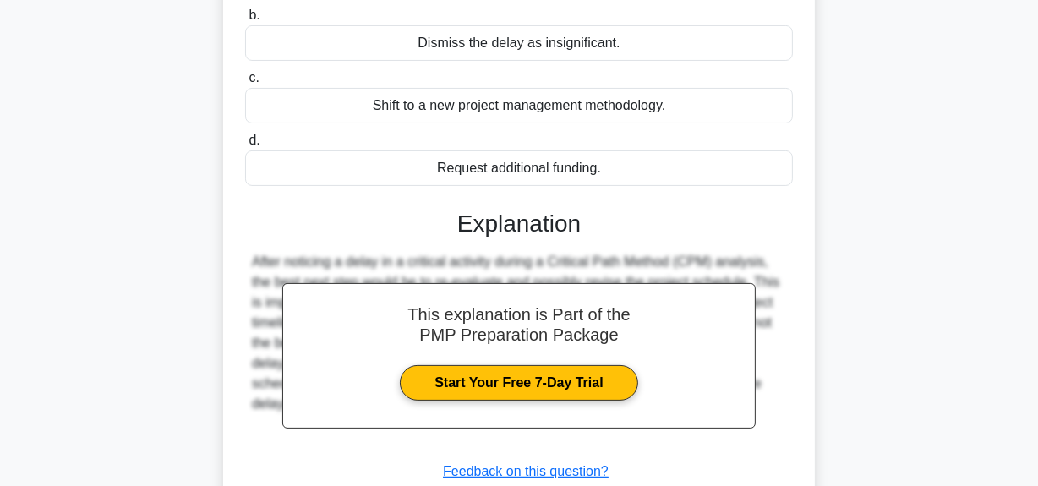
scroll to position [426, 0]
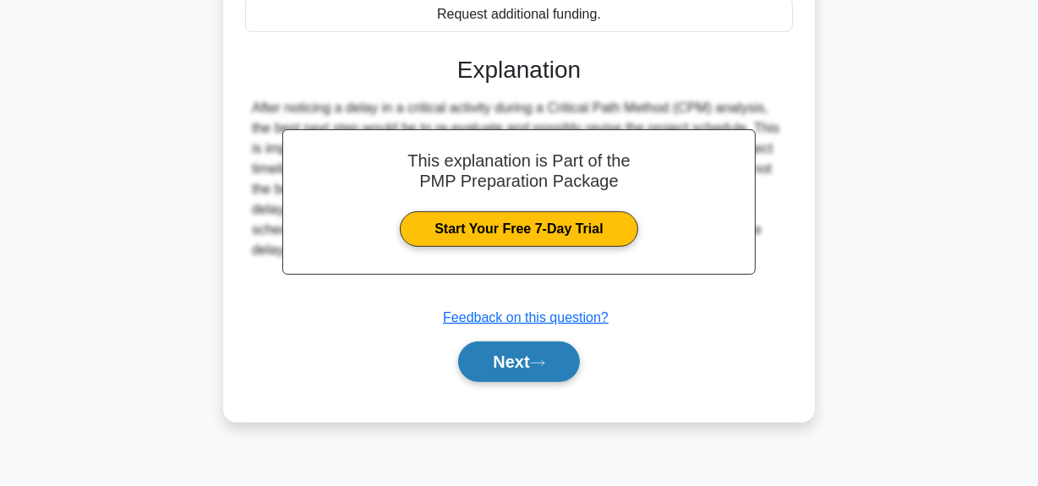
drag, startPoint x: 506, startPoint y: 355, endPoint x: 502, endPoint y: 364, distance: 10.2
click at [506, 355] on button "Next" at bounding box center [518, 361] width 121 height 41
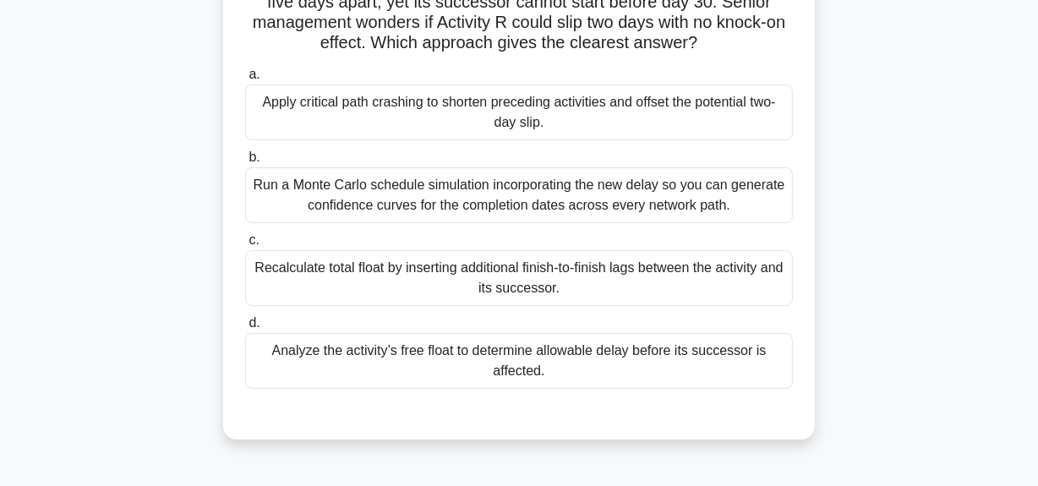
scroll to position [118, 0]
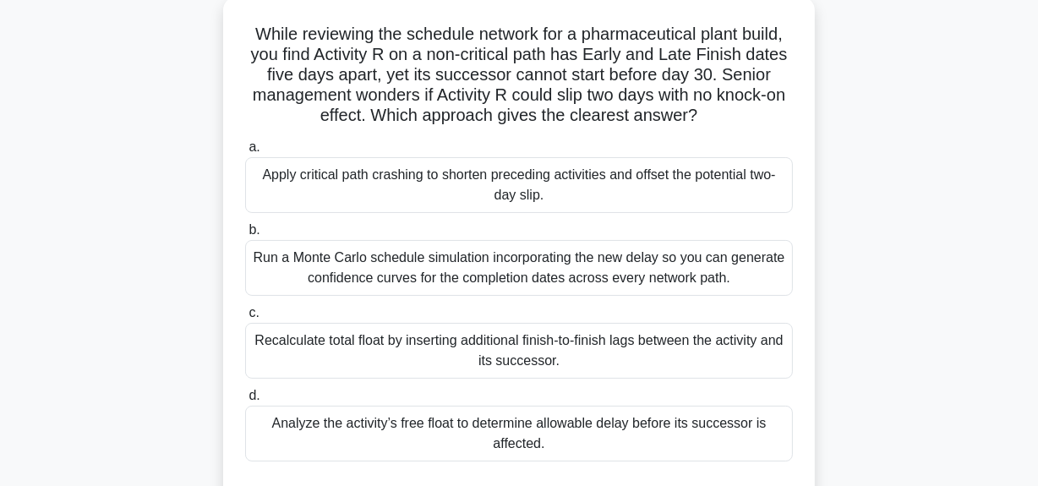
click at [622, 197] on div "Apply critical path crashing to shorten preceding activities and offset the pot…" at bounding box center [519, 185] width 548 height 56
click at [245, 153] on input "a. Apply critical path crashing to shorten preceding activities and offset the …" at bounding box center [245, 147] width 0 height 11
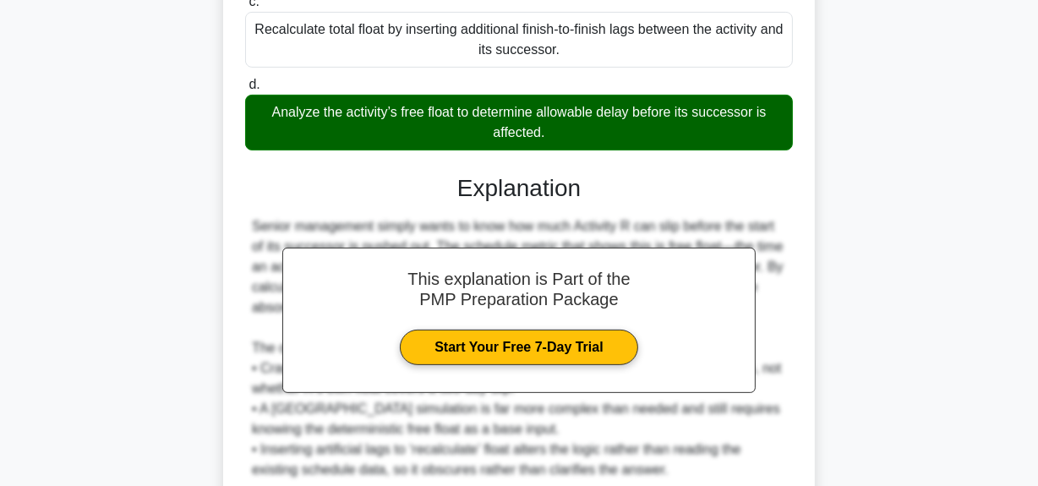
scroll to position [577, 0]
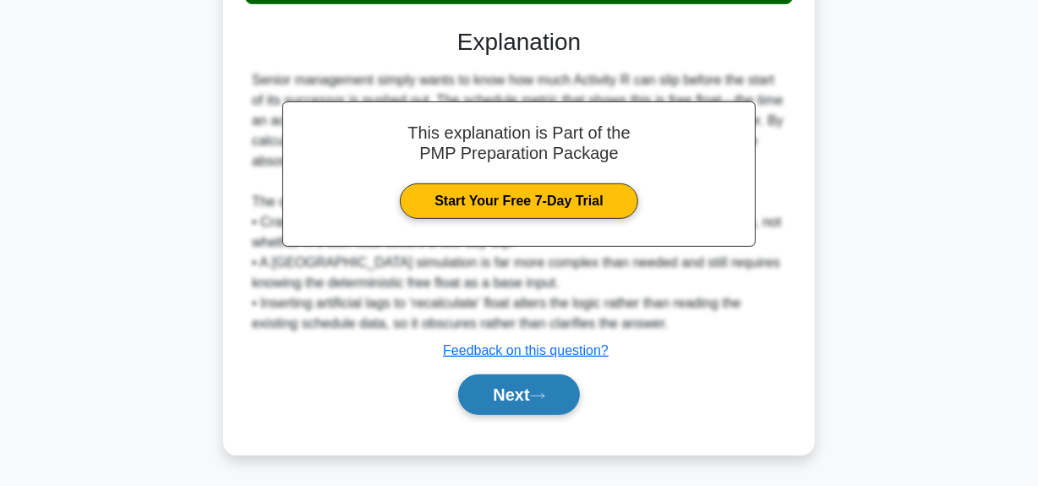
click at [513, 384] on button "Next" at bounding box center [518, 394] width 121 height 41
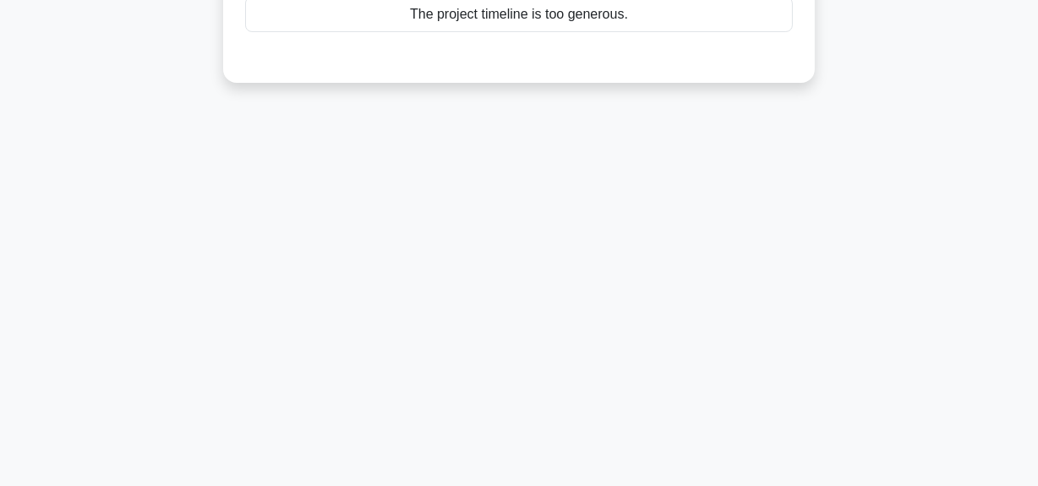
scroll to position [118, 0]
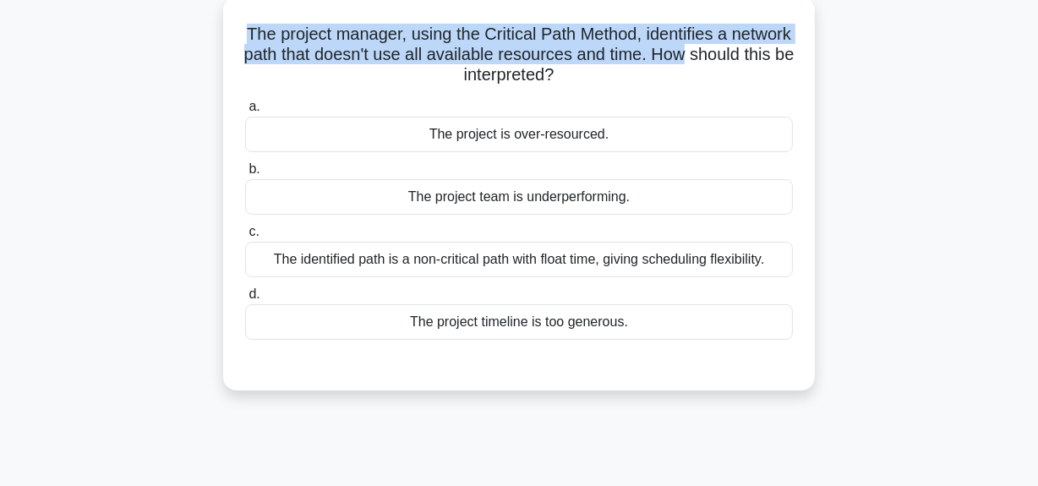
drag, startPoint x: 266, startPoint y: 36, endPoint x: 543, endPoint y: 47, distance: 276.6
click at [811, 60] on div "The project manager, using the Critical Path Method, identifies a network path …" at bounding box center [519, 194] width 592 height 394
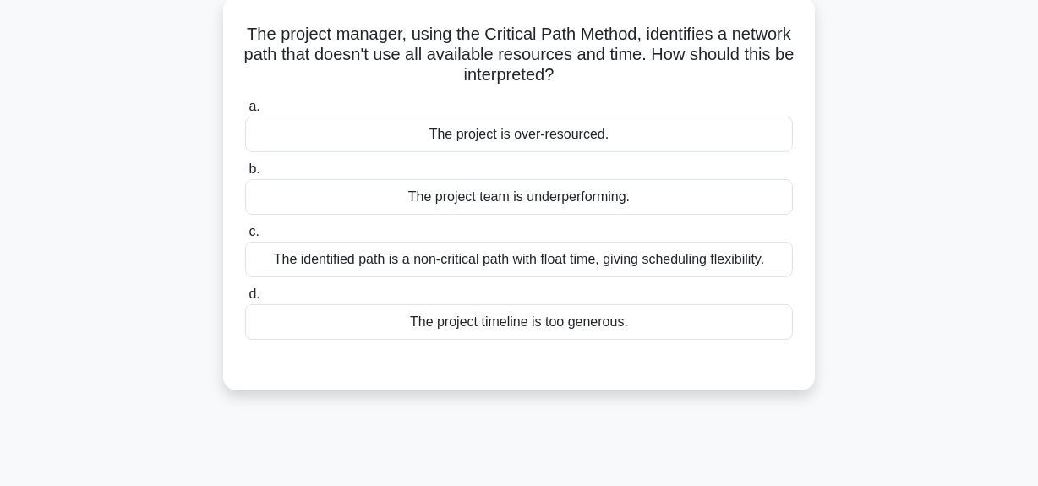
click at [446, 69] on h5 "The project manager, using the Critical Path Method, identifies a network path …" at bounding box center [518, 55] width 551 height 63
drag, startPoint x: 443, startPoint y: 59, endPoint x: 777, endPoint y: 59, distance: 333.9
click at [777, 59] on h5 "The project manager, using the Critical Path Method, identifies a network path …" at bounding box center [518, 55] width 551 height 63
drag, startPoint x: 416, startPoint y: 78, endPoint x: 644, endPoint y: 102, distance: 229.5
click at [644, 89] on div "The project manager, using the Critical Path Method, identifies a network path …" at bounding box center [519, 193] width 578 height 380
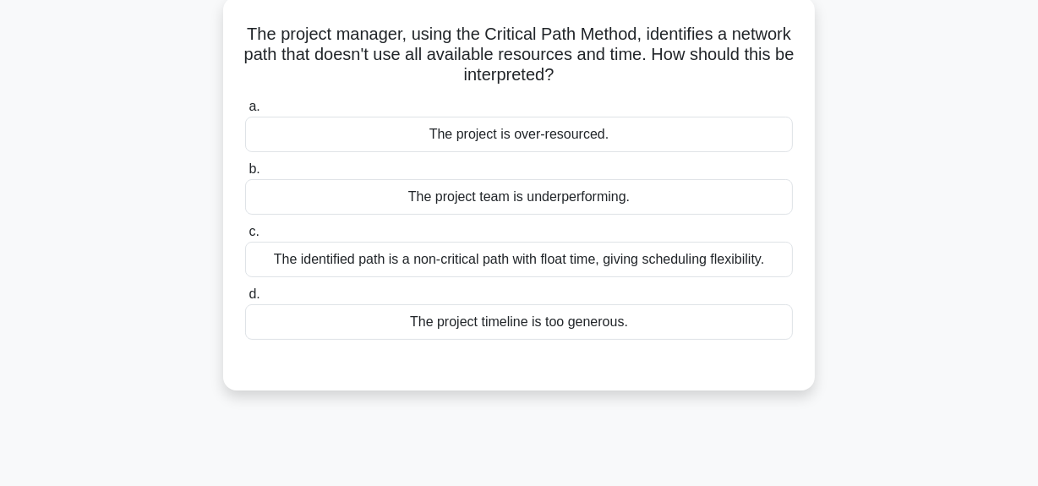
click at [617, 260] on div "The identified path is a non-critical path with float time, giving scheduling f…" at bounding box center [519, 260] width 548 height 36
click at [245, 238] on input "c. The identified path is a non-critical path with float time, giving schedulin…" at bounding box center [245, 232] width 0 height 11
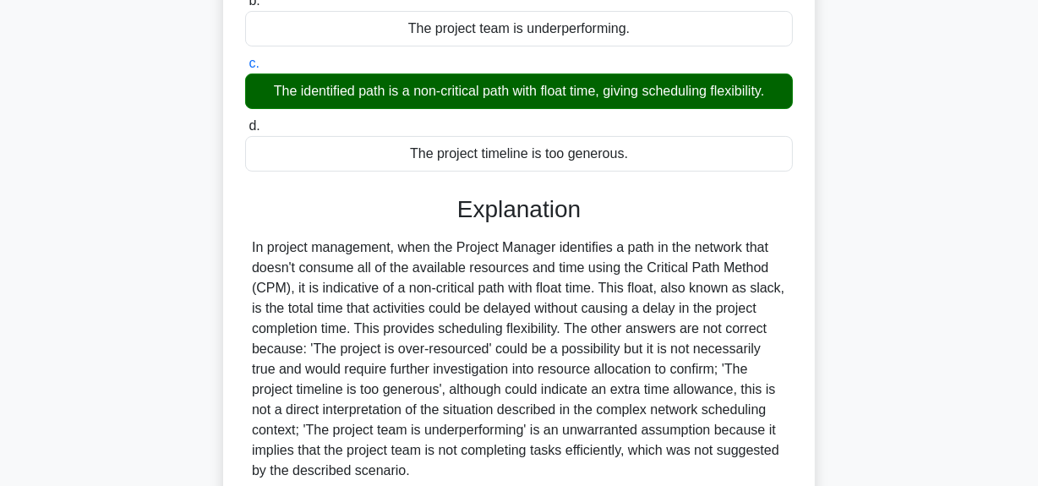
scroll to position [426, 0]
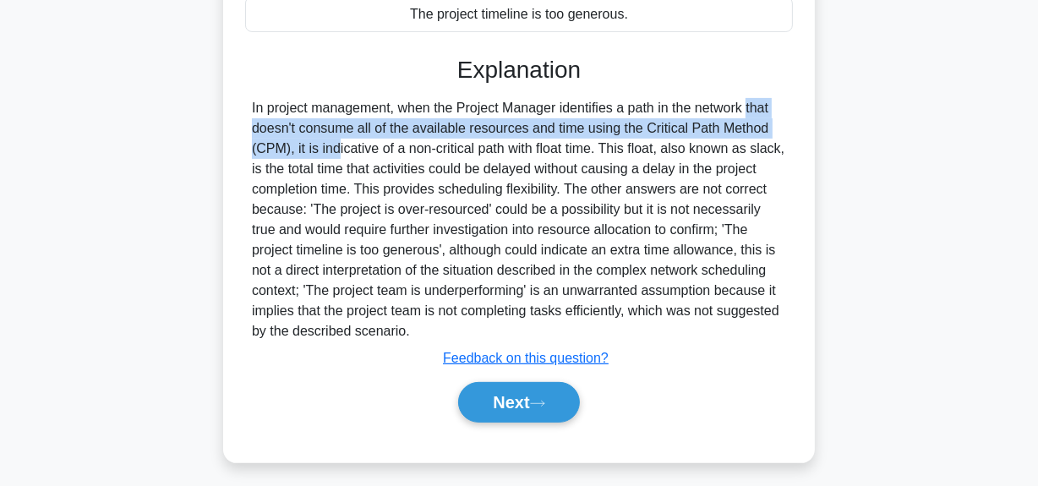
drag, startPoint x: 645, startPoint y: 110, endPoint x: 472, endPoint y: 118, distance: 173.5
click at [760, 121] on div at bounding box center [519, 219] width 534 height 243
click at [448, 122] on div at bounding box center [519, 219] width 534 height 243
drag, startPoint x: 263, startPoint y: 131, endPoint x: 760, endPoint y: 135, distance: 497.0
click at [767, 134] on div at bounding box center [519, 219] width 534 height 243
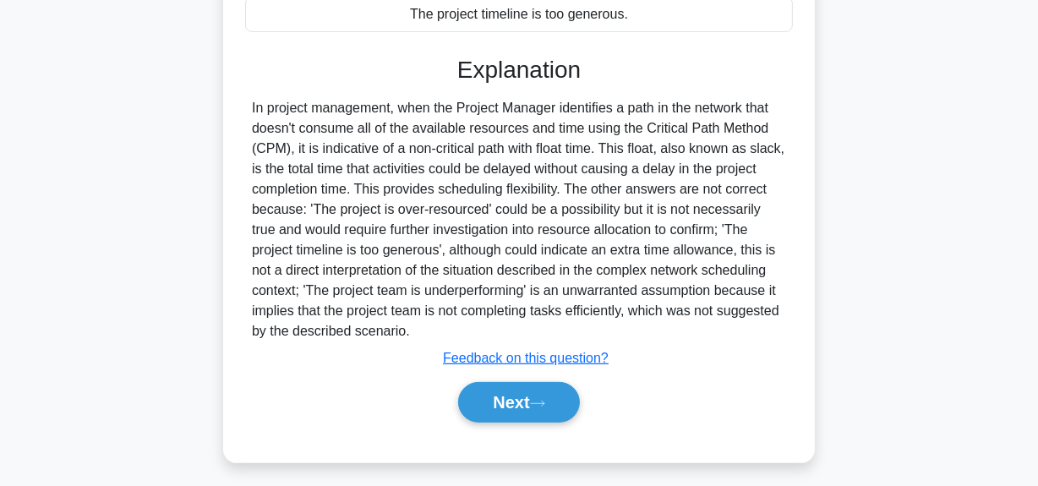
click at [510, 153] on div at bounding box center [519, 219] width 534 height 243
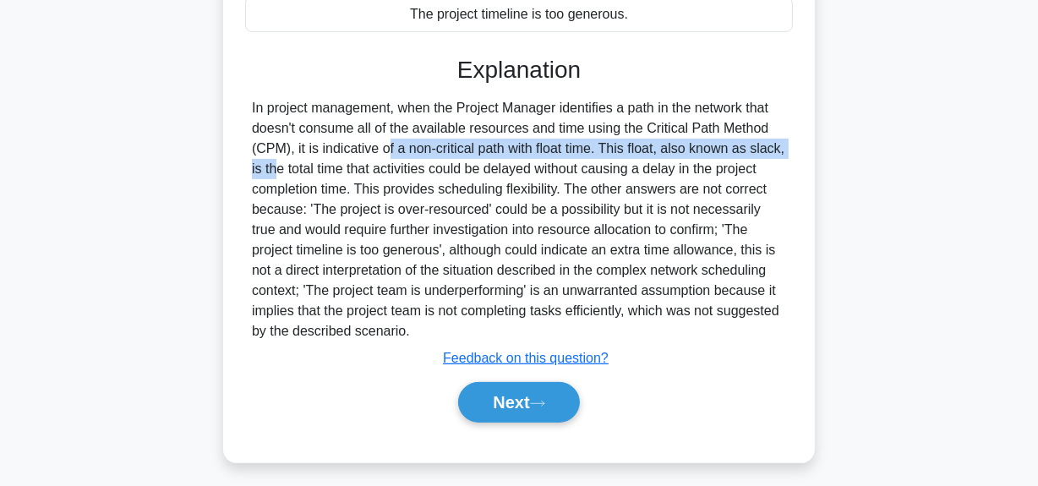
drag, startPoint x: 297, startPoint y: 150, endPoint x: 708, endPoint y: 150, distance: 411.6
click at [717, 140] on div at bounding box center [519, 219] width 534 height 243
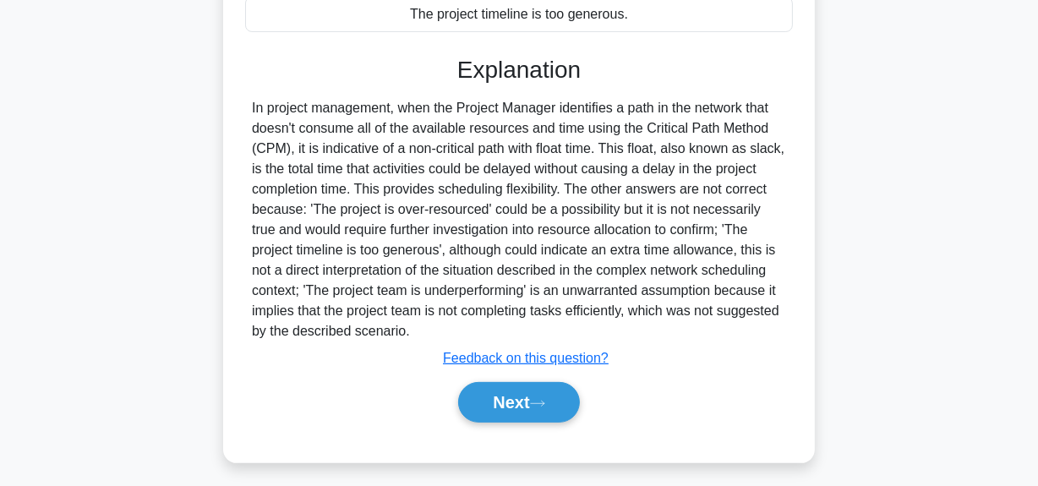
click at [495, 212] on div at bounding box center [519, 219] width 534 height 243
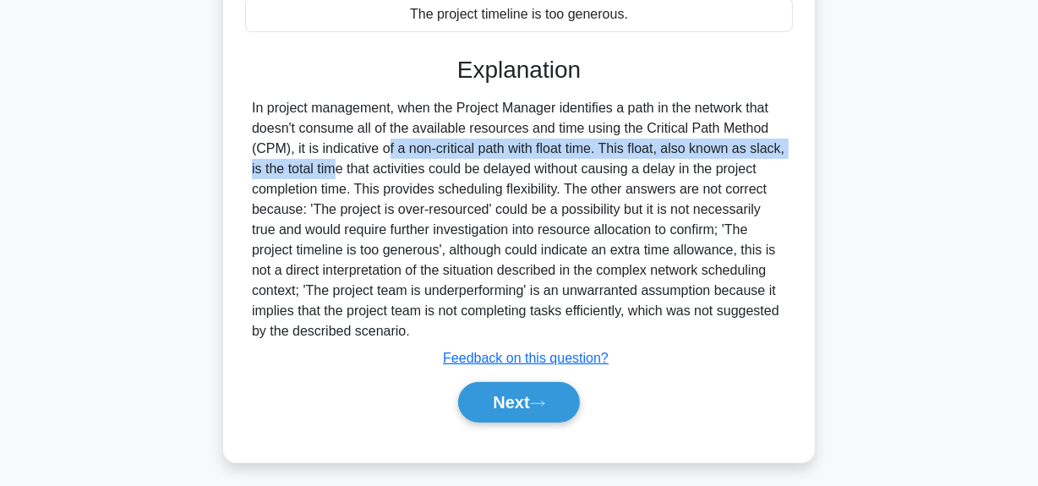
drag, startPoint x: 297, startPoint y: 151, endPoint x: 787, endPoint y: 143, distance: 490.3
click at [787, 143] on div at bounding box center [519, 219] width 548 height 243
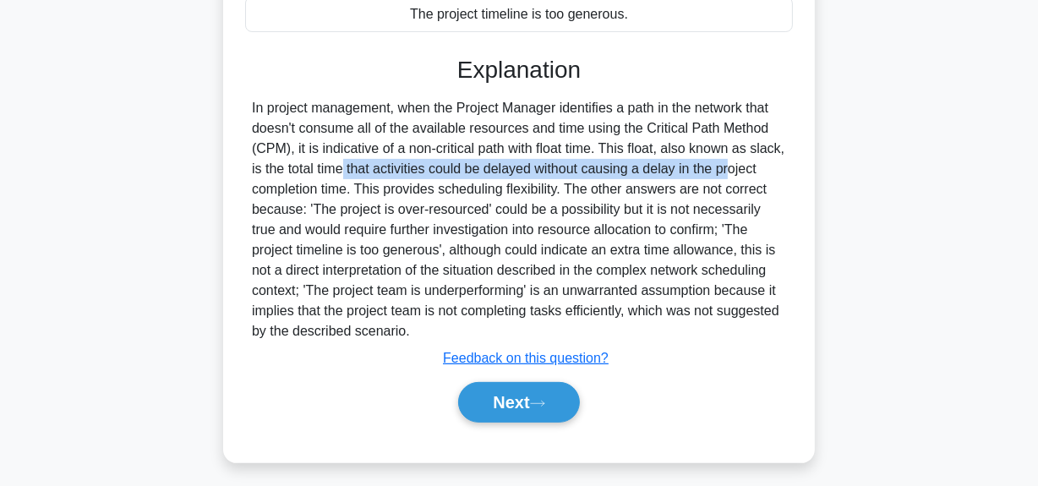
drag, startPoint x: 251, startPoint y: 169, endPoint x: 636, endPoint y: 167, distance: 385.5
click at [639, 168] on div at bounding box center [519, 219] width 534 height 243
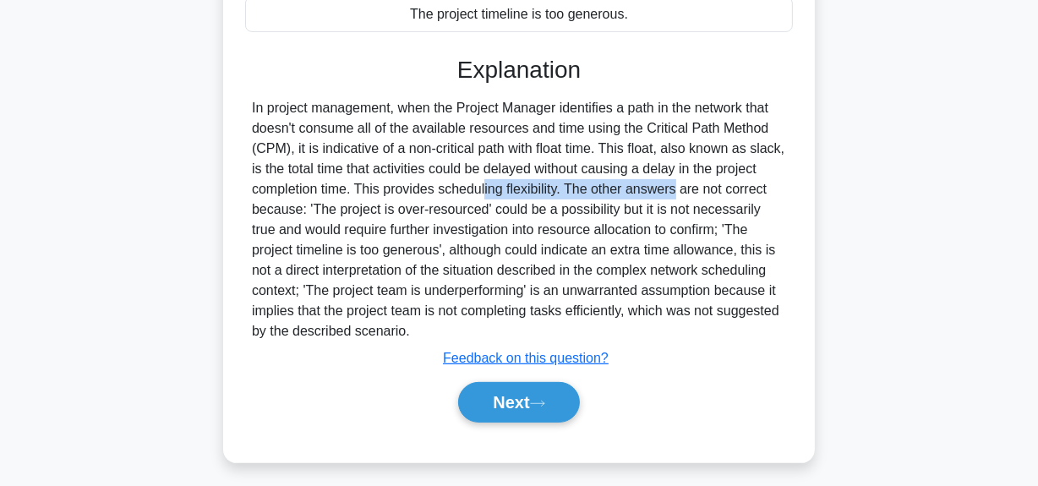
drag, startPoint x: 378, startPoint y: 194, endPoint x: 566, endPoint y: 194, distance: 188.5
click at [566, 194] on div at bounding box center [519, 219] width 534 height 243
click at [656, 156] on div at bounding box center [519, 219] width 534 height 243
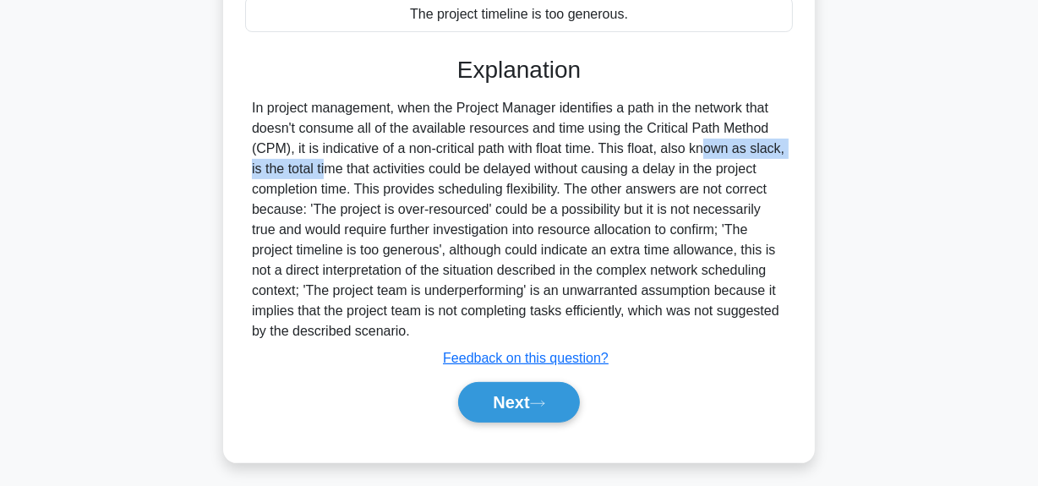
drag, startPoint x: 615, startPoint y: 152, endPoint x: 775, endPoint y: 150, distance: 159.8
click at [775, 150] on div at bounding box center [519, 219] width 534 height 243
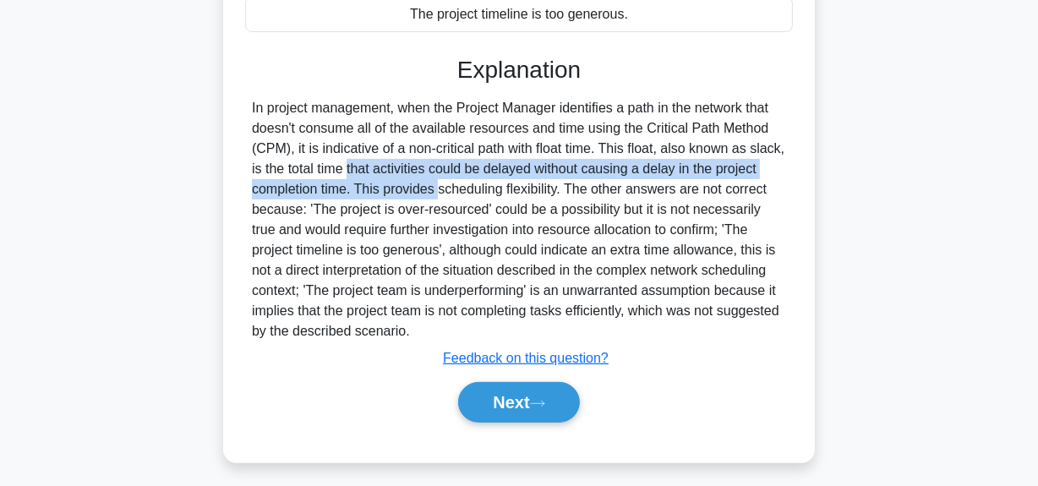
drag, startPoint x: 255, startPoint y: 167, endPoint x: 620, endPoint y: 162, distance: 365.2
click at [338, 191] on div at bounding box center [519, 219] width 534 height 243
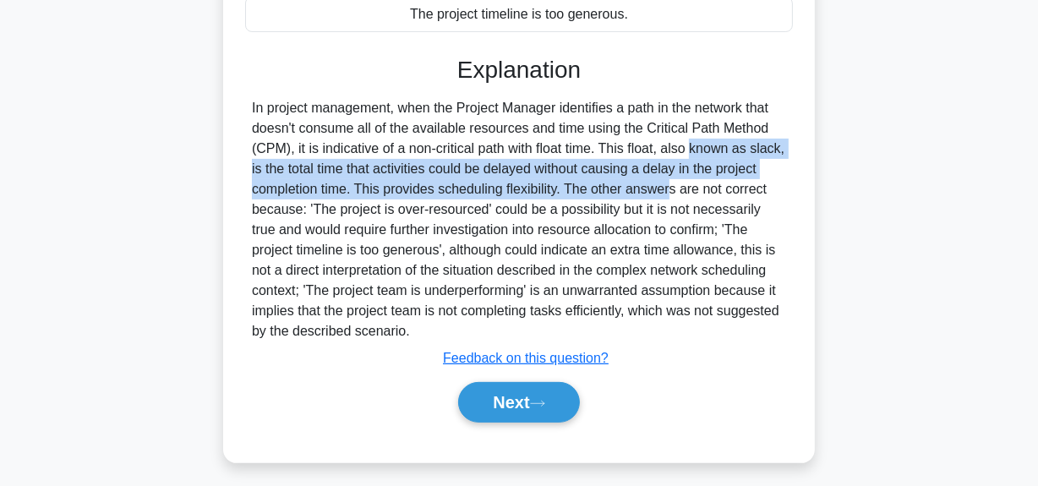
drag, startPoint x: 599, startPoint y: 148, endPoint x: 564, endPoint y: 189, distance: 54.6
click at [564, 189] on div at bounding box center [519, 219] width 534 height 243
copy div "This float, also known as slack, is the total time that activities could be del…"
click at [517, 403] on button "Next" at bounding box center [518, 402] width 121 height 41
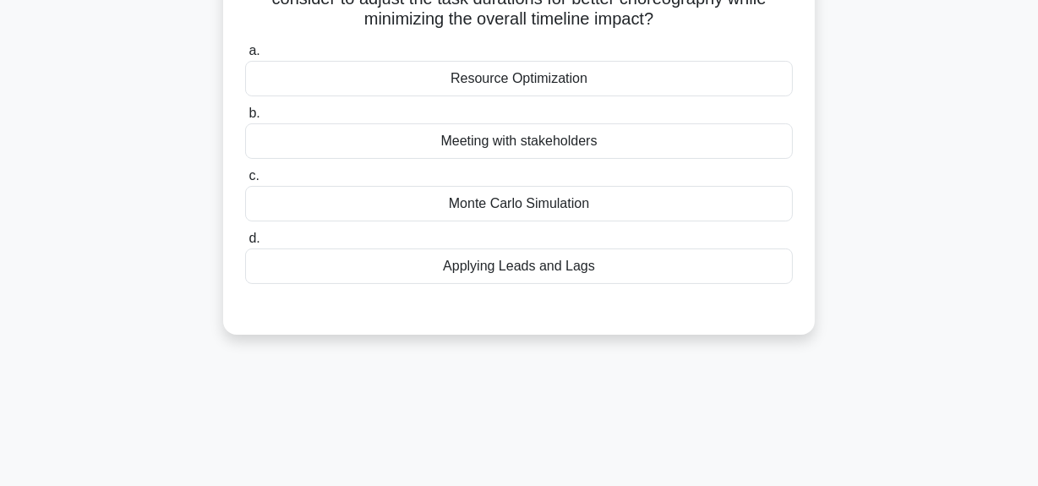
scroll to position [42, 0]
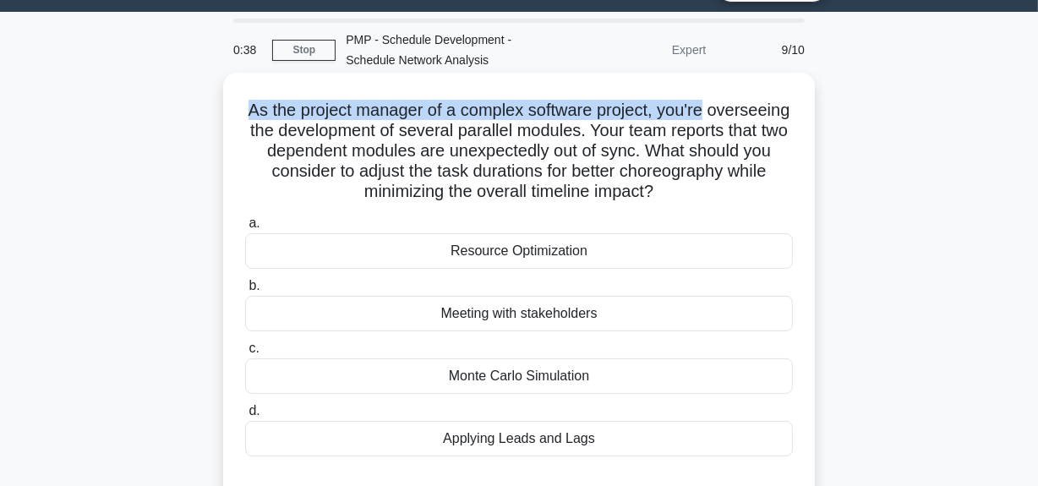
drag, startPoint x: 288, startPoint y: 109, endPoint x: 778, endPoint y: 112, distance: 490.3
click at [778, 112] on h5 "As the project manager of a complex software project, you're overseeing the dev…" at bounding box center [518, 151] width 551 height 103
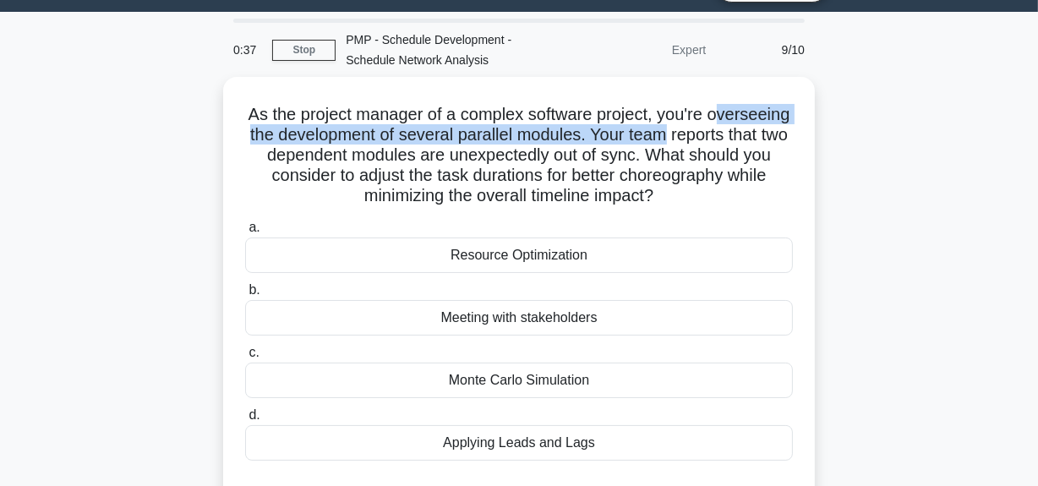
drag, startPoint x: 270, startPoint y: 135, endPoint x: 830, endPoint y: 126, distance: 560.5
click at [830, 126] on div "As the project manager of a complex software project, you're overseeing the dev…" at bounding box center [519, 304] width 964 height 455
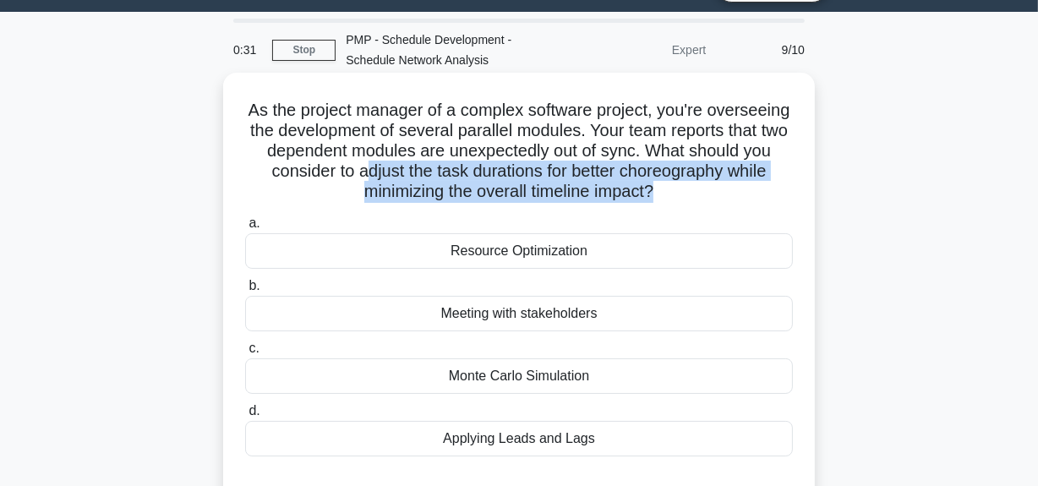
drag, startPoint x: 504, startPoint y: 172, endPoint x: 735, endPoint y: 187, distance: 232.1
click at [735, 187] on h5 "As the project manager of a complex software project, you're overseeing the dev…" at bounding box center [518, 151] width 551 height 103
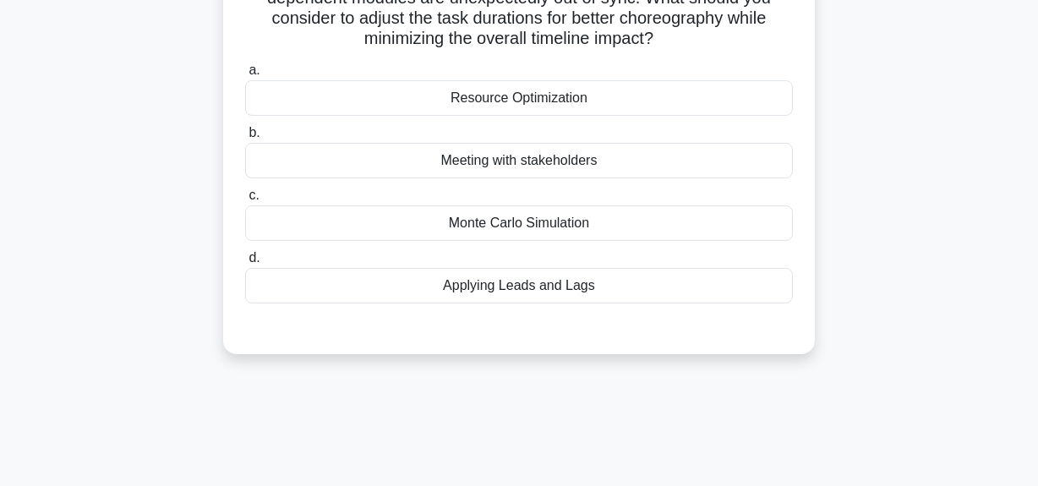
click at [602, 287] on div "Applying Leads and Lags" at bounding box center [519, 286] width 548 height 36
click at [245, 264] on input "d. Applying Leads and Lags" at bounding box center [245, 258] width 0 height 11
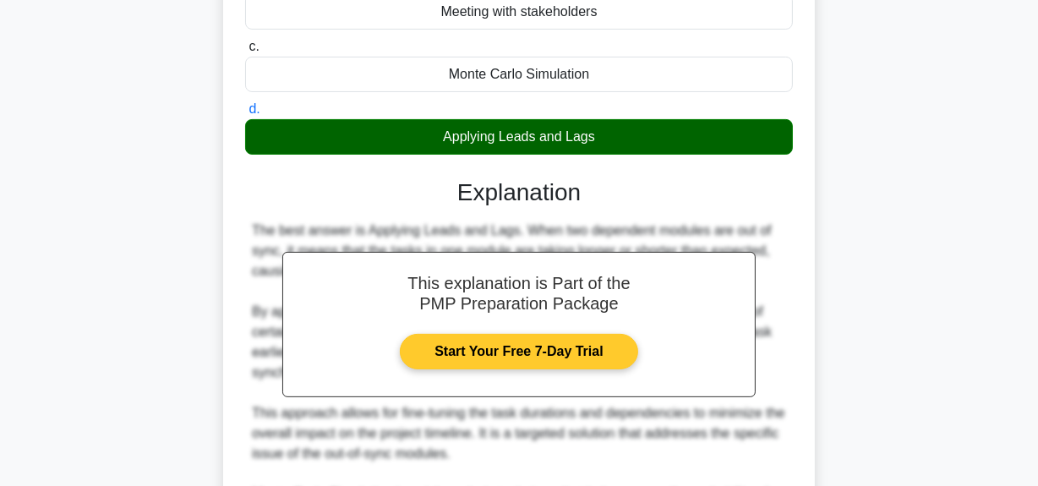
scroll to position [580, 0]
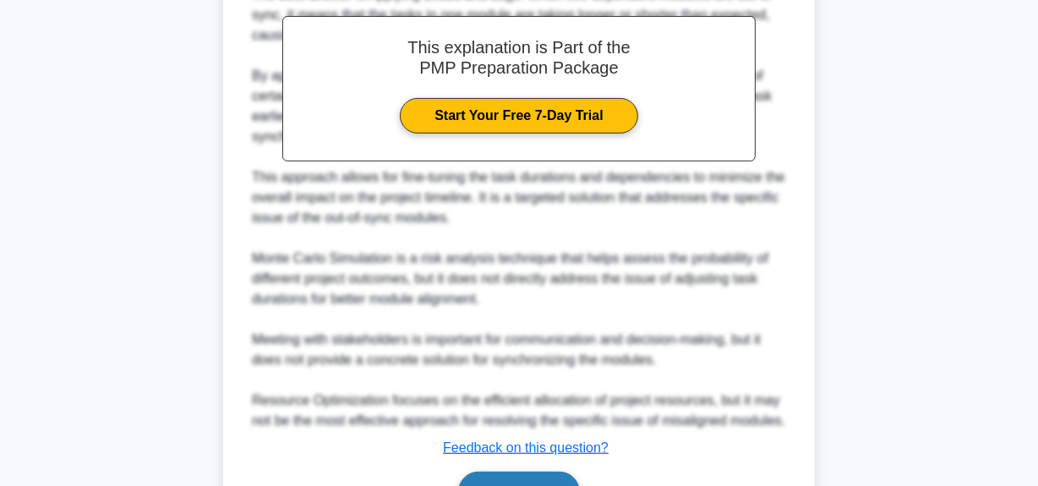
click at [527, 480] on button "Next" at bounding box center [518, 492] width 121 height 41
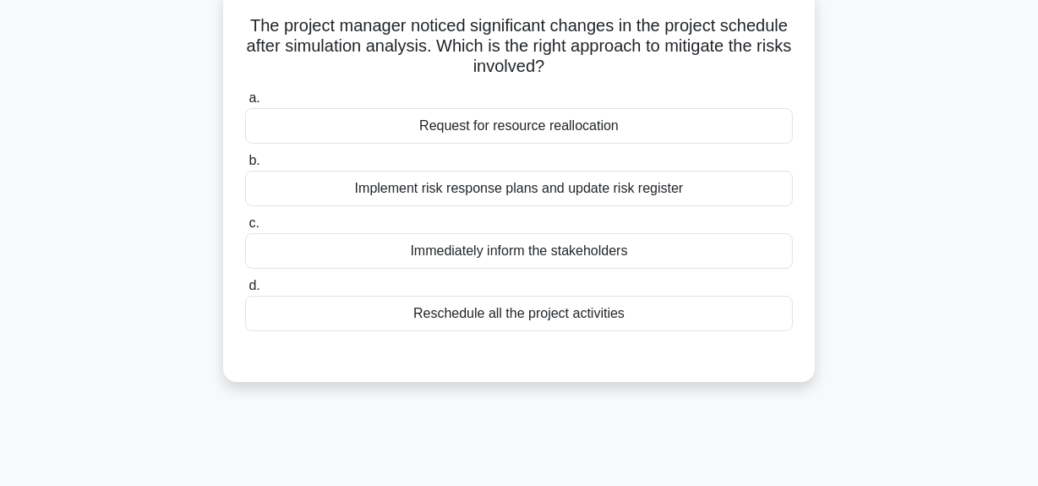
scroll to position [42, 0]
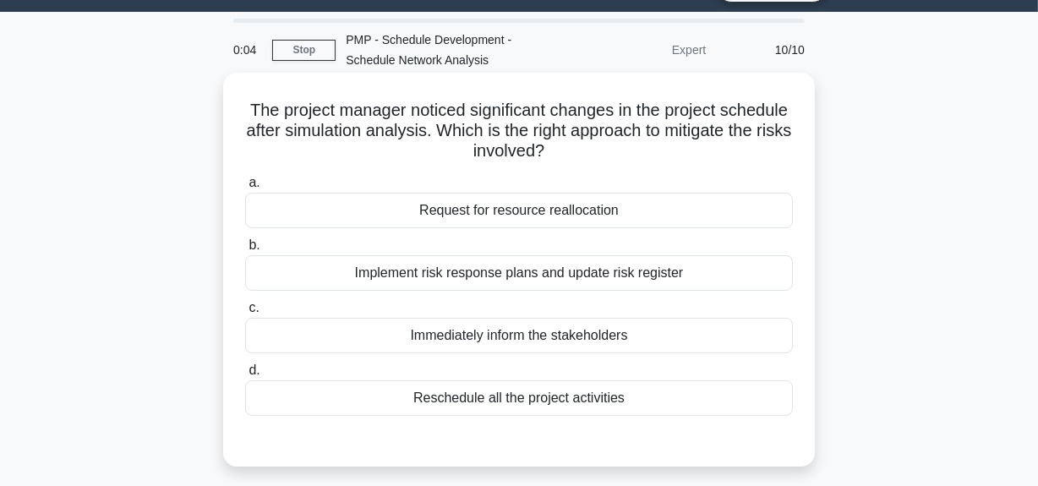
click at [490, 265] on div "Implement risk response plans and update risk register" at bounding box center [519, 273] width 548 height 36
click at [245, 251] on input "b. Implement risk response plans and update risk register" at bounding box center [245, 245] width 0 height 11
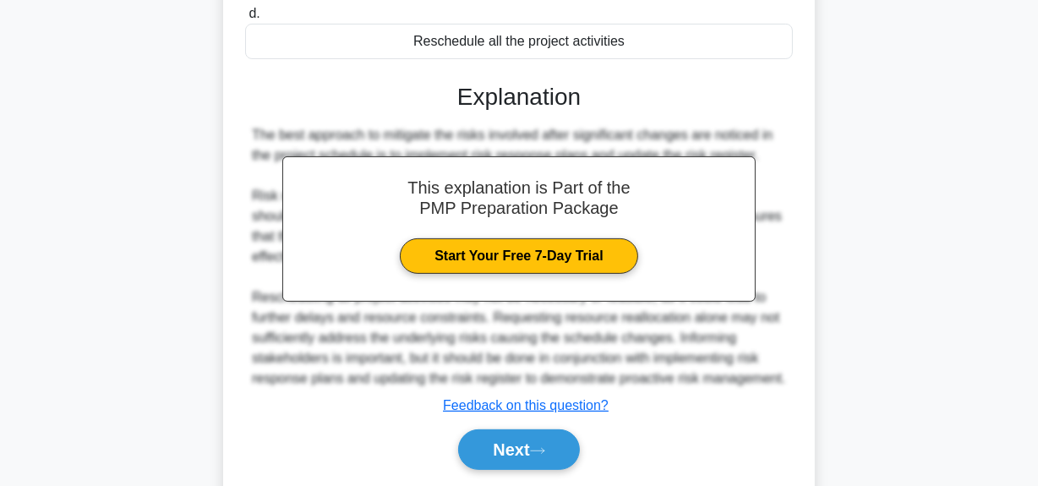
scroll to position [426, 0]
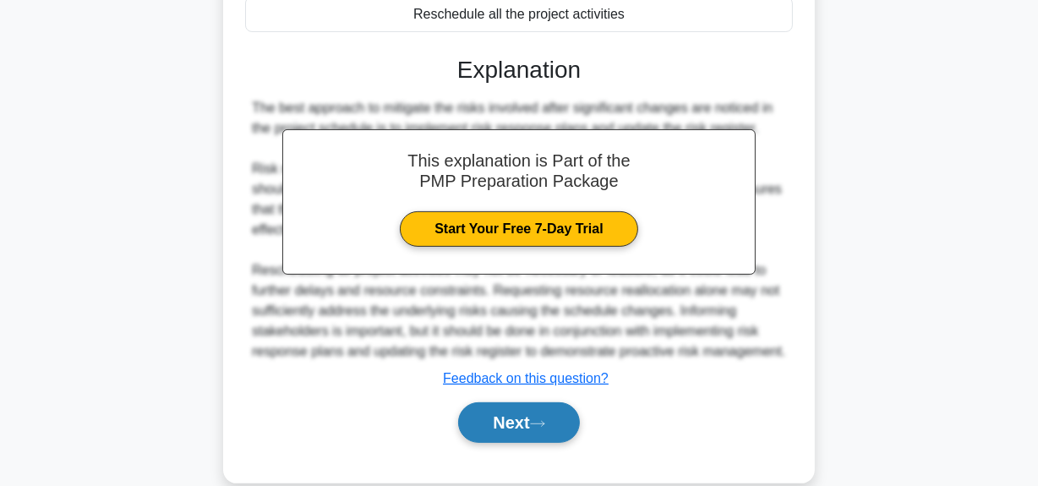
click at [488, 412] on button "Next" at bounding box center [518, 422] width 121 height 41
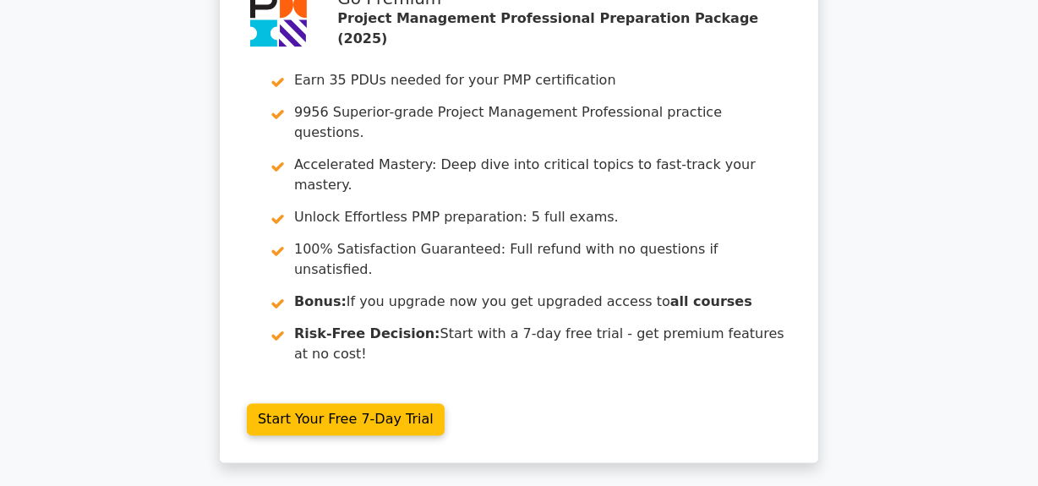
scroll to position [2996, 0]
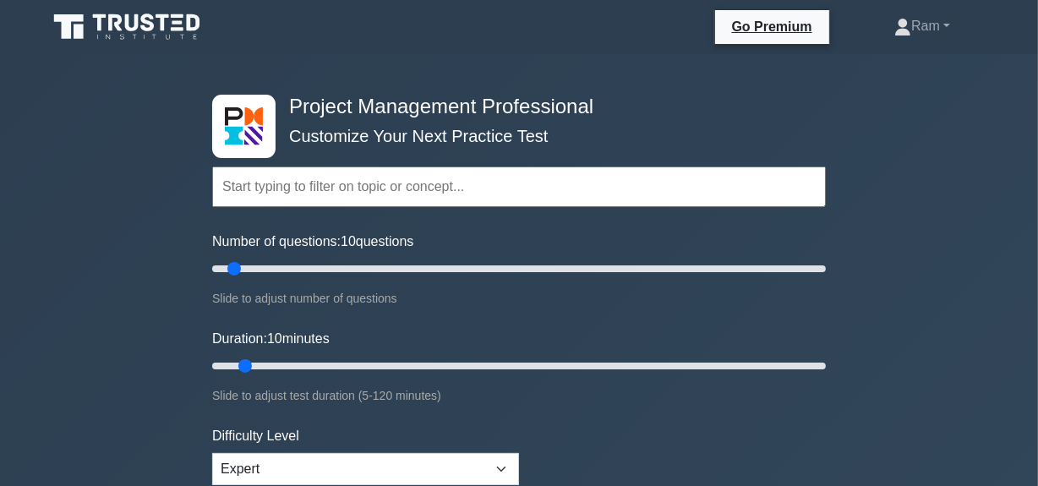
click at [323, 185] on input "text" at bounding box center [519, 187] width 614 height 41
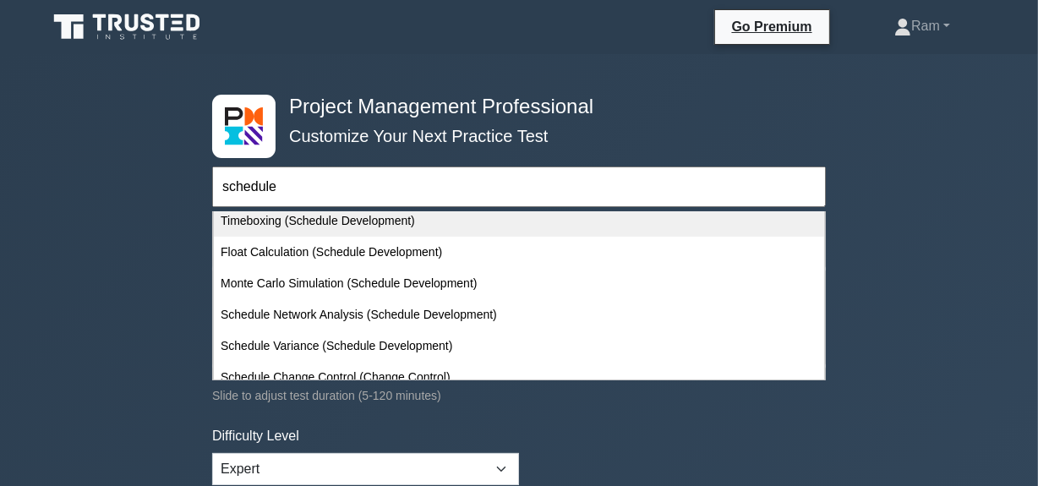
scroll to position [398, 0]
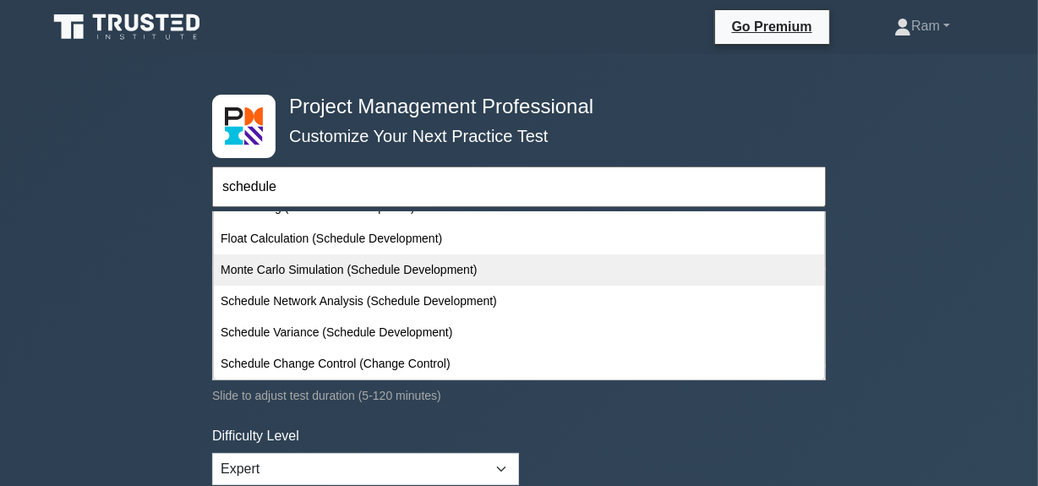
click at [352, 274] on div "Monte Carlo Simulation (Schedule Development)" at bounding box center [519, 269] width 610 height 31
type input "Monte Carlo Simulation (Schedule Development)"
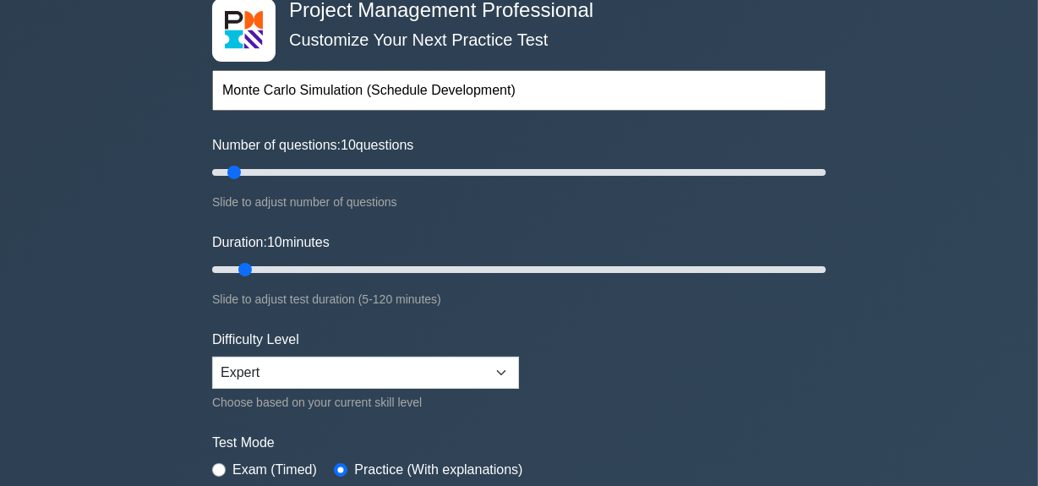
scroll to position [230, 0]
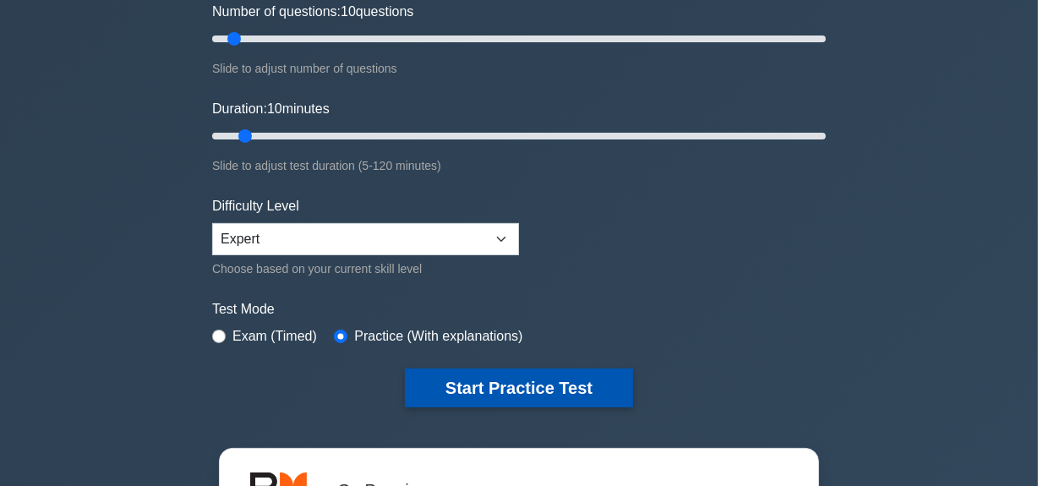
click at [434, 377] on button "Start Practice Test" at bounding box center [519, 388] width 228 height 39
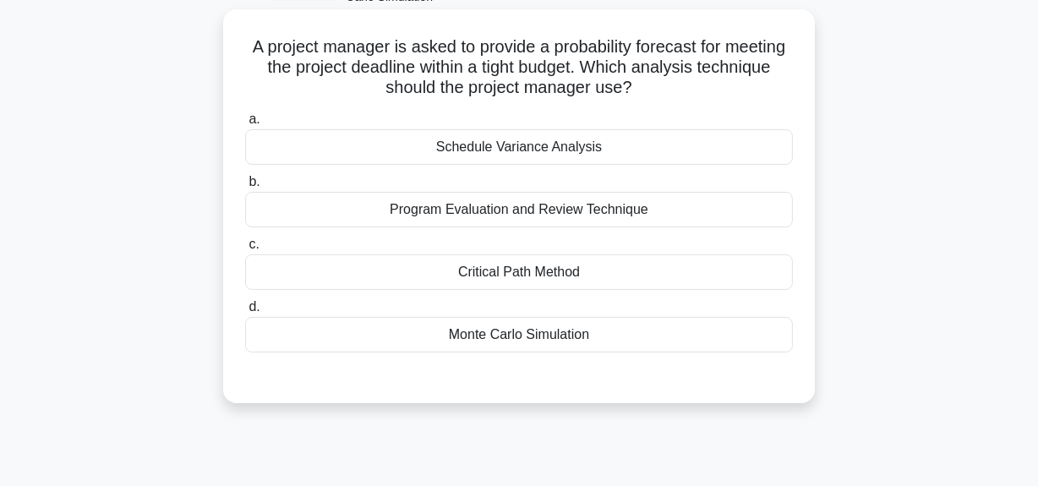
scroll to position [76, 0]
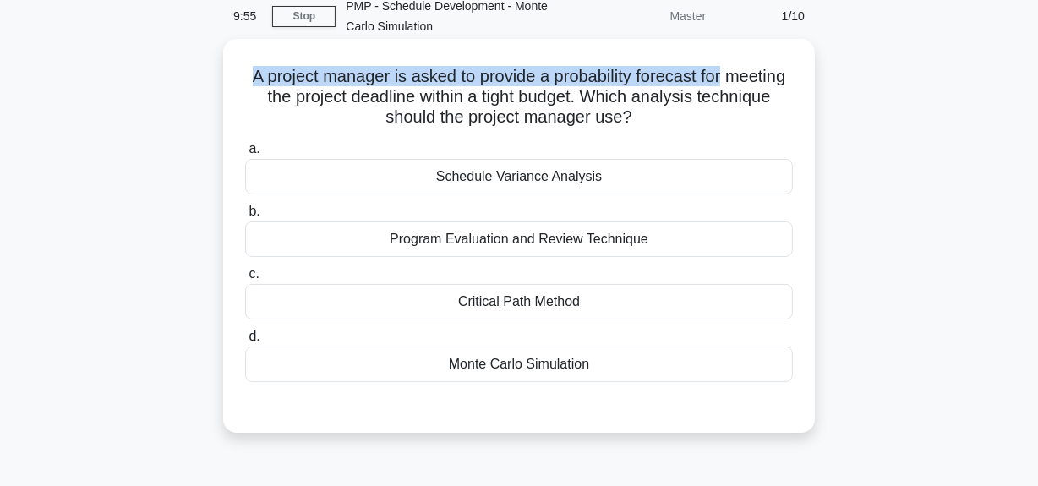
drag, startPoint x: 273, startPoint y: 78, endPoint x: 802, endPoint y: 75, distance: 529.1
click at [802, 75] on div "A project manager is asked to provide a probability forecast for meeting the pr…" at bounding box center [519, 236] width 578 height 380
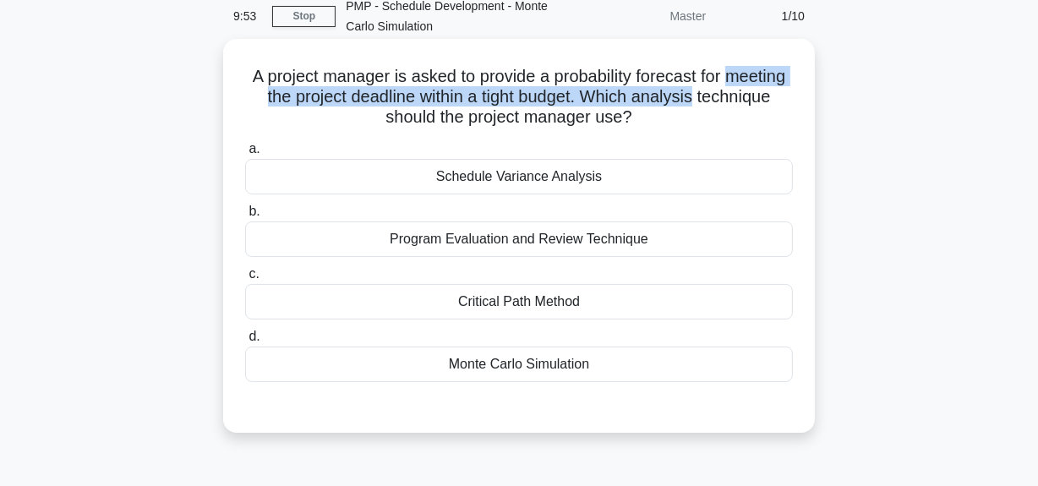
drag, startPoint x: 261, startPoint y: 97, endPoint x: 796, endPoint y: 97, distance: 535.1
click at [796, 97] on div "A project manager is asked to provide a probability forecast for meeting the pr…" at bounding box center [519, 236] width 578 height 380
drag, startPoint x: 348, startPoint y: 118, endPoint x: 693, endPoint y: 228, distance: 362.0
click at [702, 131] on div "A project manager is asked to provide a probability forecast for meeting the pr…" at bounding box center [519, 236] width 578 height 380
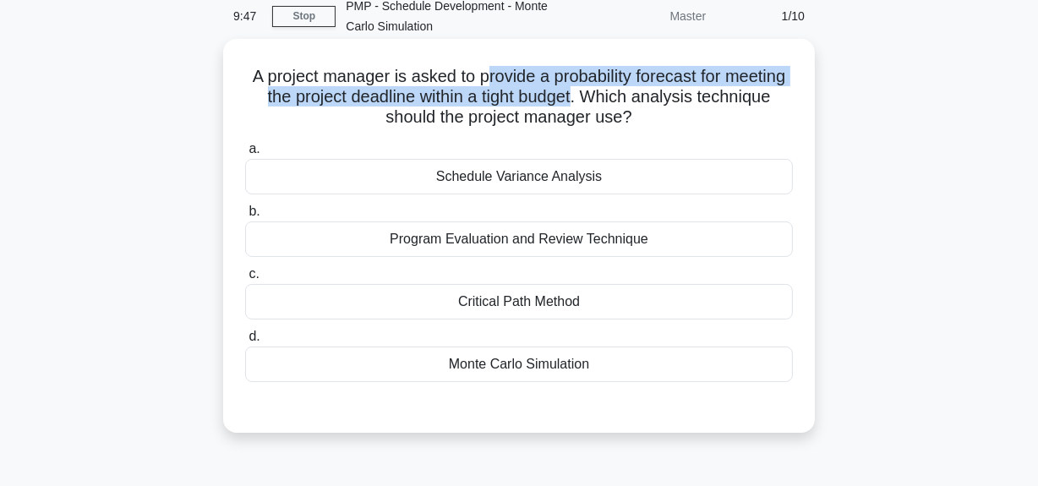
drag, startPoint x: 520, startPoint y: 74, endPoint x: 653, endPoint y: 93, distance: 134.8
click at [653, 93] on h5 "A project manager is asked to provide a probability forecast for meeting the pr…" at bounding box center [518, 97] width 551 height 63
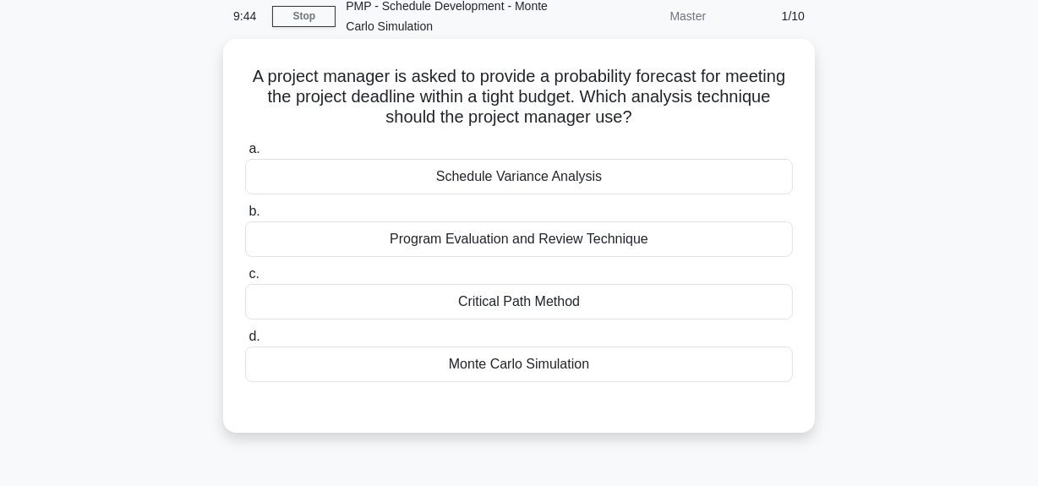
click at [554, 374] on div "Monte Carlo Simulation" at bounding box center [519, 365] width 548 height 36
click at [245, 342] on input "d. Monte Carlo Simulation" at bounding box center [245, 336] width 0 height 11
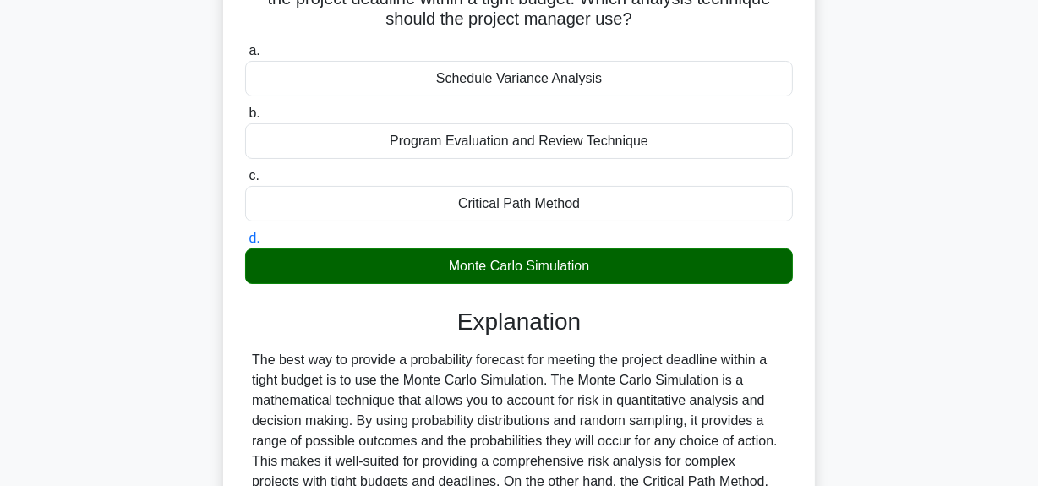
scroll to position [307, 0]
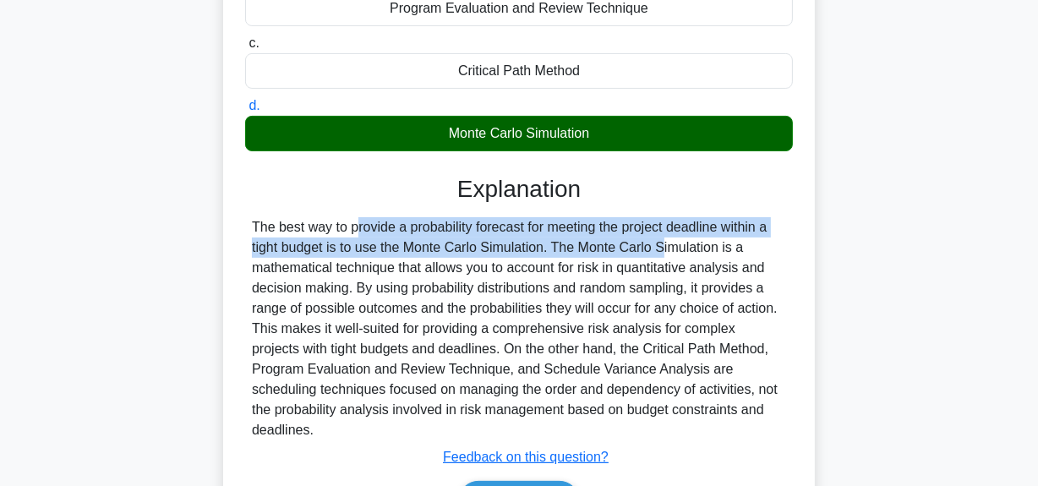
drag, startPoint x: 253, startPoint y: 226, endPoint x: 557, endPoint y: 254, distance: 305.6
click at [557, 254] on div "The best way to provide a probability forecast for meeting the project deadline…" at bounding box center [519, 328] width 534 height 223
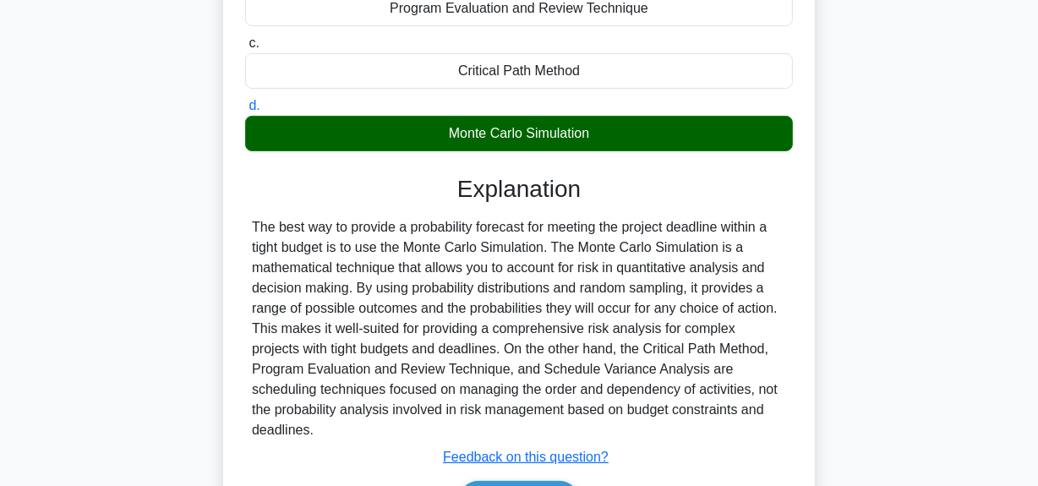
click at [572, 256] on div "The best way to provide a probability forecast for meeting the project deadline…" at bounding box center [519, 328] width 534 height 223
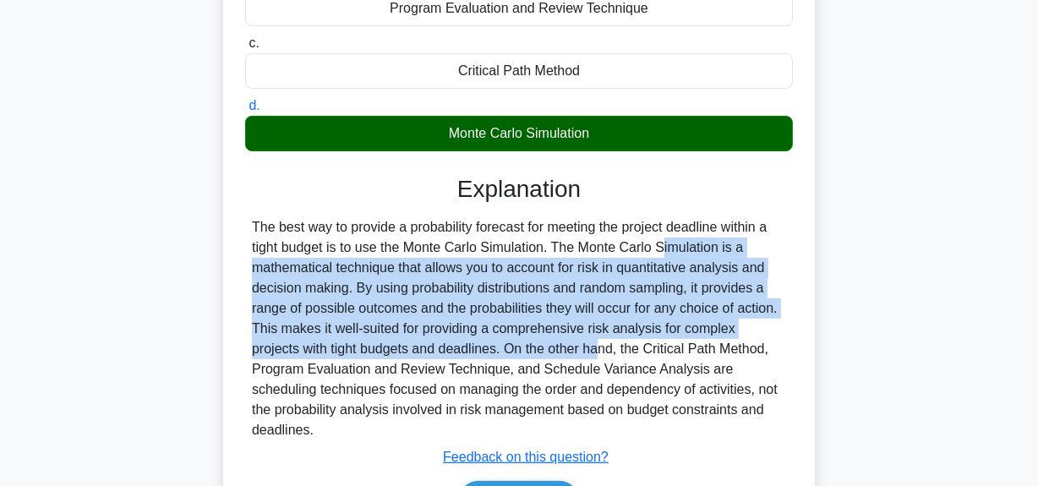
drag, startPoint x: 557, startPoint y: 254, endPoint x: 446, endPoint y: 352, distance: 147.9
click at [446, 352] on div "The best way to provide a probability forecast for meeting the project deadline…" at bounding box center [519, 328] width 534 height 223
copy div "The Monte Carlo Simulation is a mathematical technique that allows you to accou…"
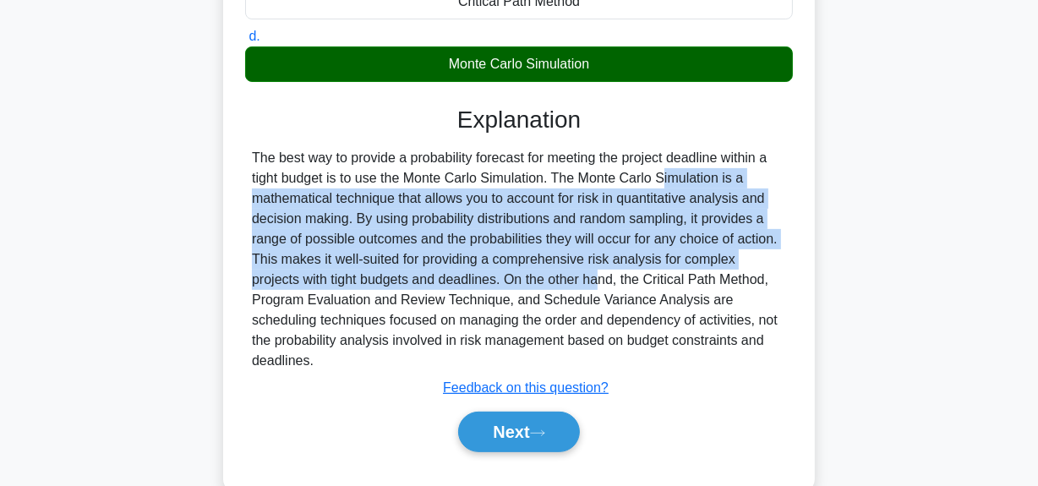
scroll to position [426, 0]
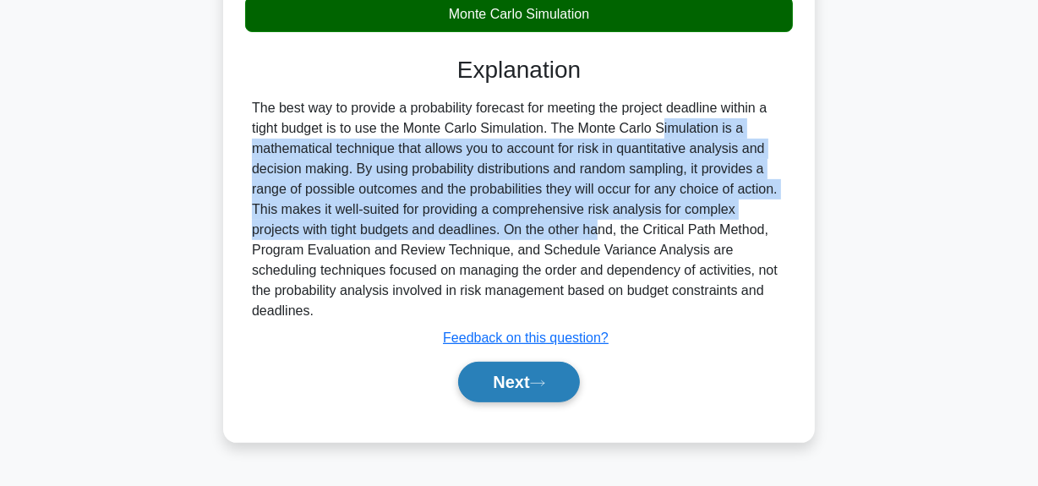
click at [517, 380] on button "Next" at bounding box center [518, 382] width 121 height 41
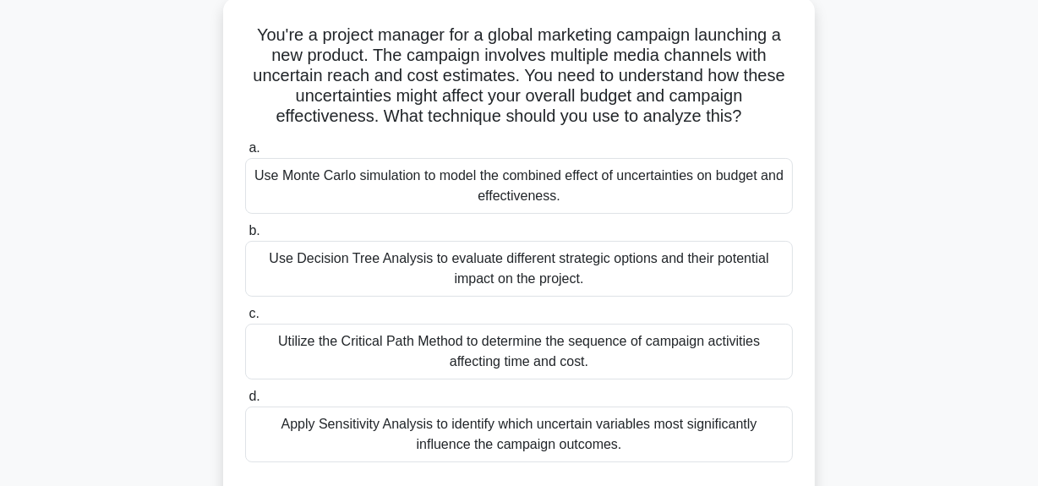
scroll to position [118, 0]
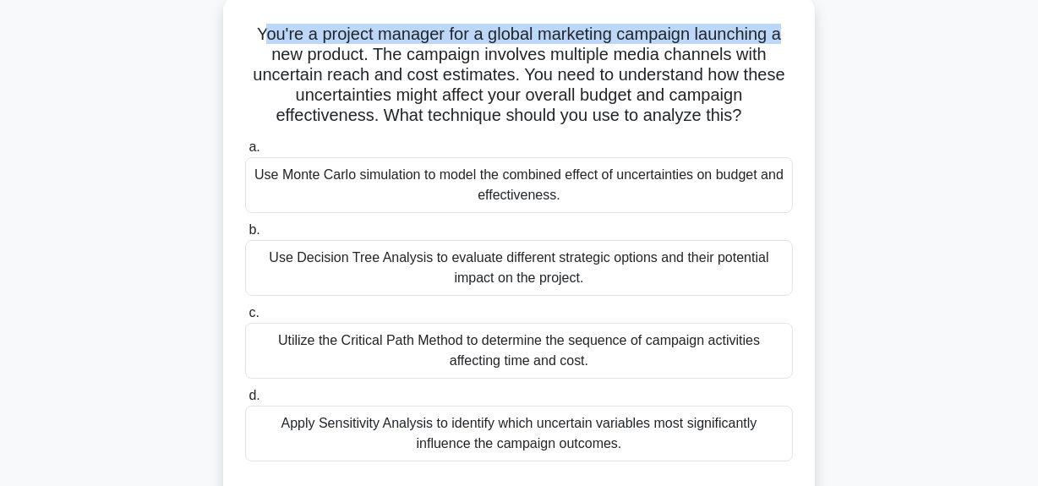
drag, startPoint x: 254, startPoint y: 38, endPoint x: 785, endPoint y: 37, distance: 531.7
click at [785, 37] on h5 "You're a project manager for a global marketing campaign launching a new produc…" at bounding box center [518, 75] width 551 height 103
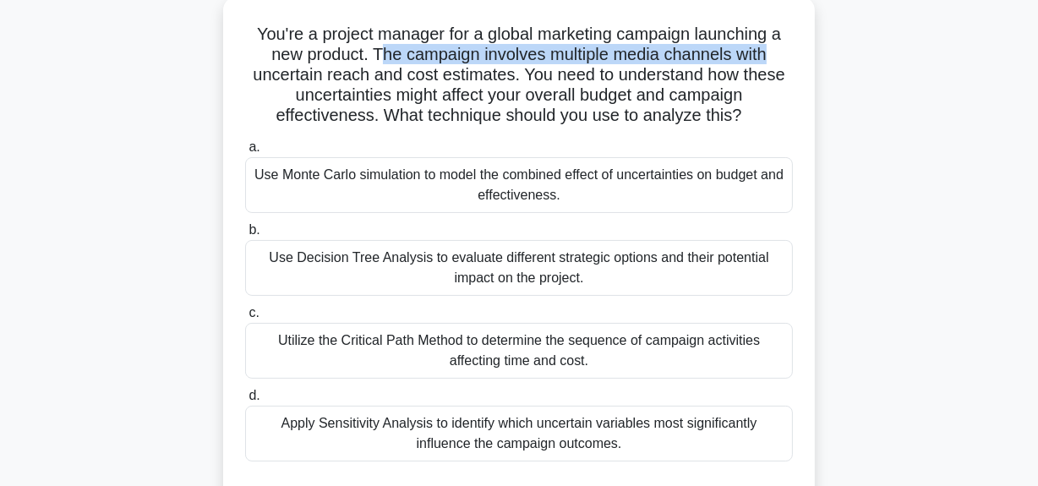
drag, startPoint x: 379, startPoint y: 57, endPoint x: 798, endPoint y: 57, distance: 419.3
click at [798, 57] on div "You're a project manager for a global marketing campaign launching a new produc…" at bounding box center [519, 254] width 578 height 502
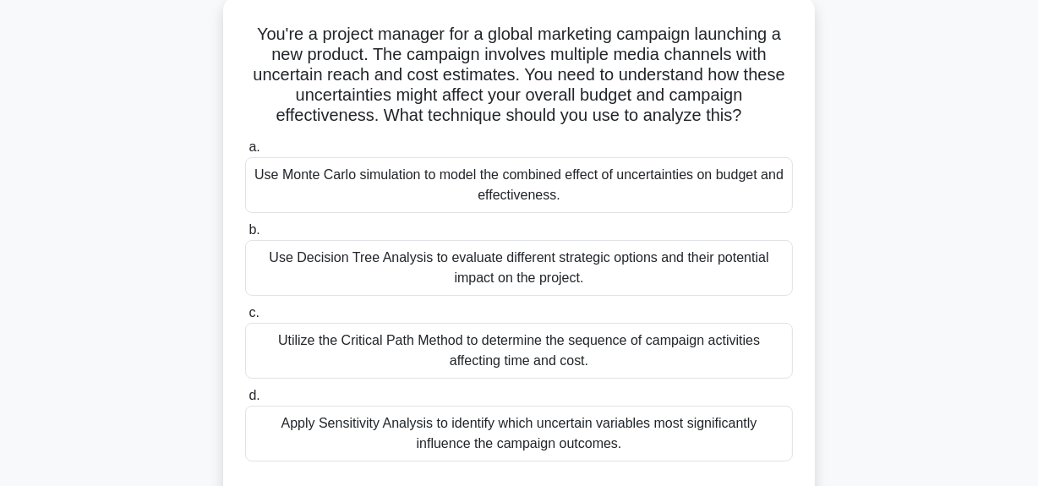
click at [423, 84] on h5 "You're a project manager for a global marketing campaign launching a new produc…" at bounding box center [518, 75] width 551 height 103
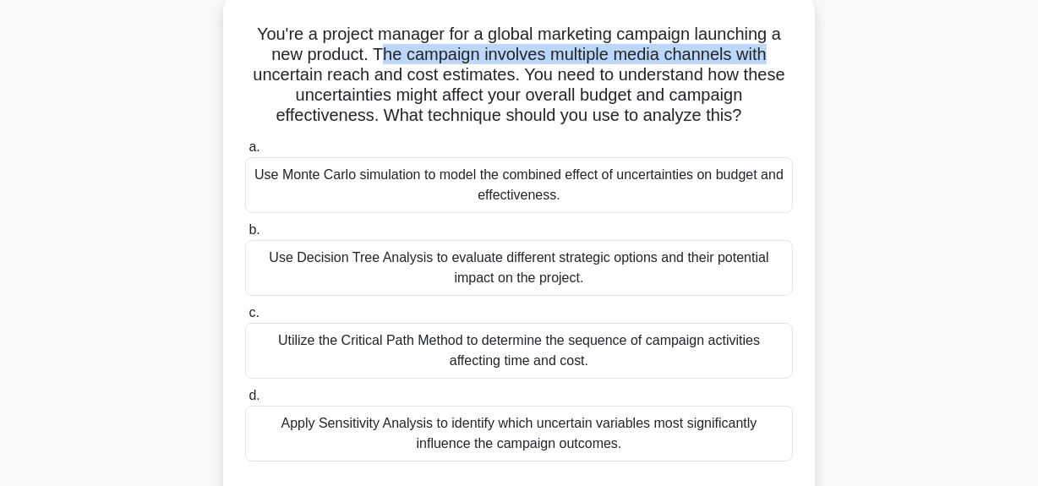
drag, startPoint x: 374, startPoint y: 57, endPoint x: 795, endPoint y: 50, distance: 420.2
click at [795, 50] on div "You're a project manager for a global marketing campaign launching a new produc…" at bounding box center [519, 254] width 578 height 502
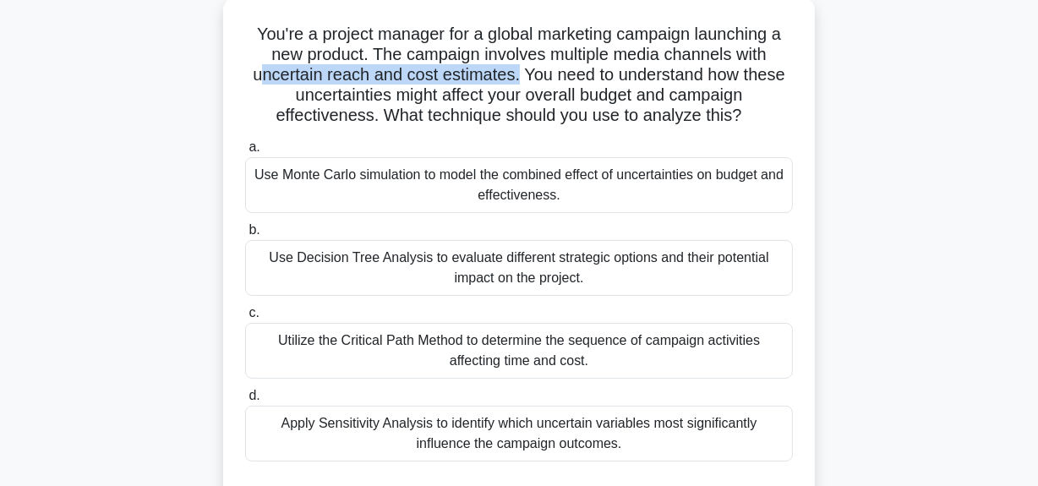
drag, startPoint x: 254, startPoint y: 84, endPoint x: 548, endPoint y: 72, distance: 294.4
click at [518, 72] on h5 "You're a project manager for a global marketing campaign launching a new produc…" at bounding box center [518, 75] width 551 height 103
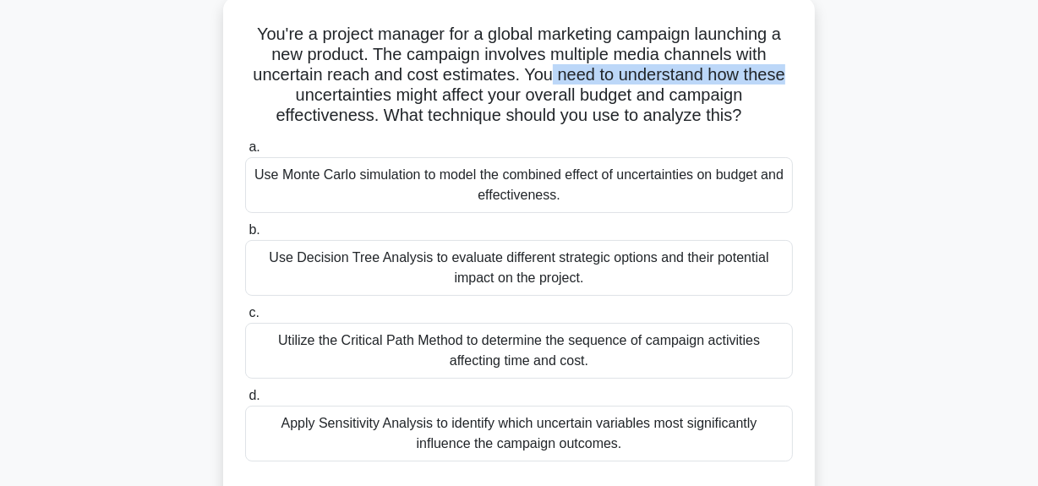
drag, startPoint x: 555, startPoint y: 76, endPoint x: 746, endPoint y: 99, distance: 192.4
click at [818, 85] on div "You're a project manager for a global marketing campaign launching a new produc…" at bounding box center [519, 269] width 964 height 536
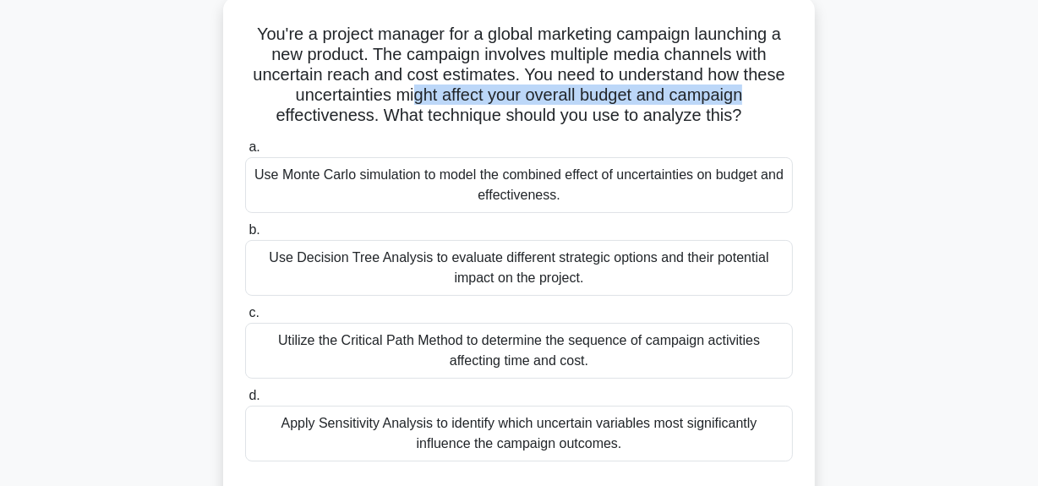
drag, startPoint x: 410, startPoint y: 98, endPoint x: 391, endPoint y: 114, distance: 25.2
click at [749, 97] on h5 "You're a project manager for a global marketing campaign launching a new produc…" at bounding box center [518, 75] width 551 height 103
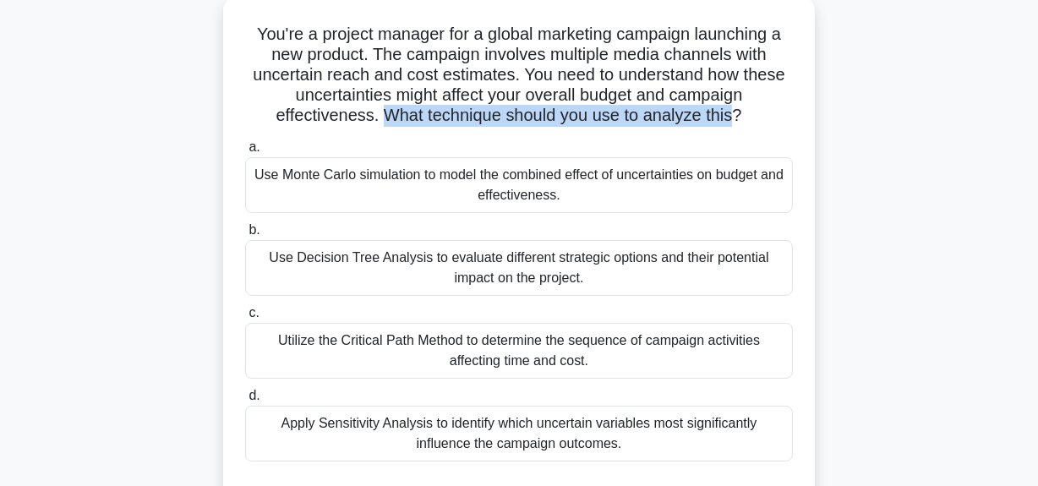
drag, startPoint x: 384, startPoint y: 122, endPoint x: 731, endPoint y: 121, distance: 347.4
click at [732, 120] on h5 "You're a project manager for a global marketing campaign launching a new produc…" at bounding box center [518, 75] width 551 height 103
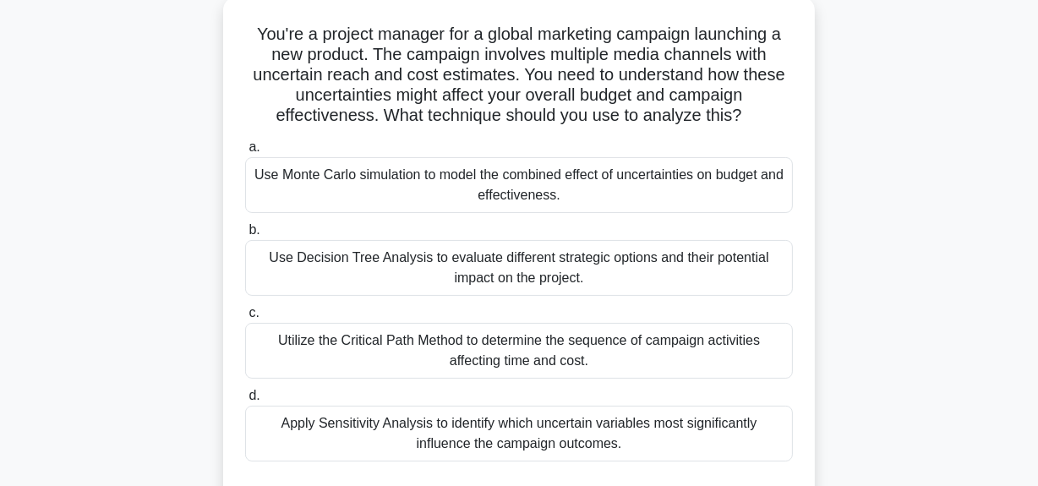
click at [566, 183] on div "Use Monte Carlo simulation to model the combined effect of uncertainties on bud…" at bounding box center [519, 185] width 548 height 56
click at [245, 153] on input "a. Use Monte Carlo simulation to model the combined effect of uncertainties on …" at bounding box center [245, 147] width 0 height 11
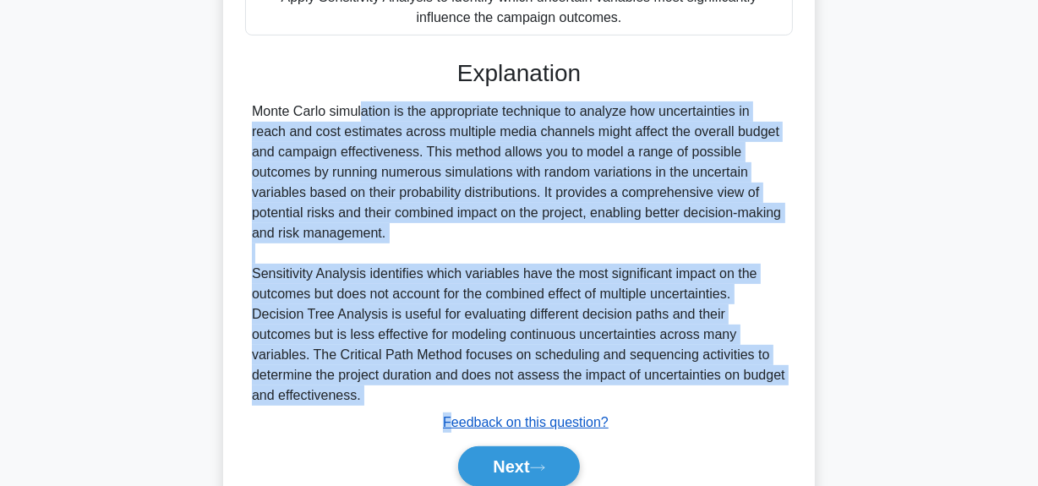
scroll to position [617, 0]
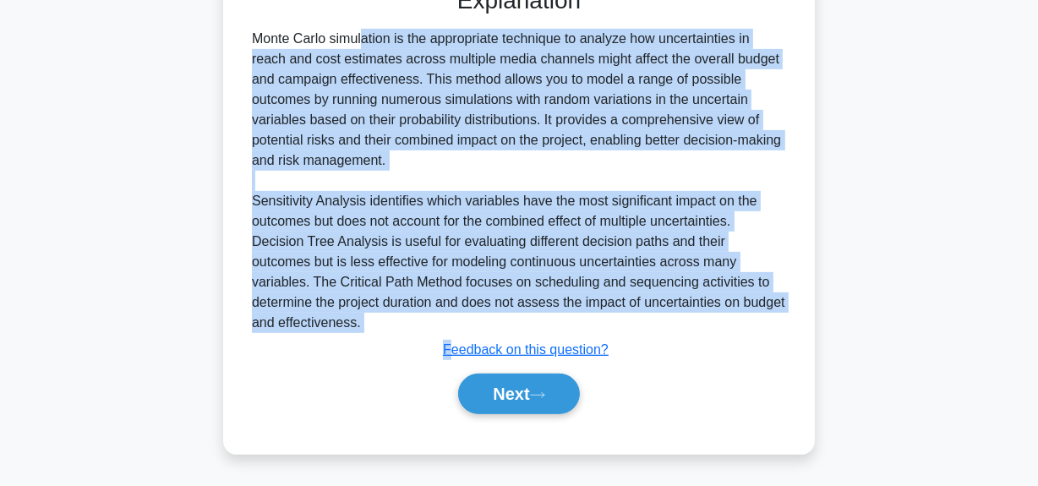
drag, startPoint x: 254, startPoint y: 229, endPoint x: 742, endPoint y: 180, distance: 491.0
click at [756, 169] on div "Monte Carlo simulation is the appropriate technique to analyze how uncertaintie…" at bounding box center [519, 181] width 534 height 304
copy div "Monte Carlo simulation is the appropriate technique to analyze how uncertaintie…"
click at [535, 402] on button "Next" at bounding box center [518, 394] width 121 height 41
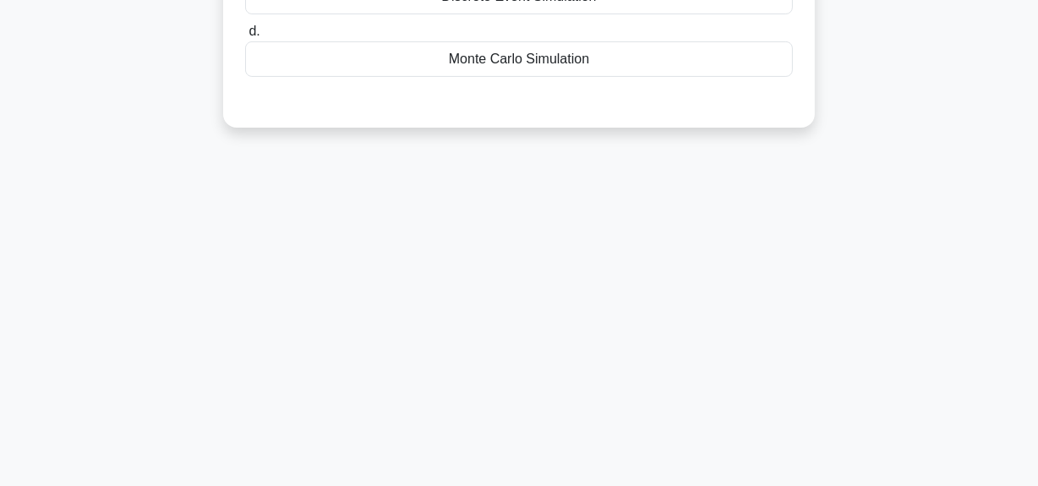
scroll to position [118, 0]
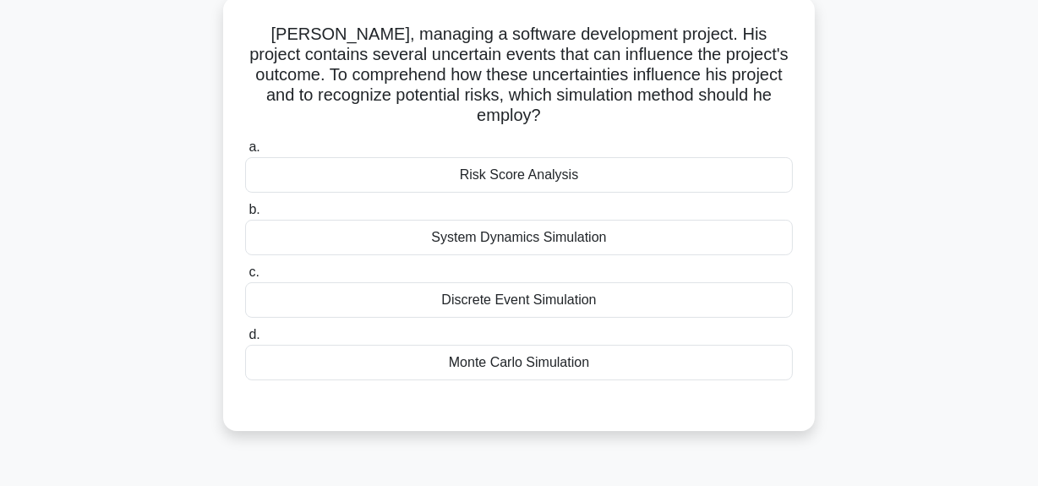
click at [546, 347] on div "Monte Carlo Simulation" at bounding box center [519, 363] width 548 height 36
click at [245, 341] on input "d. Monte Carlo Simulation" at bounding box center [245, 335] width 0 height 11
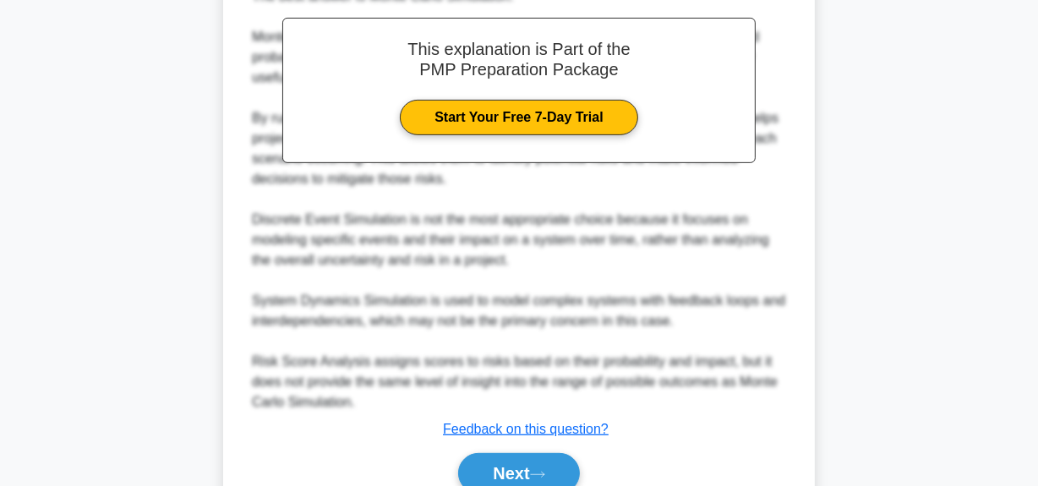
scroll to position [657, 0]
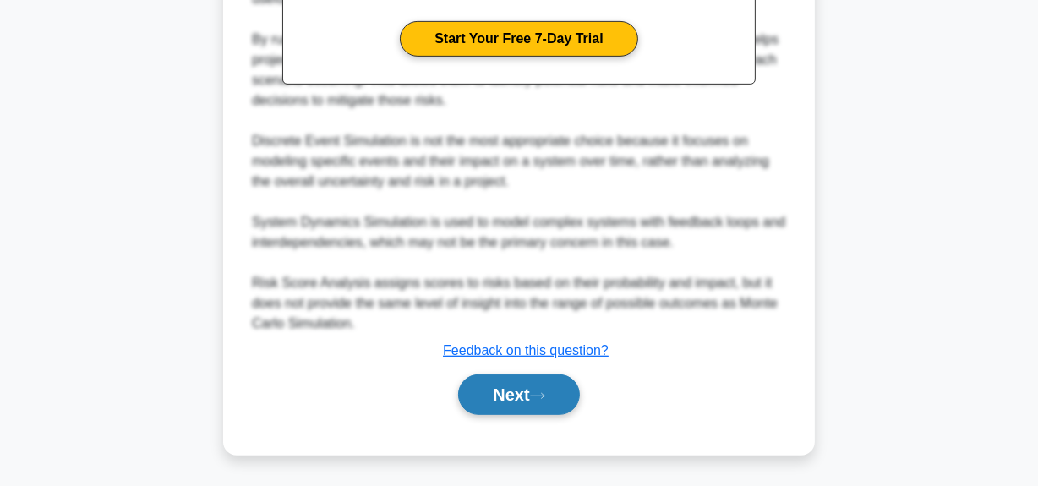
click at [536, 391] on icon at bounding box center [537, 395] width 15 height 9
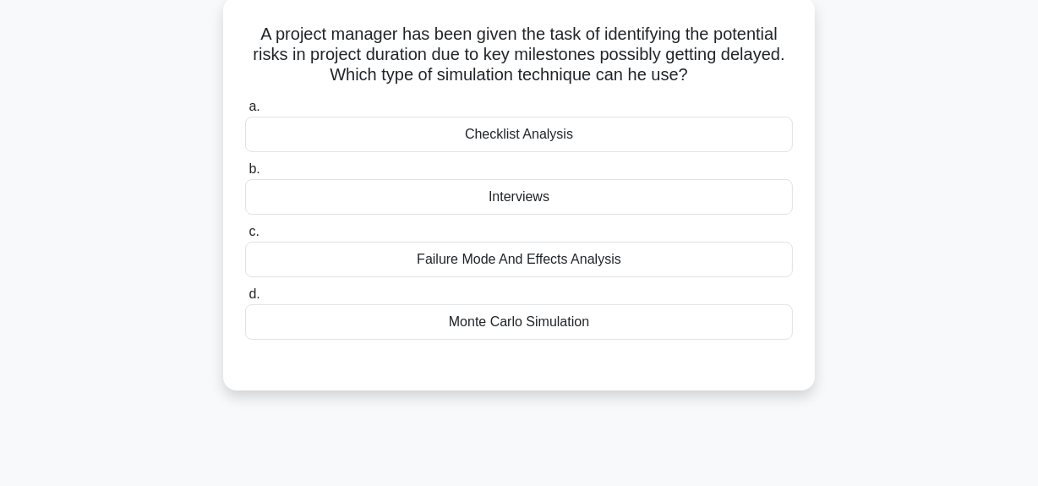
scroll to position [42, 0]
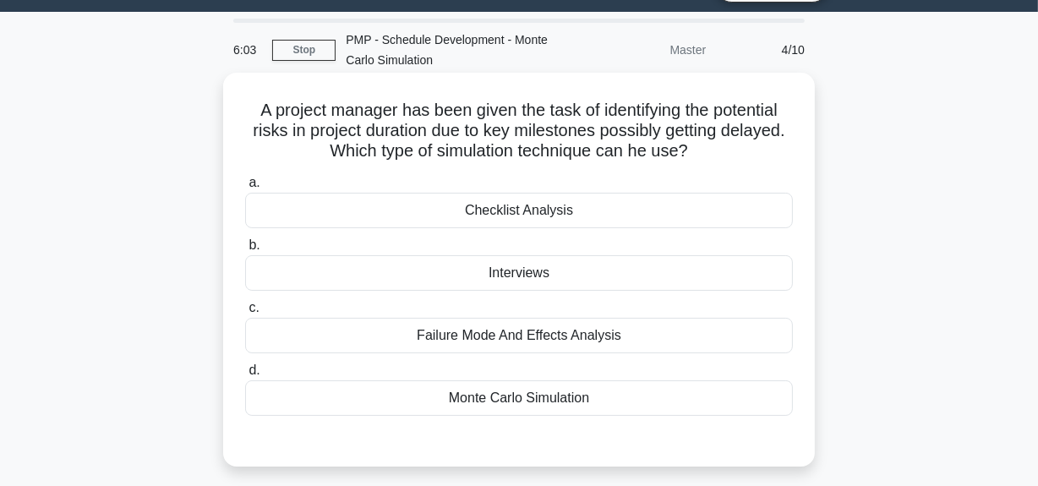
drag, startPoint x: 431, startPoint y: 132, endPoint x: 793, endPoint y: 143, distance: 361.9
click at [793, 143] on h5 "A project manager has been given the task of identifying the potential risks in…" at bounding box center [518, 131] width 551 height 63
click at [552, 407] on div "Monte Carlo Simulation" at bounding box center [519, 398] width 548 height 36
click at [245, 376] on input "d. Monte Carlo Simulation" at bounding box center [245, 370] width 0 height 11
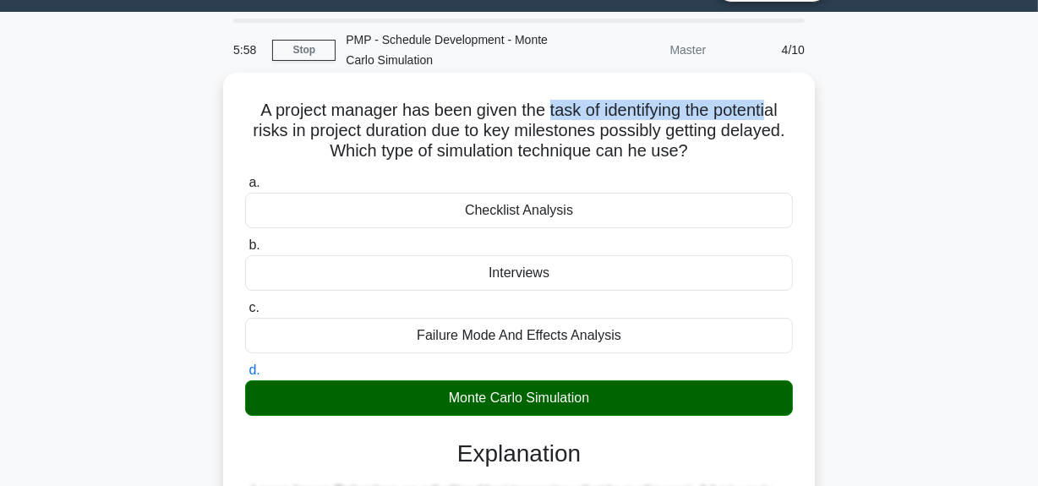
drag, startPoint x: 544, startPoint y: 117, endPoint x: 776, endPoint y: 115, distance: 232.5
click at [776, 115] on h5 "A project manager has been given the task of identifying the potential risks in…" at bounding box center [518, 131] width 551 height 63
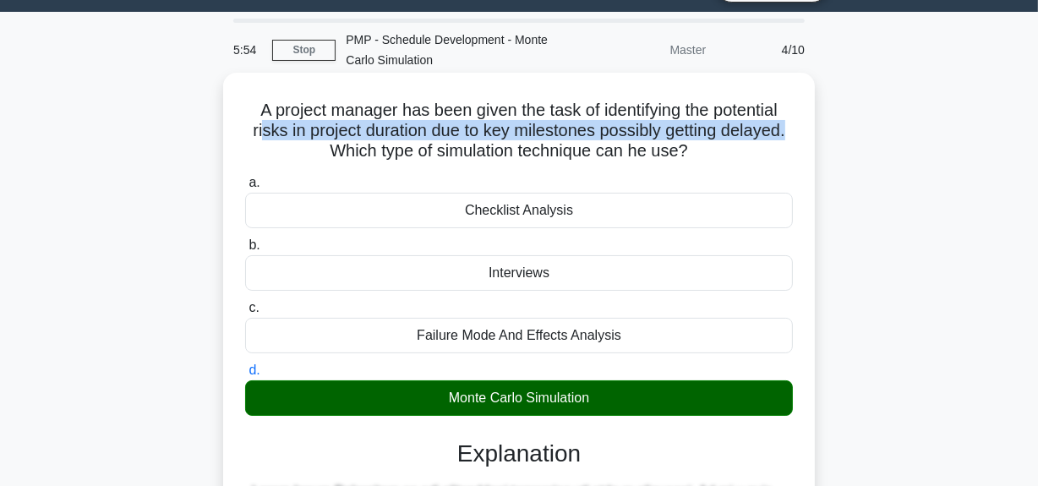
drag, startPoint x: 254, startPoint y: 134, endPoint x: 798, endPoint y: 128, distance: 544.4
click at [798, 128] on div "A project manager has been given the task of identifying the potential risks in…" at bounding box center [519, 479] width 578 height 800
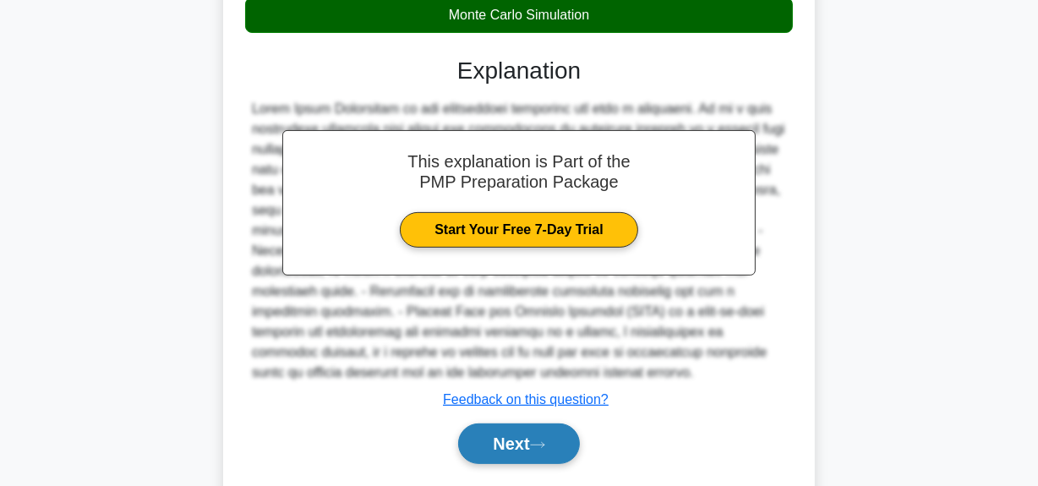
scroll to position [474, 0]
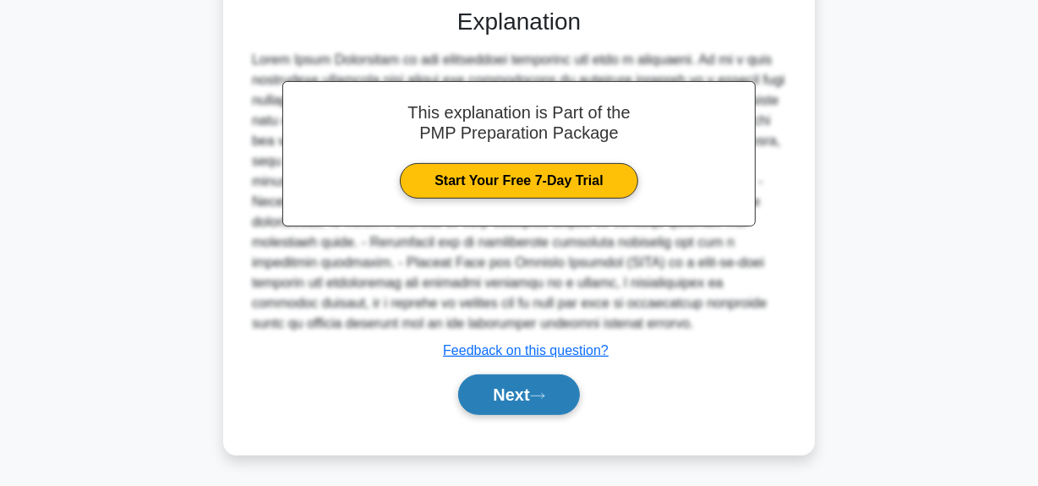
click at [540, 387] on button "Next" at bounding box center [518, 394] width 121 height 41
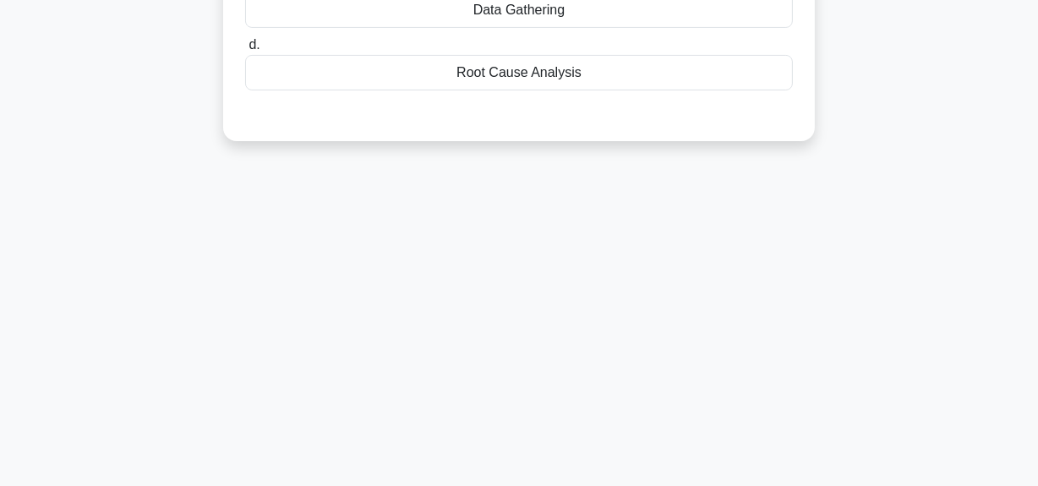
scroll to position [118, 0]
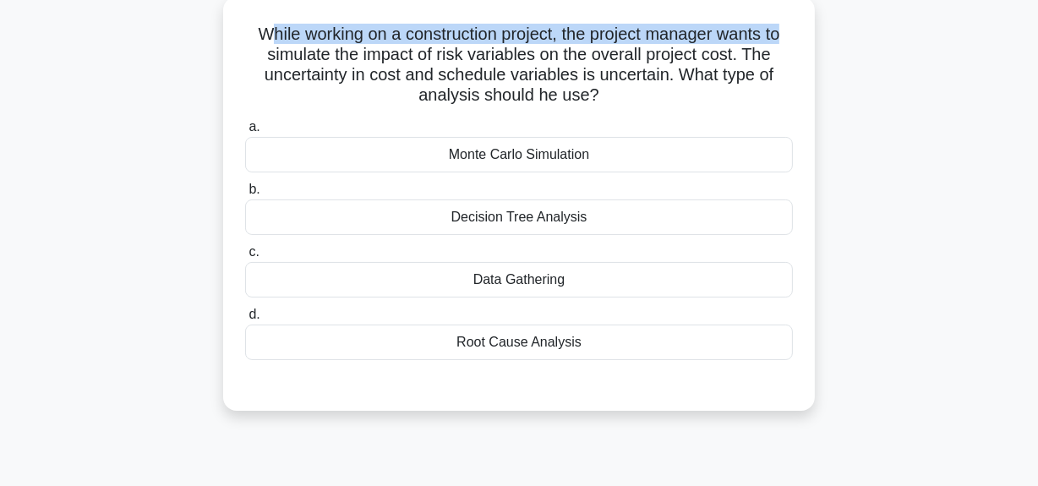
drag, startPoint x: 256, startPoint y: 34, endPoint x: 789, endPoint y: 20, distance: 532.7
click at [789, 20] on div "While working on a construction project, the project manager wants to simulate …" at bounding box center [519, 203] width 578 height 401
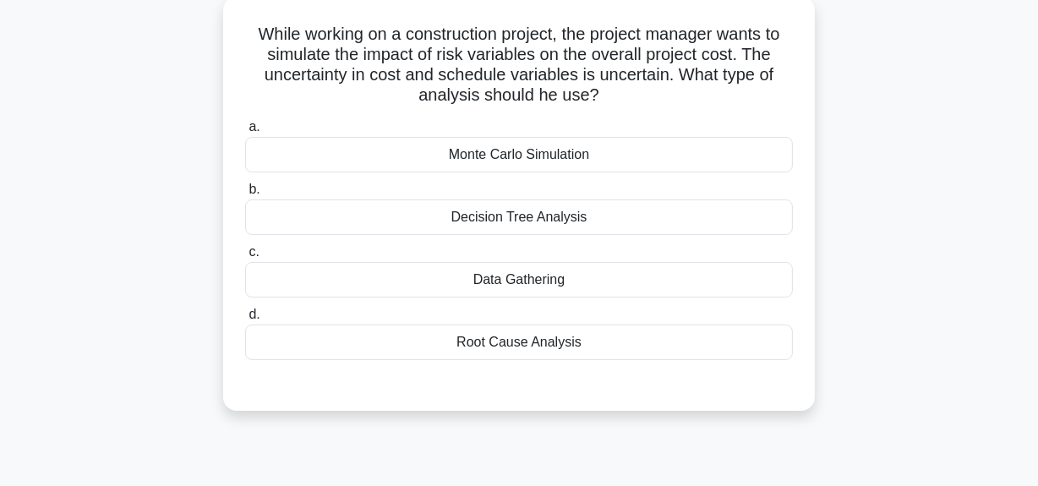
click at [532, 166] on div "Monte Carlo Simulation" at bounding box center [519, 155] width 548 height 36
click at [245, 133] on input "a. Monte Carlo Simulation" at bounding box center [245, 127] width 0 height 11
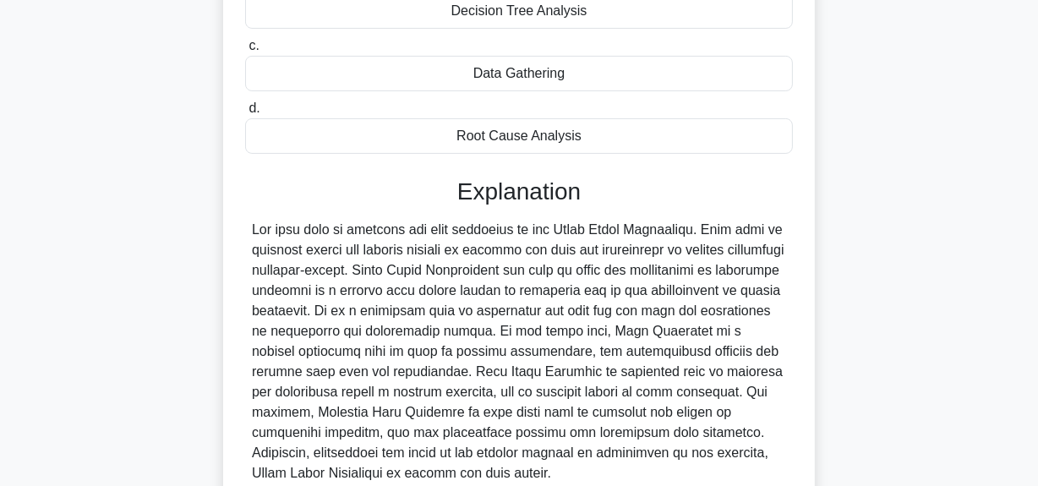
scroll to position [474, 0]
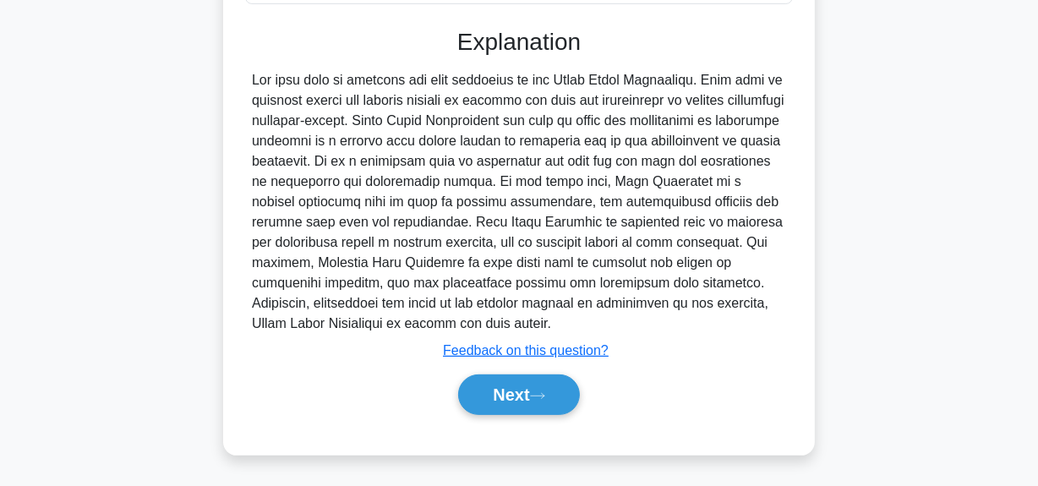
drag, startPoint x: 435, startPoint y: 117, endPoint x: 764, endPoint y: 318, distance: 385.0
click at [764, 318] on div at bounding box center [519, 202] width 534 height 264
copy div "Monte Carlo Simulations are used to model the probability of different outcomes…"
click at [526, 401] on button "Next" at bounding box center [518, 394] width 121 height 41
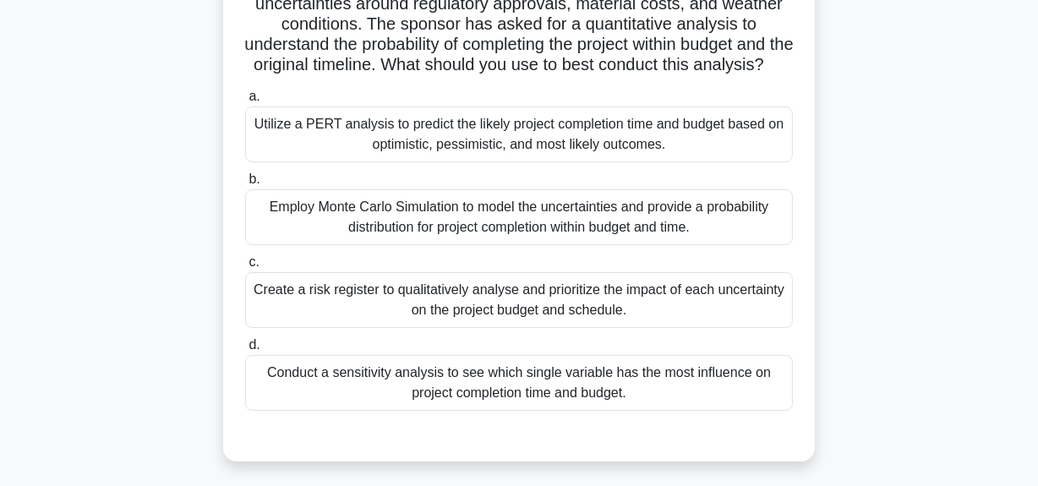
scroll to position [195, 0]
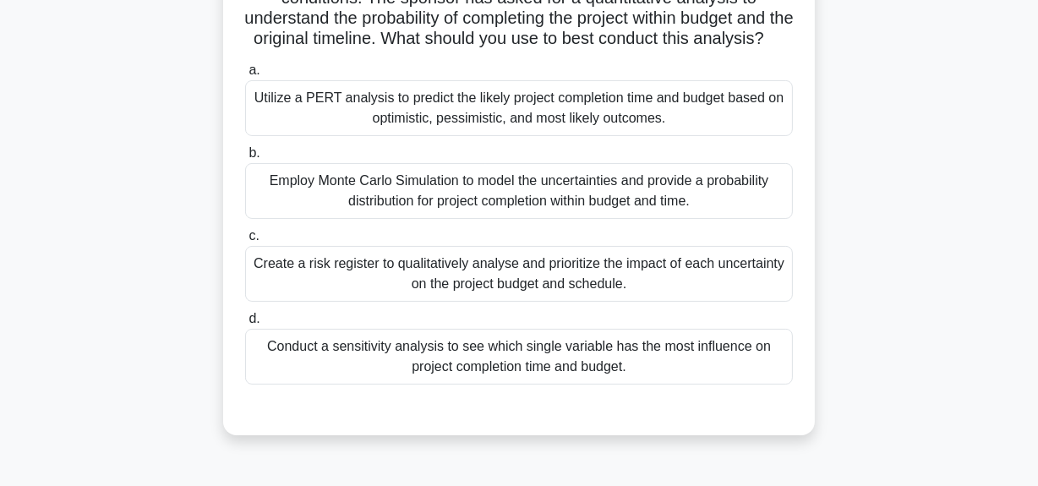
click at [536, 136] on div "Utilize a PERT analysis to predict the likely project completion time and budge…" at bounding box center [519, 108] width 548 height 56
click at [245, 76] on input "a. Utilize a PERT analysis to predict the likely project completion time and bu…" at bounding box center [245, 70] width 0 height 11
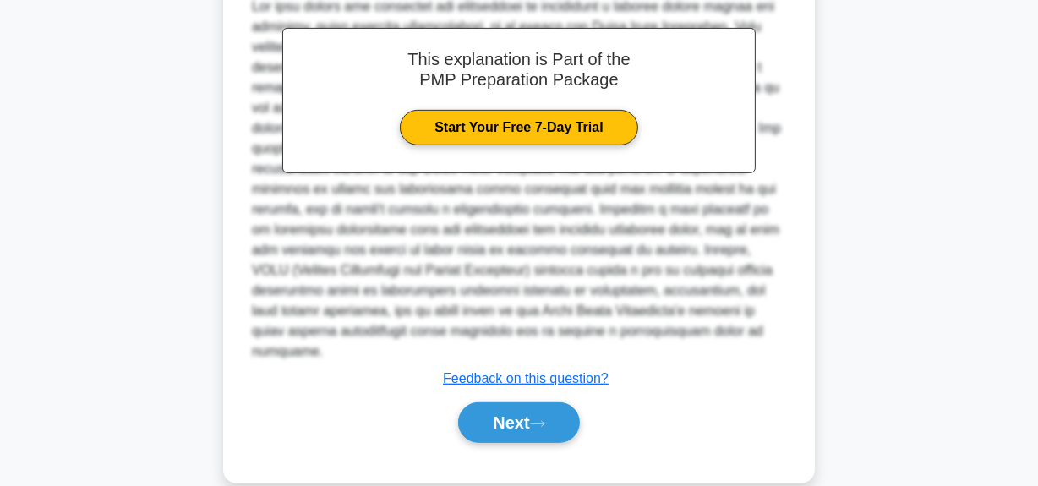
scroll to position [657, 0]
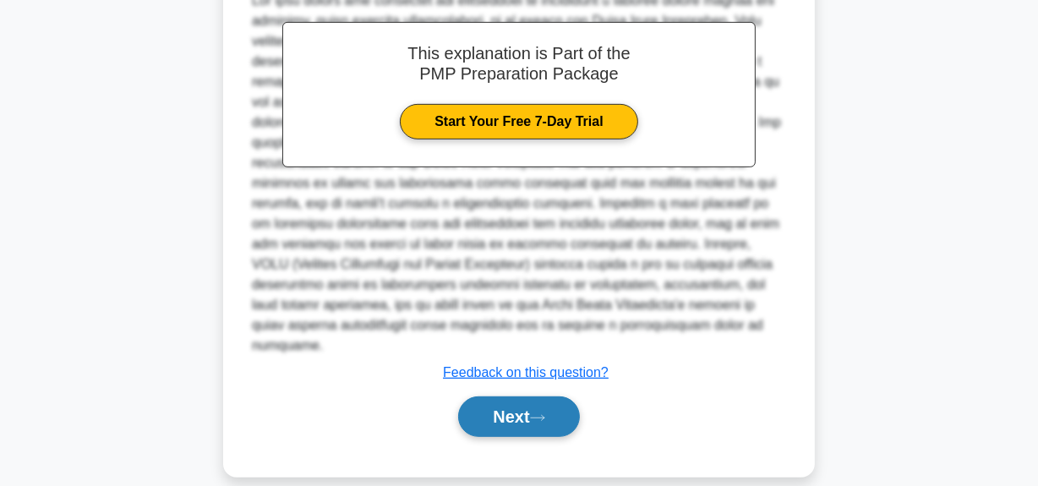
click at [516, 402] on button "Next" at bounding box center [518, 416] width 121 height 41
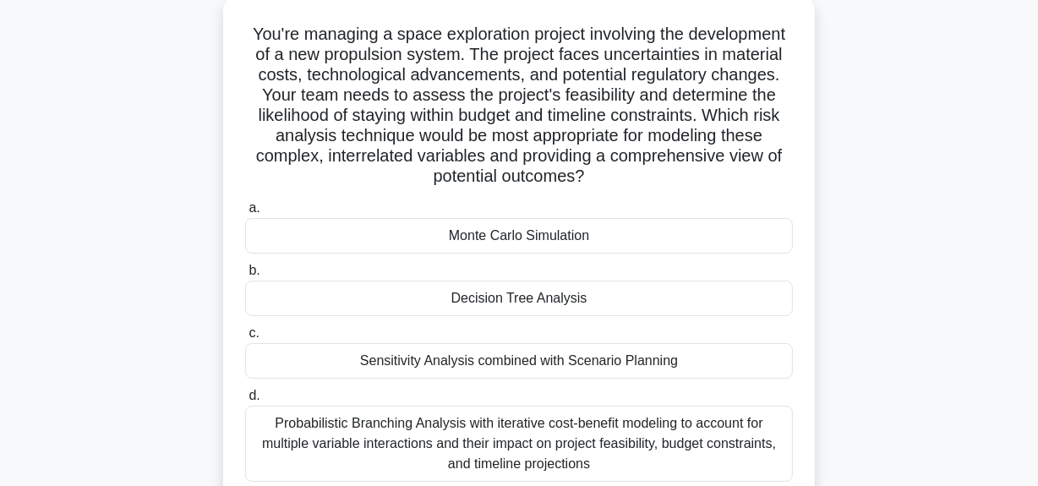
scroll to position [195, 0]
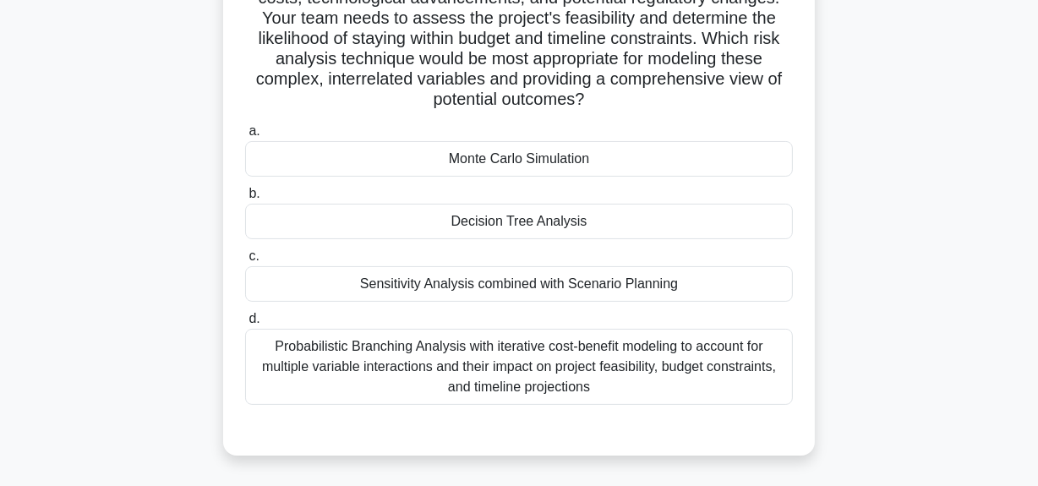
click at [510, 383] on div "Probabilistic Branching Analysis with iterative cost-benefit modeling to accoun…" at bounding box center [519, 367] width 548 height 76
click at [245, 325] on input "d. Probabilistic Branching Analysis with iterative cost-benefit modeling to acc…" at bounding box center [245, 319] width 0 height 11
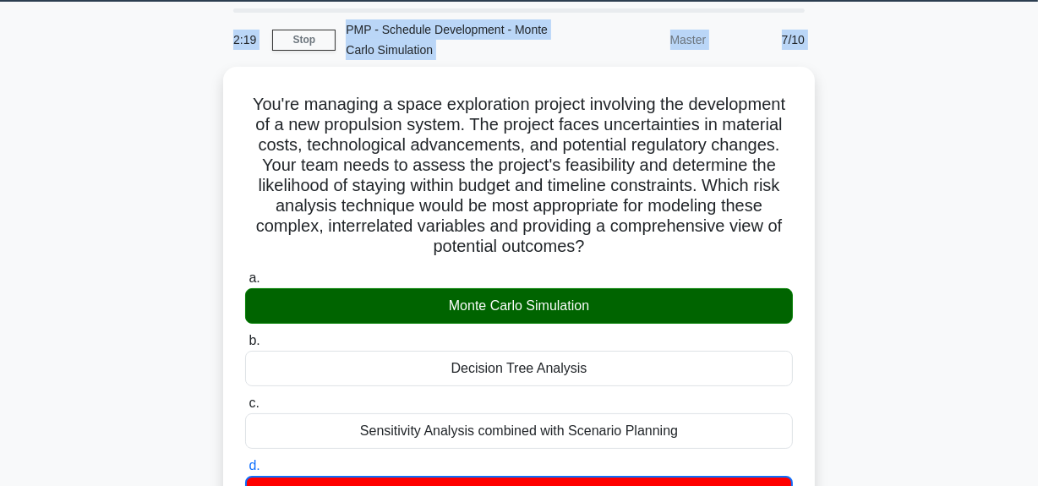
scroll to position [0, 0]
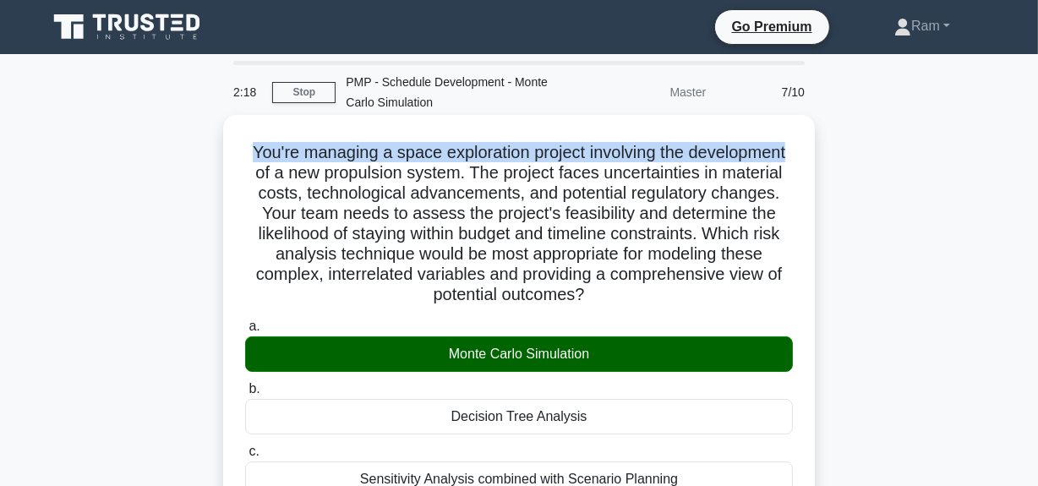
drag, startPoint x: 247, startPoint y: 34, endPoint x: 800, endPoint y: 155, distance: 566.7
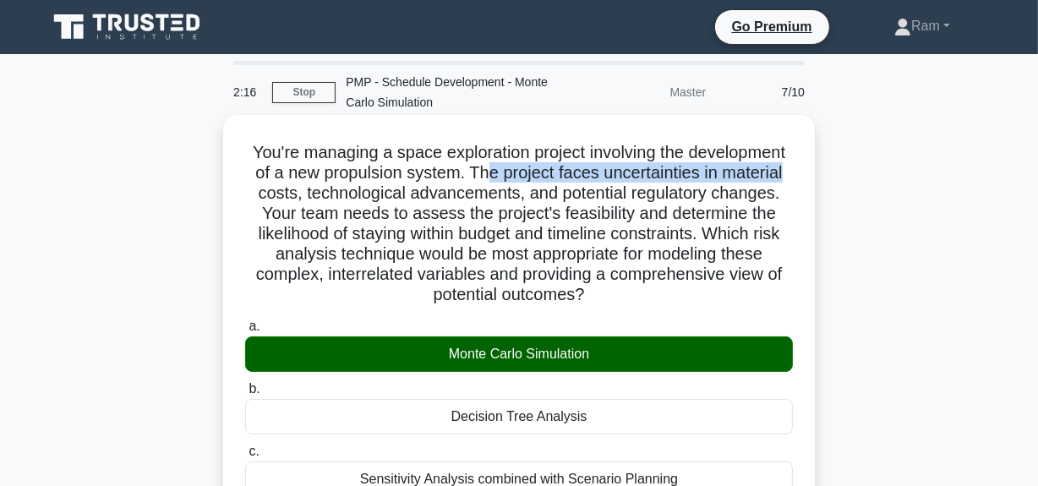
drag, startPoint x: 485, startPoint y: 176, endPoint x: 591, endPoint y: 215, distance: 112.6
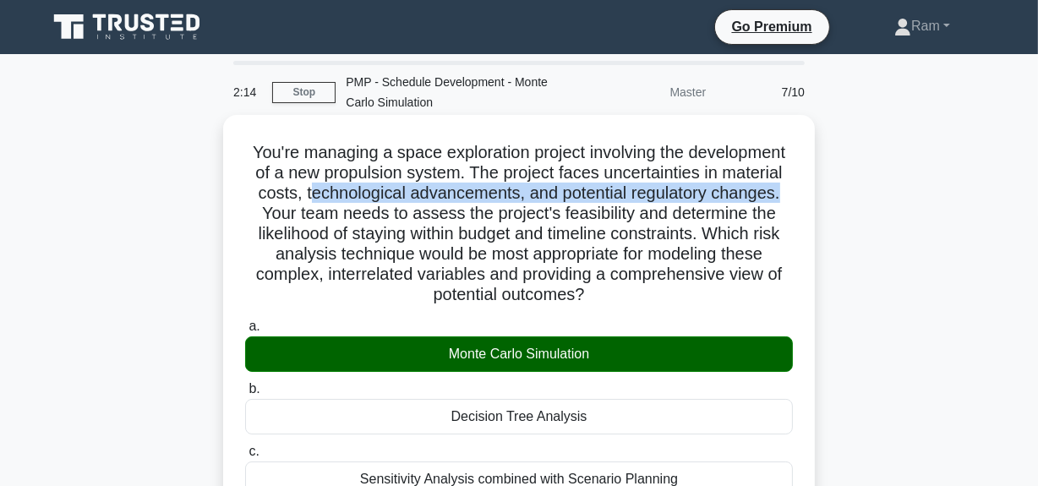
drag, startPoint x: 321, startPoint y: 204, endPoint x: 565, endPoint y: 223, distance: 245.1
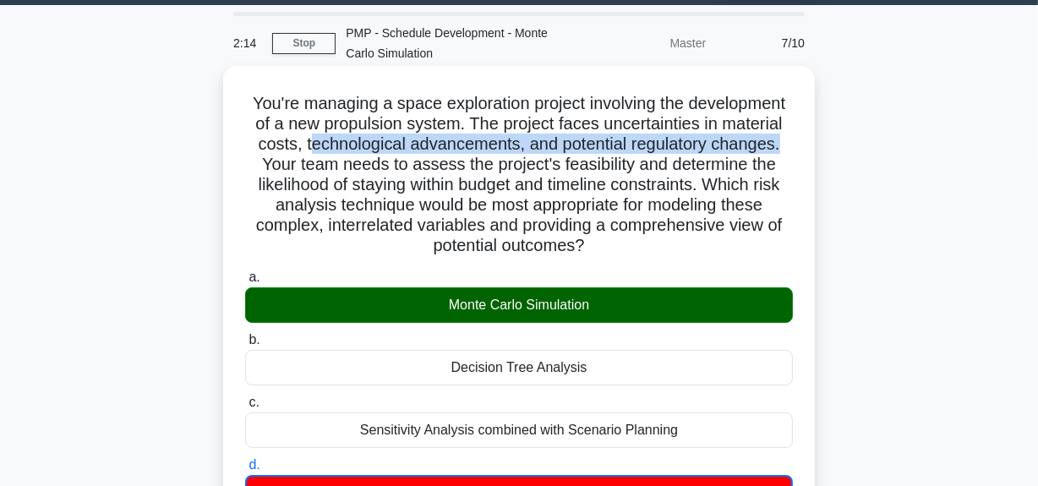
scroll to position [76, 0]
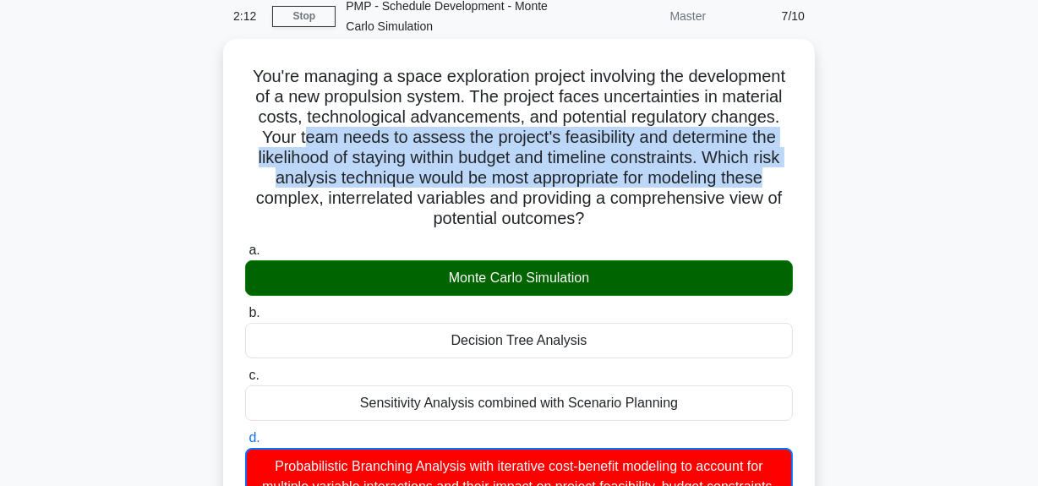
drag, startPoint x: 303, startPoint y: 137, endPoint x: 784, endPoint y: 170, distance: 482.1
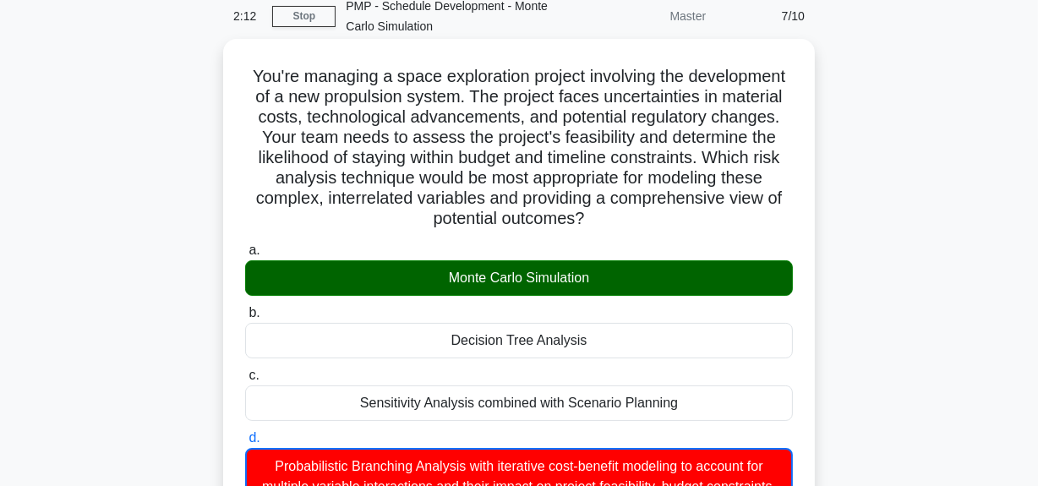
click at [626, 200] on h5 "You're managing a space exploration project involving the development of a new …" at bounding box center [518, 148] width 551 height 164
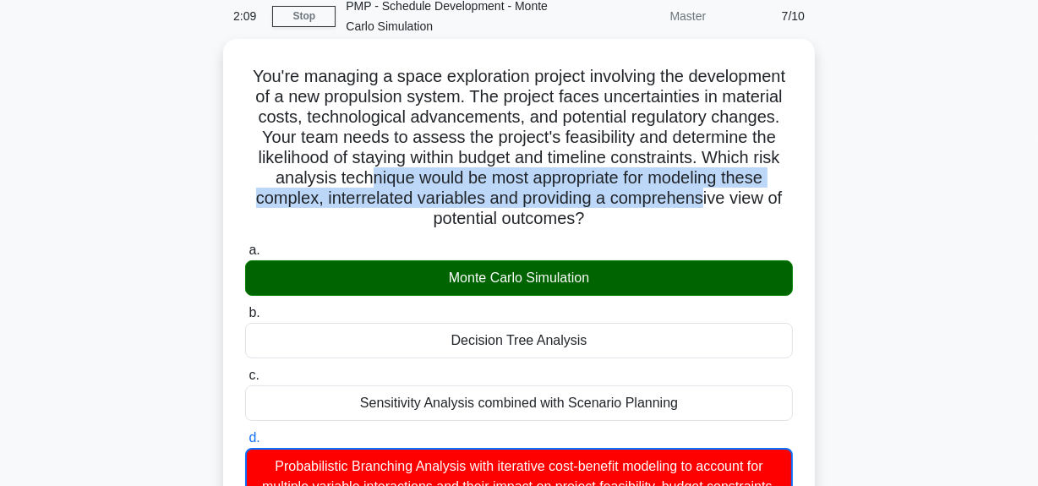
drag, startPoint x: 363, startPoint y: 175, endPoint x: 707, endPoint y: 194, distance: 344.6
click at [707, 194] on h5 "You're managing a space exploration project involving the development of a new …" at bounding box center [518, 148] width 551 height 164
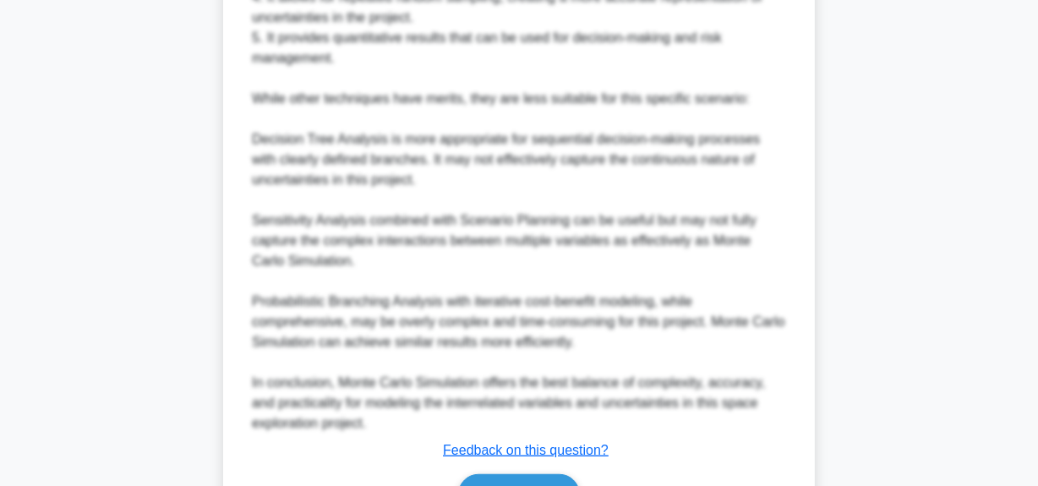
scroll to position [1024, 0]
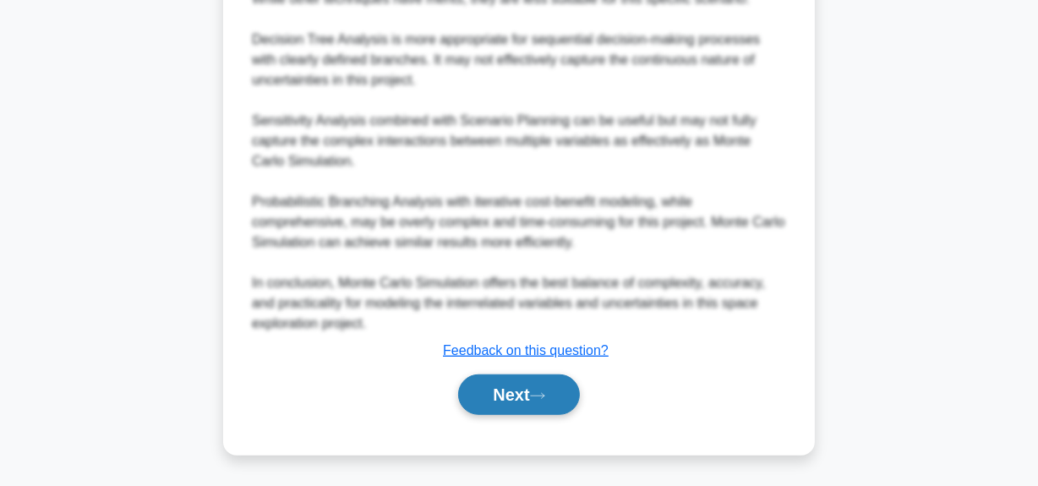
click at [496, 395] on button "Next" at bounding box center [518, 394] width 121 height 41
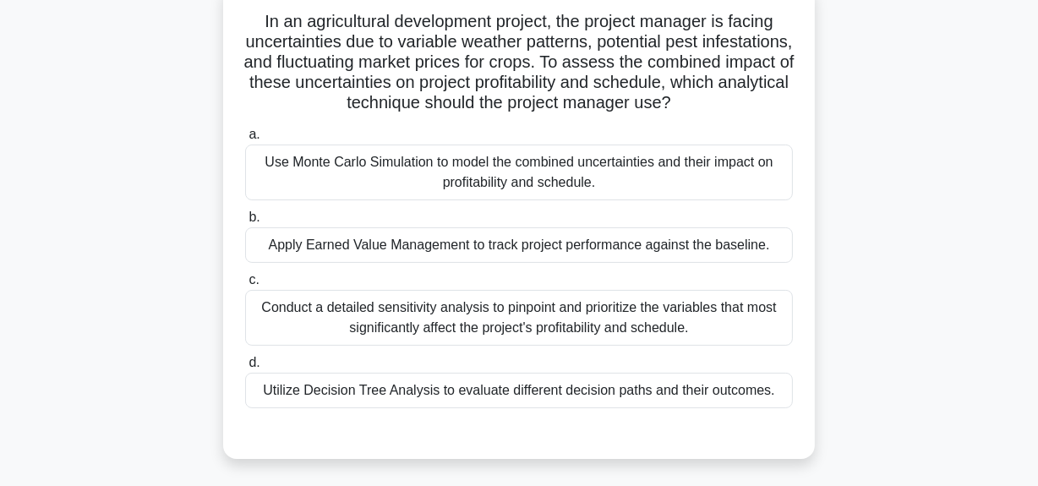
scroll to position [118, 0]
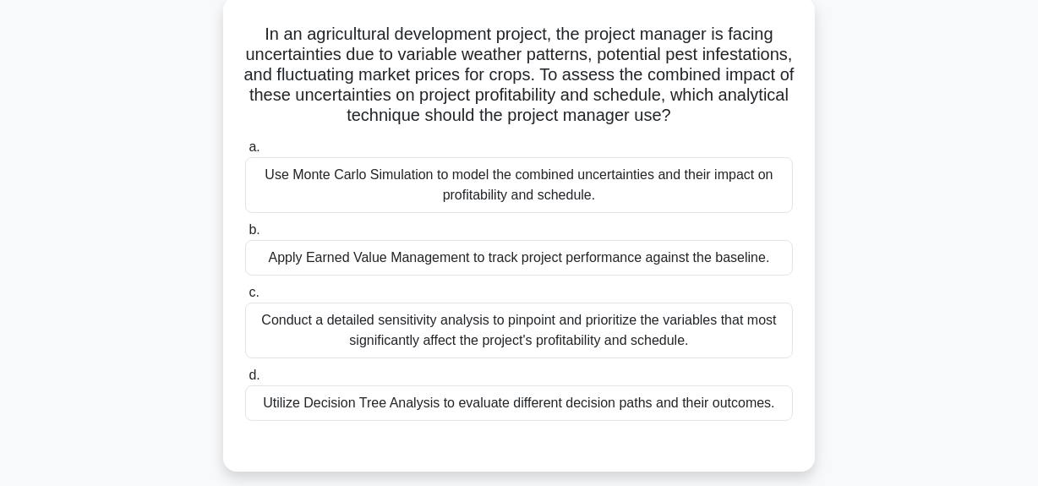
click at [602, 199] on div "Use Monte Carlo Simulation to model the combined uncertainties and their impact…" at bounding box center [519, 185] width 548 height 56
click at [245, 153] on input "a. Use Monte Carlo Simulation to model the combined uncertainties and their imp…" at bounding box center [245, 147] width 0 height 11
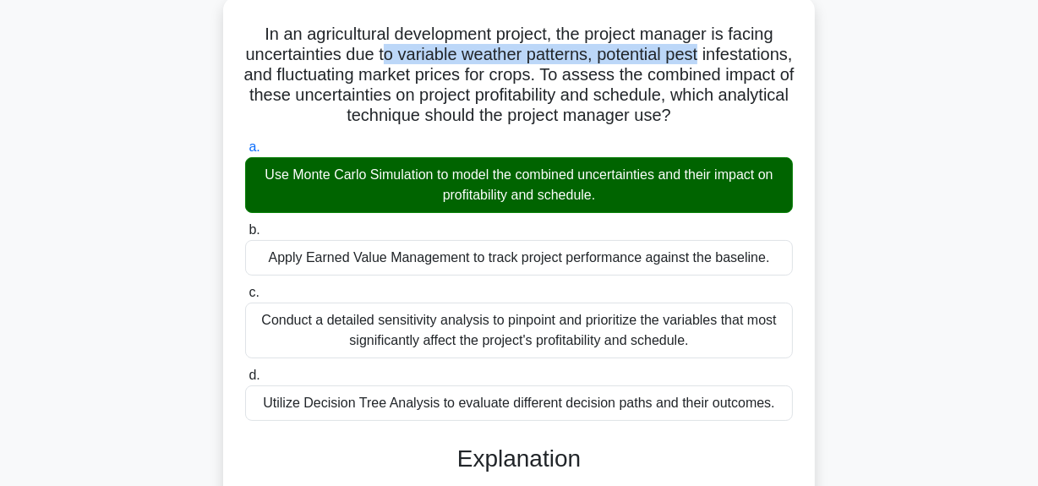
drag, startPoint x: 430, startPoint y: 59, endPoint x: 751, endPoint y: 60, distance: 321.2
click at [751, 60] on h5 "In an agricultural development project, the project manager is facing uncertain…" at bounding box center [518, 75] width 551 height 103
click at [614, 84] on h5 "In an agricultural development project, the project manager is facing uncertain…" at bounding box center [518, 75] width 551 height 103
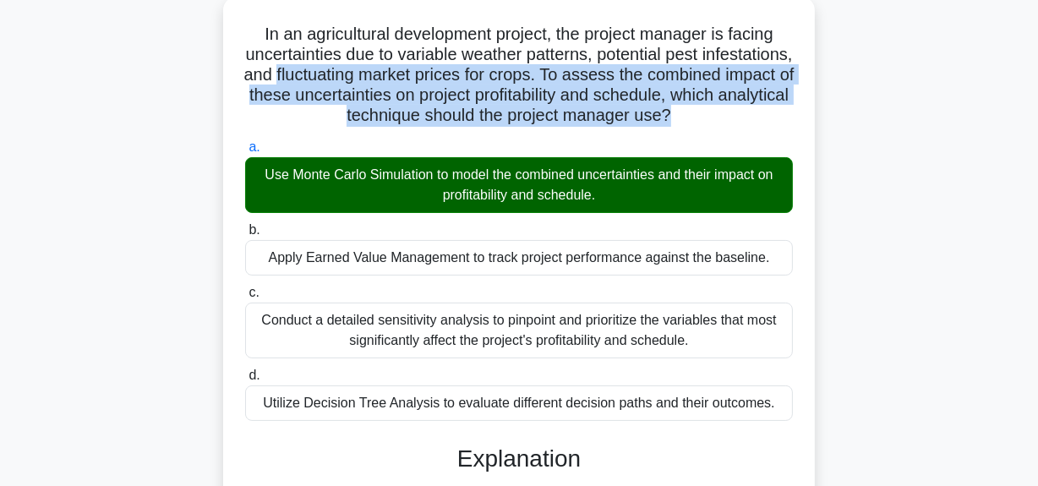
drag, startPoint x: 396, startPoint y: 83, endPoint x: 622, endPoint y: 135, distance: 231.7
click at [810, 117] on div "In an agricultural development project, the project manager is facing uncertain…" at bounding box center [519, 444] width 592 height 895
click at [620, 119] on h5 "In an agricultural development project, the project manager is facing uncertain…" at bounding box center [518, 75] width 551 height 103
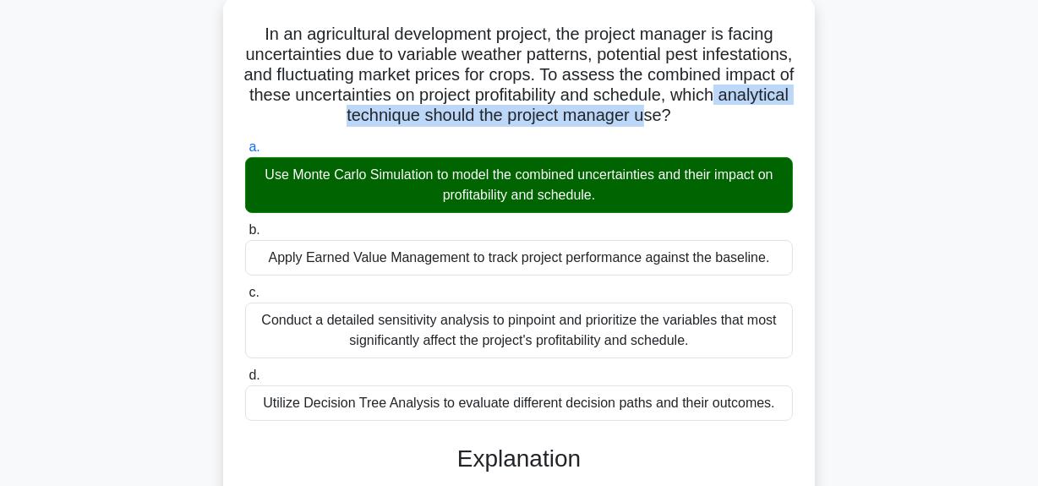
drag, startPoint x: 369, startPoint y: 120, endPoint x: 760, endPoint y: 121, distance: 391.4
click at [760, 121] on h5 "In an agricultural development project, the project manager is facing uncertain…" at bounding box center [518, 75] width 551 height 103
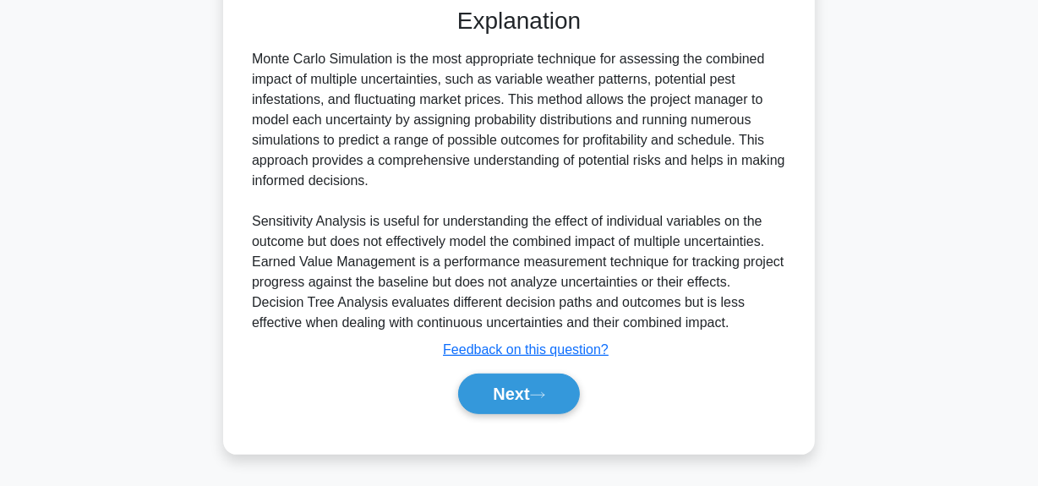
scroll to position [576, 0]
drag, startPoint x: 254, startPoint y: 61, endPoint x: 390, endPoint y: 190, distance: 187.7
click at [390, 190] on div "Monte Carlo Simulation is the most appropriate technique for assessing the comb…" at bounding box center [519, 191] width 534 height 284
copy div "Monte Carlo Simulation is the most appropriate technique for assessing the comb…"
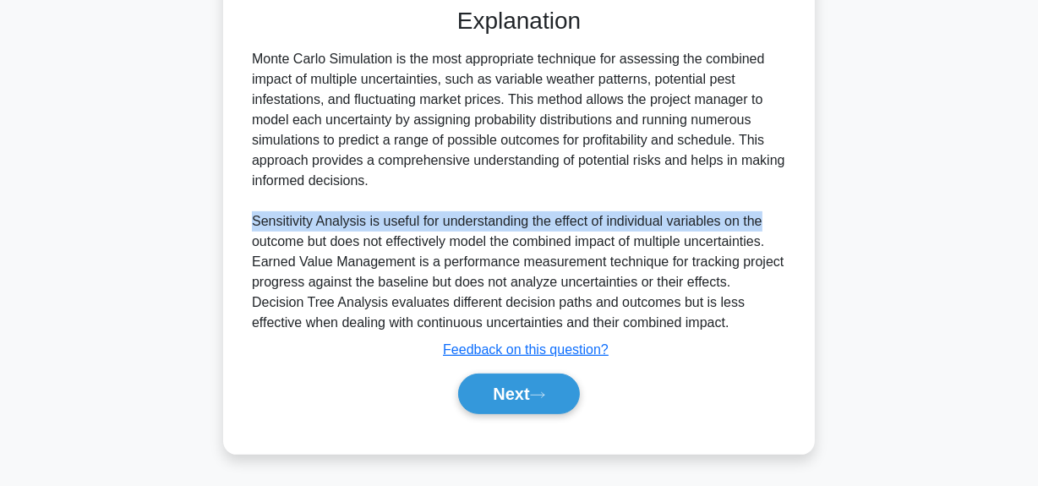
drag, startPoint x: 251, startPoint y: 228, endPoint x: 762, endPoint y: 216, distance: 511.5
click at [762, 216] on div "Monte Carlo Simulation is the most appropriate technique for assessing the comb…" at bounding box center [519, 191] width 534 height 284
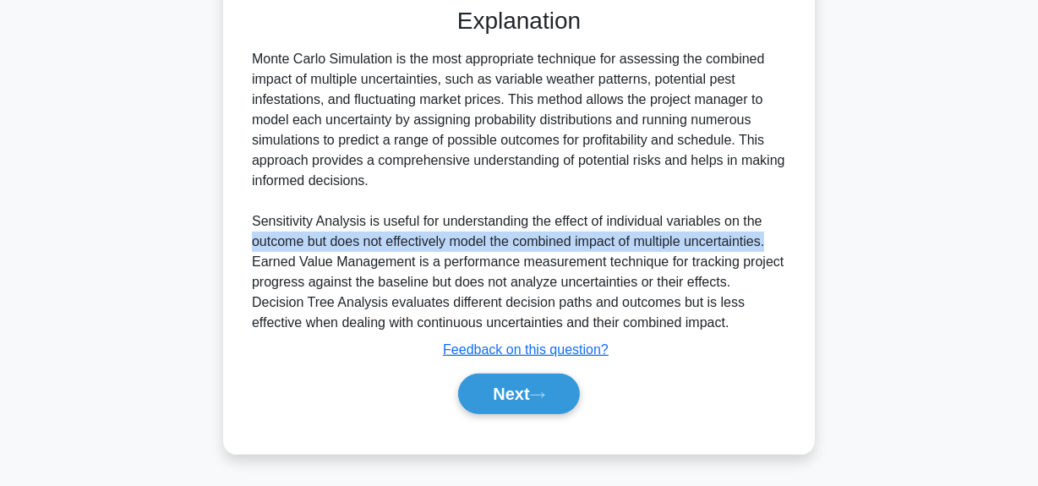
drag, startPoint x: 251, startPoint y: 250, endPoint x: 784, endPoint y: 249, distance: 533.4
click at [784, 249] on div "Monte Carlo Simulation is the most appropriate technique for assessing the comb…" at bounding box center [519, 191] width 534 height 284
click at [650, 244] on div "Monte Carlo Simulation is the most appropriate technique for assessing the comb…" at bounding box center [519, 191] width 534 height 284
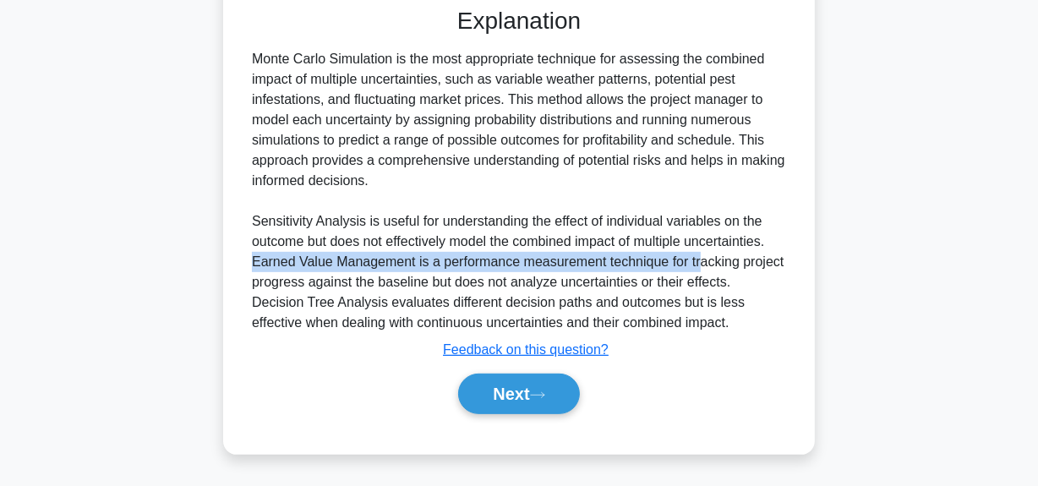
drag, startPoint x: 248, startPoint y: 266, endPoint x: 697, endPoint y: 253, distance: 449.9
click at [697, 253] on div "Monte Carlo Simulation is the most appropriate technique for assessing the comb…" at bounding box center [519, 191] width 548 height 284
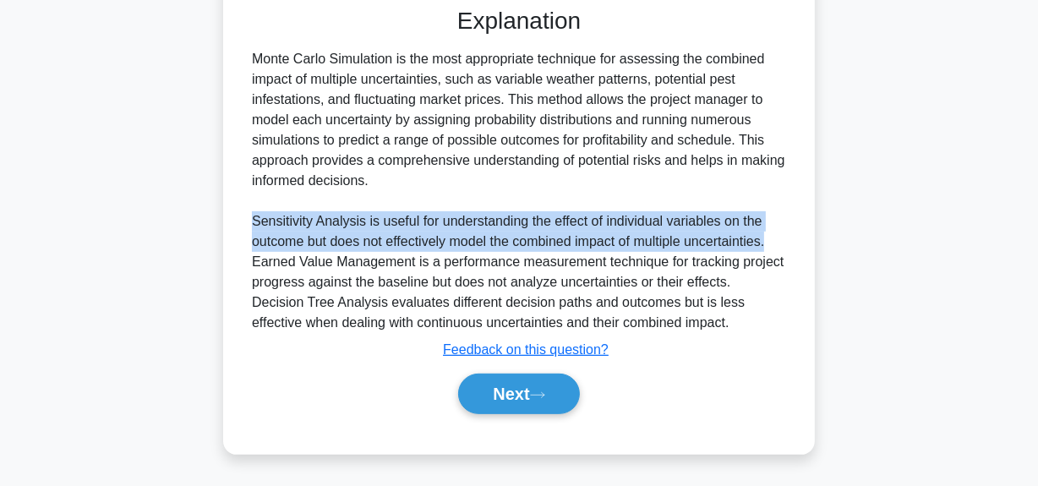
drag, startPoint x: 243, startPoint y: 231, endPoint x: 775, endPoint y: 243, distance: 532.7
click at [775, 243] on div "a. Use Monte Carlo Simulation to model the combined uncertainties and their imp…" at bounding box center [518, 65] width 551 height 739
click at [773, 246] on div "Monte Carlo Simulation is the most appropriate technique for assessing the comb…" at bounding box center [519, 191] width 534 height 284
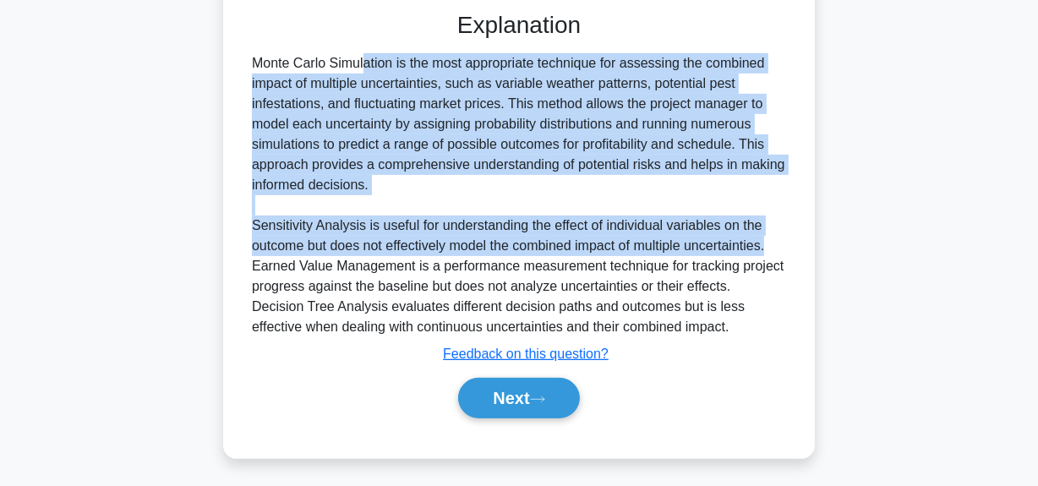
drag, startPoint x: 775, startPoint y: 245, endPoint x: 217, endPoint y: 59, distance: 588.1
click at [217, 59] on div "In an agricultural development project, the project manager is facing uncertain…" at bounding box center [519, 20] width 964 height 915
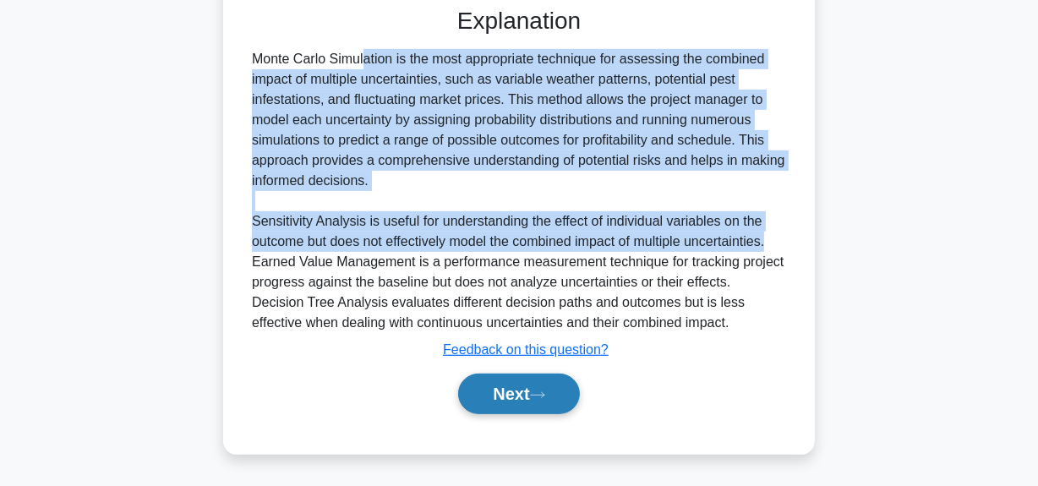
click at [525, 396] on button "Next" at bounding box center [518, 394] width 121 height 41
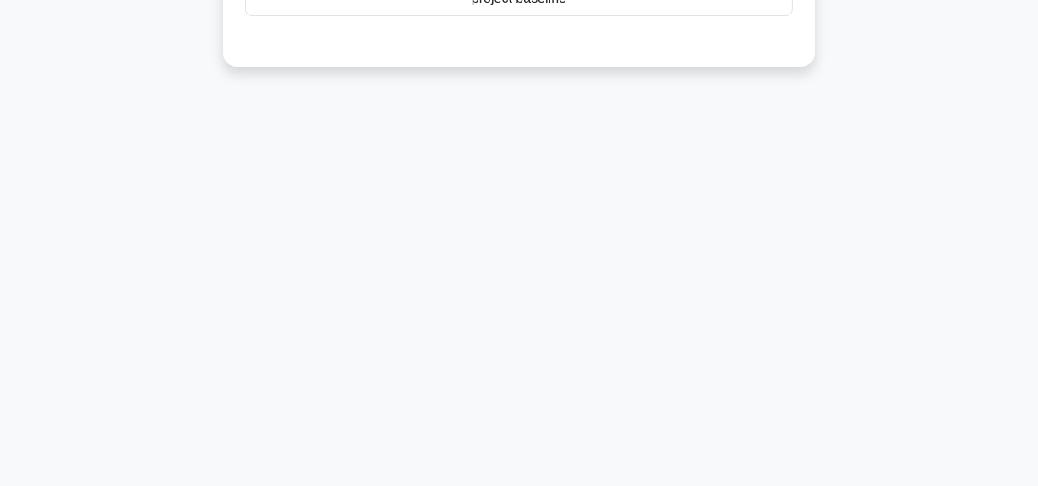
scroll to position [42, 0]
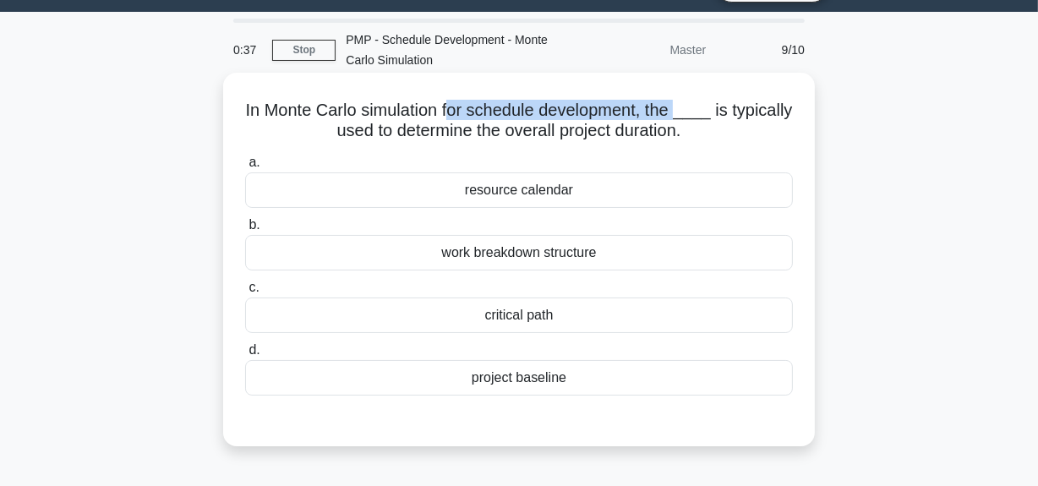
drag, startPoint x: 489, startPoint y: 110, endPoint x: 719, endPoint y: 98, distance: 231.1
click at [719, 100] on h5 "In Monte Carlo simulation for schedule development, the ____ is typically used …" at bounding box center [518, 121] width 551 height 42
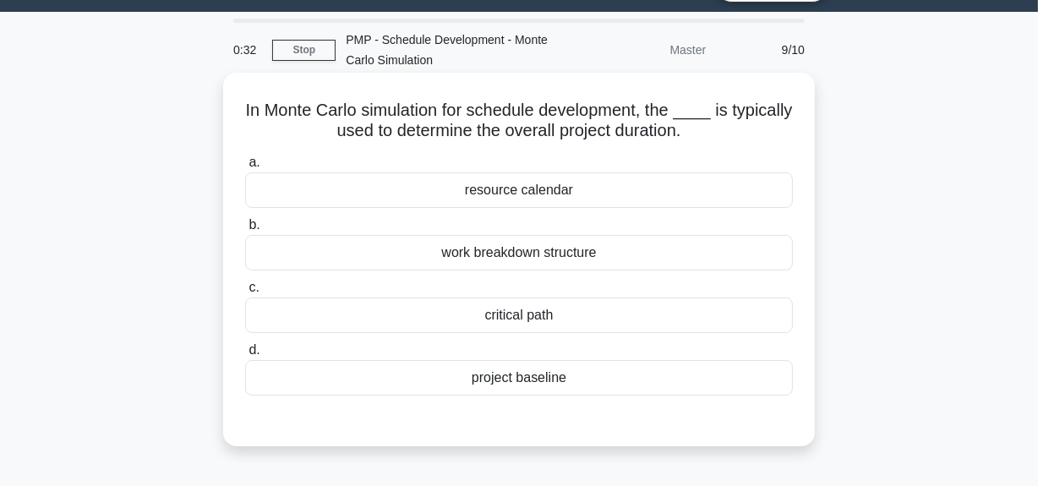
click at [561, 314] on div "critical path" at bounding box center [519, 316] width 548 height 36
click at [245, 293] on input "c. critical path" at bounding box center [245, 287] width 0 height 11
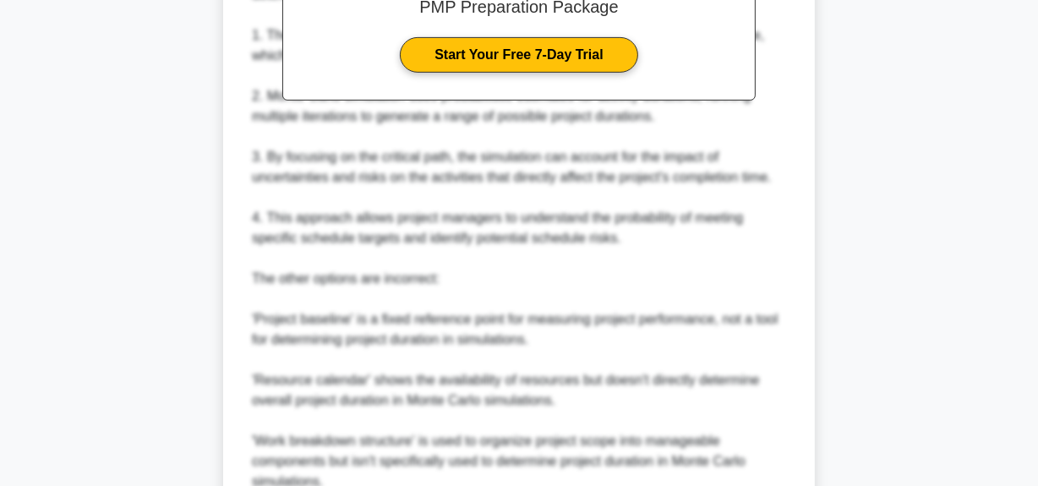
scroll to position [738, 0]
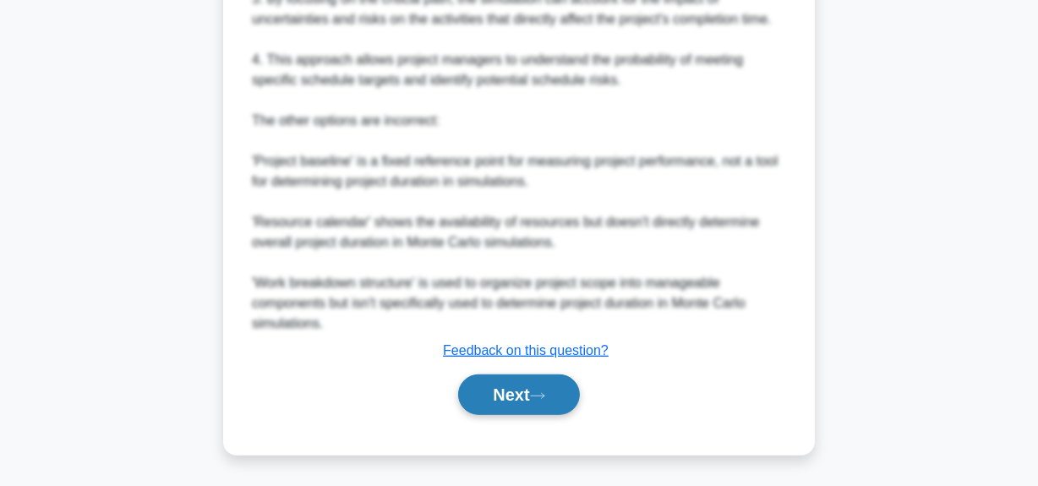
click at [520, 386] on button "Next" at bounding box center [518, 394] width 121 height 41
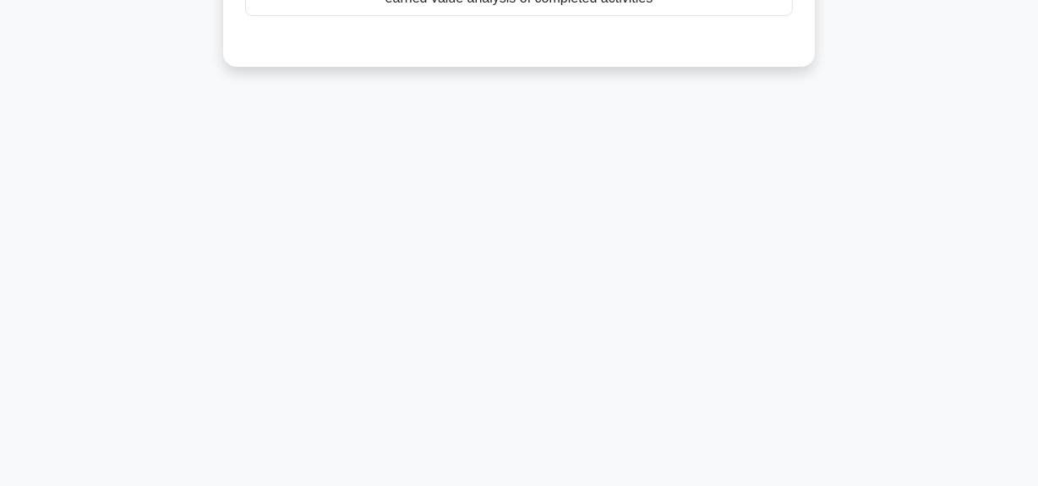
scroll to position [42, 0]
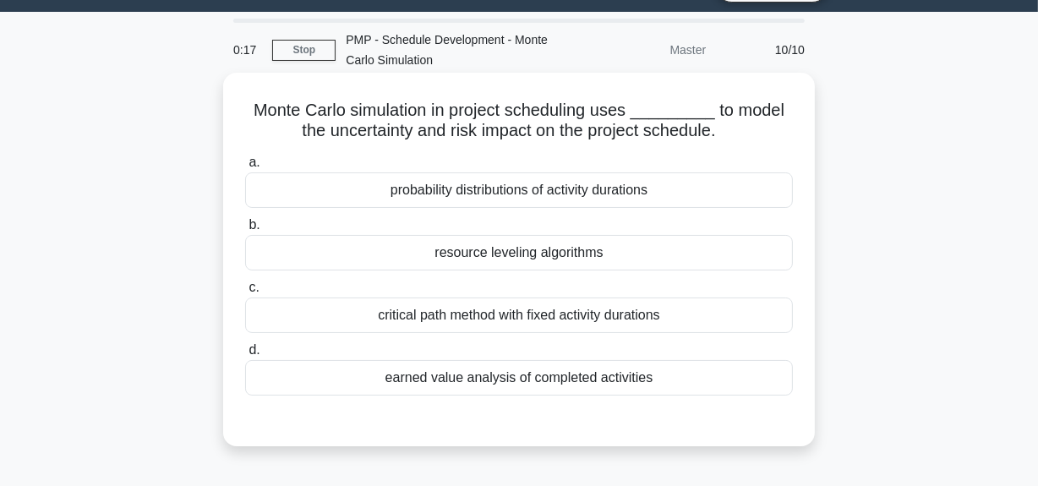
click at [561, 321] on div "critical path method with fixed activity durations" at bounding box center [519, 316] width 548 height 36
click at [245, 293] on input "c. critical path method with fixed activity durations" at bounding box center [245, 287] width 0 height 11
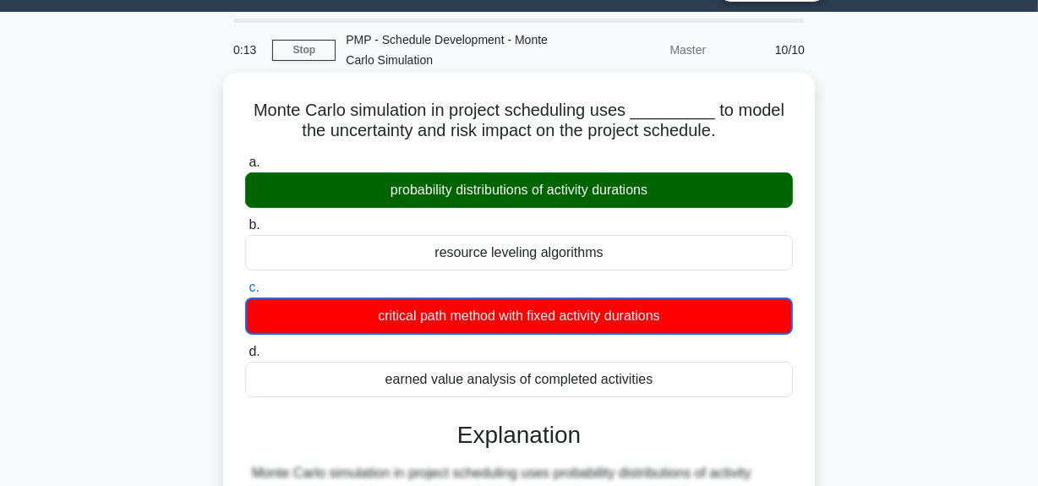
drag, startPoint x: 377, startPoint y: 194, endPoint x: 675, endPoint y: 185, distance: 298.5
click at [675, 185] on div "probability distributions of activity durations" at bounding box center [519, 190] width 548 height 36
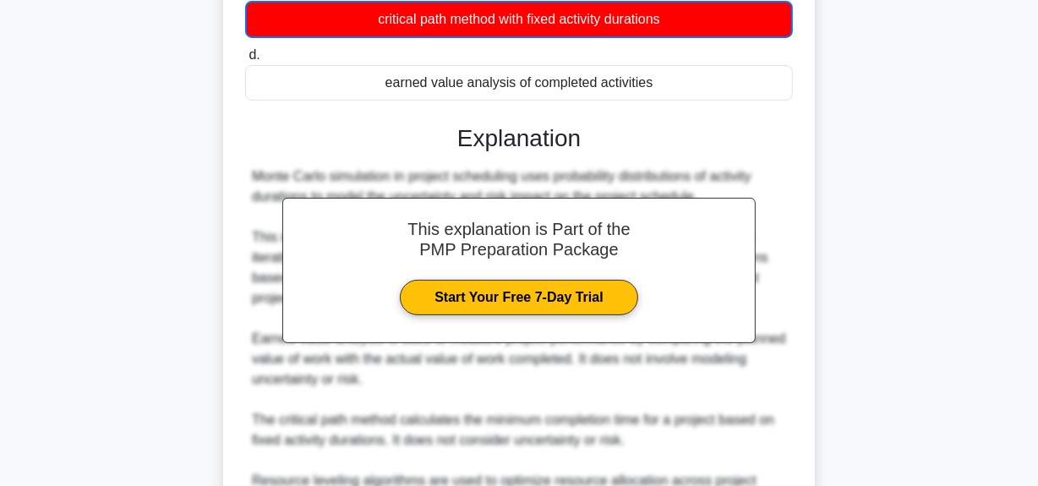
scroll to position [503, 0]
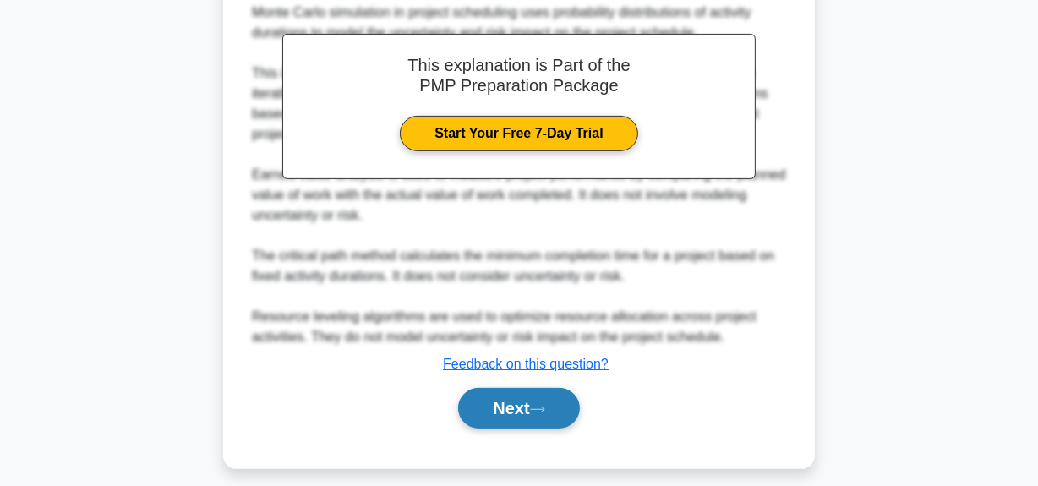
click at [516, 404] on button "Next" at bounding box center [518, 408] width 121 height 41
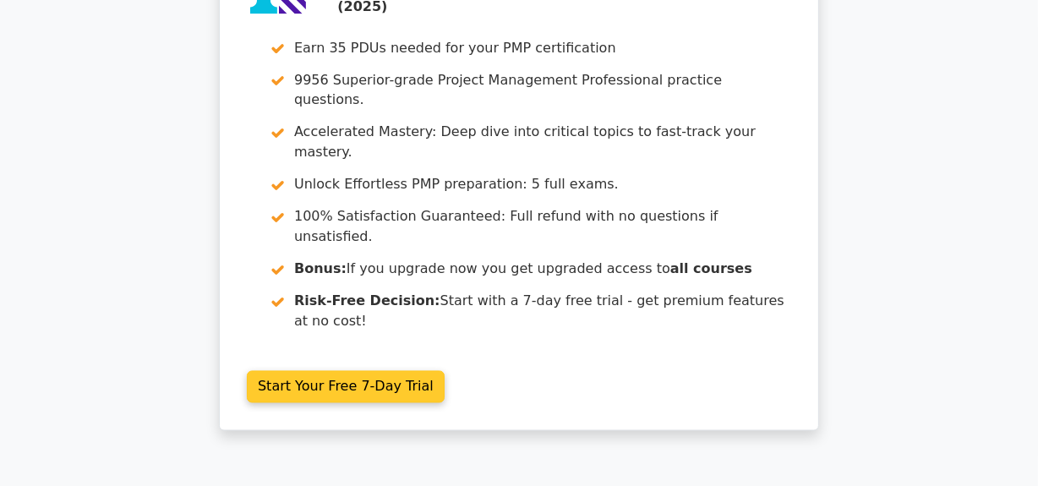
scroll to position [2874, 0]
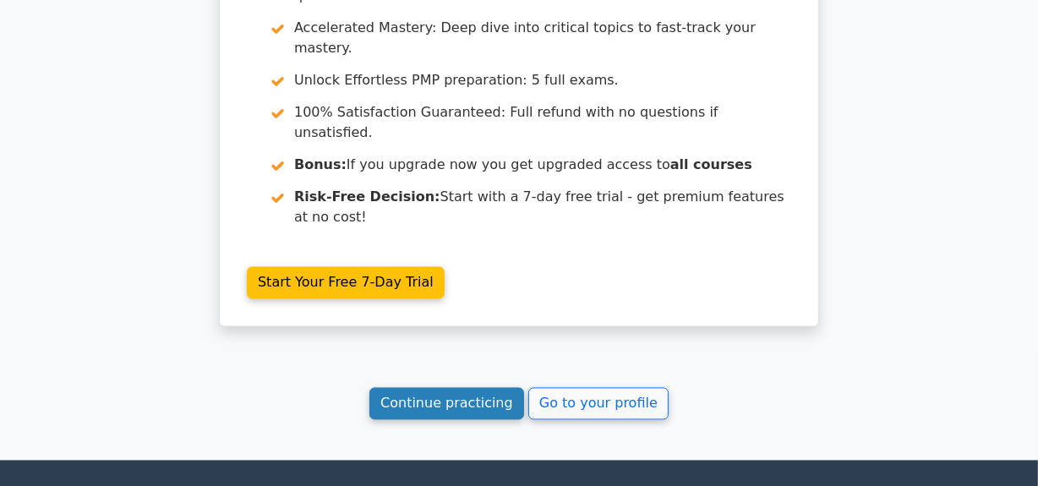
click at [465, 387] on link "Continue practicing" at bounding box center [446, 403] width 155 height 32
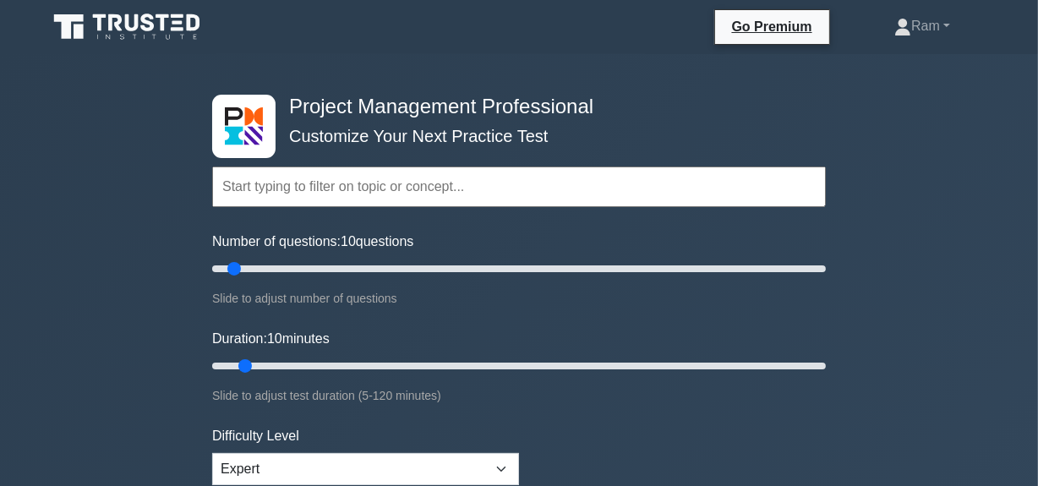
click at [358, 192] on input "text" at bounding box center [519, 187] width 614 height 41
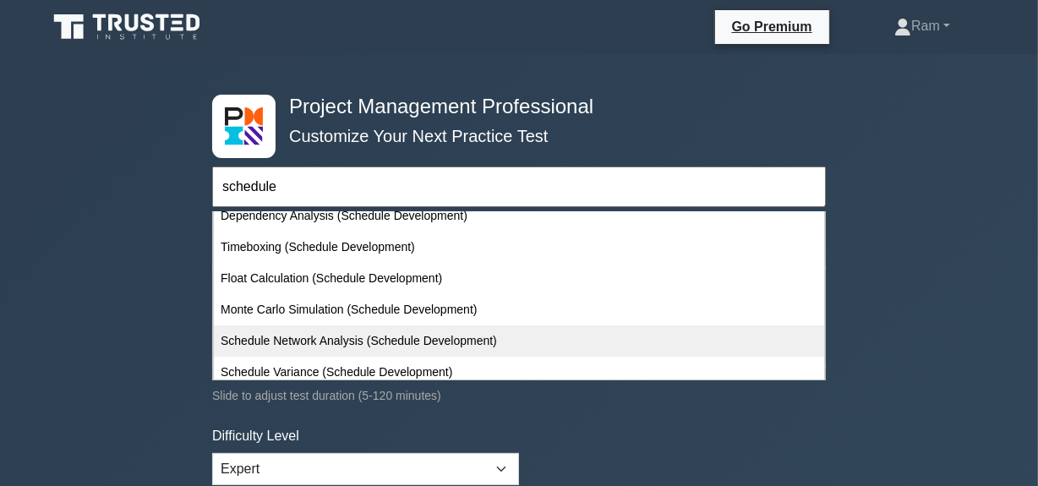
scroll to position [321, 0]
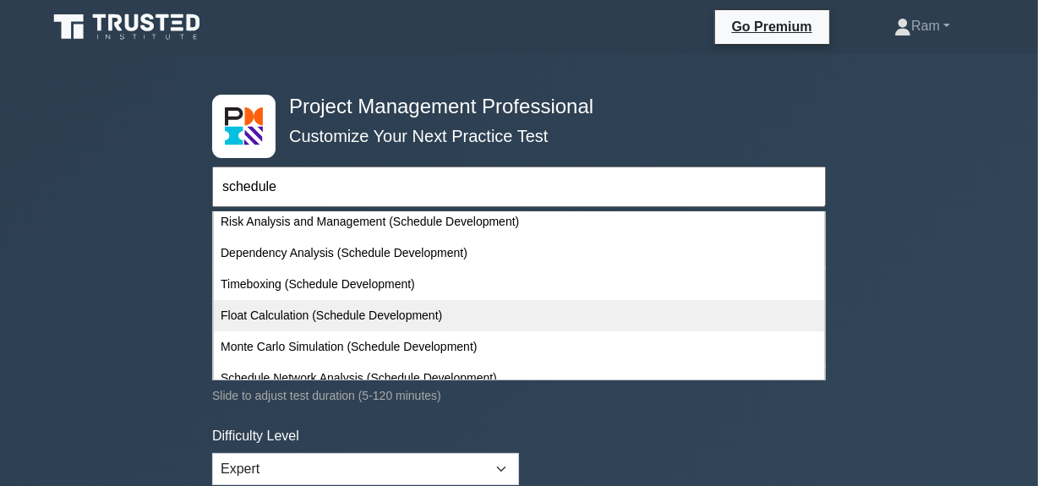
click at [357, 318] on div "Float Calculation (Schedule Development)" at bounding box center [519, 315] width 610 height 31
type input "Float Calculation (Schedule Development)"
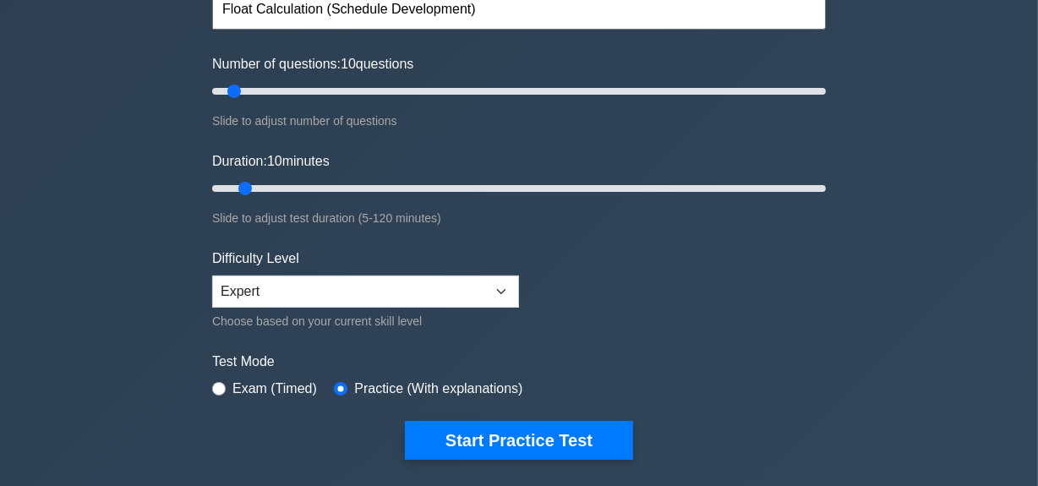
scroll to position [307, 0]
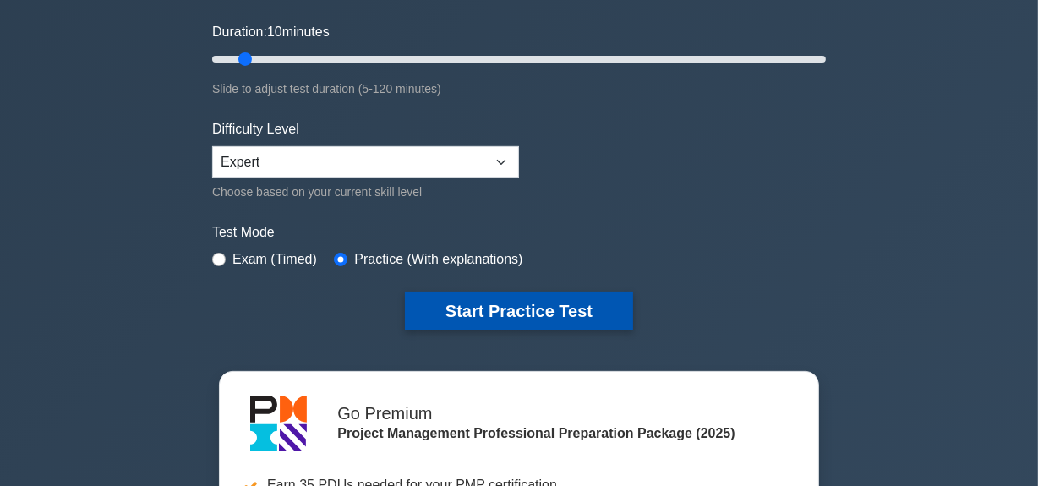
click at [430, 304] on button "Start Practice Test" at bounding box center [519, 311] width 228 height 39
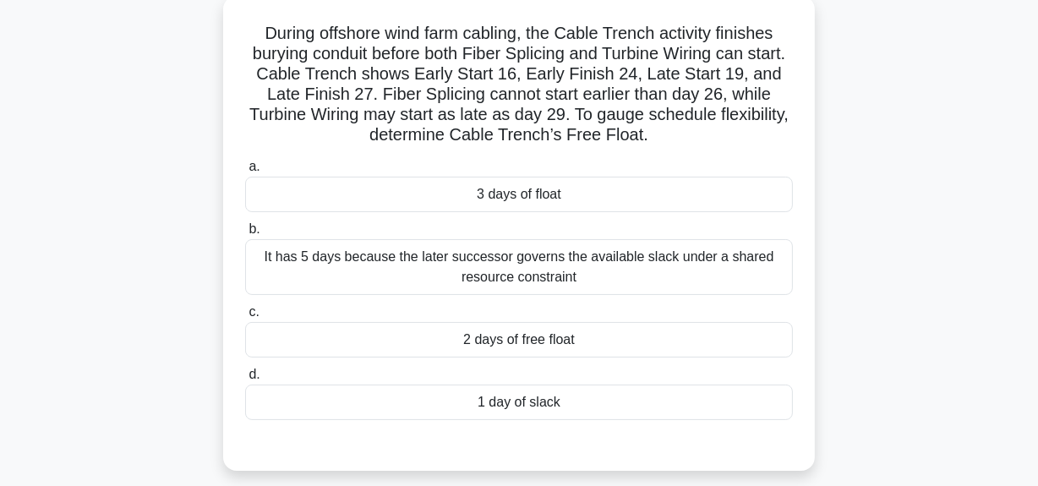
scroll to position [153, 0]
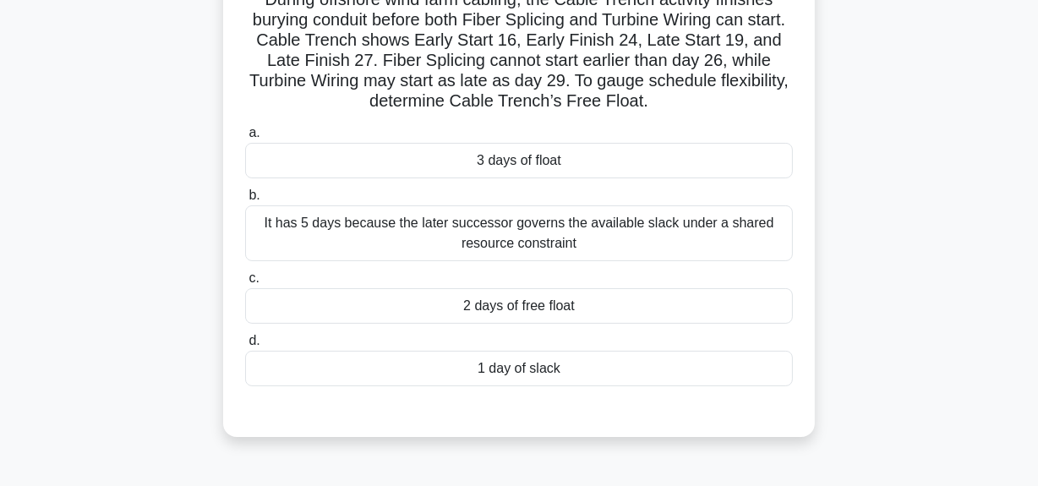
click at [500, 217] on div "It has 5 days because the later successor governs the available slack under a s…" at bounding box center [519, 233] width 548 height 56
click at [245, 201] on input "b. It has 5 days because the later successor governs the available slack under …" at bounding box center [245, 195] width 0 height 11
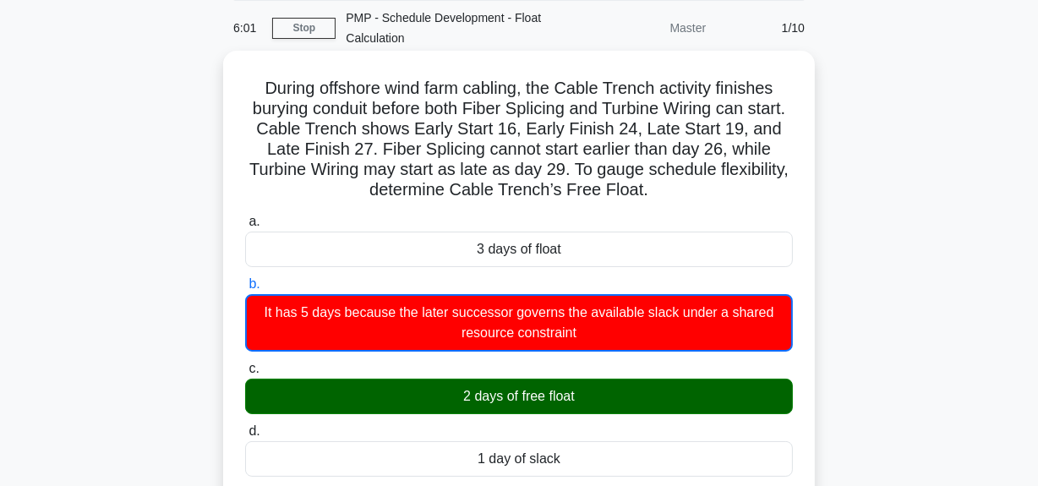
scroll to position [0, 0]
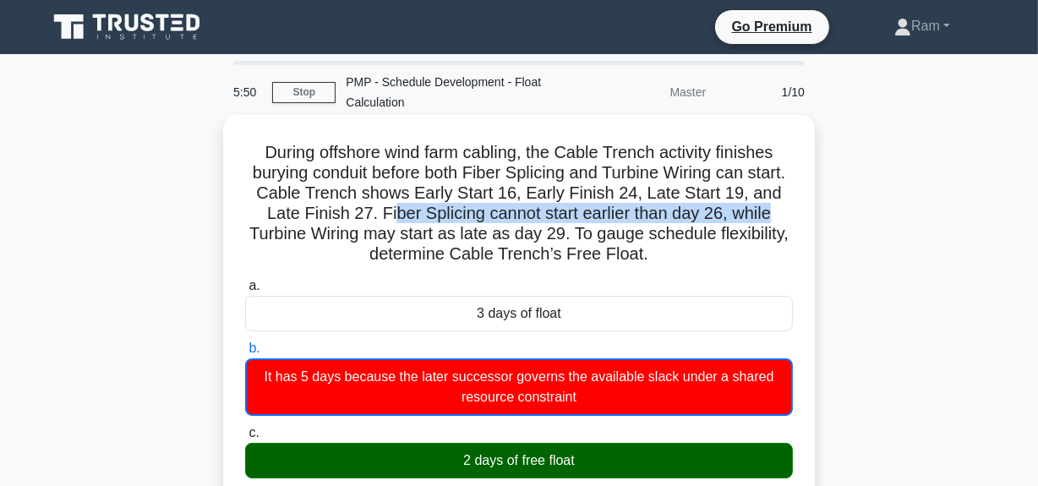
drag, startPoint x: 406, startPoint y: 216, endPoint x: 787, endPoint y: 220, distance: 381.2
click at [787, 220] on h5 "During offshore wind farm cabling, the Cable Trench activity finishes burying c…" at bounding box center [518, 203] width 551 height 123
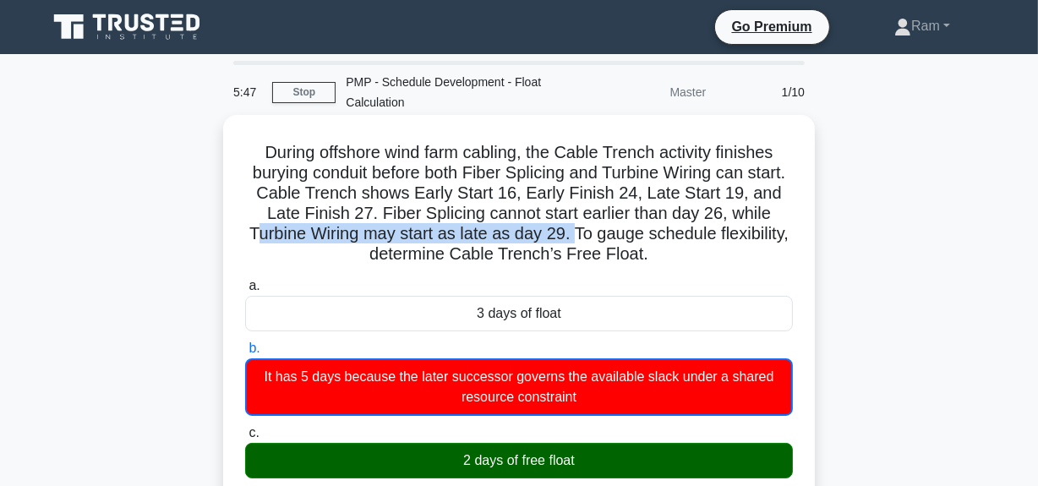
drag, startPoint x: 255, startPoint y: 234, endPoint x: 576, endPoint y: 233, distance: 321.2
click at [576, 233] on h5 "During offshore wind farm cabling, the Cable Trench activity finishes burying c…" at bounding box center [518, 203] width 551 height 123
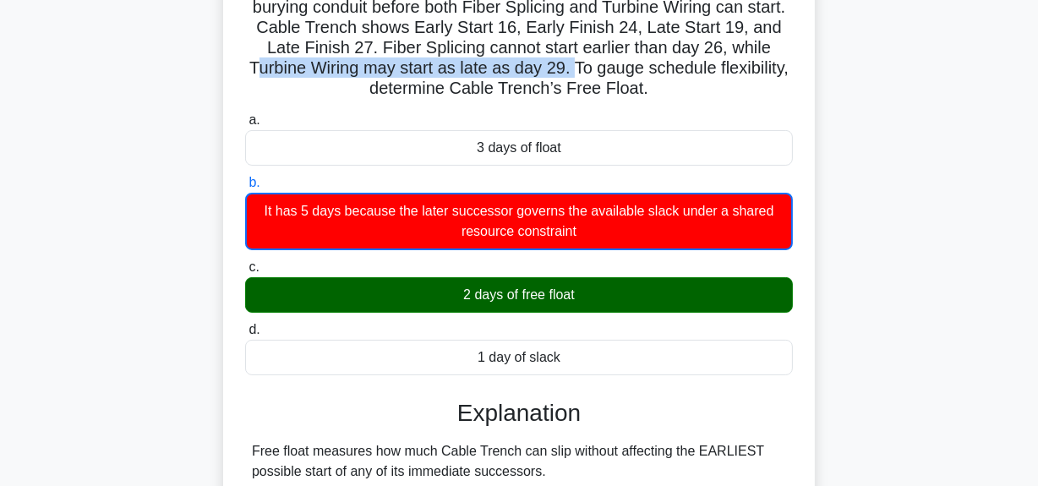
scroll to position [76, 0]
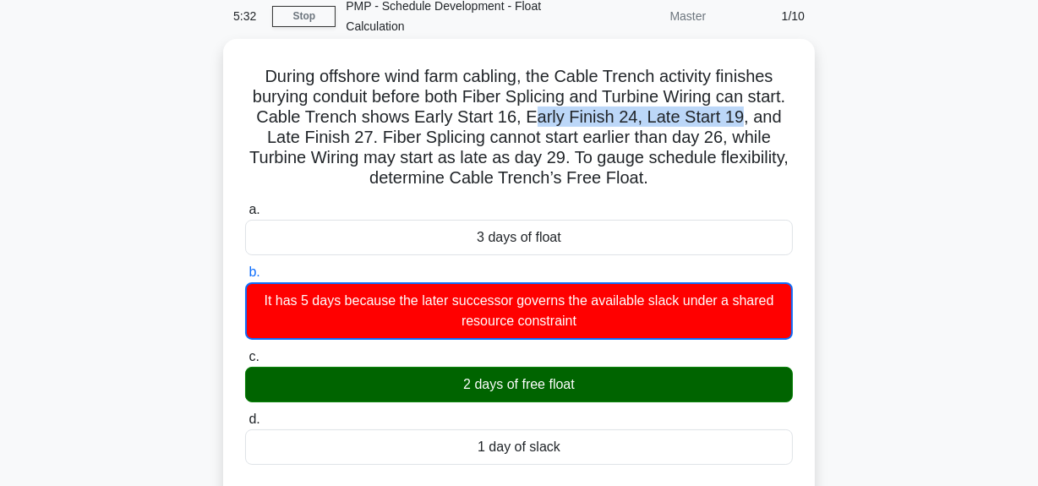
drag, startPoint x: 568, startPoint y: 117, endPoint x: 773, endPoint y: 122, distance: 204.6
click at [773, 122] on h5 "During offshore wind farm cabling, the Cable Trench activity finishes burying c…" at bounding box center [518, 127] width 551 height 123
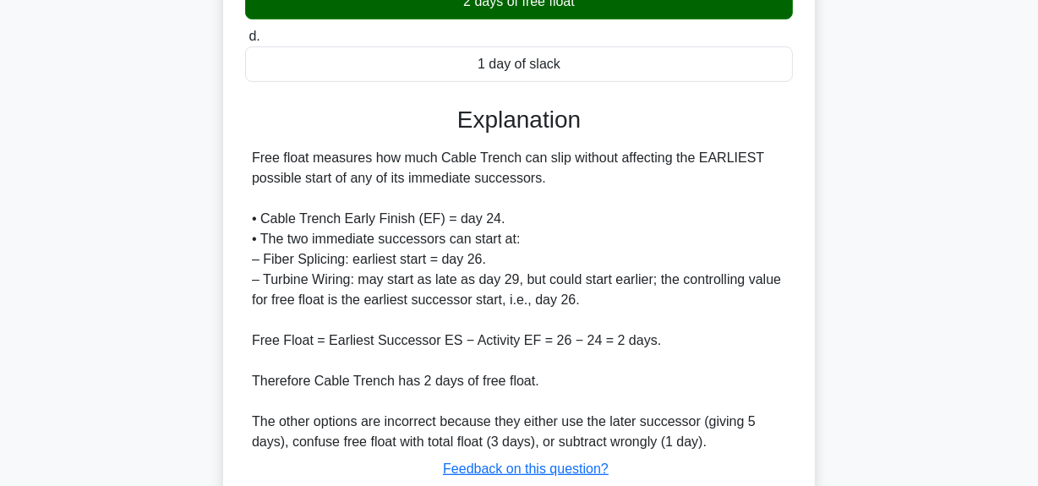
scroll to position [577, 0]
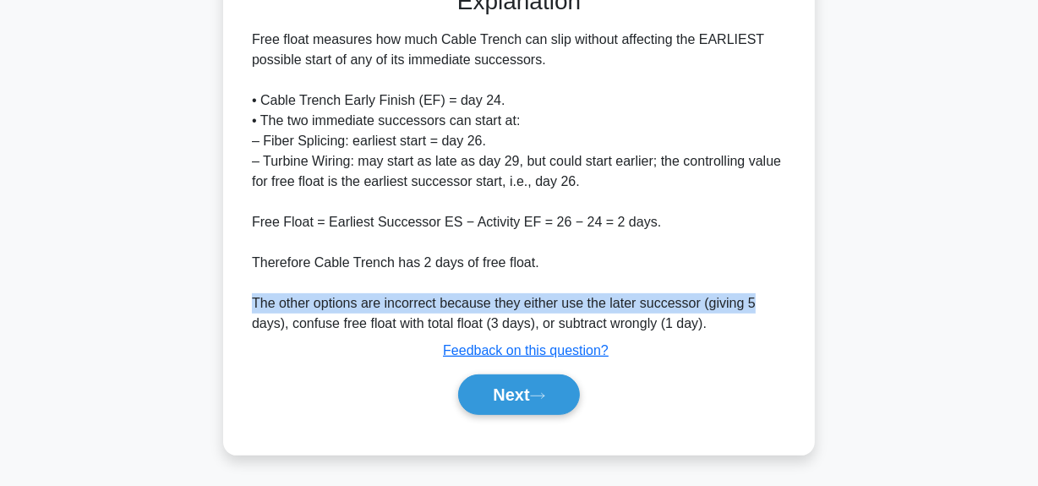
drag, startPoint x: 254, startPoint y: 300, endPoint x: 782, endPoint y: 304, distance: 528.3
click at [782, 304] on div "Free float measures how much Cable Trench can slip without affecting the EARLIE…" at bounding box center [519, 182] width 534 height 304
click at [524, 388] on button "Next" at bounding box center [518, 394] width 121 height 41
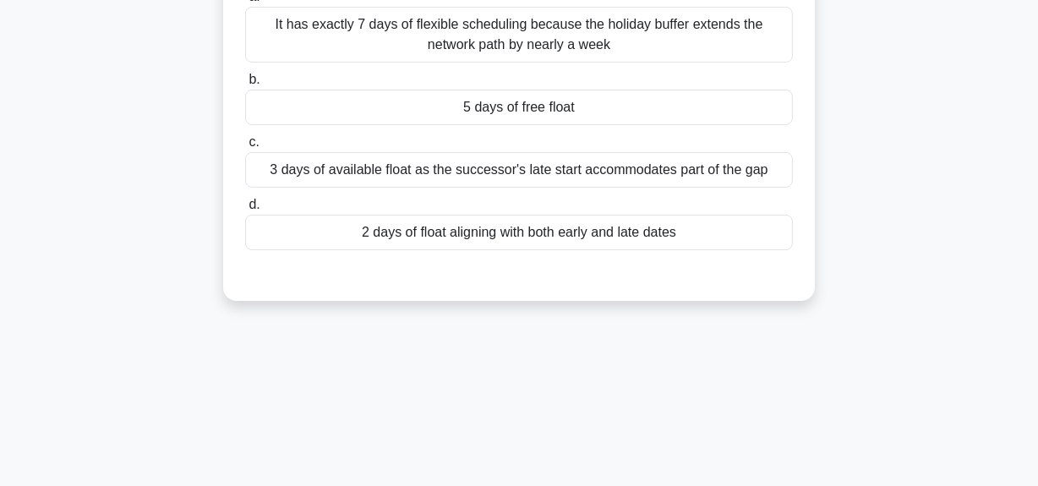
scroll to position [118, 0]
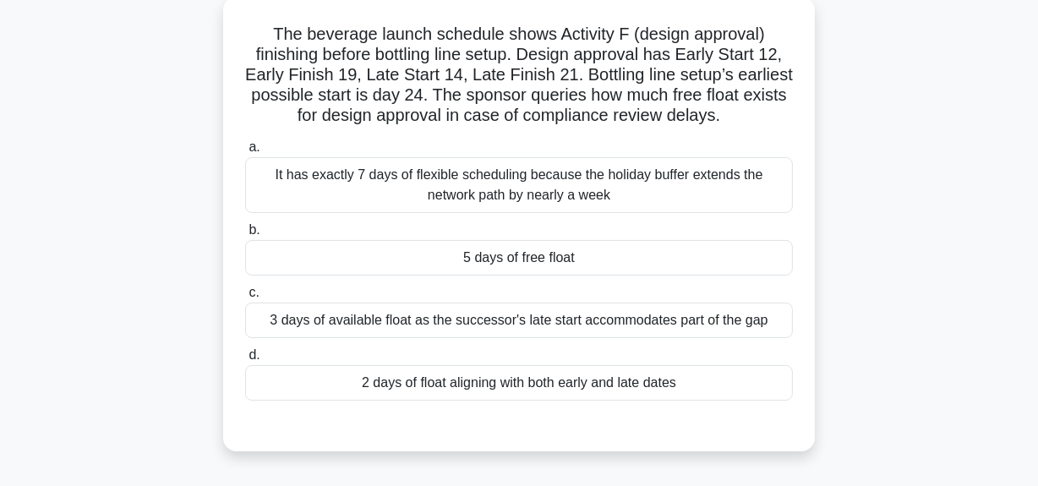
click at [581, 254] on div "5 days of free float" at bounding box center [519, 258] width 548 height 36
click at [245, 236] on input "b. 5 days of free float" at bounding box center [245, 230] width 0 height 11
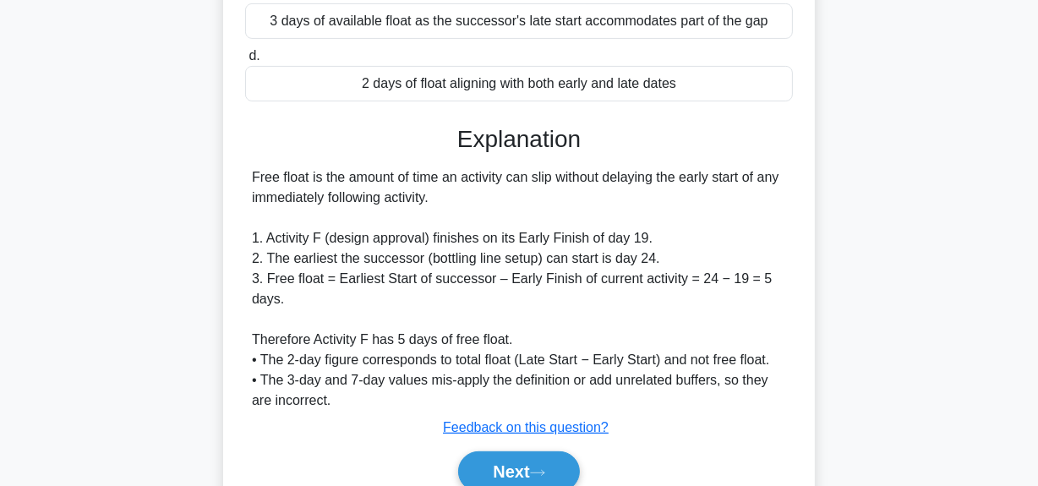
scroll to position [494, 0]
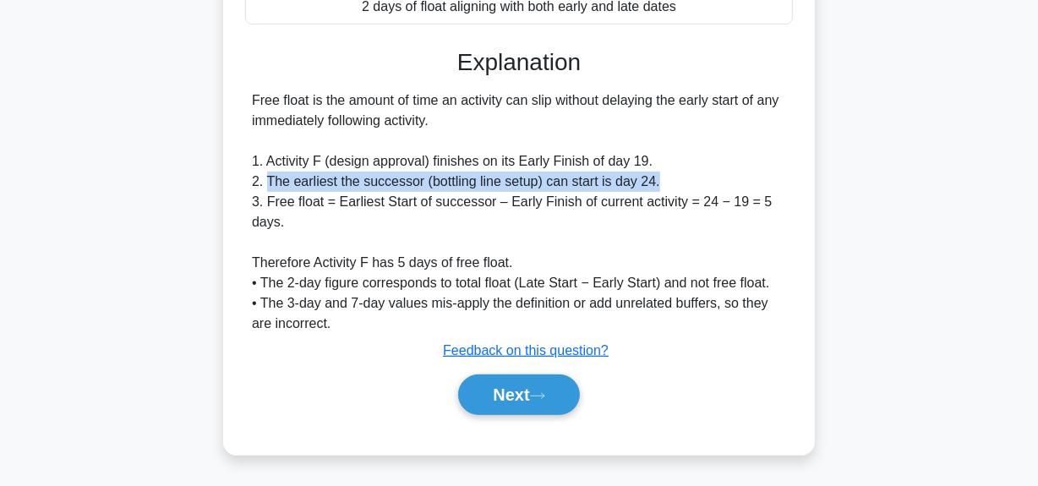
drag, startPoint x: 269, startPoint y: 186, endPoint x: 671, endPoint y: 181, distance: 402.4
click at [671, 181] on div "Free float is the amount of time an activity can slip without delaying the earl…" at bounding box center [519, 211] width 534 height 243
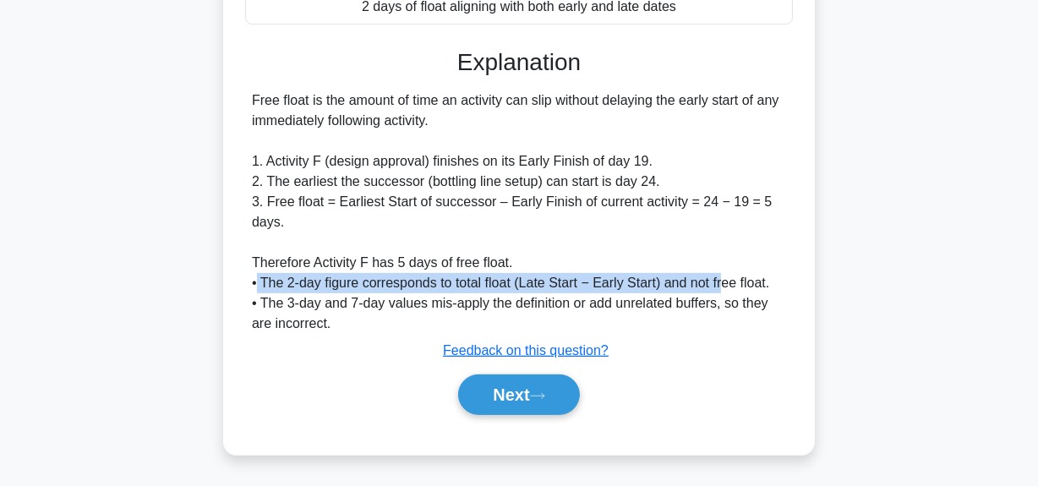
drag, startPoint x: 259, startPoint y: 281, endPoint x: 595, endPoint y: 321, distance: 338.8
click at [718, 280] on div "Free float is the amount of time an activity can slip without delaying the earl…" at bounding box center [519, 211] width 534 height 243
drag, startPoint x: 514, startPoint y: 391, endPoint x: 544, endPoint y: 320, distance: 77.2
click at [514, 390] on button "Next" at bounding box center [518, 394] width 121 height 41
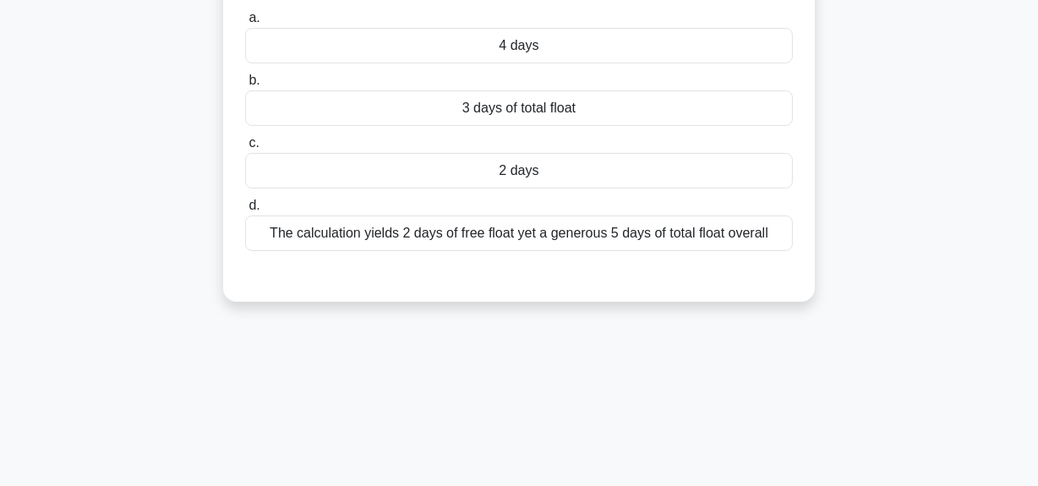
scroll to position [118, 0]
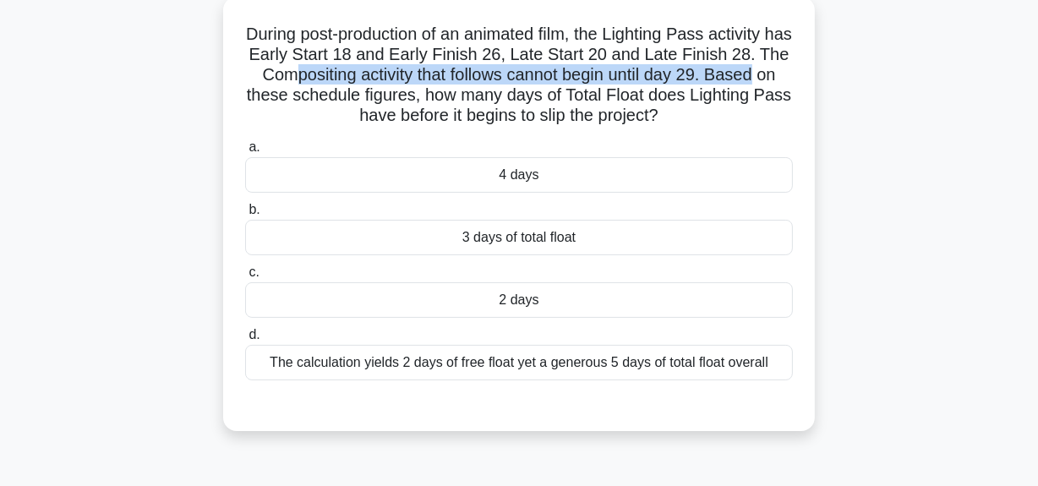
drag, startPoint x: 321, startPoint y: 79, endPoint x: 790, endPoint y: 76, distance: 469.1
click at [790, 76] on h5 "During post-production of an animated film, the Lighting Pass activity has Earl…" at bounding box center [518, 75] width 551 height 103
drag, startPoint x: 322, startPoint y: 101, endPoint x: 695, endPoint y: 117, distance: 373.1
click at [686, 112] on h5 "During post-production of an animated film, the Lighting Pass activity has Earl…" at bounding box center [518, 75] width 551 height 103
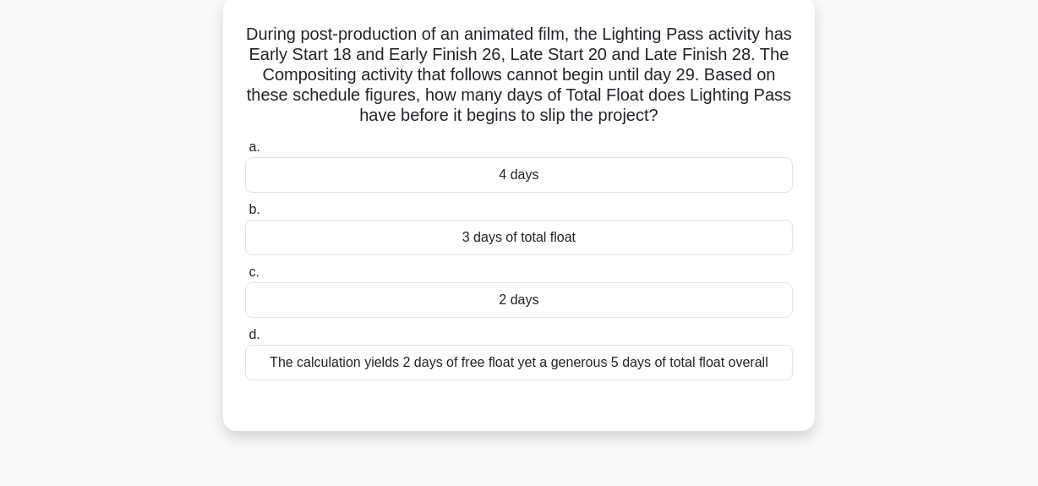
click at [577, 183] on div "4 days" at bounding box center [519, 175] width 548 height 36
click at [245, 153] on input "a. 4 days" at bounding box center [245, 147] width 0 height 11
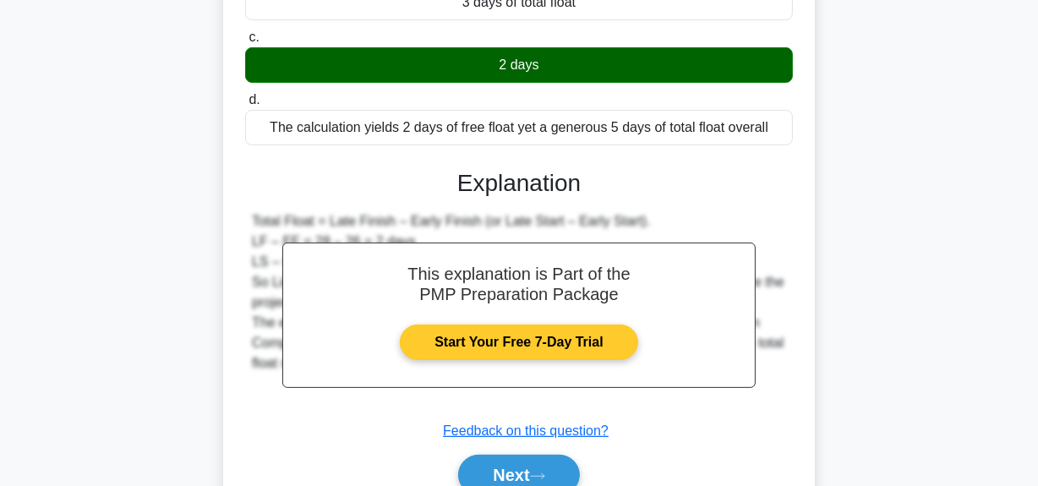
scroll to position [435, 0]
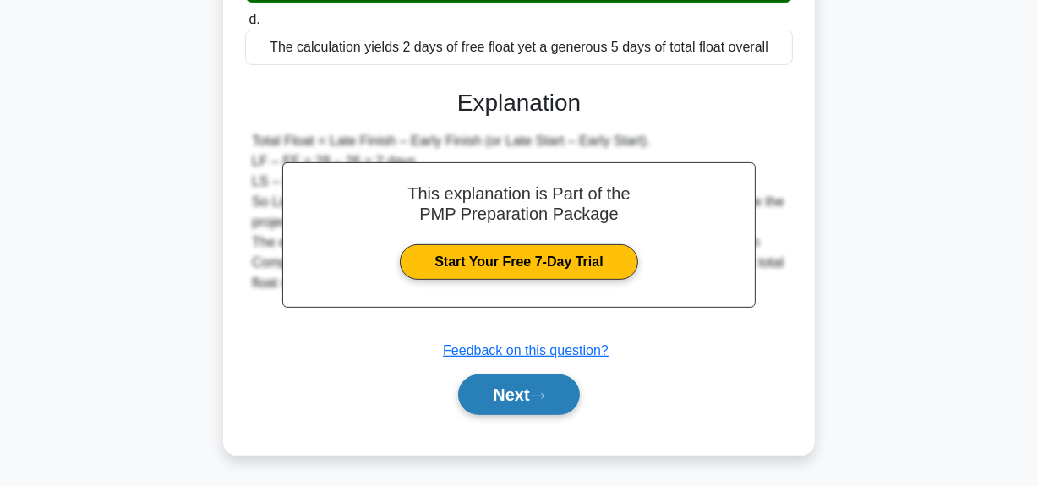
drag, startPoint x: 527, startPoint y: 401, endPoint x: 542, endPoint y: 396, distance: 15.0
click at [528, 401] on button "Next" at bounding box center [518, 394] width 121 height 41
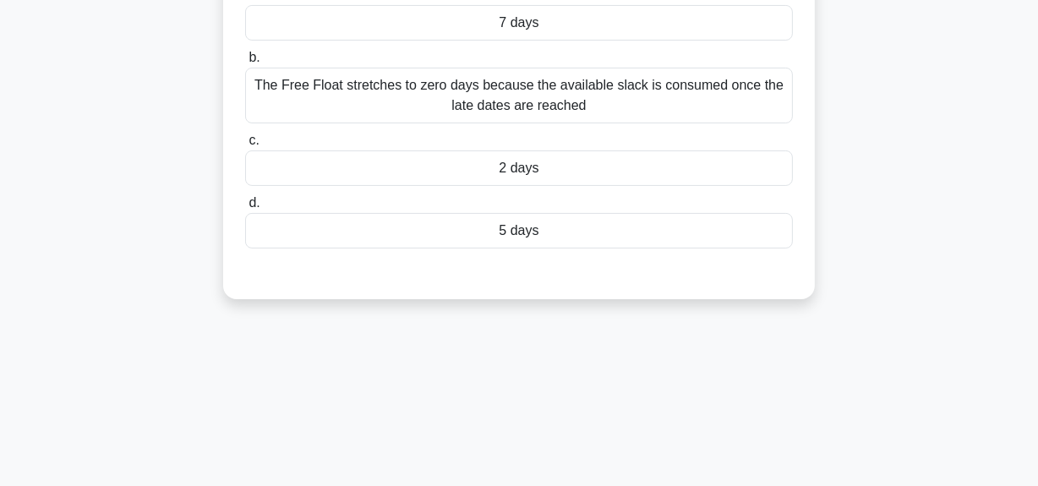
scroll to position [118, 0]
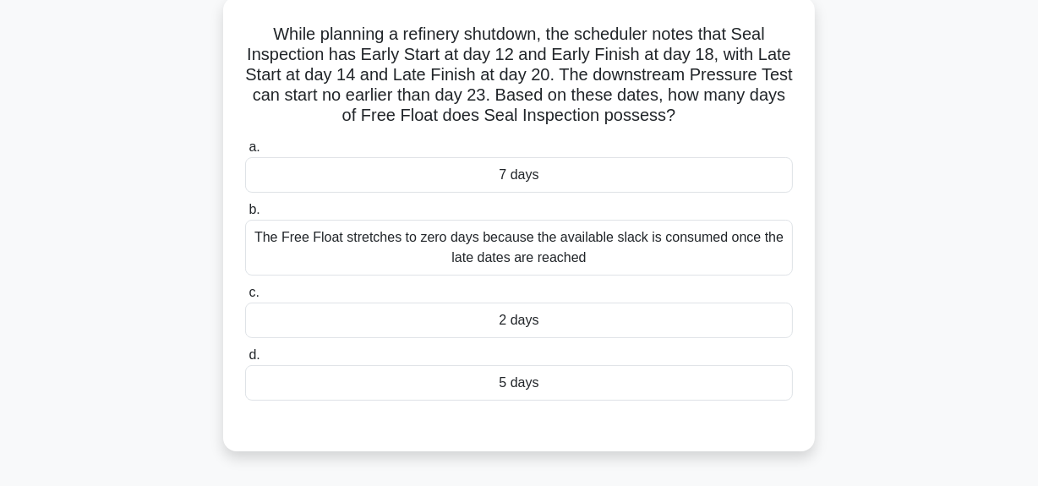
drag, startPoint x: 241, startPoint y: 24, endPoint x: 689, endPoint y: 118, distance: 457.9
click at [689, 118] on div "While planning a refinery shutdown, the scheduler notes that Seal Inspection ha…" at bounding box center [519, 223] width 578 height 441
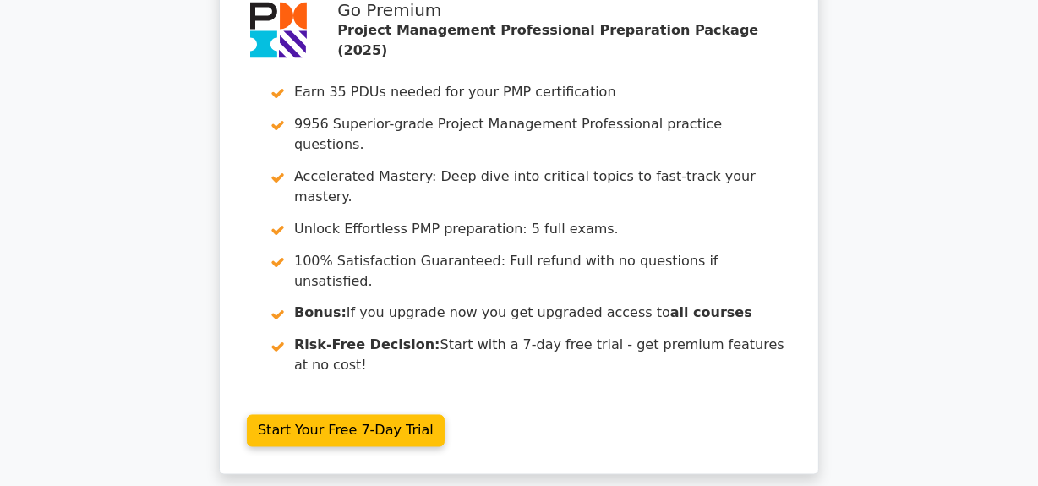
scroll to position [2684, 0]
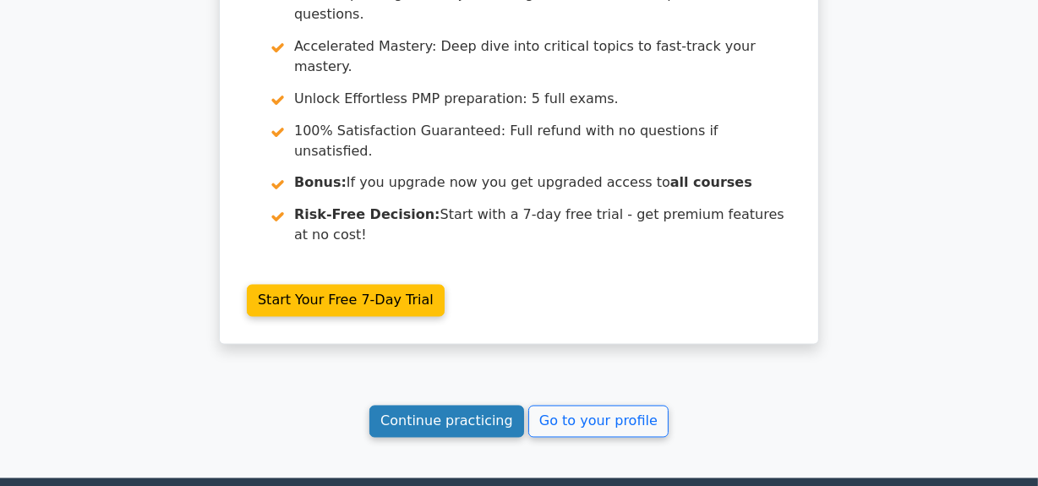
click at [451, 406] on link "Continue practicing" at bounding box center [446, 422] width 155 height 32
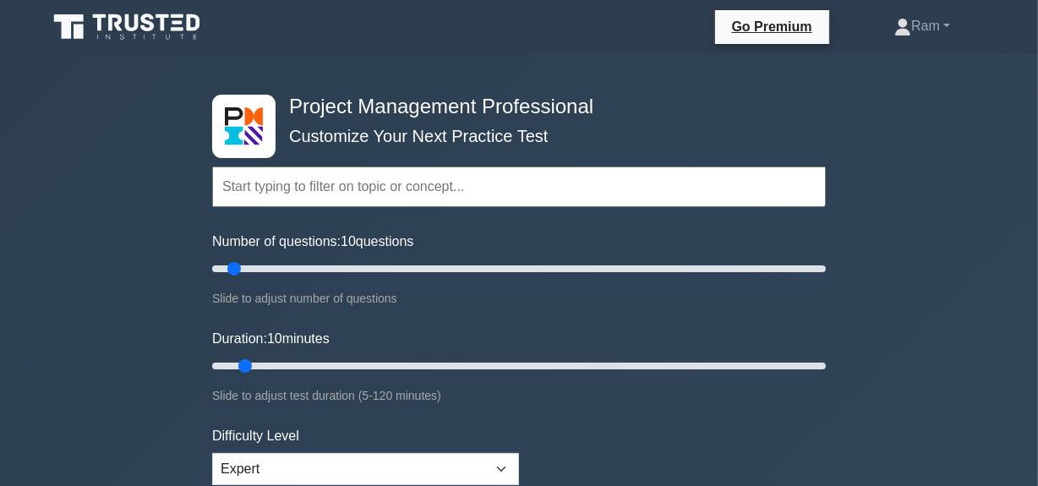
click at [407, 196] on input "text" at bounding box center [519, 187] width 614 height 41
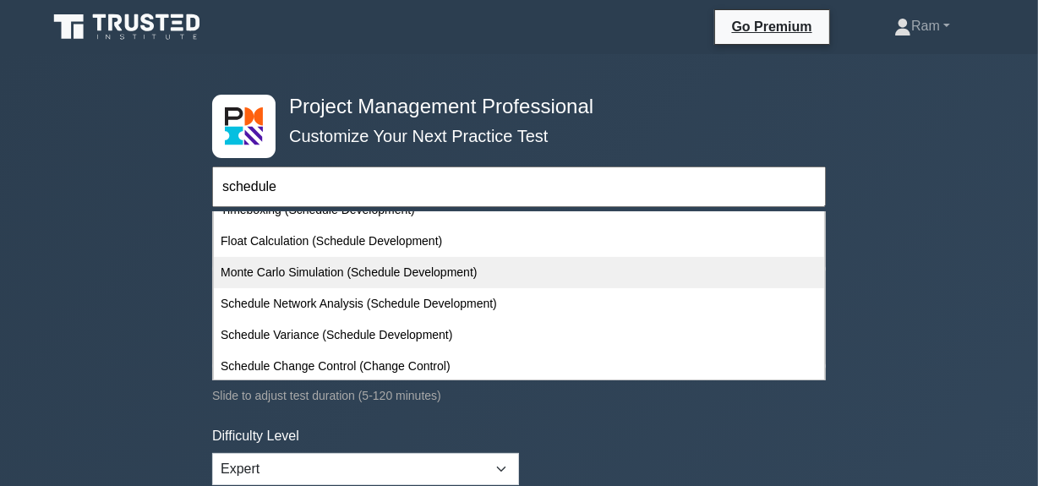
scroll to position [398, 0]
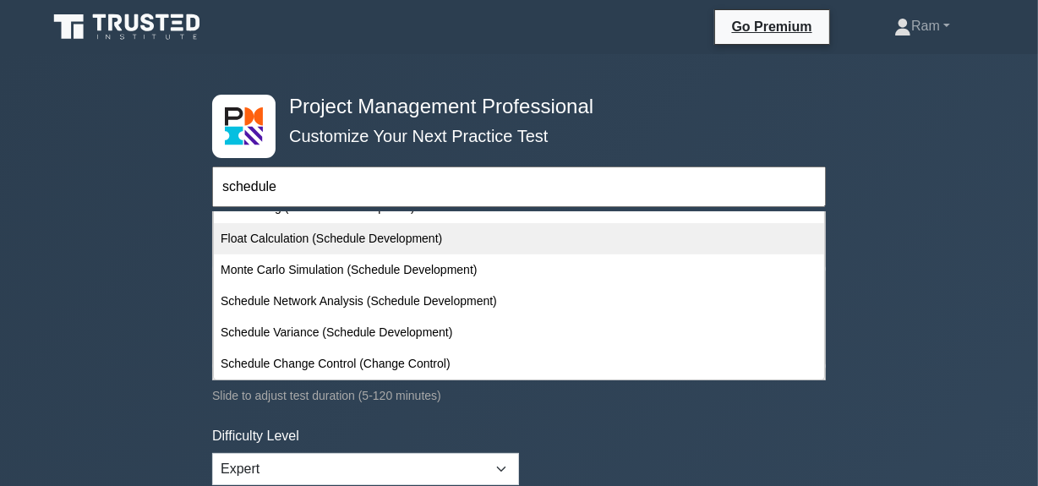
click at [396, 239] on div "Float Calculation (Schedule Development)" at bounding box center [519, 238] width 610 height 31
type input "Float Calculation (Schedule Development)"
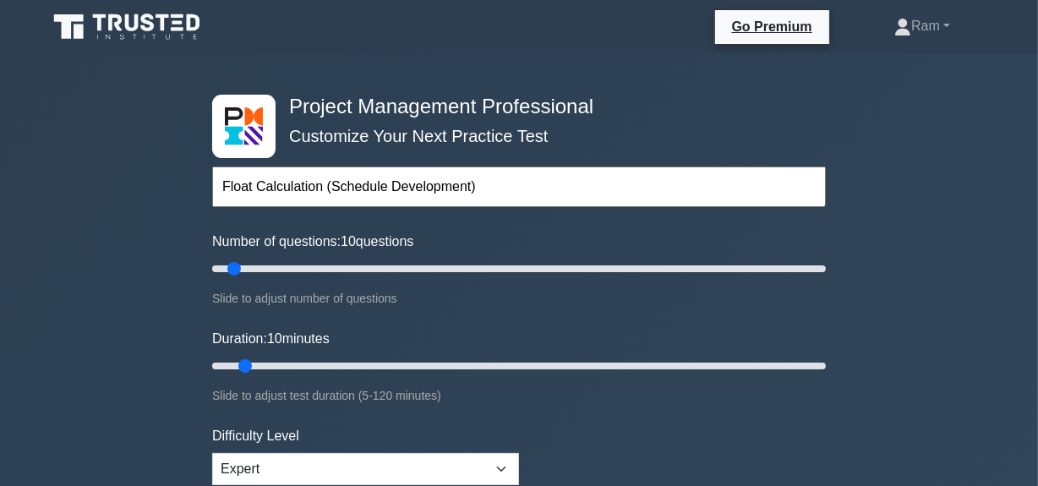
scroll to position [230, 0]
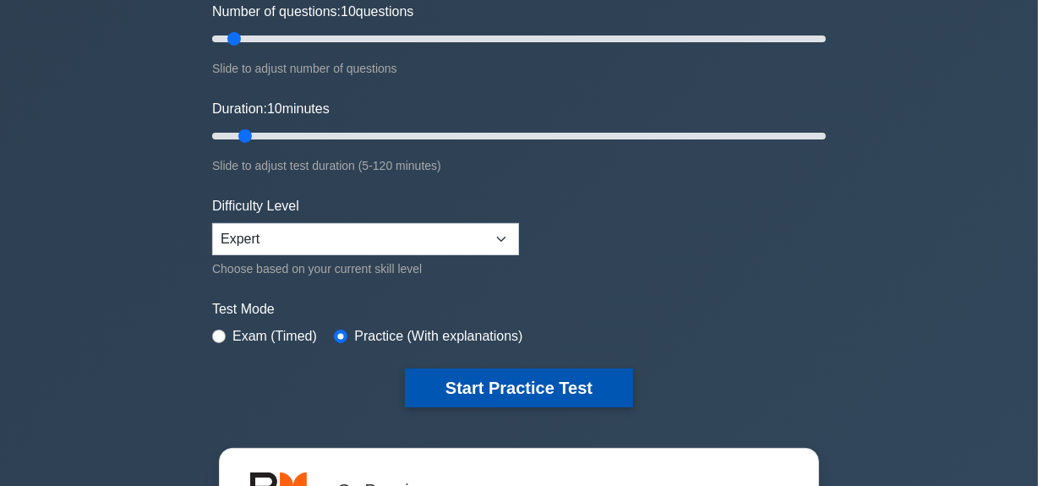
click at [444, 391] on button "Start Practice Test" at bounding box center [519, 388] width 228 height 39
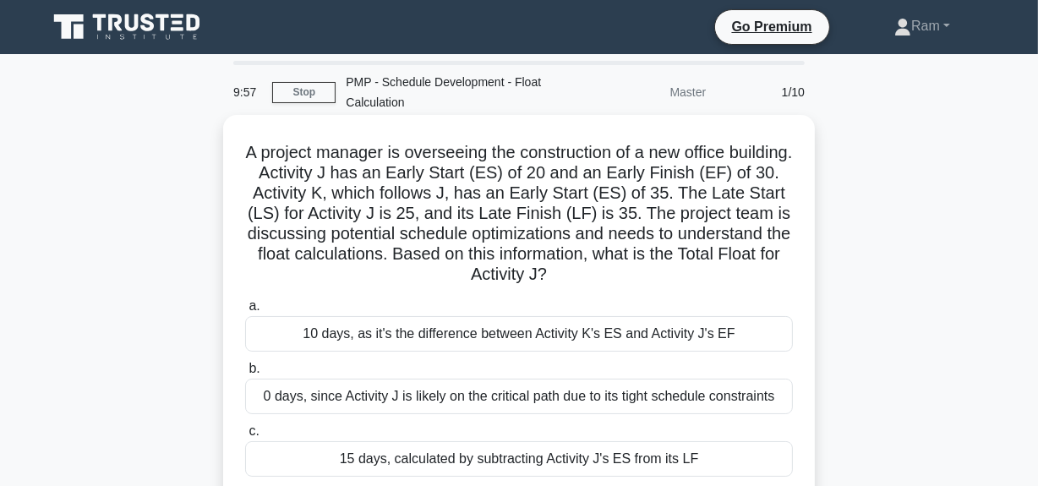
drag, startPoint x: 270, startPoint y: 152, endPoint x: 658, endPoint y: 281, distance: 409.0
click at [658, 281] on h5 "A project manager is overseeing the construction of a new office building. Acti…" at bounding box center [518, 214] width 551 height 144
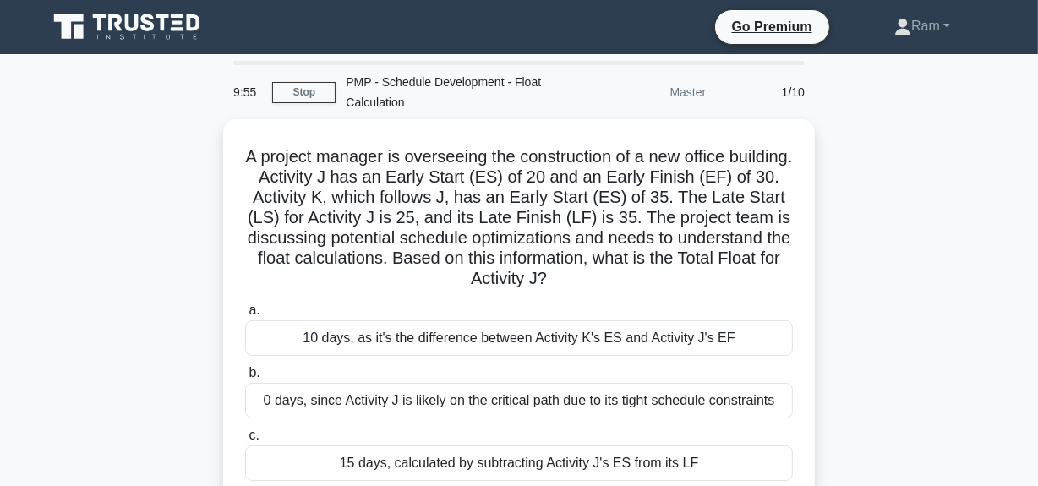
copy h5 "A project manager is overseeing the construction of a new office building. Acti…"
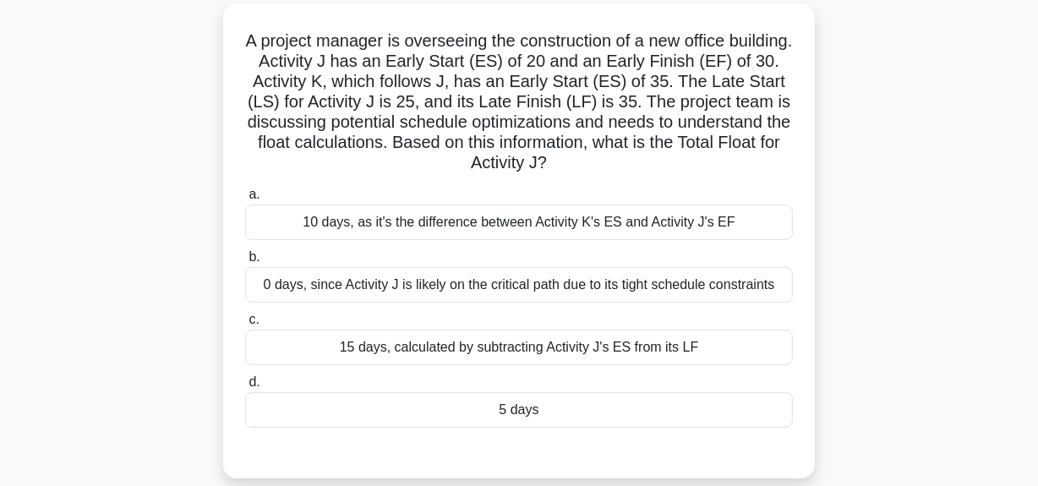
scroll to position [76, 0]
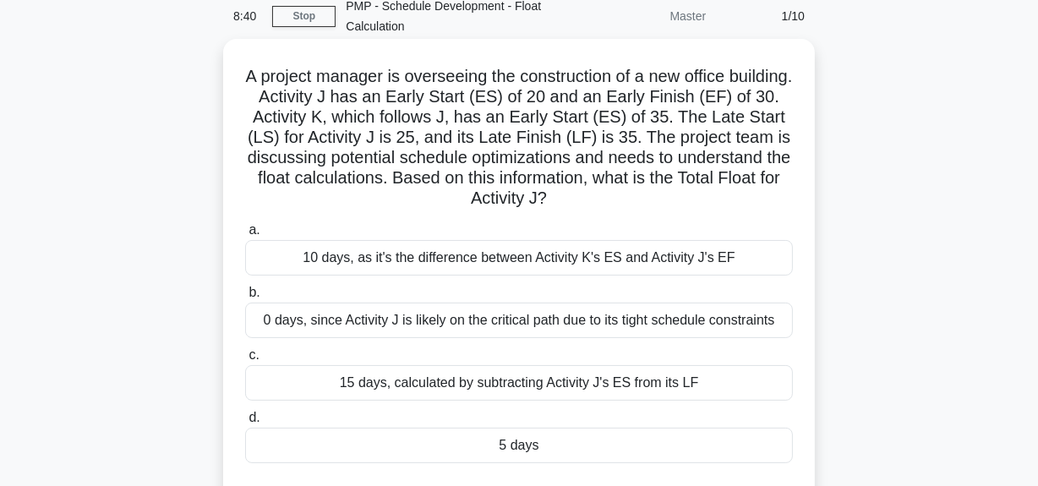
click at [516, 454] on div "5 days" at bounding box center [519, 446] width 548 height 36
click at [245, 423] on input "d. 5 days" at bounding box center [245, 417] width 0 height 11
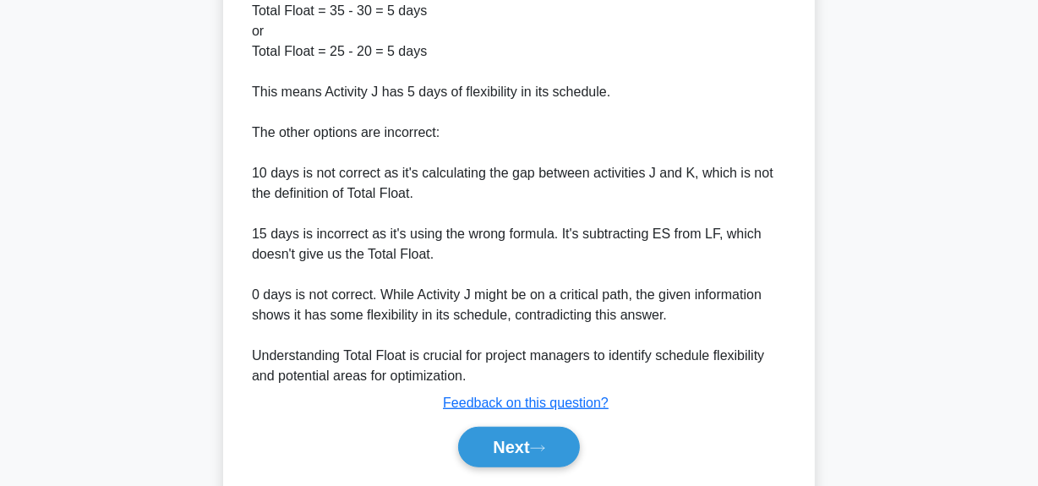
scroll to position [921, 0]
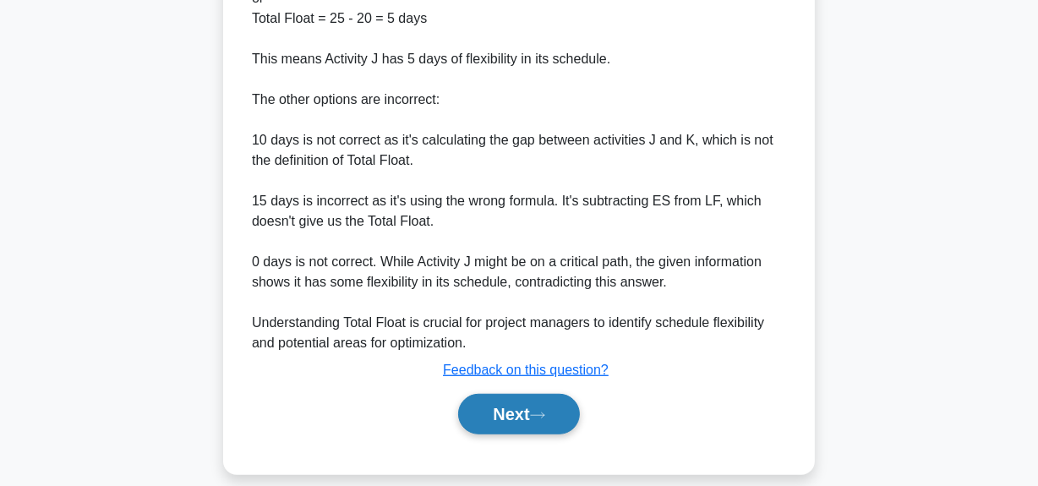
click at [505, 413] on button "Next" at bounding box center [518, 414] width 121 height 41
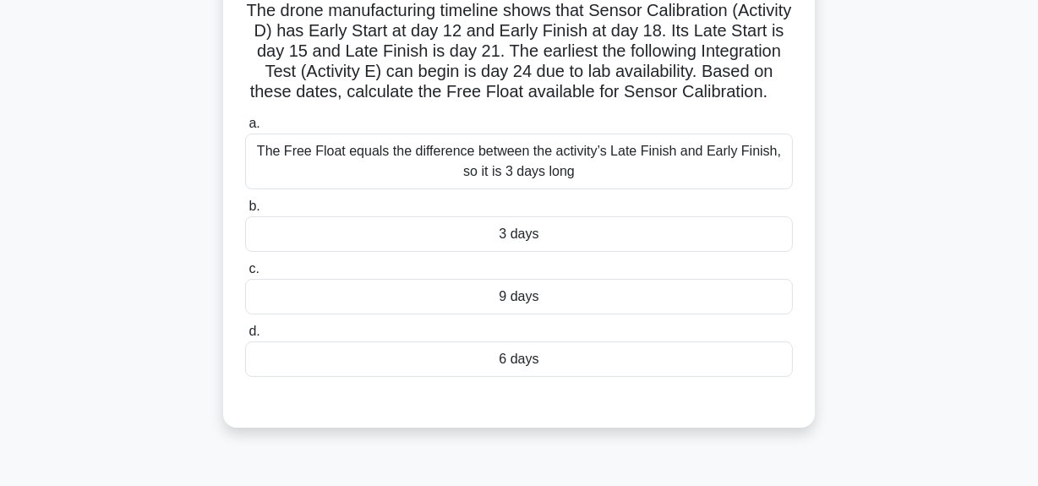
scroll to position [118, 0]
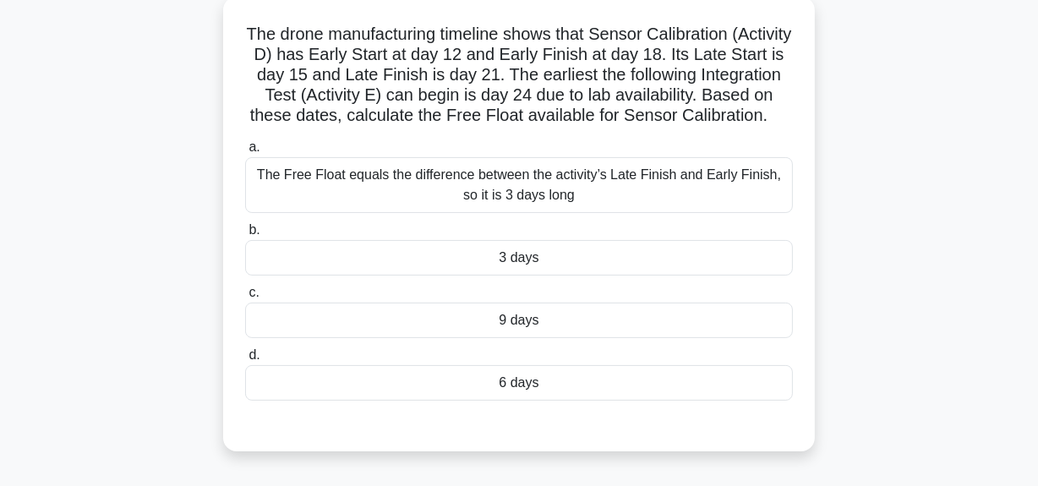
click at [516, 275] on div "3 days" at bounding box center [519, 258] width 548 height 36
click at [534, 276] on div "3 days" at bounding box center [519, 258] width 548 height 36
click at [245, 236] on input "b. 3 days" at bounding box center [245, 230] width 0 height 11
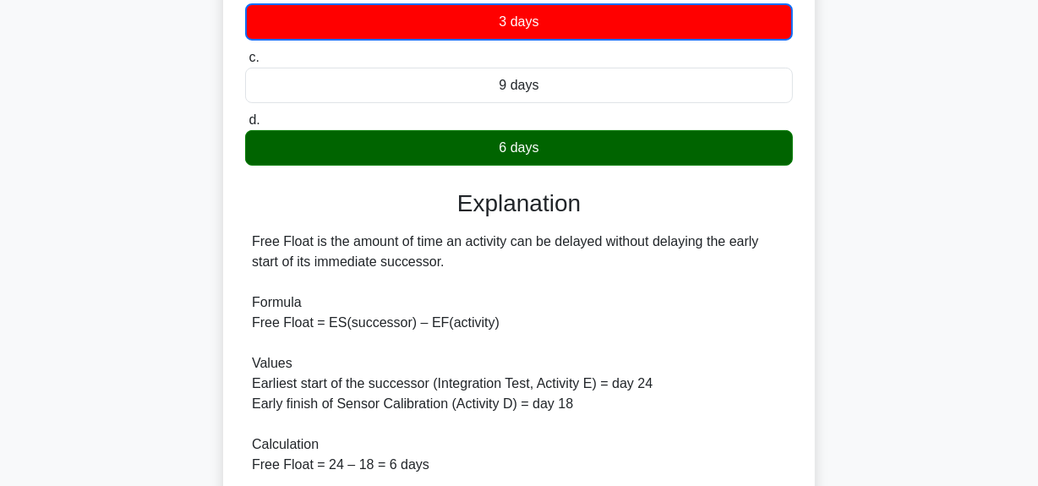
scroll to position [141, 0]
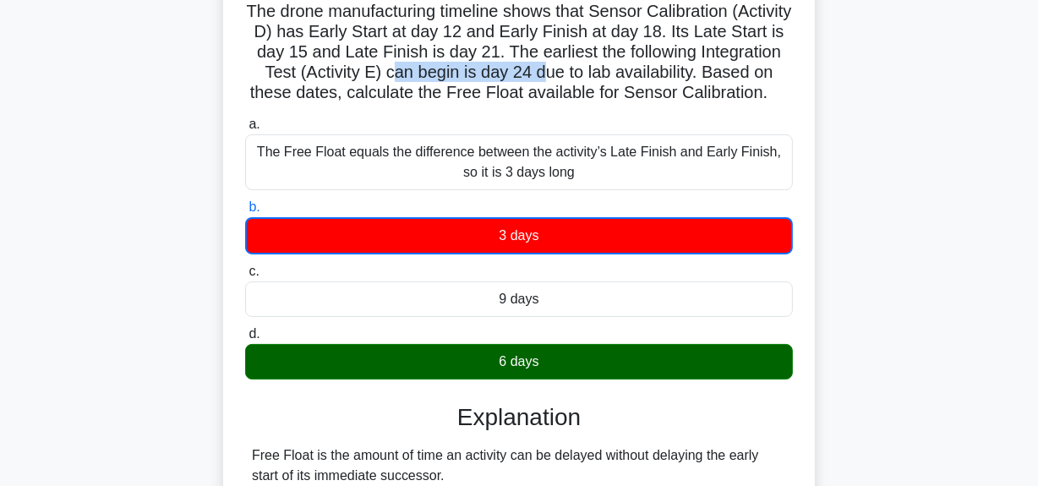
drag, startPoint x: 476, startPoint y: 70, endPoint x: 622, endPoint y: 79, distance: 146.5
click at [622, 79] on h5 "The drone manufacturing timeline shows that Sensor Calibration (Activity D) has…" at bounding box center [518, 52] width 551 height 103
click at [595, 51] on h5 "The drone manufacturing timeline shows that Sensor Calibration (Activity D) has…" at bounding box center [518, 52] width 551 height 103
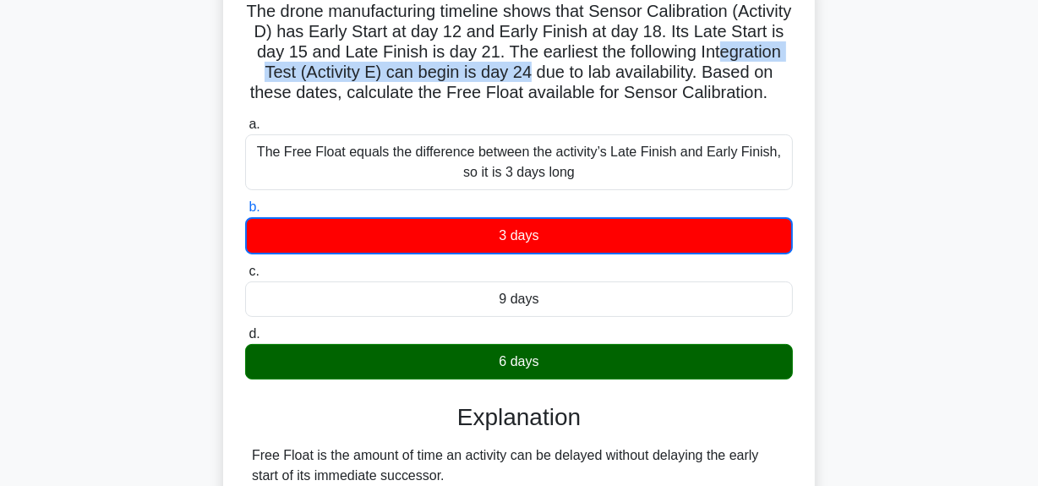
drag, startPoint x: 276, startPoint y: 73, endPoint x: 609, endPoint y: 77, distance: 333.1
click at [609, 77] on h5 "The drone manufacturing timeline shows that Sensor Calibration (Activity D) has…" at bounding box center [518, 52] width 551 height 103
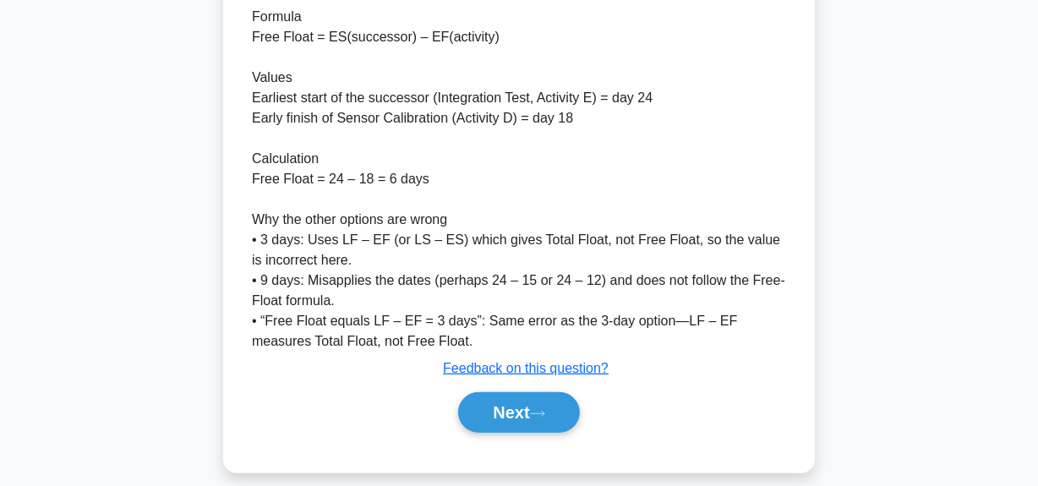
scroll to position [679, 0]
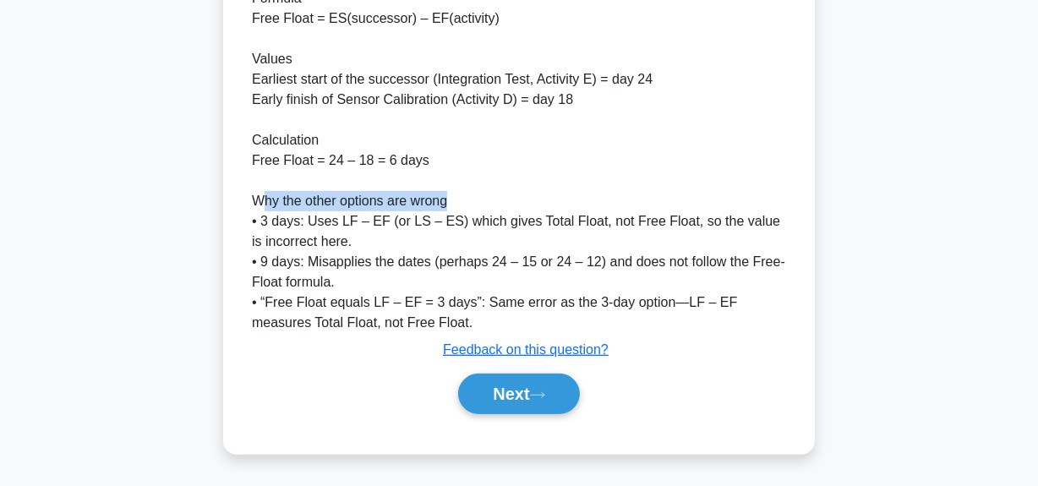
drag, startPoint x: 259, startPoint y: 200, endPoint x: 456, endPoint y: 194, distance: 197.9
click at [456, 194] on div "Free Float is the amount of time an activity can be delayed without delaying th…" at bounding box center [519, 130] width 534 height 406
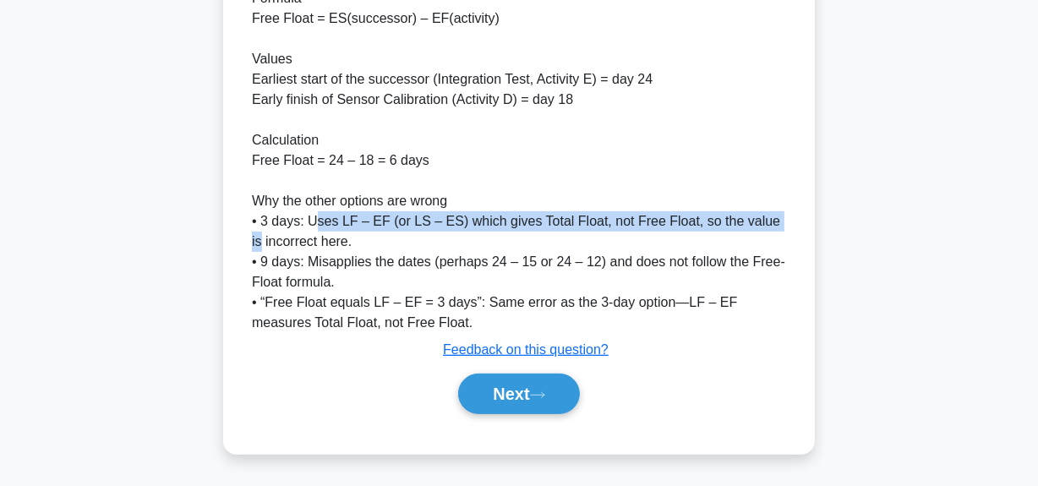
drag, startPoint x: 313, startPoint y: 222, endPoint x: 772, endPoint y: 226, distance: 459.0
click at [772, 226] on div "Free Float is the amount of time an activity can be delayed without delaying th…" at bounding box center [519, 130] width 534 height 406
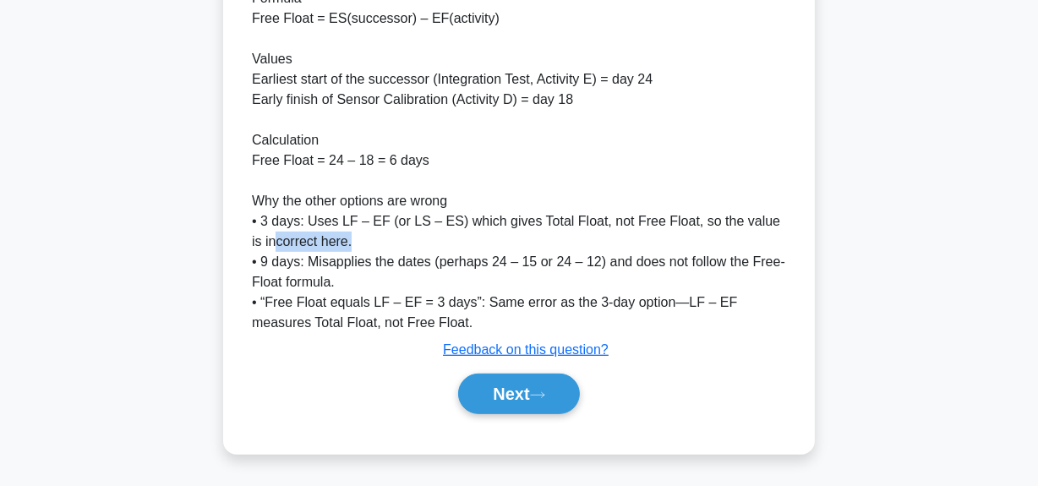
drag, startPoint x: 262, startPoint y: 243, endPoint x: 354, endPoint y: 247, distance: 92.2
click at [354, 247] on div "Free Float is the amount of time an activity can be delayed without delaying th…" at bounding box center [519, 130] width 534 height 406
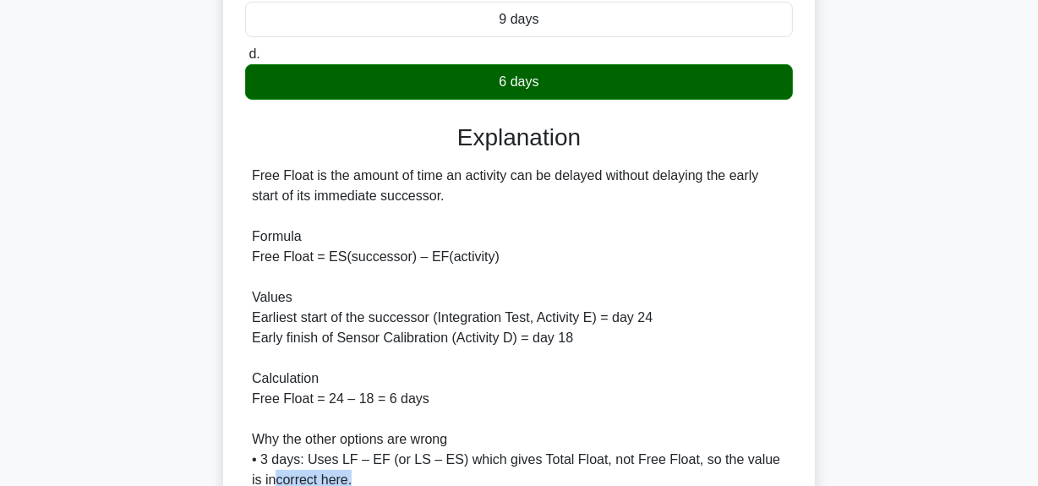
scroll to position [448, 0]
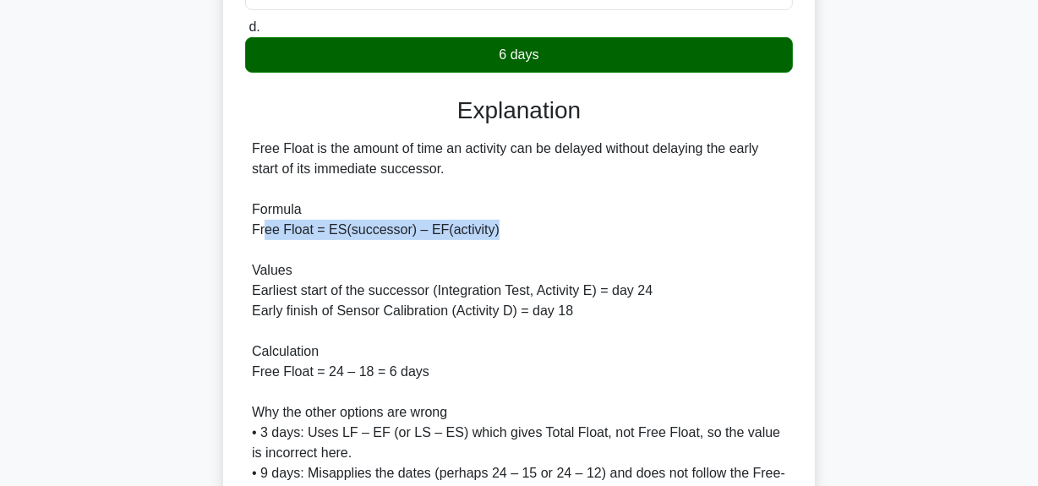
drag, startPoint x: 265, startPoint y: 254, endPoint x: 519, endPoint y: 259, distance: 254.5
click at [519, 259] on div "Free Float is the amount of time an activity can be delayed without delaying th…" at bounding box center [519, 342] width 534 height 406
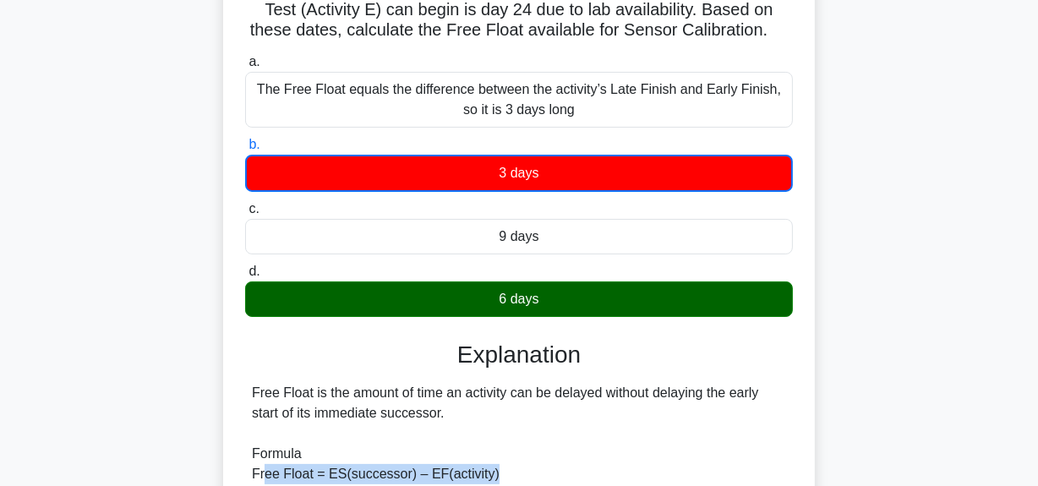
scroll to position [64, 0]
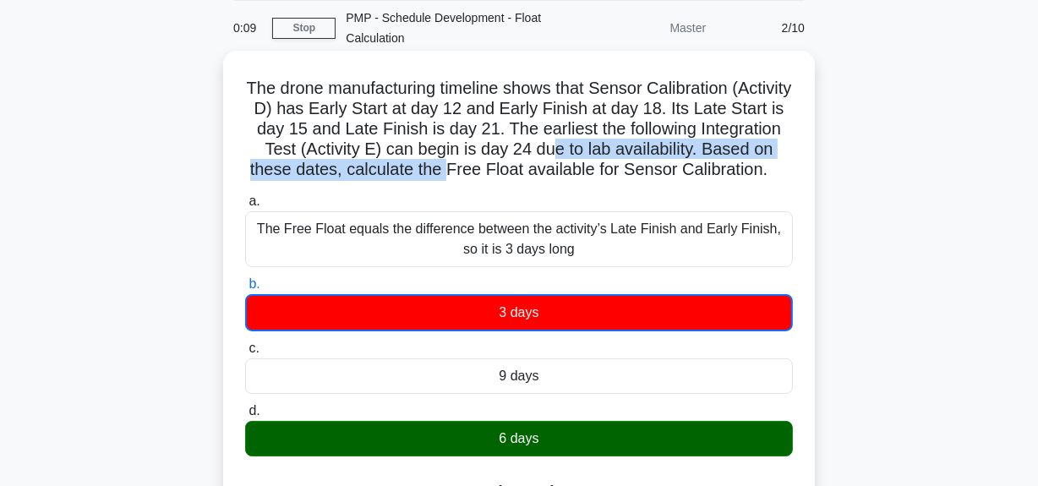
drag, startPoint x: 539, startPoint y: 166, endPoint x: 625, endPoint y: 209, distance: 95.6
click at [642, 163] on h5 "The drone manufacturing timeline shows that Sensor Calibration (Activity D) has…" at bounding box center [518, 129] width 551 height 103
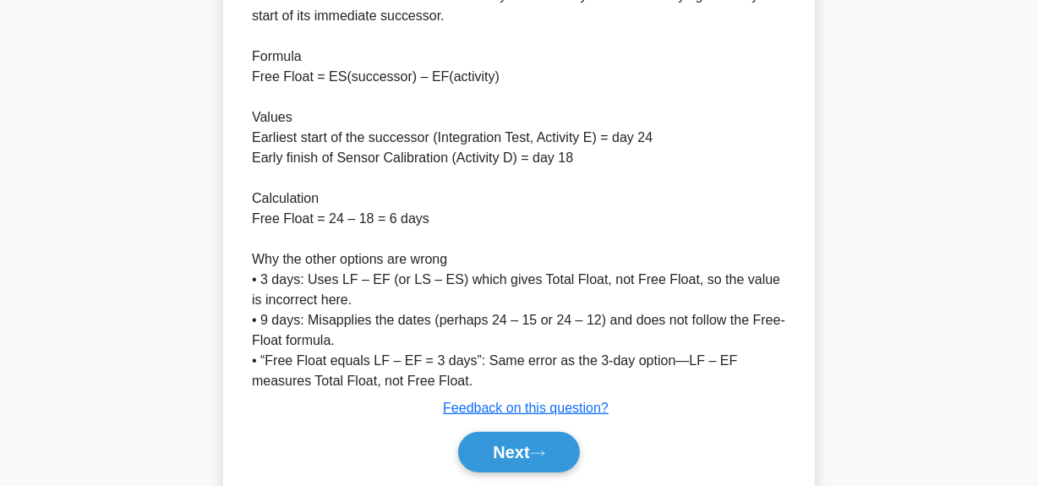
scroll to position [679, 0]
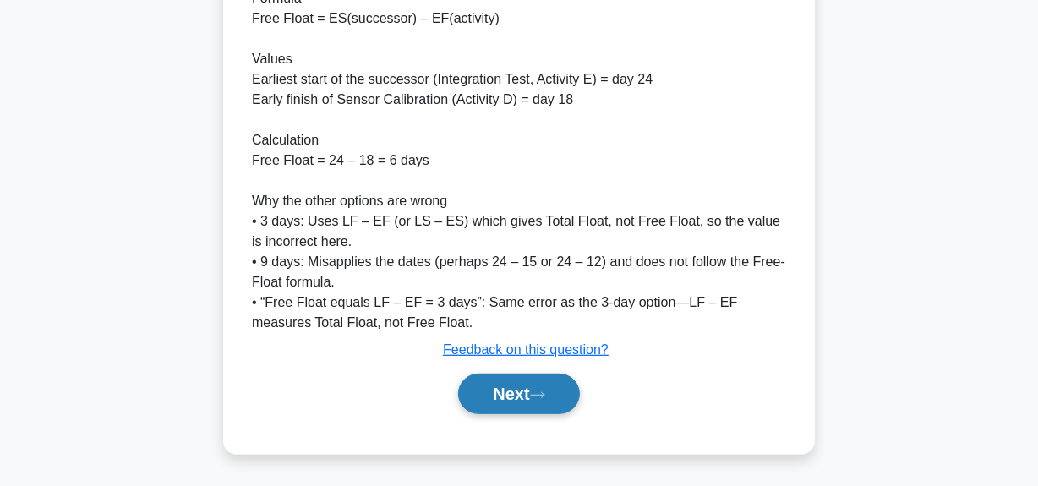
click at [511, 386] on button "Next" at bounding box center [518, 394] width 121 height 41
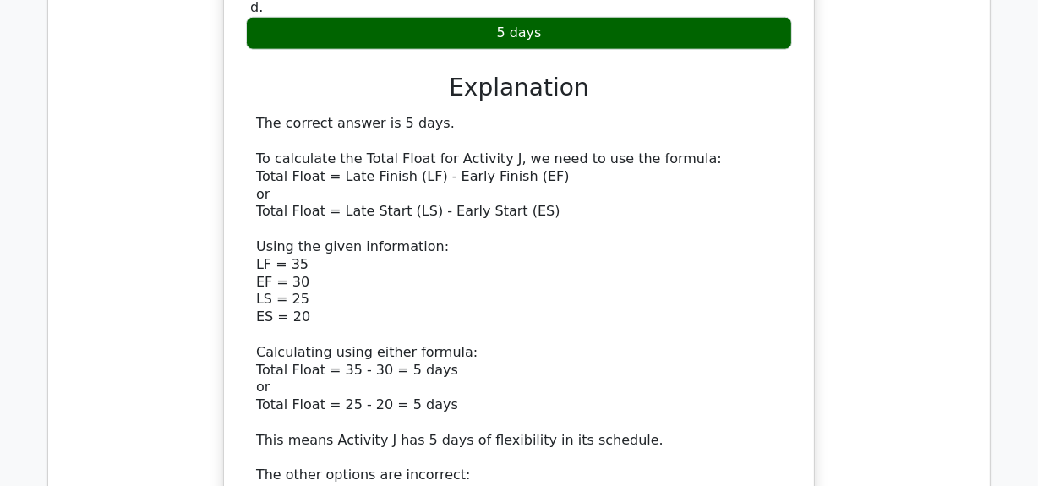
scroll to position [2074, 0]
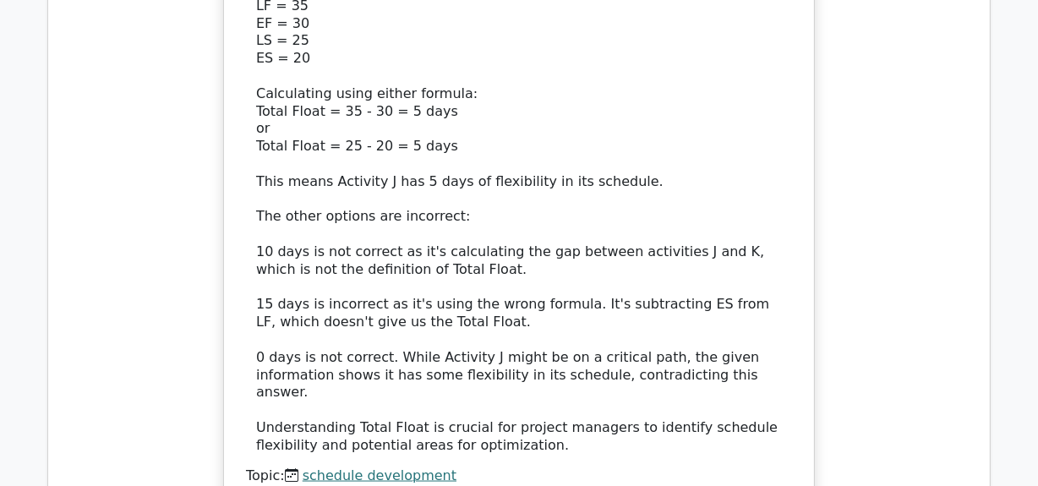
click at [358, 485] on link "float calculation" at bounding box center [361, 493] width 108 height 16
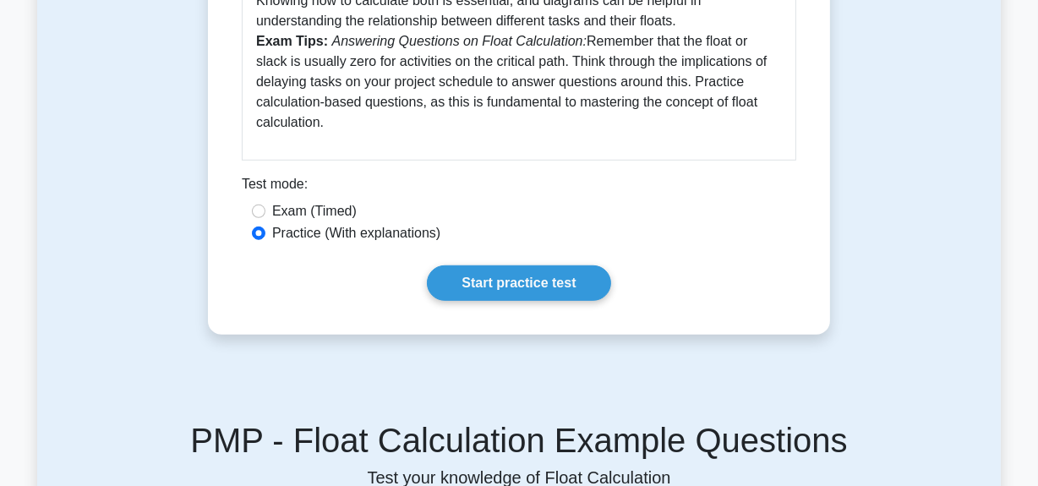
scroll to position [921, 0]
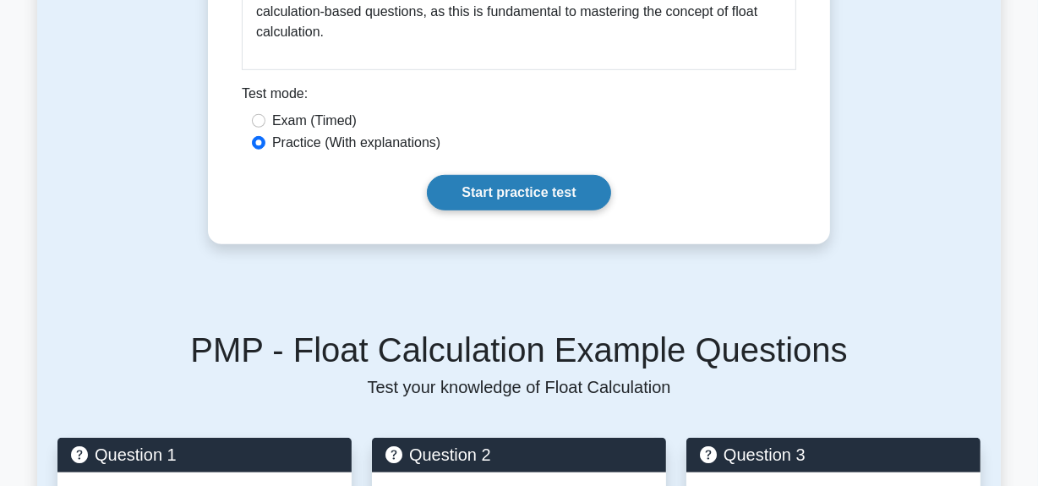
click at [448, 200] on link "Start practice test" at bounding box center [518, 193] width 183 height 36
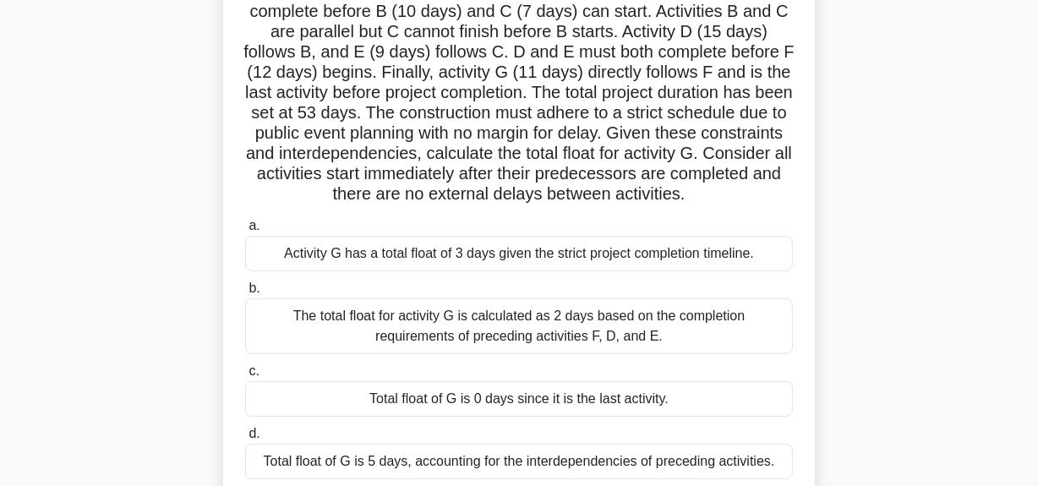
scroll to position [426, 0]
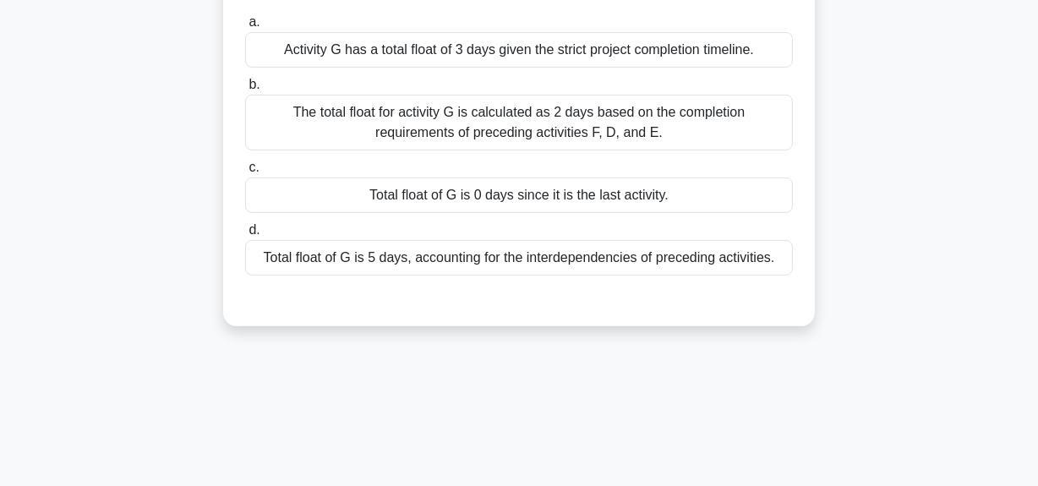
click at [458, 276] on div "Total float of G is 5 days, accounting for the interdependencies of preceding a…" at bounding box center [519, 258] width 548 height 36
click at [245, 236] on input "d. Total float of G is 5 days, accounting for the interdependencies of precedin…" at bounding box center [245, 230] width 0 height 11
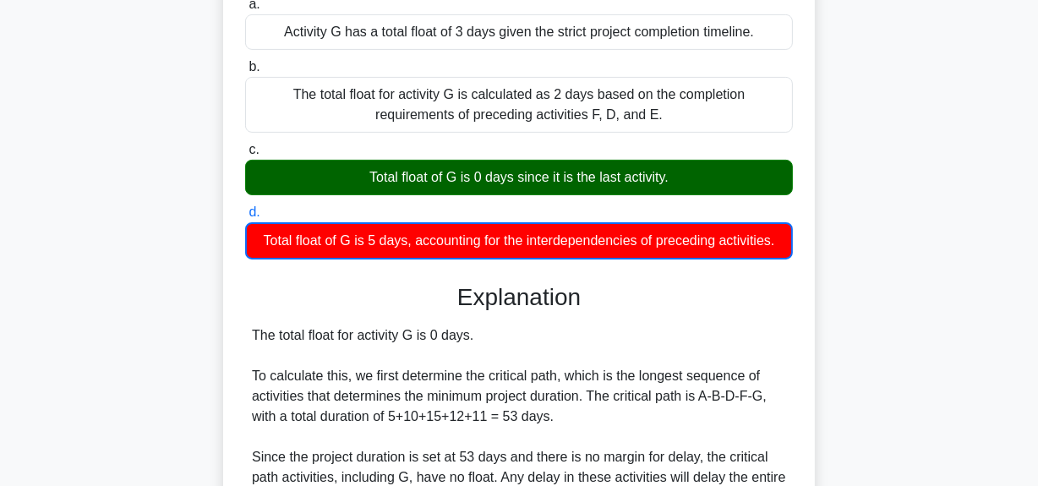
scroll to position [740, 0]
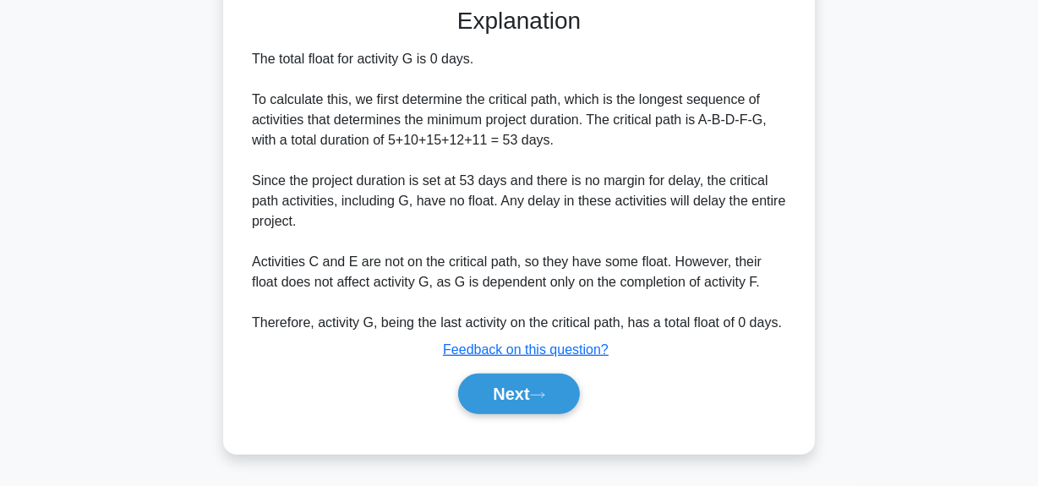
click at [487, 372] on div "Next" at bounding box center [519, 394] width 548 height 54
click at [494, 392] on button "Next" at bounding box center [518, 394] width 121 height 41
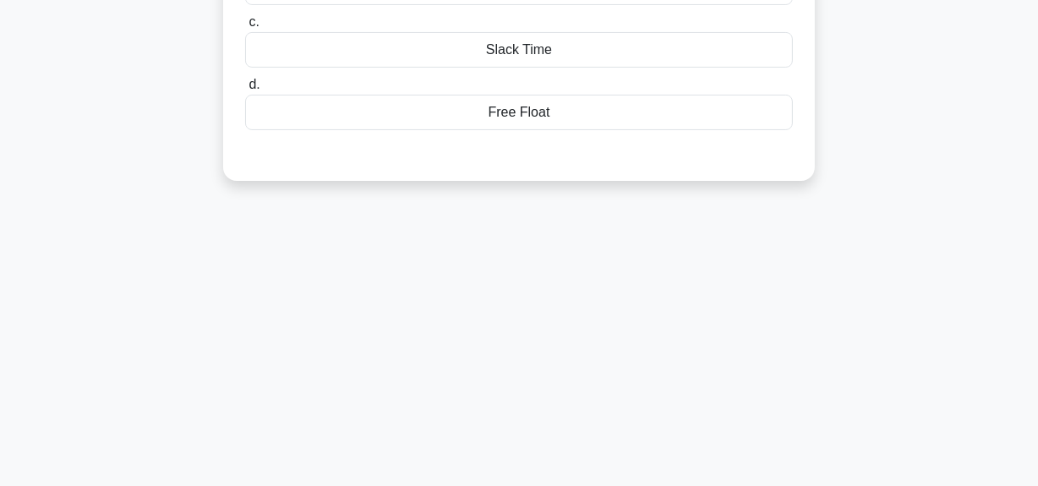
scroll to position [118, 0]
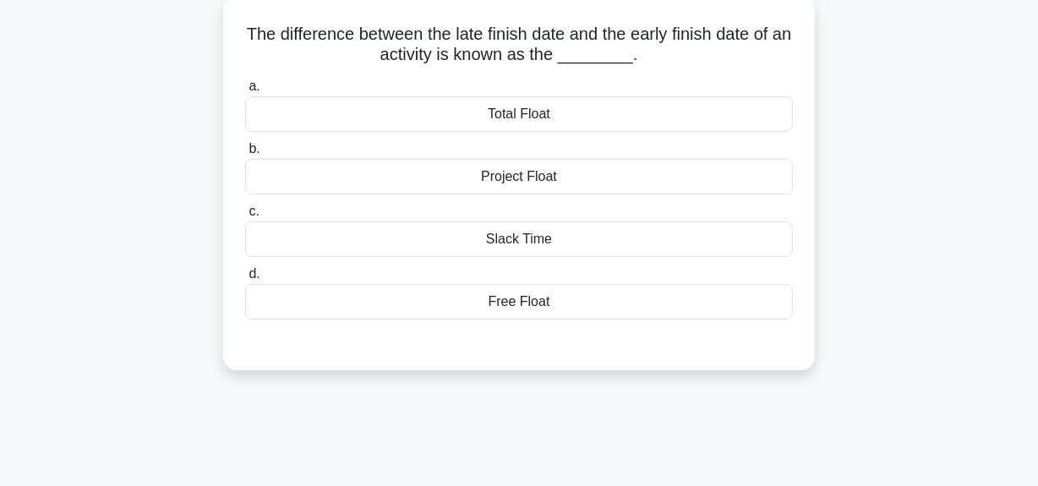
click at [542, 123] on div "Total Float" at bounding box center [519, 114] width 548 height 36
click at [245, 92] on input "a. Total Float" at bounding box center [245, 86] width 0 height 11
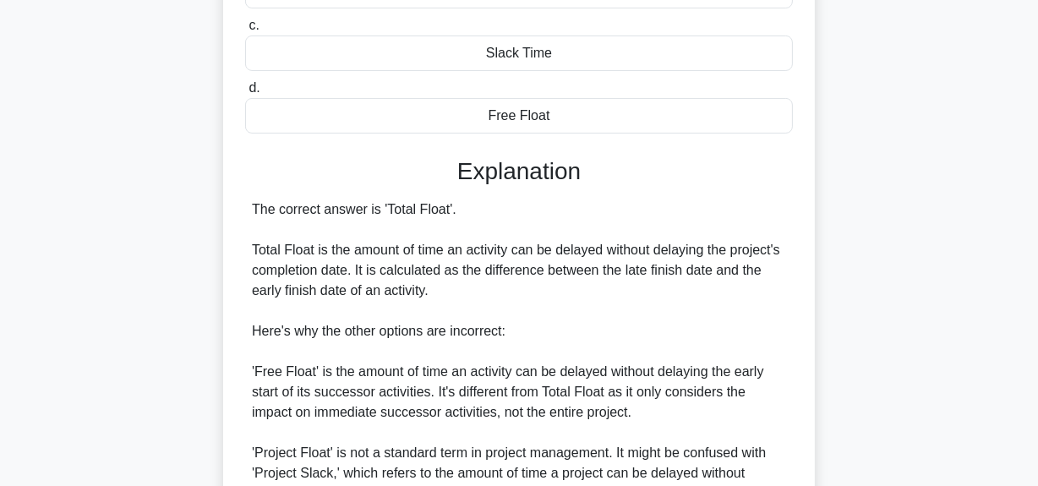
scroll to position [349, 0]
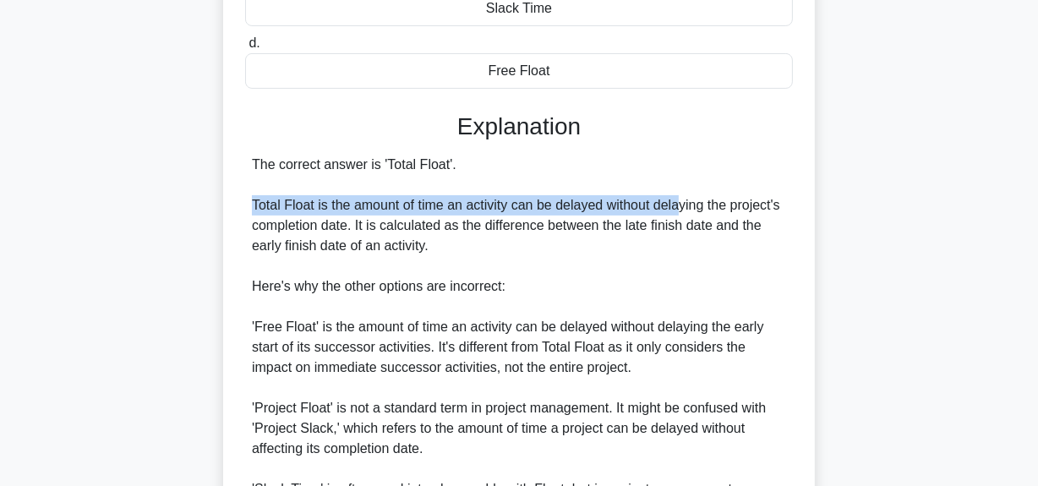
drag, startPoint x: 253, startPoint y: 205, endPoint x: 675, endPoint y: 210, distance: 421.8
click at [677, 209] on div "The correct answer is 'Total Float'. Total Float is the amount of time an activ…" at bounding box center [519, 347] width 534 height 385
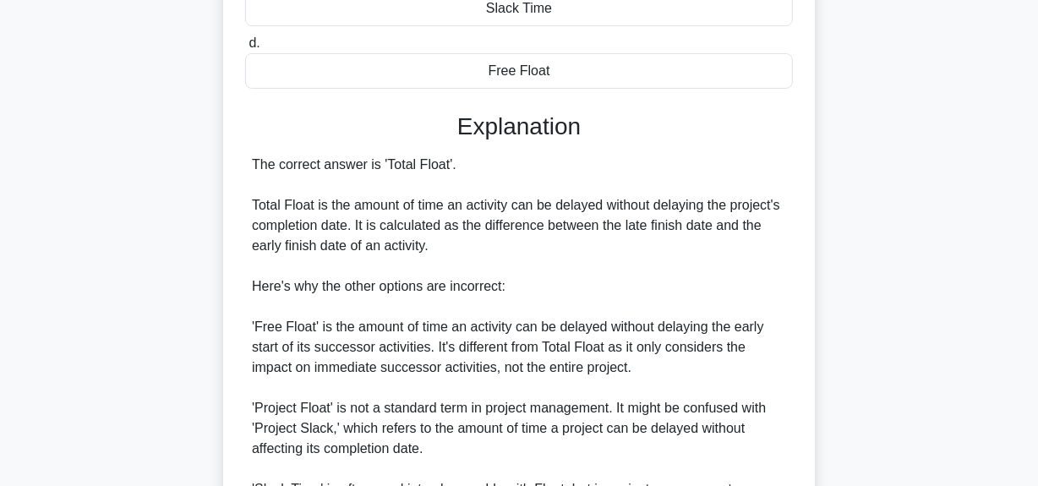
drag, startPoint x: 409, startPoint y: 245, endPoint x: 376, endPoint y: 232, distance: 35.6
click at [410, 245] on div "The correct answer is 'Total Float'. Total Float is the amount of time an activ…" at bounding box center [519, 347] width 534 height 385
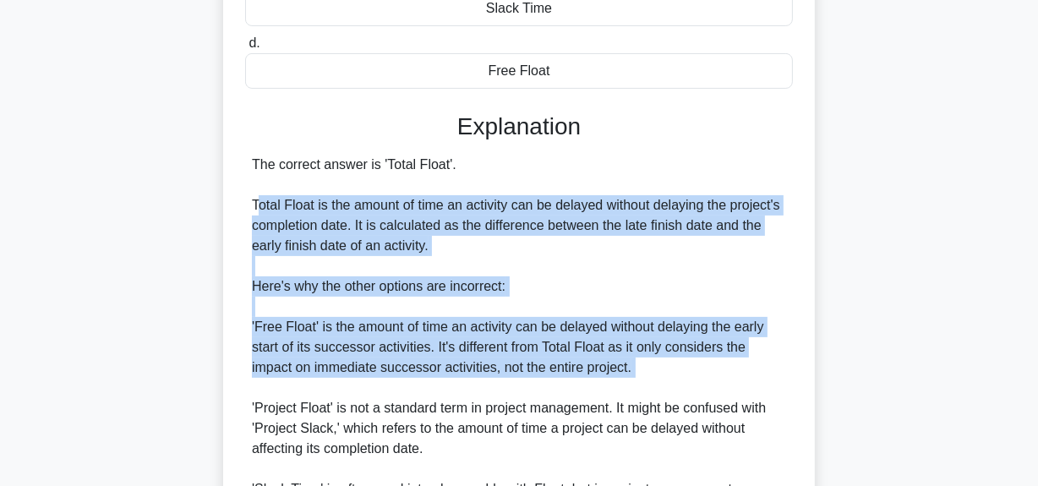
drag, startPoint x: 254, startPoint y: 207, endPoint x: 680, endPoint y: 396, distance: 465.4
click at [680, 396] on div "The correct answer is 'Total Float'. Total Float is the amount of time an activ…" at bounding box center [519, 347] width 534 height 385
copy div "otal Float is the amount of time an activity can be delayed without delaying th…"
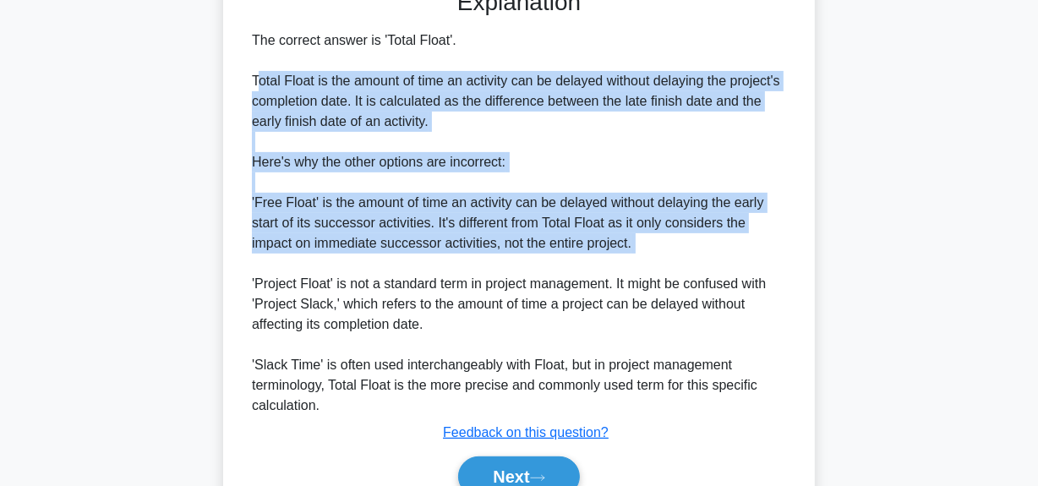
scroll to position [402, 0]
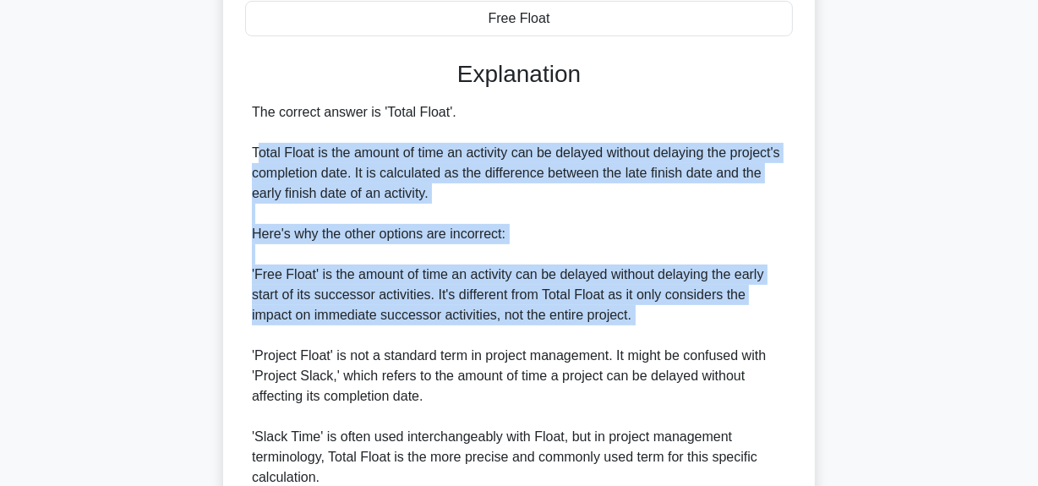
click at [329, 192] on div "The correct answer is 'Total Float'. Total Float is the amount of time an activ…" at bounding box center [519, 294] width 534 height 385
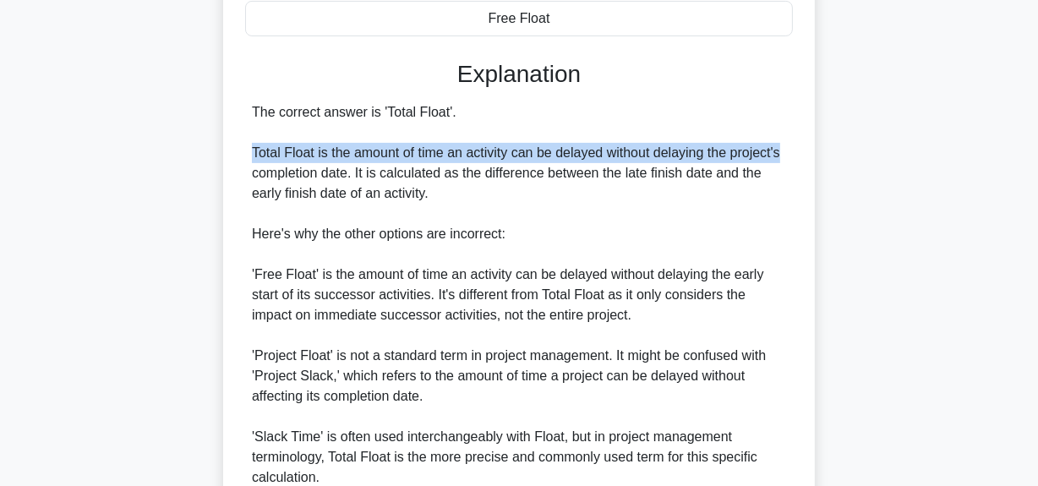
drag, startPoint x: 252, startPoint y: 156, endPoint x: 799, endPoint y: 156, distance: 546.9
click at [799, 156] on div "The difference between the late finish date and the early finish date of an act…" at bounding box center [519, 161] width 578 height 882
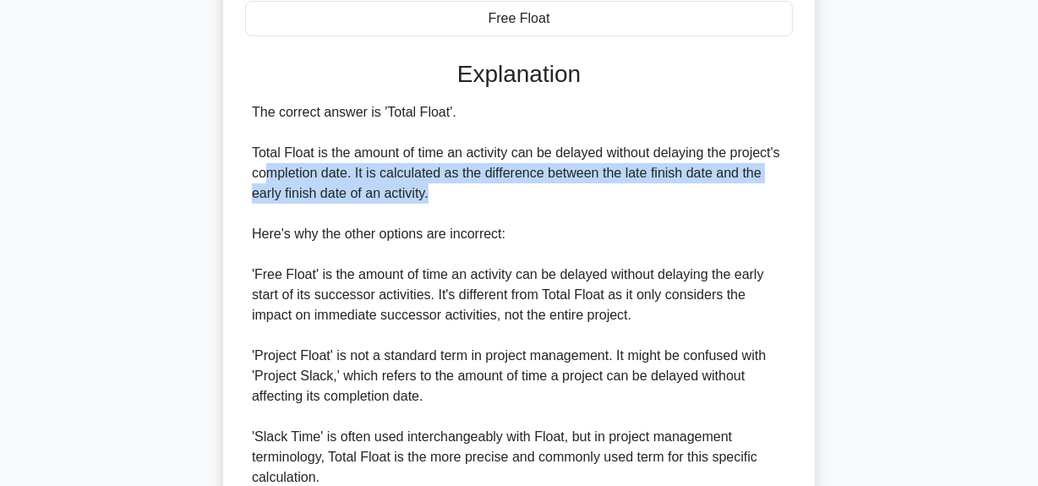
drag, startPoint x: 263, startPoint y: 181, endPoint x: 628, endPoint y: 192, distance: 365.3
click at [628, 192] on div "The correct answer is 'Total Float'. Total Float is the amount of time an activ…" at bounding box center [519, 294] width 534 height 385
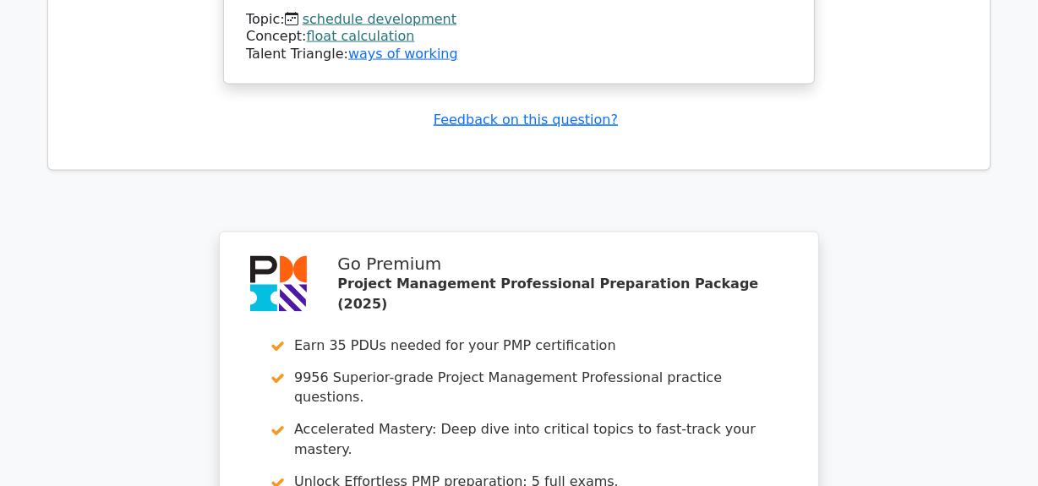
scroll to position [2769, 0]
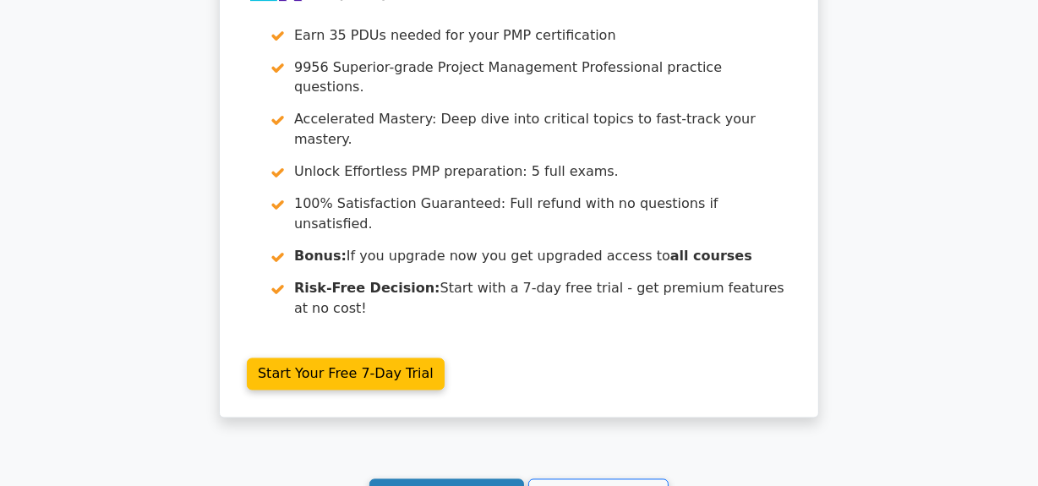
click at [405, 479] on link "Continue practicing" at bounding box center [446, 495] width 155 height 32
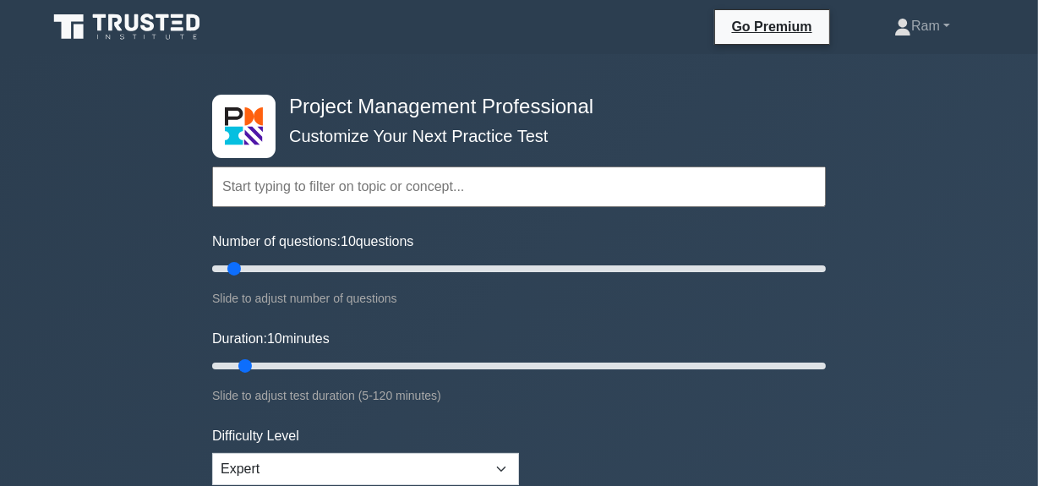
click at [375, 199] on input "text" at bounding box center [519, 187] width 614 height 41
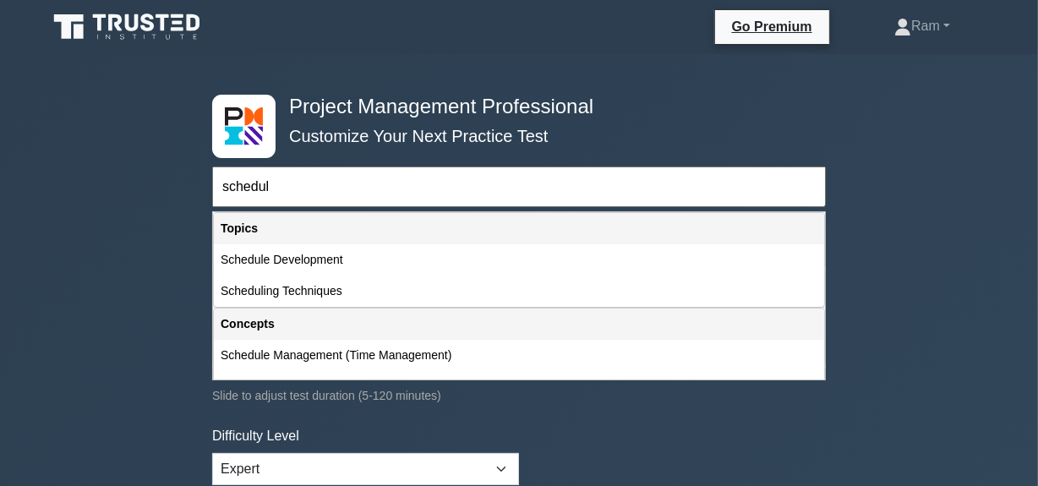
type input "schedule"
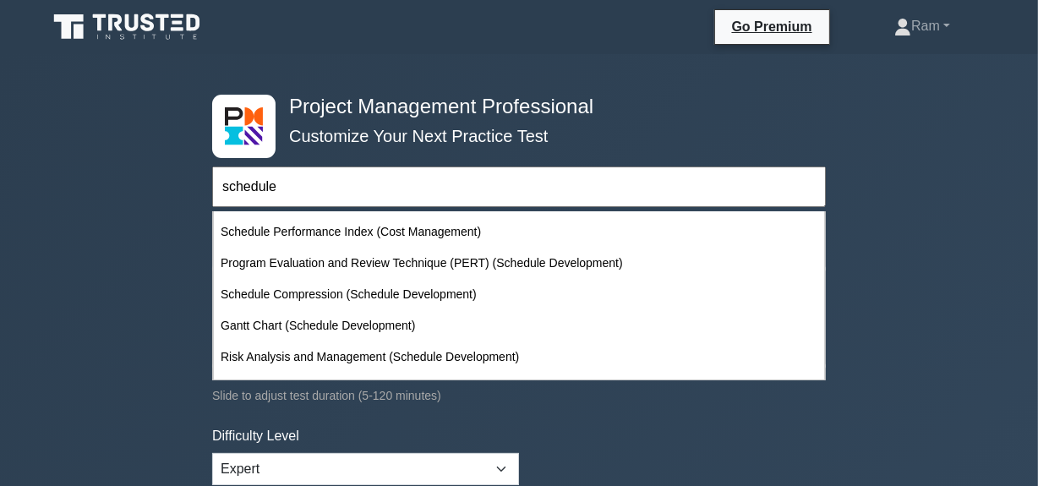
scroll to position [230, 0]
